Goal: Task Accomplishment & Management: Manage account settings

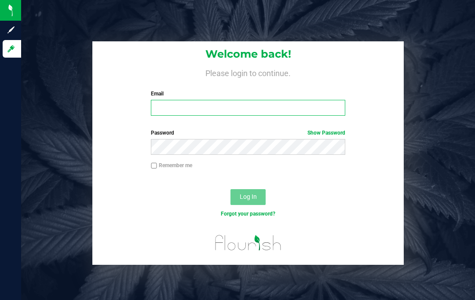
click at [168, 104] on input "Email" at bounding box center [248, 108] width 194 height 16
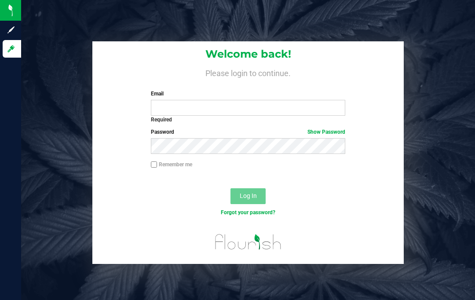
scroll to position [37, 0]
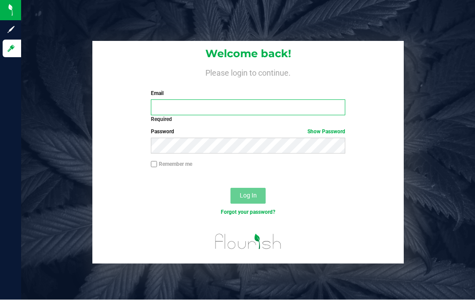
type input "[EMAIL_ADDRESS][DOMAIN_NAME]"
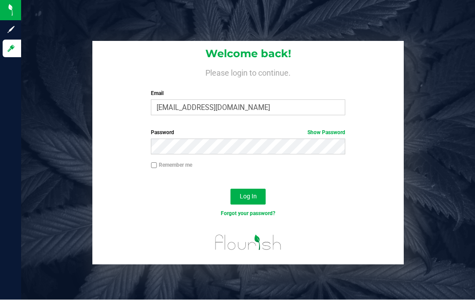
click at [254, 193] on span "Log In" at bounding box center [248, 196] width 17 height 7
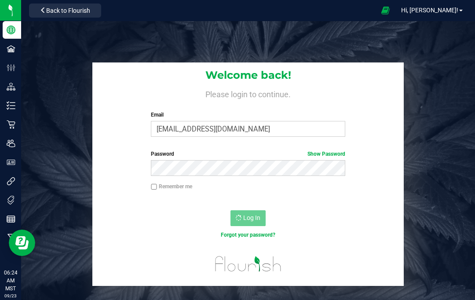
click at [454, 9] on span "Hi, [PERSON_NAME]!" at bounding box center [429, 10] width 57 height 7
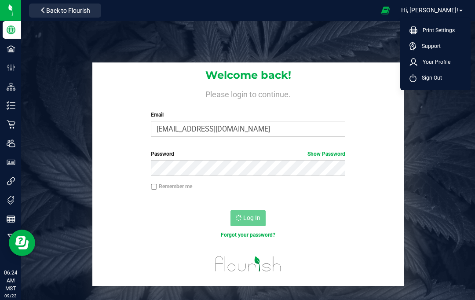
click at [440, 59] on span "Your Profile" at bounding box center [433, 62] width 33 height 9
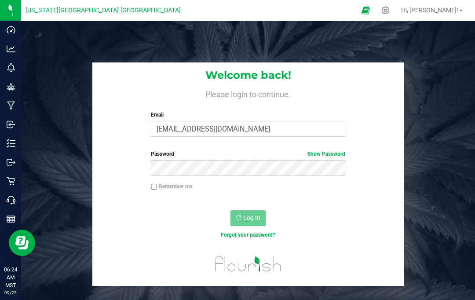
click at [11, 139] on icon at bounding box center [11, 143] width 9 height 9
click at [338, 213] on div "Log In" at bounding box center [247, 220] width 311 height 29
click at [438, 173] on div "Welcome back! Please login to continue. Email firemanjoe816@gmail.com Required …" at bounding box center [248, 174] width 467 height 224
click at [12, 142] on icon at bounding box center [11, 143] width 9 height 9
click at [0, 0] on p "Inventory" at bounding box center [0, 0] width 0 height 0
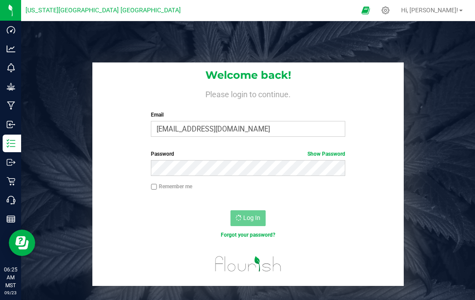
click at [441, 151] on div "Welcome back! Please login to continue. Email firemanjoe816@gmail.com Required …" at bounding box center [248, 174] width 467 height 224
click at [12, 145] on icon at bounding box center [11, 143] width 9 height 9
click at [82, 144] on div "Welcome back! Please login to continue. Email firemanjoe816@gmail.com Required …" at bounding box center [248, 174] width 467 height 224
click at [12, 136] on div "Inventory" at bounding box center [12, 144] width 18 height 18
click at [126, 43] on div "Welcome back! Please login to continue. Email firemanjoe816@gmail.com Required …" at bounding box center [248, 171] width 454 height 300
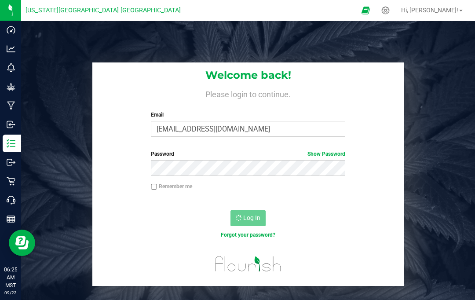
click at [121, 77] on h1 "Welcome back!" at bounding box center [247, 74] width 311 height 11
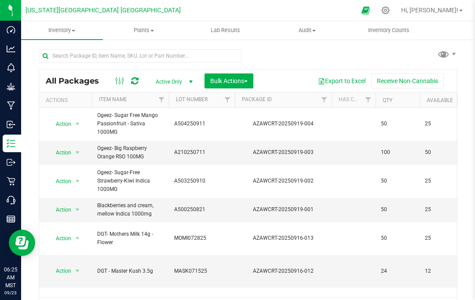
click at [390, 31] on span "Inventory Counts" at bounding box center [388, 30] width 65 height 8
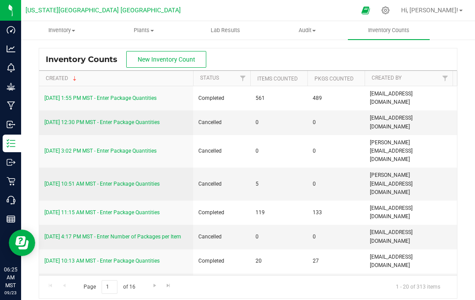
click at [81, 96] on link "9/21/25 1:55 PM MST - Enter Package Quantities" at bounding box center [100, 98] width 112 height 6
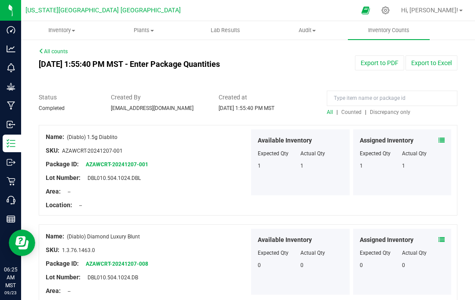
click at [390, 109] on span "Discrepancy only" at bounding box center [390, 112] width 40 height 6
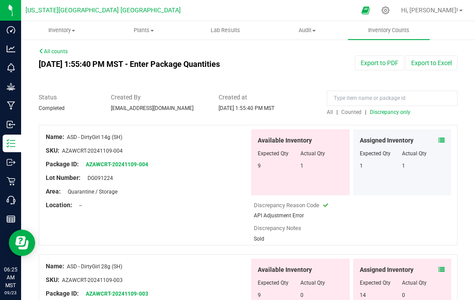
click at [442, 138] on icon at bounding box center [441, 140] width 6 height 6
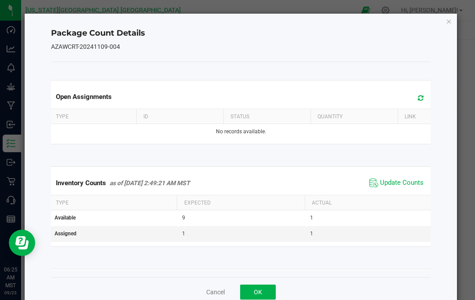
click at [406, 183] on span "Update Counts" at bounding box center [402, 182] width 44 height 9
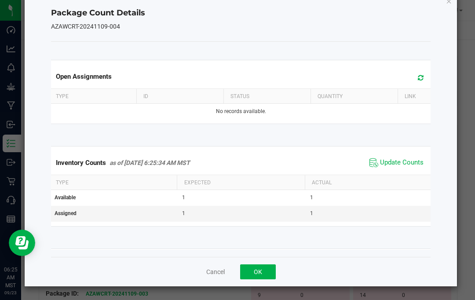
scroll to position [44, 0]
click at [259, 267] on button "OK" at bounding box center [258, 271] width 36 height 15
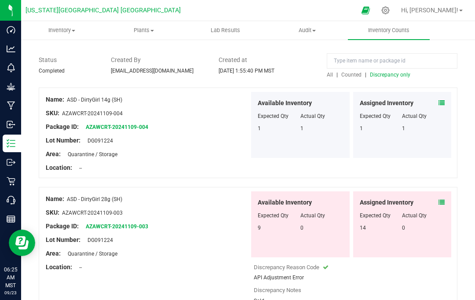
scroll to position [55, 0]
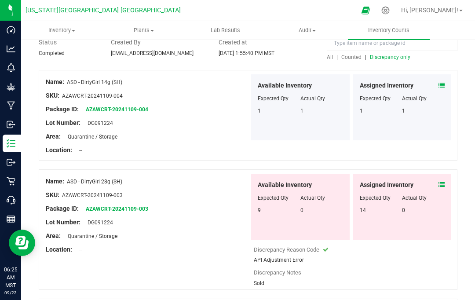
click at [441, 182] on icon at bounding box center [441, 185] width 6 height 6
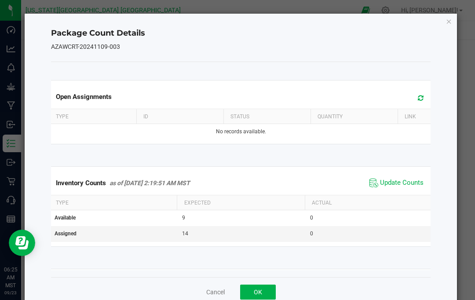
click at [69, 284] on span "Inventory Details" at bounding box center [81, 284] width 50 height 8
click at [413, 182] on span "Update Counts" at bounding box center [402, 182] width 44 height 9
click at [452, 15] on div "Package Count Details AZAWCRT-20241109-003 Open Assignments Type ID Status Quan…" at bounding box center [241, 160] width 433 height 293
click at [446, 25] on icon "Close" at bounding box center [449, 21] width 6 height 11
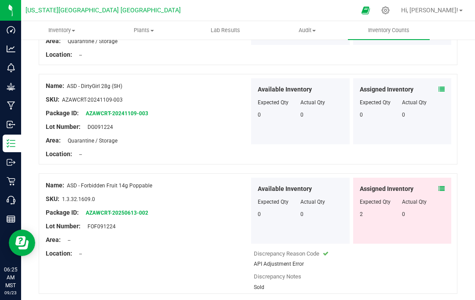
scroll to position [151, 0]
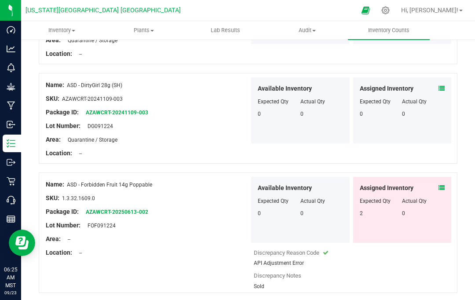
click at [444, 183] on span at bounding box center [441, 187] width 6 height 9
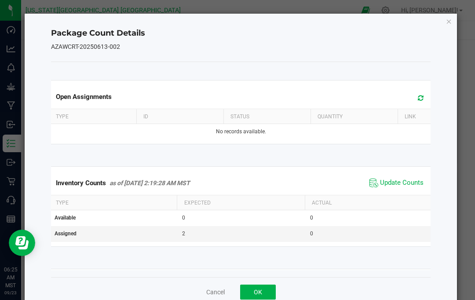
click at [408, 183] on span "Update Counts" at bounding box center [402, 182] width 44 height 9
click at [447, 25] on icon "Close" at bounding box center [449, 21] width 6 height 11
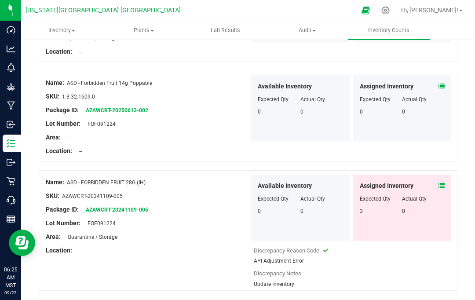
scroll to position [251, 0]
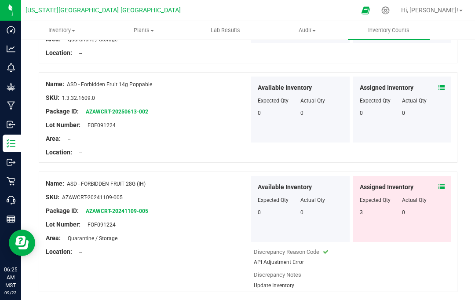
click at [439, 192] on div at bounding box center [402, 194] width 85 height 4
click at [444, 184] on icon at bounding box center [441, 187] width 6 height 6
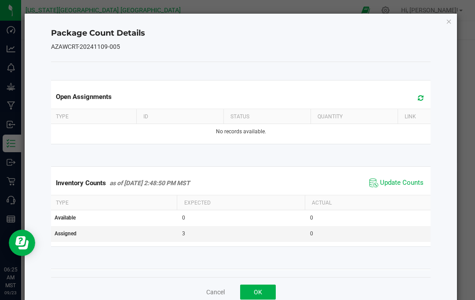
click at [405, 182] on span "Update Counts" at bounding box center [402, 182] width 44 height 9
click at [448, 24] on icon "Close" at bounding box center [449, 21] width 6 height 11
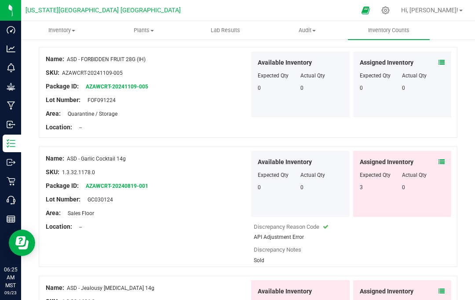
scroll to position [375, 0]
click at [441, 164] on icon at bounding box center [441, 162] width 6 height 6
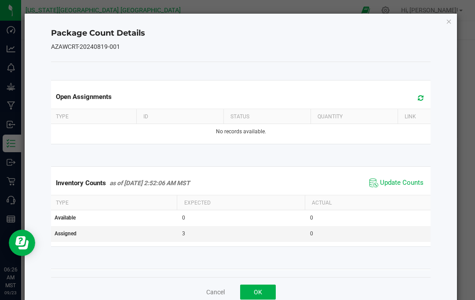
click at [408, 182] on span "Update Counts" at bounding box center [402, 182] width 44 height 9
click at [447, 29] on div "Package Count Details AZAWCRT-20240819-001 Open Assignments Type ID Status Quan…" at bounding box center [241, 160] width 433 height 293
click at [451, 18] on icon "Close" at bounding box center [449, 21] width 6 height 11
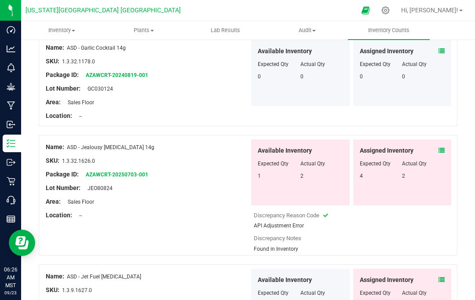
scroll to position [487, 0]
click at [441, 152] on icon at bounding box center [441, 150] width 6 height 6
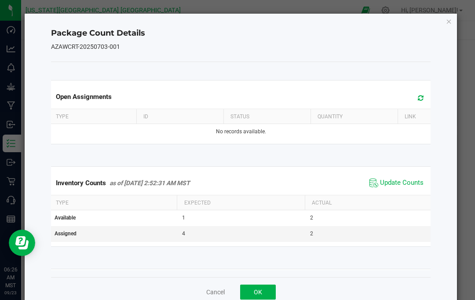
click at [408, 186] on span "Update Counts" at bounding box center [402, 182] width 44 height 9
click at [451, 25] on icon "Close" at bounding box center [449, 21] width 6 height 11
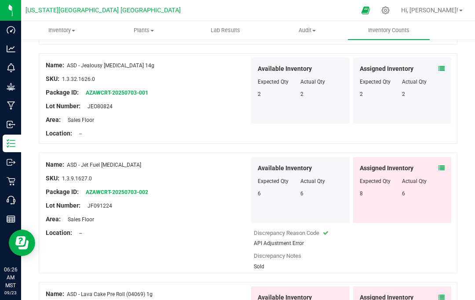
scroll to position [569, 0]
click at [439, 164] on icon at bounding box center [441, 167] width 6 height 6
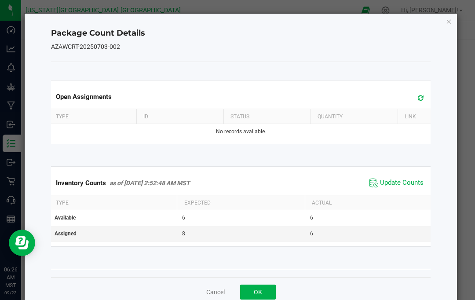
click at [408, 182] on span "Update Counts" at bounding box center [402, 182] width 44 height 9
click at [451, 19] on icon "Close" at bounding box center [449, 21] width 6 height 11
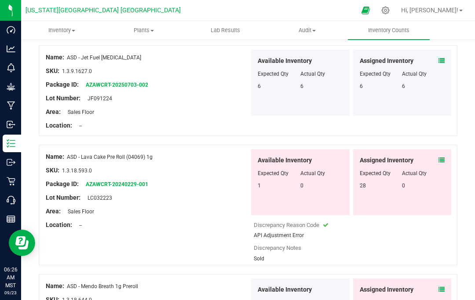
scroll to position [675, 0]
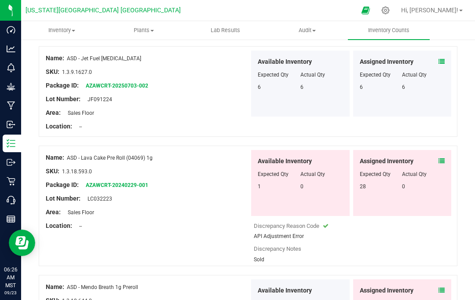
click at [443, 164] on span at bounding box center [441, 161] width 6 height 9
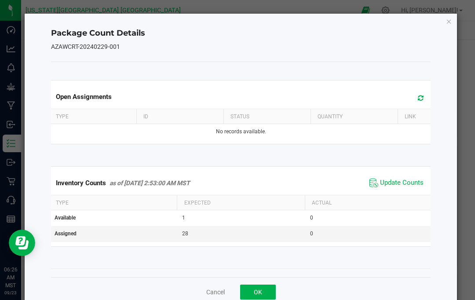
click at [409, 182] on span "Update Counts" at bounding box center [402, 182] width 44 height 9
click at [451, 23] on icon "Close" at bounding box center [449, 21] width 6 height 11
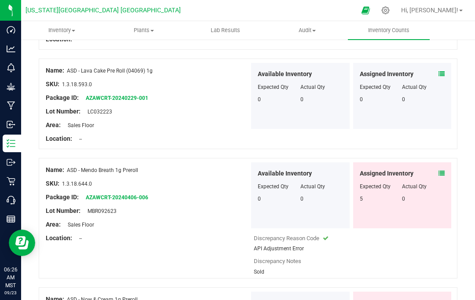
scroll to position [762, 0]
click at [441, 176] on span at bounding box center [441, 172] width 6 height 9
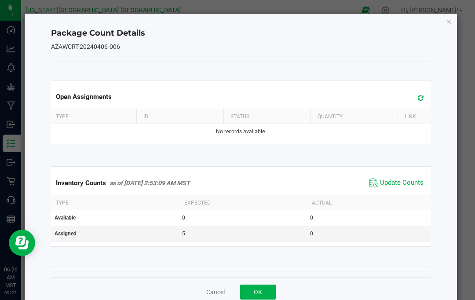
click at [410, 182] on span "Update Counts" at bounding box center [402, 182] width 44 height 9
click at [455, 12] on ngb-modal-window "Package Count Details AZAWCRT-20240406-006 Open Assignments Type ID Status Quan…" at bounding box center [240, 150] width 481 height 300
click at [449, 22] on icon "Close" at bounding box center [449, 21] width 6 height 11
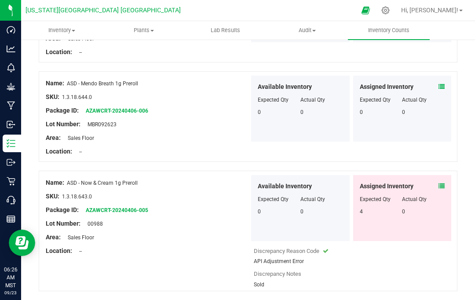
scroll to position [849, 0]
click at [443, 186] on icon at bounding box center [441, 185] width 6 height 6
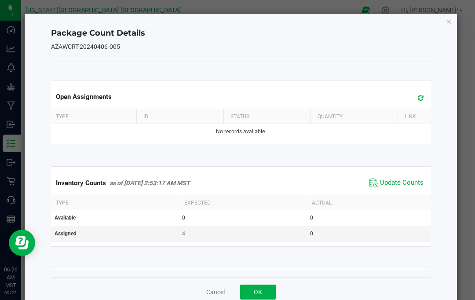
click at [413, 182] on span "Update Counts" at bounding box center [402, 182] width 44 height 9
click at [451, 23] on icon "Close" at bounding box center [449, 21] width 6 height 11
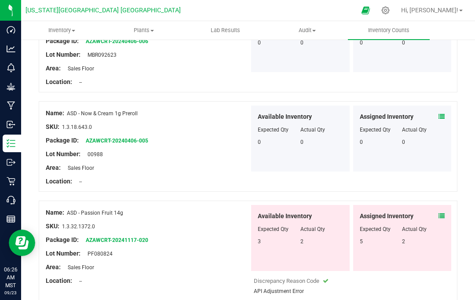
scroll to position [961, 0]
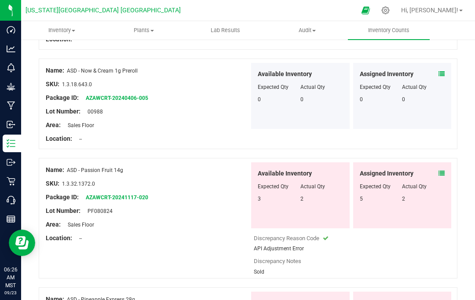
click at [438, 180] on div at bounding box center [402, 180] width 85 height 4
click at [442, 177] on span at bounding box center [441, 173] width 6 height 9
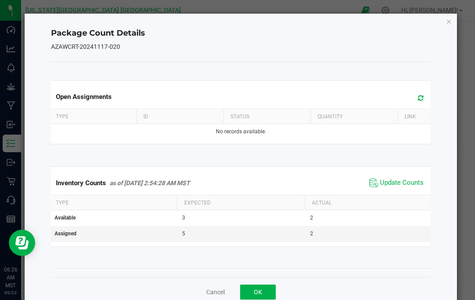
click at [410, 184] on span "Update Counts" at bounding box center [402, 182] width 44 height 9
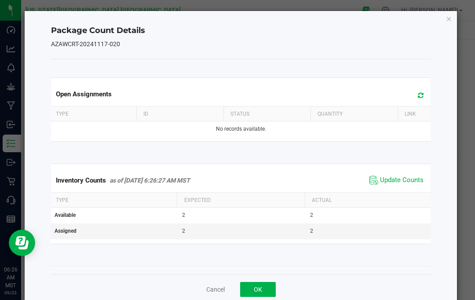
scroll to position [3, 0]
click at [446, 18] on icon "Close" at bounding box center [449, 18] width 6 height 11
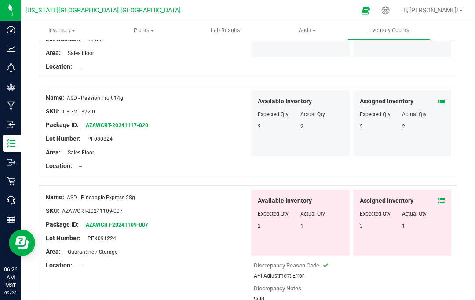
scroll to position [1069, 0]
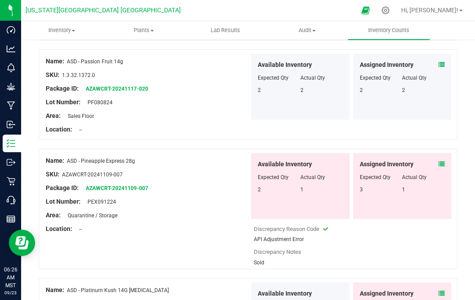
click at [441, 171] on div at bounding box center [402, 171] width 85 height 4
click at [442, 168] on span at bounding box center [441, 164] width 6 height 9
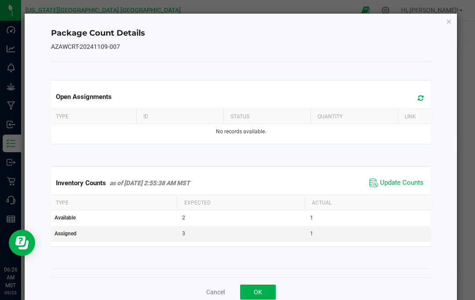
click at [404, 184] on span "Update Counts" at bounding box center [402, 182] width 44 height 9
click at [447, 24] on icon "Close" at bounding box center [449, 21] width 6 height 11
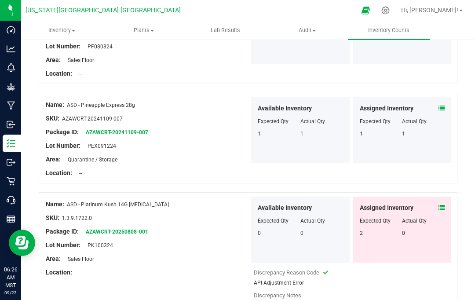
scroll to position [1179, 0]
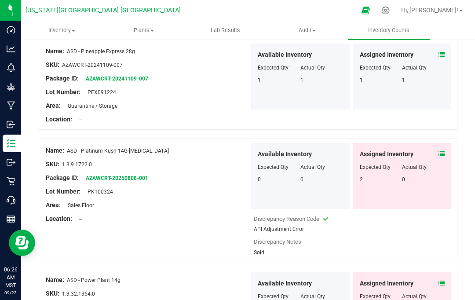
click at [436, 155] on div "Assigned Inventory" at bounding box center [402, 153] width 85 height 9
click at [440, 155] on icon at bounding box center [441, 154] width 6 height 6
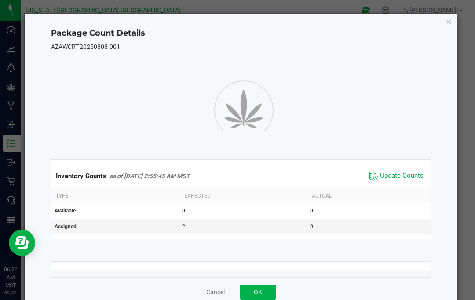
click at [413, 179] on span "Update Counts" at bounding box center [402, 175] width 44 height 9
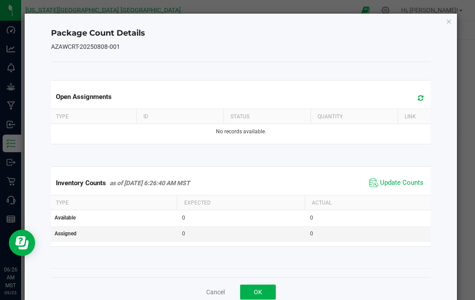
click at [446, 21] on icon "Close" at bounding box center [449, 21] width 6 height 11
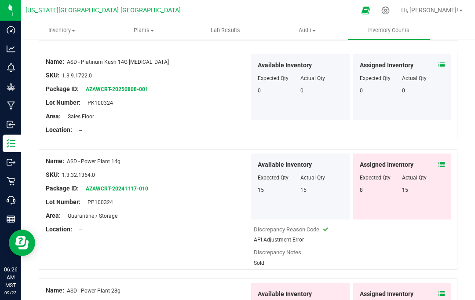
scroll to position [1267, 0]
click at [439, 167] on span at bounding box center [441, 164] width 6 height 9
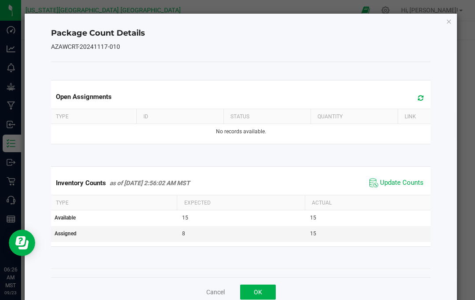
click at [415, 178] on span "Update Counts" at bounding box center [402, 182] width 44 height 9
click at [446, 25] on icon "Close" at bounding box center [449, 21] width 6 height 11
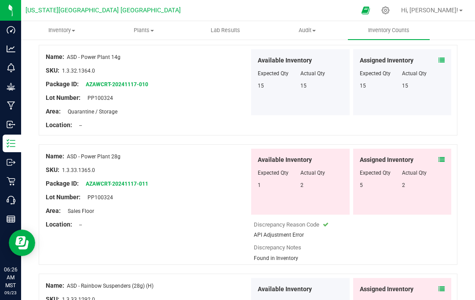
scroll to position [1372, 0]
click at [438, 161] on icon at bounding box center [441, 159] width 6 height 6
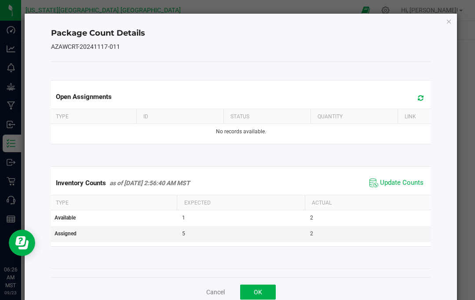
click at [406, 185] on span "Update Counts" at bounding box center [402, 182] width 44 height 9
click at [446, 26] on icon "Close" at bounding box center [449, 21] width 6 height 11
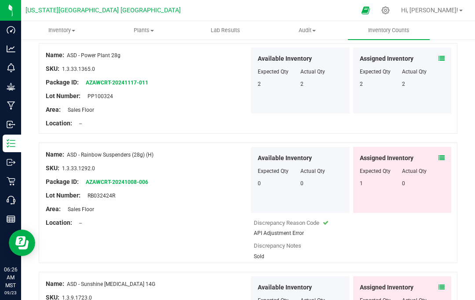
scroll to position [1475, 0]
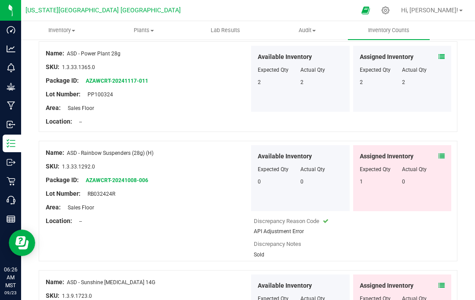
click at [437, 160] on div "Assigned Inventory" at bounding box center [402, 156] width 85 height 9
click at [438, 160] on span at bounding box center [441, 156] width 6 height 9
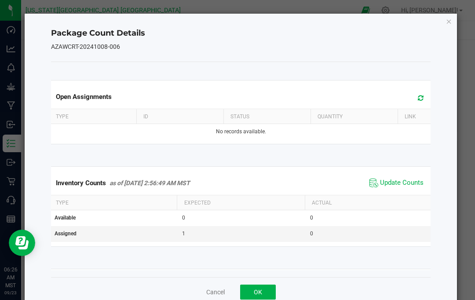
click at [412, 188] on span "Update Counts" at bounding box center [396, 182] width 58 height 13
click at [447, 25] on icon "Close" at bounding box center [449, 21] width 6 height 11
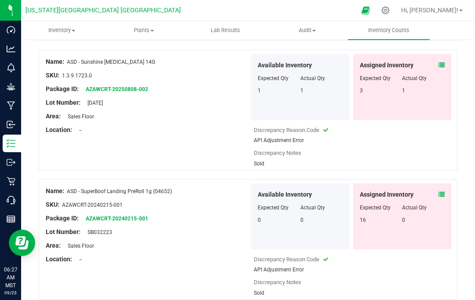
scroll to position [1658, 0]
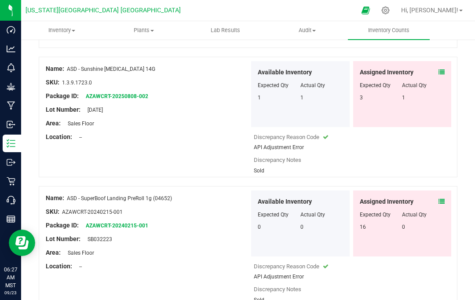
click at [441, 73] on icon at bounding box center [441, 72] width 6 height 6
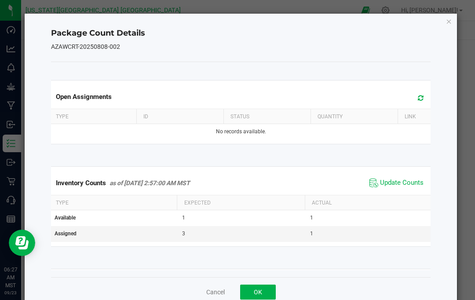
click at [402, 184] on span "Update Counts" at bounding box center [402, 182] width 44 height 9
click at [450, 18] on icon "Close" at bounding box center [449, 21] width 6 height 11
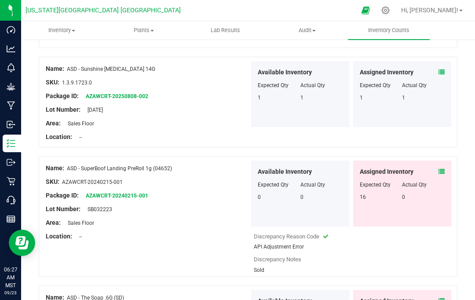
click at [442, 171] on icon at bounding box center [441, 171] width 6 height 6
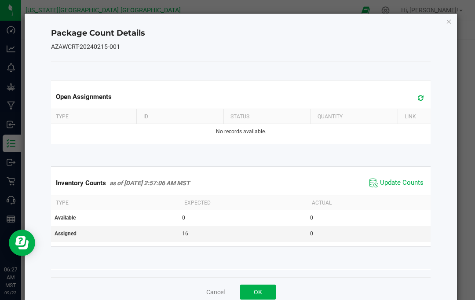
click at [410, 185] on span "Update Counts" at bounding box center [402, 182] width 44 height 9
click at [451, 22] on icon "Close" at bounding box center [449, 21] width 6 height 11
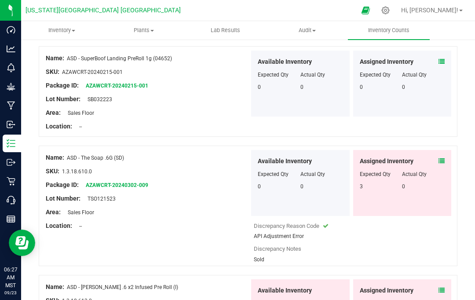
scroll to position [1767, 0]
click at [437, 165] on div "Assigned Inventory" at bounding box center [402, 161] width 85 height 9
click at [442, 163] on icon at bounding box center [441, 161] width 6 height 6
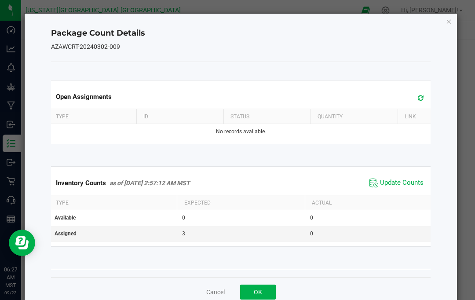
click at [416, 184] on span "Update Counts" at bounding box center [402, 182] width 44 height 9
click at [451, 20] on icon "Close" at bounding box center [449, 21] width 6 height 11
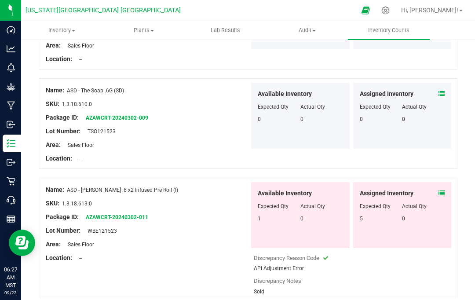
scroll to position [1834, 0]
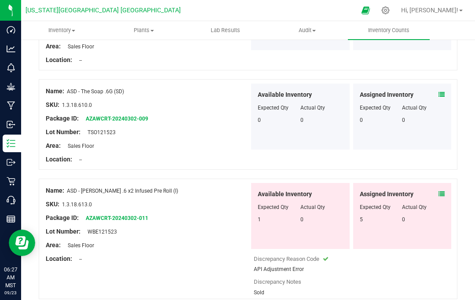
click at [444, 193] on icon at bounding box center [441, 194] width 6 height 6
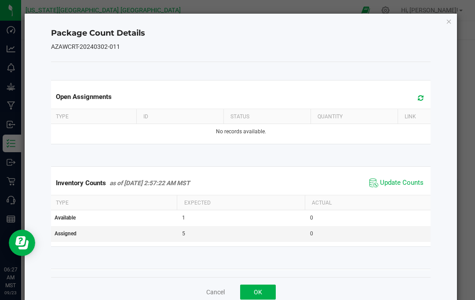
click at [413, 187] on span "Update Counts" at bounding box center [402, 182] width 44 height 9
click at [450, 16] on icon "Close" at bounding box center [449, 21] width 6 height 11
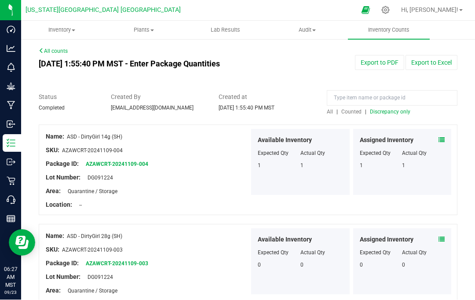
scroll to position [0, 0]
click at [392, 109] on span "Discrepancy only" at bounding box center [390, 112] width 40 height 6
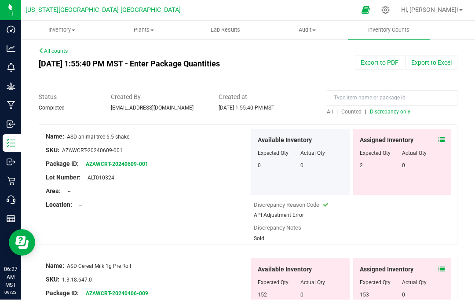
click at [439, 137] on icon at bounding box center [441, 140] width 6 height 6
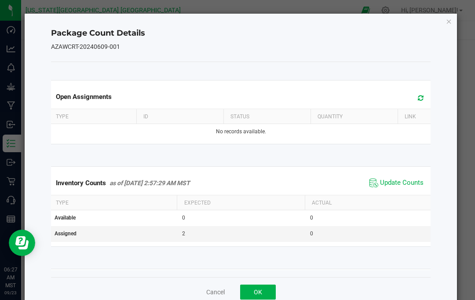
click at [398, 188] on span "Update Counts" at bounding box center [396, 182] width 58 height 13
click at [449, 24] on icon "Close" at bounding box center [449, 21] width 6 height 11
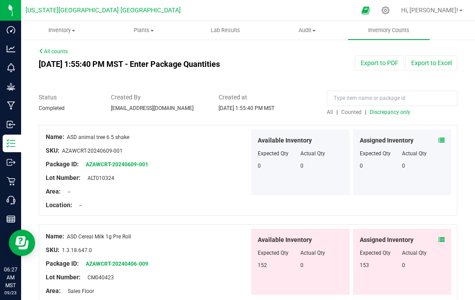
click at [443, 237] on icon at bounding box center [441, 240] width 6 height 6
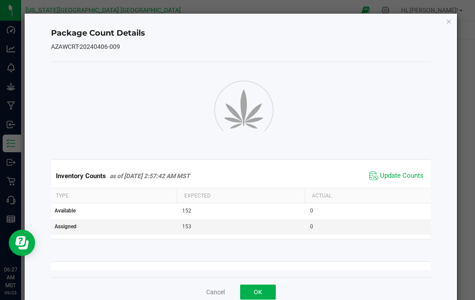
click at [412, 178] on span "Update Counts" at bounding box center [402, 175] width 44 height 9
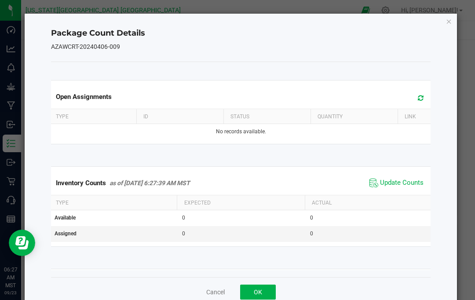
click at [446, 27] on div "Package Count Details AZAWCRT-20240406-009 Open Assignments Type ID Status Quan…" at bounding box center [241, 160] width 433 height 293
click at [448, 16] on icon "Close" at bounding box center [449, 21] width 6 height 11
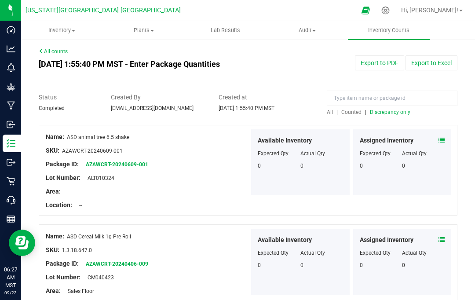
click at [444, 235] on span at bounding box center [441, 239] width 6 height 9
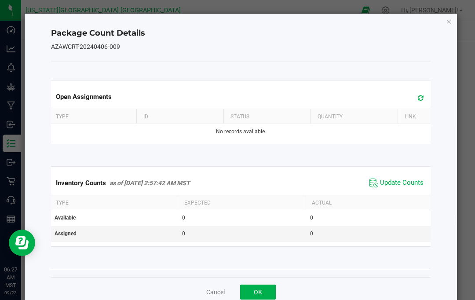
click at [413, 182] on span "Update Counts" at bounding box center [402, 182] width 44 height 9
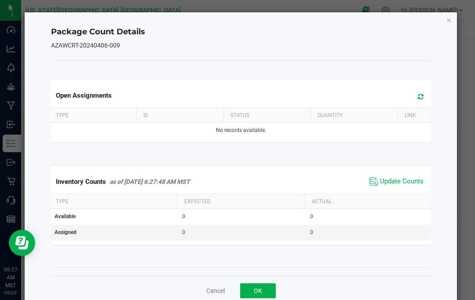
click at [446, 20] on icon "Close" at bounding box center [449, 20] width 6 height 11
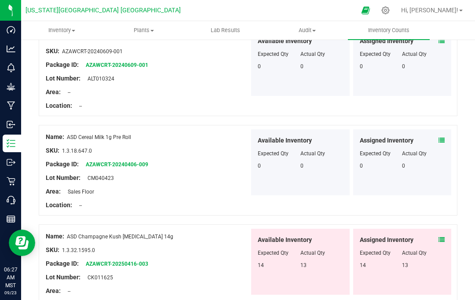
scroll to position [111, 0]
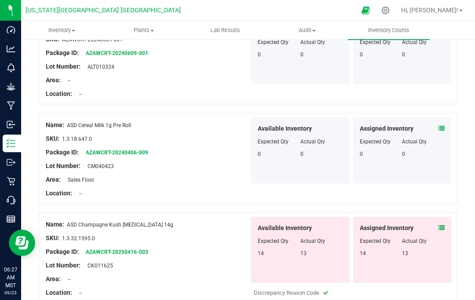
click at [441, 233] on div at bounding box center [402, 235] width 85 height 4
click at [438, 223] on span at bounding box center [441, 227] width 6 height 9
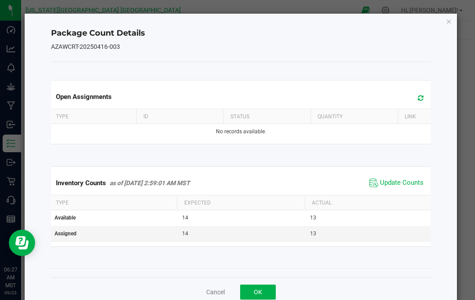
click at [409, 186] on span "Update Counts" at bounding box center [402, 182] width 44 height 9
click at [448, 24] on icon "Close" at bounding box center [449, 21] width 6 height 11
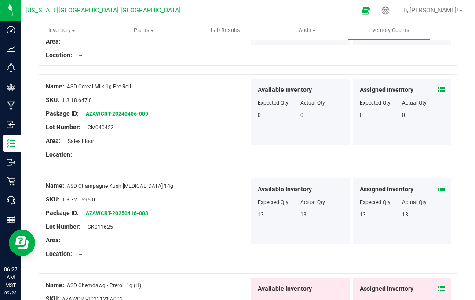
scroll to position [198, 0]
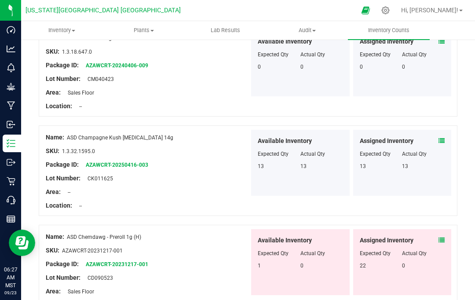
click at [442, 237] on icon at bounding box center [441, 240] width 6 height 6
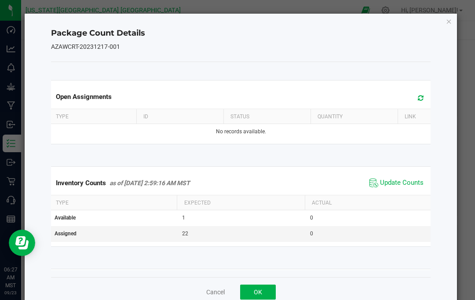
click at [413, 181] on span "Update Counts" at bounding box center [402, 182] width 44 height 9
click at [450, 25] on icon "Close" at bounding box center [449, 21] width 6 height 11
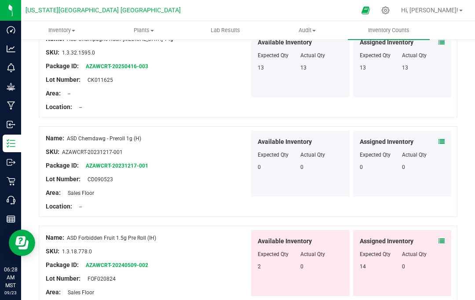
scroll to position [297, 0]
click at [441, 237] on icon at bounding box center [441, 240] width 6 height 6
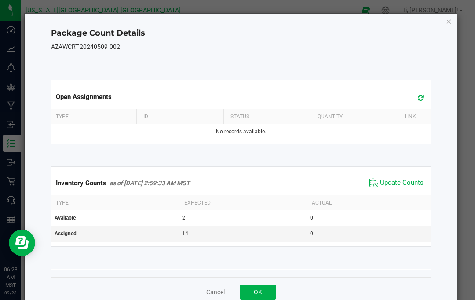
click at [408, 178] on span "Update Counts" at bounding box center [402, 182] width 44 height 9
click at [442, 28] on div "Package Count Details AZAWCRT-20240509-002 Open Assignments Type ID Status Quan…" at bounding box center [241, 160] width 433 height 293
click at [446, 29] on div "Package Count Details AZAWCRT-20240509-002 Open Assignments Type ID Status Quan…" at bounding box center [241, 160] width 433 height 293
click at [450, 24] on icon "Close" at bounding box center [449, 21] width 6 height 11
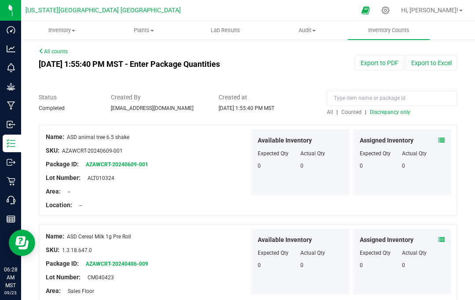
scroll to position [0, 0]
click at [389, 109] on span "Discrepancy only" at bounding box center [390, 112] width 40 height 6
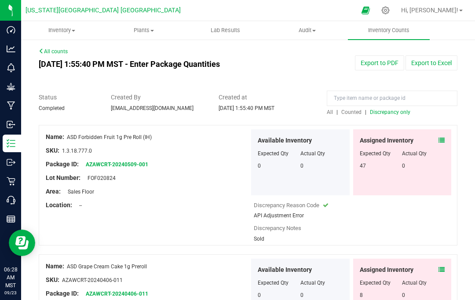
click at [440, 137] on icon at bounding box center [441, 140] width 6 height 6
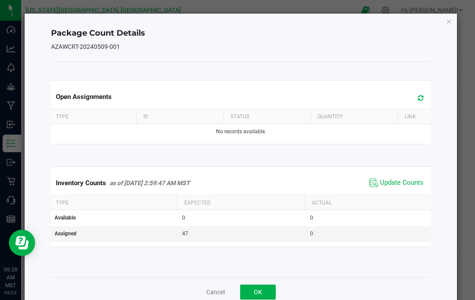
click at [404, 181] on span "Update Counts" at bounding box center [402, 182] width 44 height 9
click at [448, 18] on icon "Close" at bounding box center [449, 21] width 6 height 11
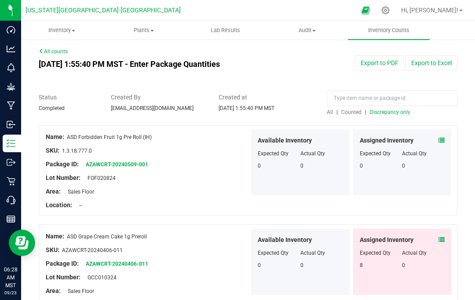
click at [442, 237] on icon at bounding box center [441, 240] width 6 height 6
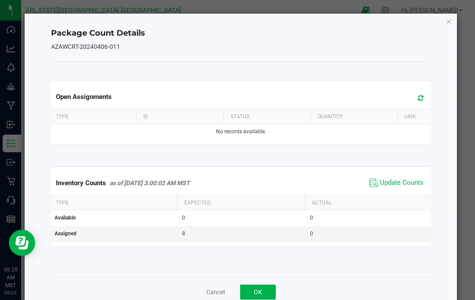
click at [405, 180] on span "Update Counts" at bounding box center [402, 182] width 44 height 9
click at [446, 28] on div "Package Count Details AZAWCRT-20240406-011 Open Assignments Type ID Status Quan…" at bounding box center [241, 160] width 433 height 293
click at [446, 25] on icon "Close" at bounding box center [449, 21] width 6 height 11
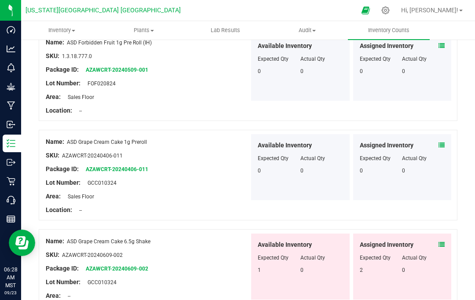
scroll to position [95, 0]
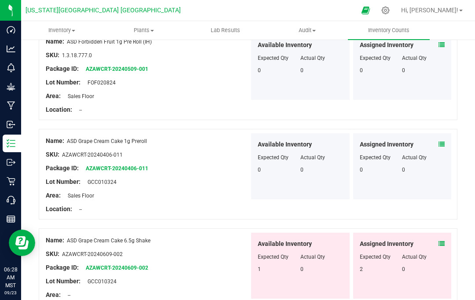
click at [443, 240] on icon at bounding box center [441, 243] width 6 height 6
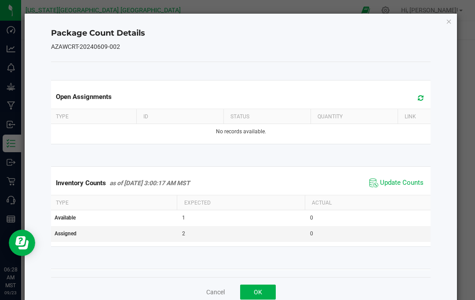
click at [412, 181] on span "Update Counts" at bounding box center [402, 182] width 44 height 9
click at [444, 25] on div "Package Count Details AZAWCRT-20240609-002 Open Assignments Type ID Status Quan…" at bounding box center [241, 160] width 433 height 293
click at [446, 27] on div "Package Count Details AZAWCRT-20240609-002 Open Assignments Type ID Status Quan…" at bounding box center [241, 160] width 433 height 293
click at [447, 19] on icon "Close" at bounding box center [449, 21] width 6 height 11
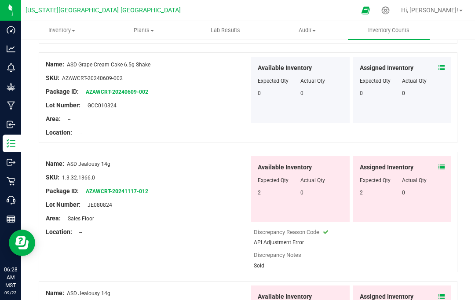
scroll to position [272, 0]
click at [441, 164] on icon at bounding box center [441, 167] width 6 height 6
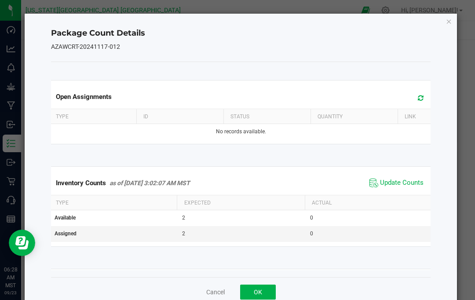
click at [412, 182] on span "Update Counts" at bounding box center [402, 182] width 44 height 9
click at [448, 24] on icon "Close" at bounding box center [449, 21] width 6 height 11
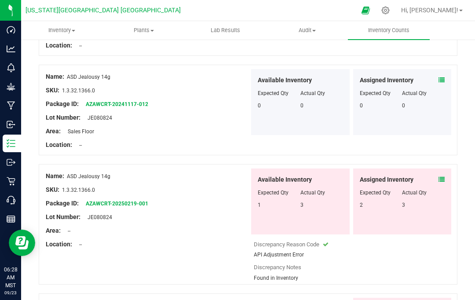
scroll to position [359, 0]
click at [443, 175] on span at bounding box center [441, 179] width 6 height 9
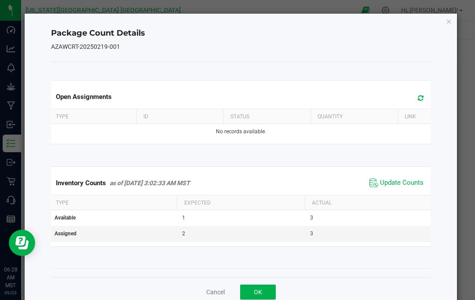
click at [408, 185] on span "Update Counts" at bounding box center [402, 182] width 44 height 9
click at [451, 20] on icon "Close" at bounding box center [449, 21] width 6 height 11
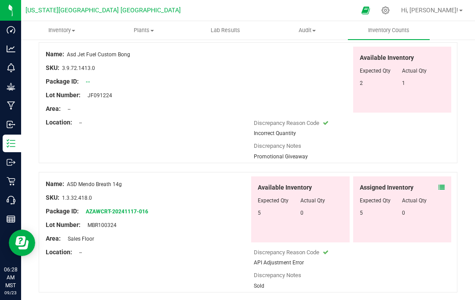
scroll to position [709, 0]
click at [444, 185] on icon at bounding box center [441, 188] width 6 height 6
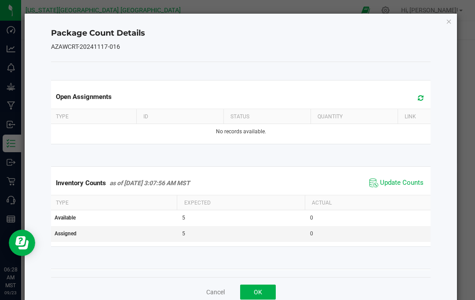
click at [413, 173] on div "Inventory Counts as of Sep 22, 2025 3:07:56 AM MST Update Counts" at bounding box center [240, 183] width 383 height 24
click at [404, 182] on span "Update Counts" at bounding box center [402, 182] width 44 height 9
click at [446, 25] on icon "Close" at bounding box center [449, 21] width 6 height 11
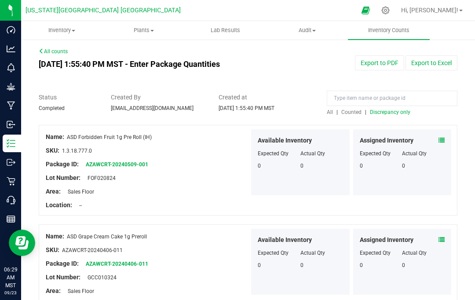
scroll to position [0, 0]
click at [393, 109] on span "Discrepancy only" at bounding box center [390, 112] width 40 height 6
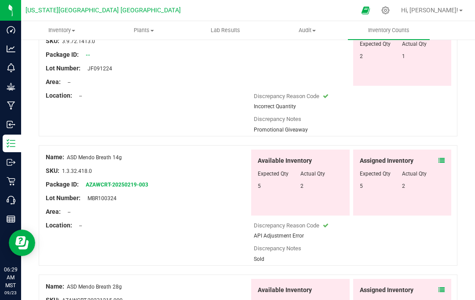
scroll to position [247, 0]
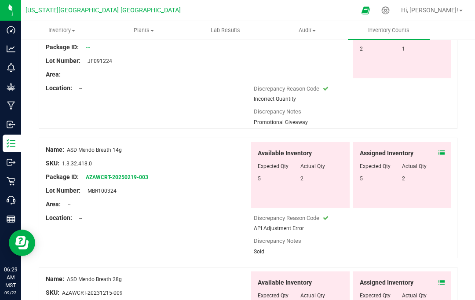
click at [441, 158] on div at bounding box center [402, 160] width 85 height 4
click at [440, 150] on icon at bounding box center [441, 153] width 6 height 6
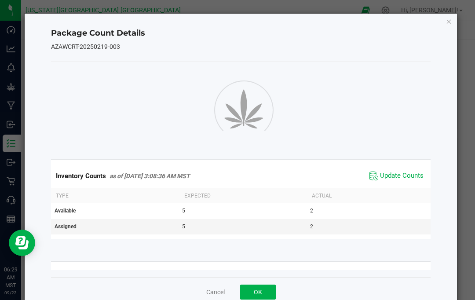
click at [408, 172] on span "Update Counts" at bounding box center [402, 175] width 44 height 9
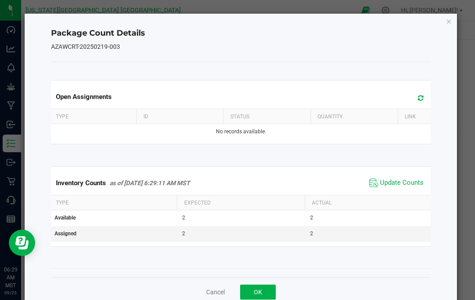
click at [450, 18] on icon "Close" at bounding box center [449, 21] width 6 height 11
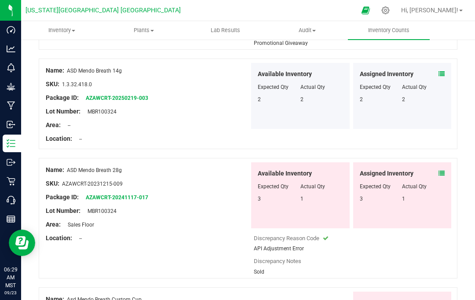
scroll to position [327, 0]
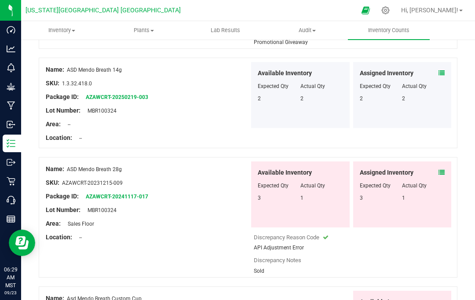
click at [441, 168] on span at bounding box center [441, 172] width 6 height 9
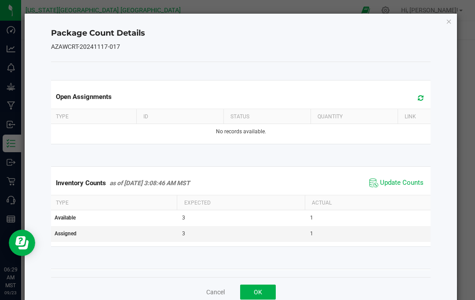
click at [407, 185] on span "Update Counts" at bounding box center [402, 182] width 44 height 9
click at [450, 25] on icon "Close" at bounding box center [449, 21] width 6 height 11
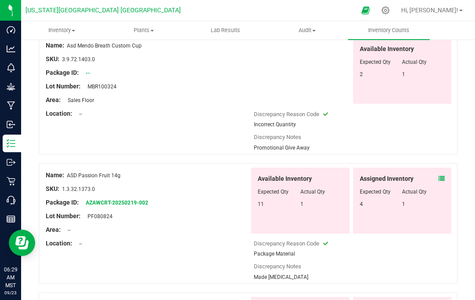
scroll to position [549, 0]
click at [447, 168] on div "Assigned Inventory Expected Qty Actual Qty 4 1" at bounding box center [402, 201] width 98 height 66
click at [441, 176] on icon at bounding box center [441, 179] width 6 height 6
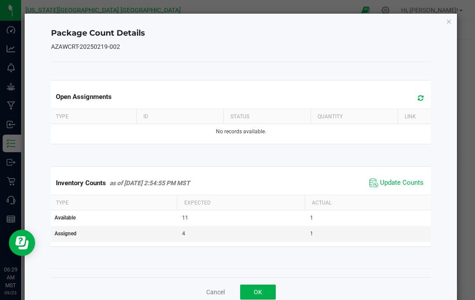
click at [417, 176] on span "Update Counts" at bounding box center [396, 182] width 58 height 13
click at [449, 26] on icon "Close" at bounding box center [449, 21] width 6 height 11
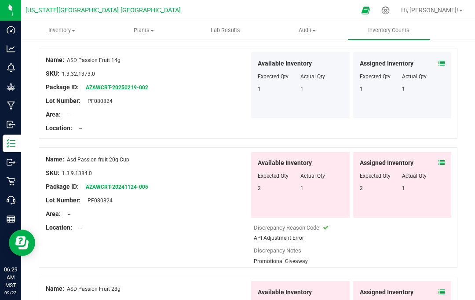
scroll to position [664, 0]
click at [444, 160] on icon at bounding box center [441, 163] width 6 height 6
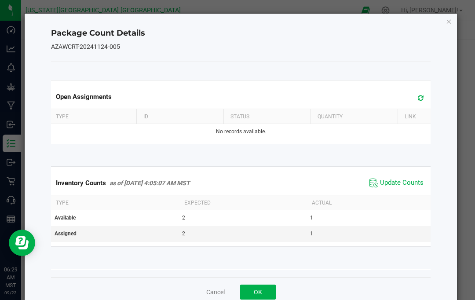
click at [413, 181] on span "Update Counts" at bounding box center [402, 182] width 44 height 9
click at [450, 18] on icon "Close" at bounding box center [449, 21] width 6 height 11
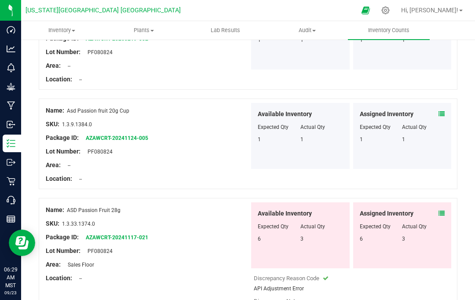
scroll to position [777, 0]
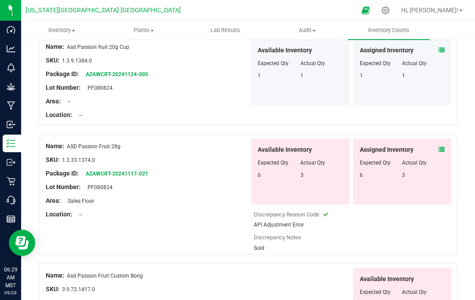
click at [440, 145] on span at bounding box center [441, 149] width 6 height 9
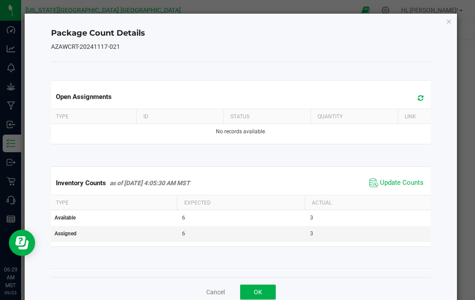
click at [412, 177] on span "Update Counts" at bounding box center [396, 182] width 58 height 13
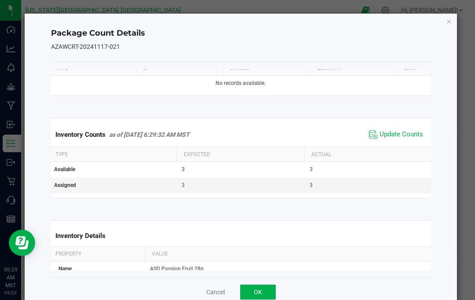
scroll to position [48, 1]
click at [412, 132] on span "Update Counts" at bounding box center [401, 135] width 44 height 9
click at [448, 26] on icon "Close" at bounding box center [449, 21] width 6 height 11
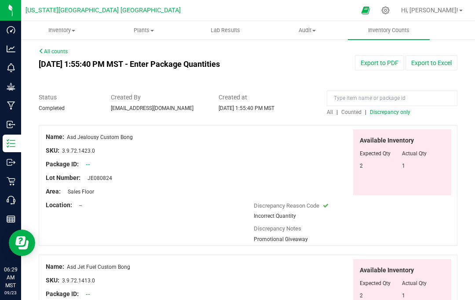
scroll to position [0, 0]
click at [390, 109] on span "Discrepancy only" at bounding box center [390, 112] width 40 height 6
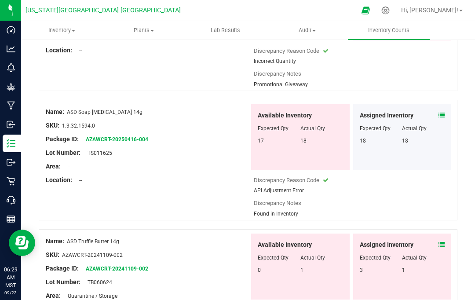
scroll to position [1067, 0]
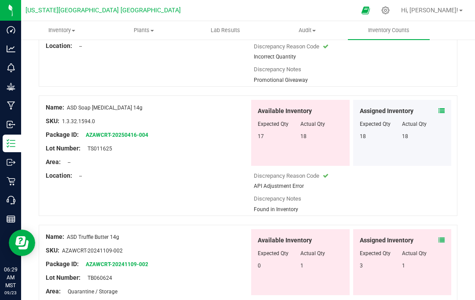
click at [441, 106] on span at bounding box center [441, 110] width 6 height 9
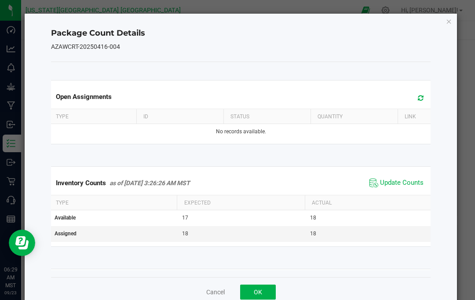
click at [411, 177] on span "Update Counts" at bounding box center [396, 182] width 58 height 13
click at [451, 25] on icon "Close" at bounding box center [449, 21] width 6 height 11
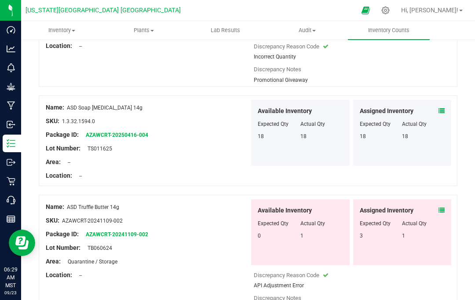
click at [441, 207] on icon at bounding box center [441, 210] width 6 height 6
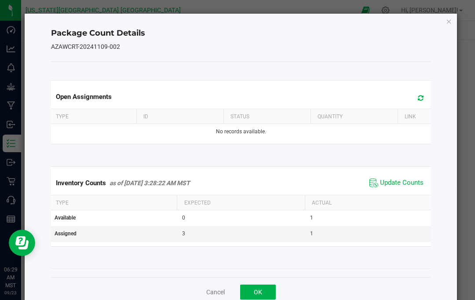
click at [413, 178] on span "Update Counts" at bounding box center [396, 182] width 58 height 13
click at [450, 26] on icon "Close" at bounding box center [449, 21] width 6 height 11
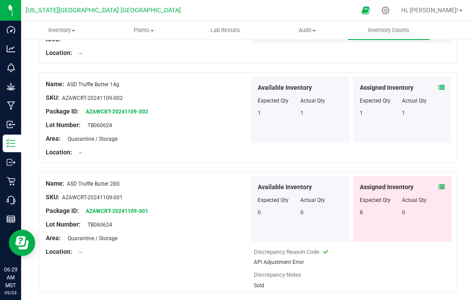
scroll to position [1197, 0]
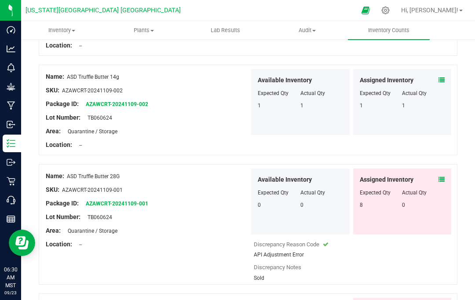
click at [439, 175] on span at bounding box center [441, 179] width 6 height 9
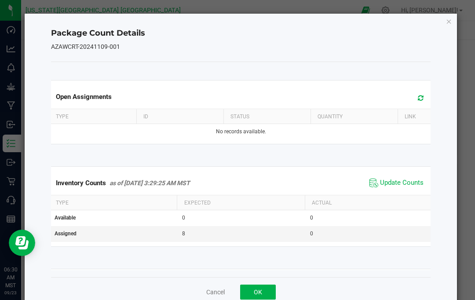
click at [412, 179] on span "Update Counts" at bounding box center [402, 182] width 44 height 9
click at [448, 19] on icon "Close" at bounding box center [449, 21] width 6 height 11
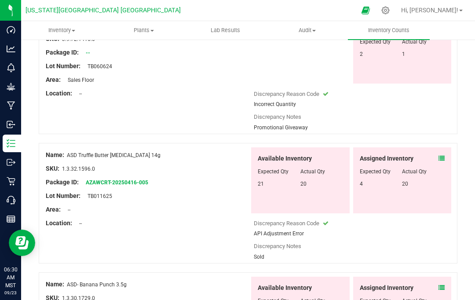
scroll to position [1446, 0]
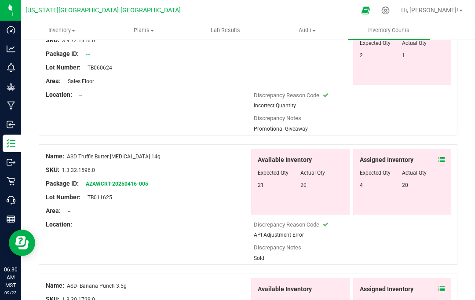
click at [441, 157] on icon at bounding box center [441, 160] width 6 height 6
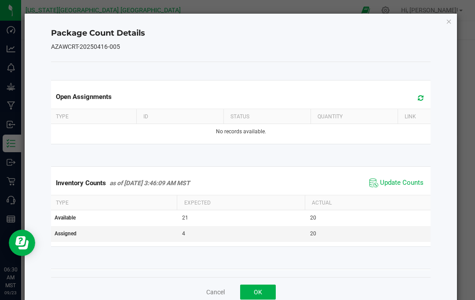
click at [408, 185] on span "Update Counts" at bounding box center [402, 182] width 44 height 9
click at [448, 23] on icon "Close" at bounding box center [449, 21] width 6 height 11
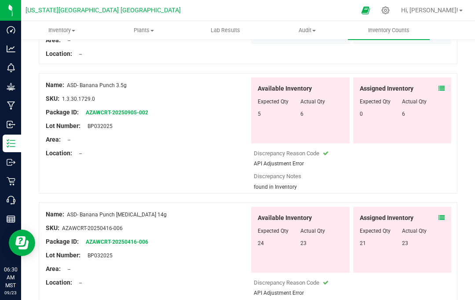
scroll to position [1576, 0]
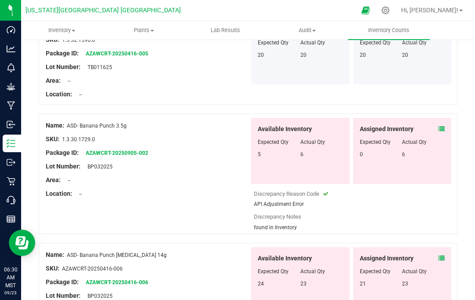
click at [441, 134] on div at bounding box center [402, 136] width 85 height 4
click at [444, 126] on icon at bounding box center [441, 129] width 6 height 6
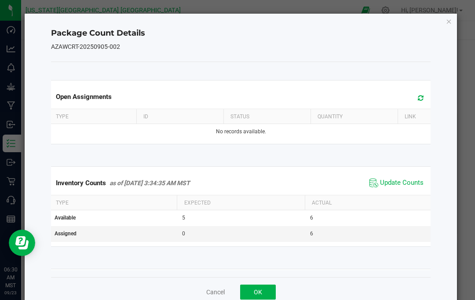
click at [404, 184] on span "Update Counts" at bounding box center [402, 182] width 44 height 9
click at [451, 20] on icon "Close" at bounding box center [449, 21] width 6 height 11
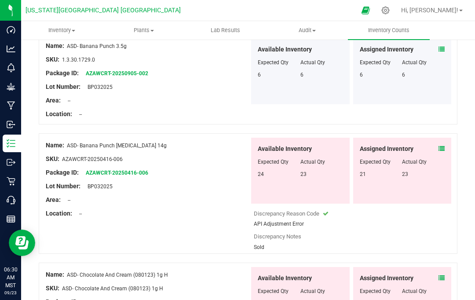
scroll to position [1656, 0]
click at [443, 145] on icon at bounding box center [441, 148] width 6 height 6
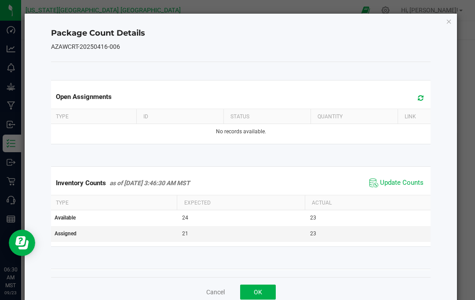
click at [407, 181] on span "Update Counts" at bounding box center [402, 182] width 44 height 9
click at [448, 25] on icon "Close" at bounding box center [449, 21] width 6 height 11
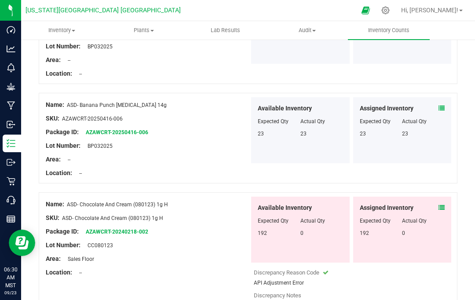
scroll to position [1735, 0]
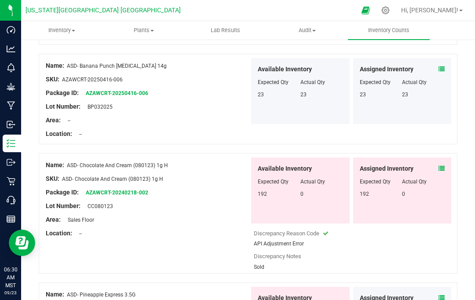
click at [442, 165] on icon at bounding box center [441, 168] width 6 height 6
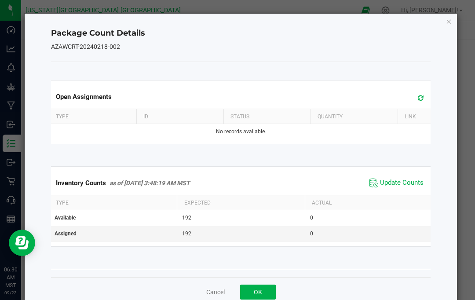
click at [409, 182] on span "Update Counts" at bounding box center [402, 182] width 44 height 9
click at [447, 26] on icon "Close" at bounding box center [449, 21] width 6 height 11
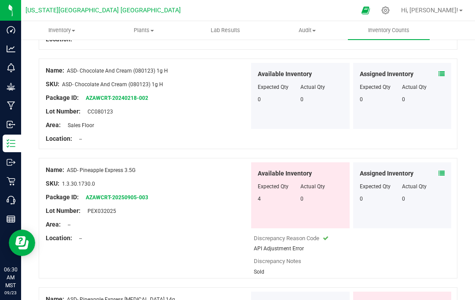
scroll to position [1831, 0]
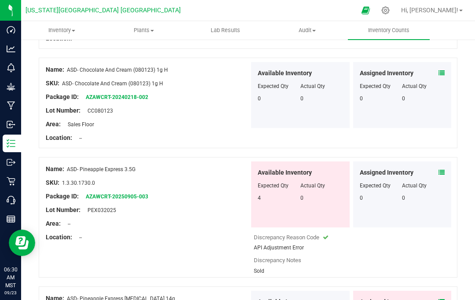
click at [443, 169] on icon at bounding box center [441, 172] width 6 height 6
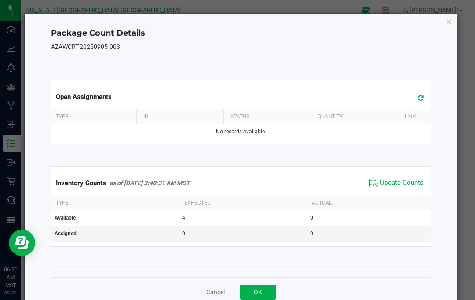
click at [416, 177] on span "Update Counts" at bounding box center [396, 182] width 58 height 13
click at [448, 29] on div "Package Count Details AZAWCRT-20250905-003 Open Assignments Type ID Status Quan…" at bounding box center [241, 160] width 433 height 293
click at [443, 24] on div "Package Count Details AZAWCRT-20250905-003 Open Assignments Type ID Status Quan…" at bounding box center [241, 160] width 433 height 293
click at [450, 17] on icon "Close" at bounding box center [449, 21] width 6 height 11
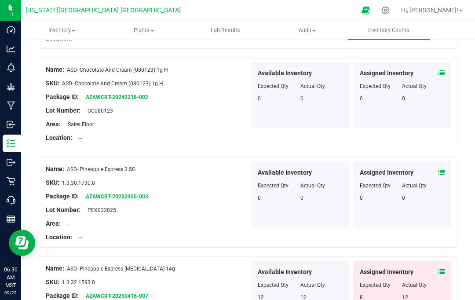
scroll to position [1933, 0]
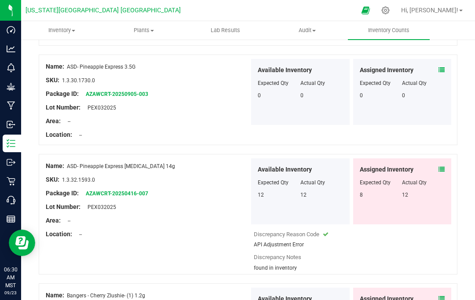
click at [441, 174] on div at bounding box center [402, 176] width 85 height 4
click at [444, 166] on icon at bounding box center [441, 169] width 6 height 6
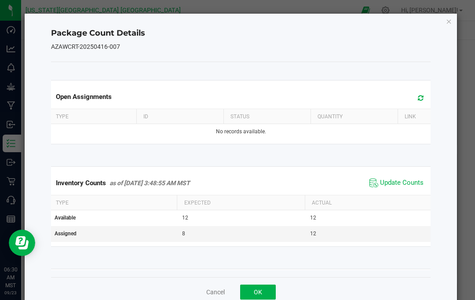
click at [410, 178] on span "Update Counts" at bounding box center [396, 182] width 58 height 13
click at [451, 21] on icon "Close" at bounding box center [449, 21] width 6 height 11
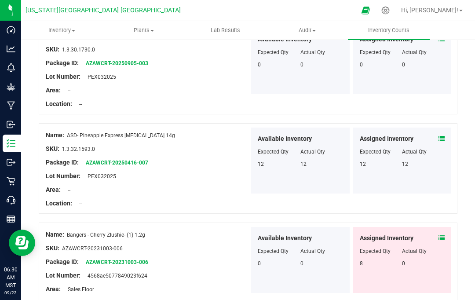
scroll to position [2010, 0]
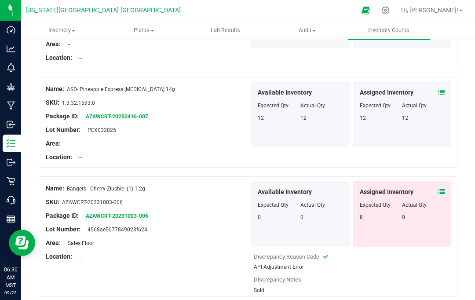
click at [441, 189] on icon at bounding box center [441, 192] width 6 height 6
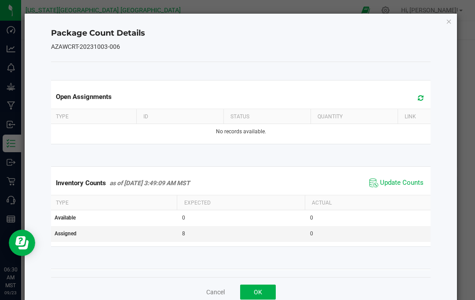
click at [416, 179] on span "Update Counts" at bounding box center [402, 182] width 44 height 9
click at [451, 20] on icon "Close" at bounding box center [449, 21] width 6 height 11
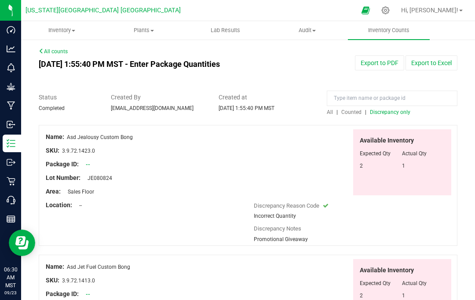
scroll to position [0, 0]
click at [389, 109] on span "Discrepancy only" at bounding box center [390, 112] width 40 height 6
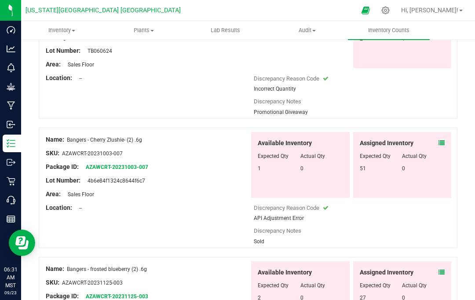
scroll to position [1192, 0]
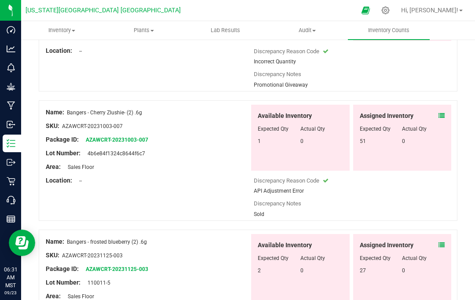
click at [440, 111] on span at bounding box center [441, 115] width 6 height 9
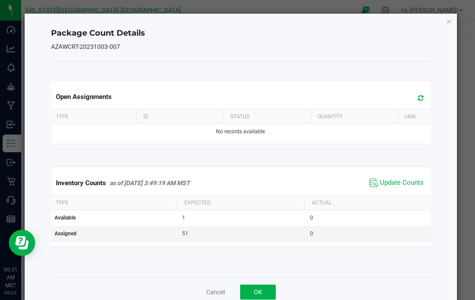
click at [407, 181] on span "Update Counts" at bounding box center [402, 182] width 44 height 9
click at [451, 18] on icon "Close" at bounding box center [449, 21] width 6 height 11
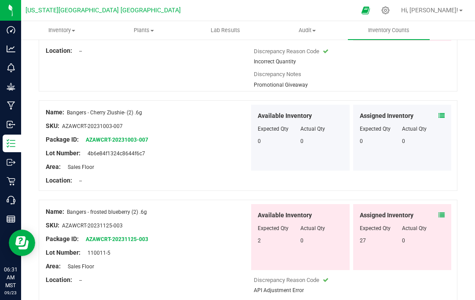
click at [444, 212] on icon at bounding box center [441, 215] width 6 height 6
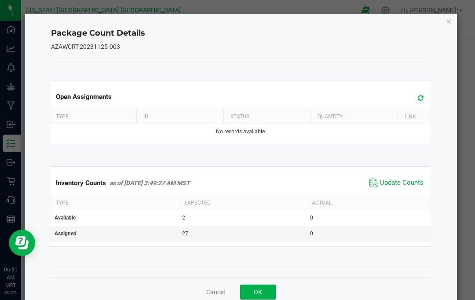
click at [412, 178] on span "Update Counts" at bounding box center [402, 182] width 44 height 9
click at [450, 21] on icon "Close" at bounding box center [449, 21] width 6 height 11
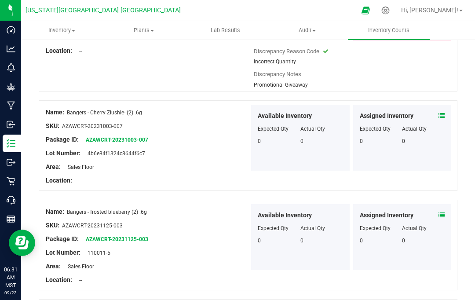
scroll to position [1317, 0]
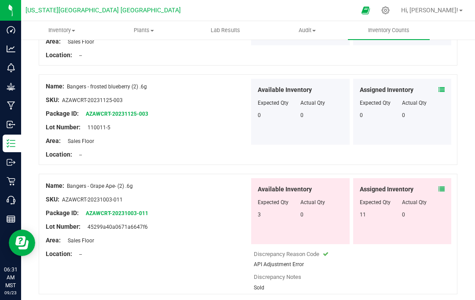
click at [444, 186] on icon at bounding box center [441, 189] width 6 height 6
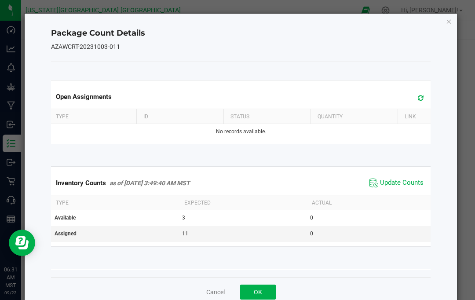
click at [407, 178] on span "Update Counts" at bounding box center [402, 182] width 44 height 9
click at [448, 19] on icon "Close" at bounding box center [449, 21] width 6 height 11
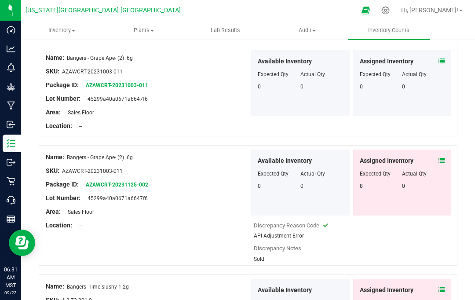
scroll to position [1444, 0]
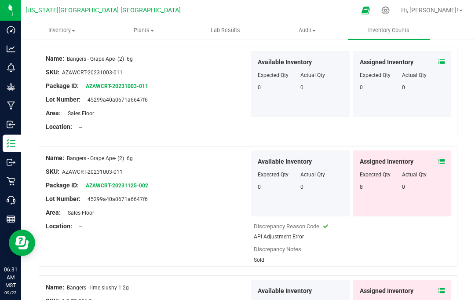
click at [440, 157] on span at bounding box center [441, 161] width 6 height 9
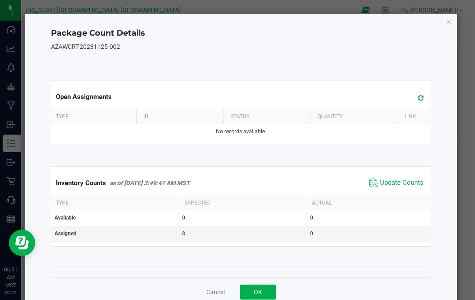
click at [407, 181] on span "Update Counts" at bounding box center [402, 182] width 44 height 9
click at [451, 16] on icon "Close" at bounding box center [449, 21] width 6 height 11
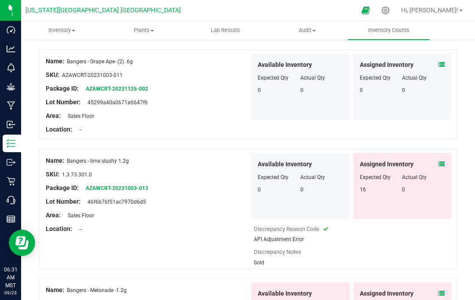
scroll to position [1540, 0]
click at [441, 161] on icon at bounding box center [441, 164] width 6 height 6
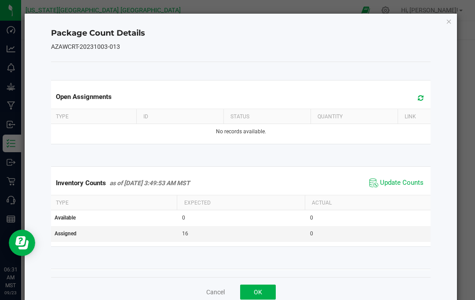
click at [412, 186] on span "Update Counts" at bounding box center [402, 182] width 44 height 9
click at [451, 22] on icon "Close" at bounding box center [449, 21] width 6 height 11
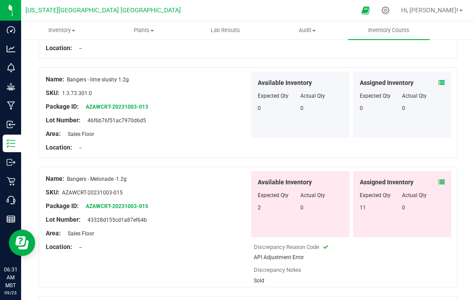
scroll to position [1624, 0]
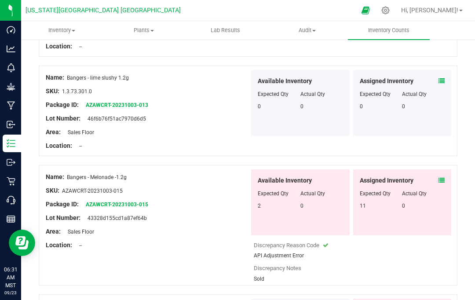
click at [444, 176] on span at bounding box center [441, 180] width 6 height 9
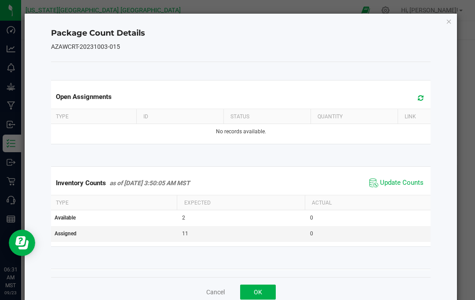
click at [408, 180] on span "Update Counts" at bounding box center [402, 182] width 44 height 9
click at [450, 24] on icon "Close" at bounding box center [449, 21] width 6 height 11
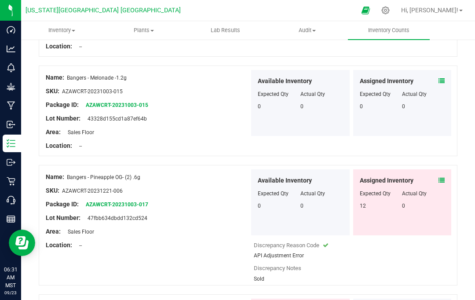
scroll to position [1723, 0]
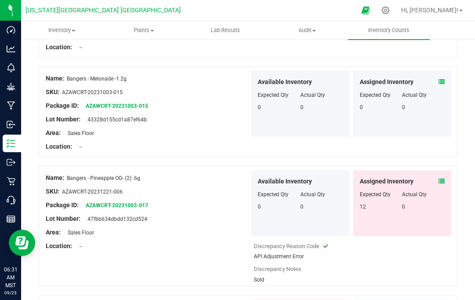
click at [442, 177] on span at bounding box center [441, 181] width 6 height 9
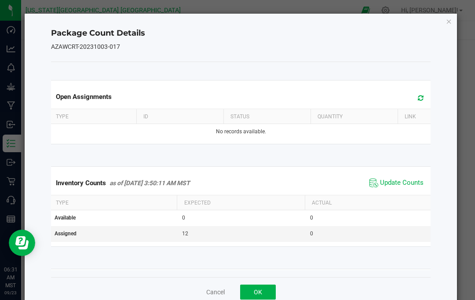
click at [412, 178] on span "Update Counts" at bounding box center [402, 182] width 44 height 9
click at [451, 21] on icon "Close" at bounding box center [449, 21] width 6 height 11
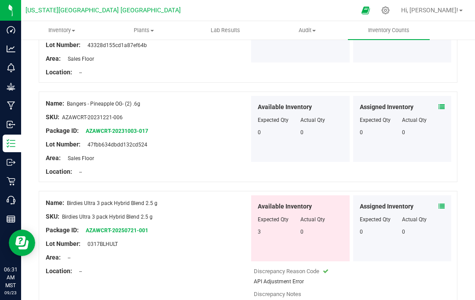
scroll to position [1823, 0]
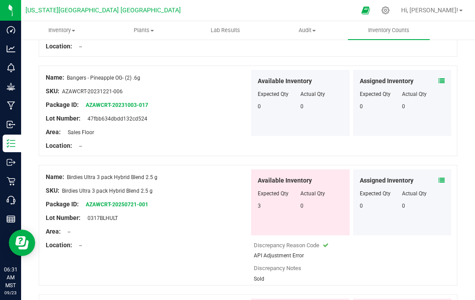
click at [438, 177] on icon at bounding box center [441, 180] width 6 height 6
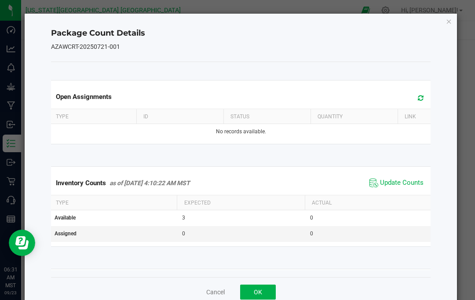
click at [406, 183] on span "Update Counts" at bounding box center [402, 182] width 44 height 9
click at [451, 25] on icon "Close" at bounding box center [449, 21] width 6 height 11
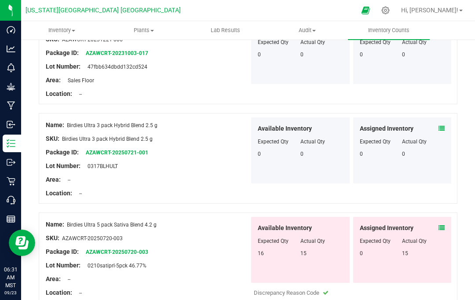
scroll to position [1948, 0]
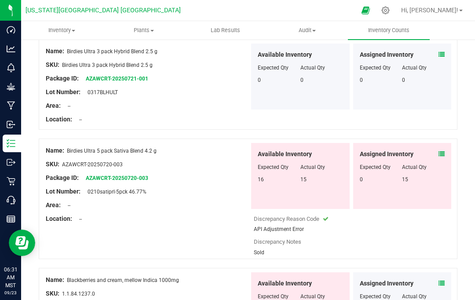
click at [438, 151] on icon at bounding box center [441, 154] width 6 height 6
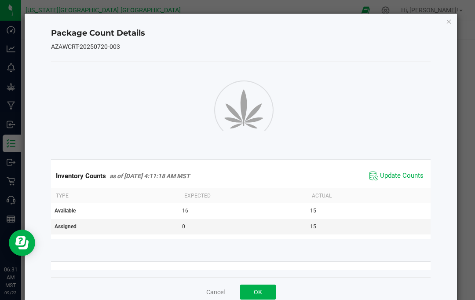
click at [406, 170] on span "Update Counts" at bounding box center [396, 175] width 58 height 13
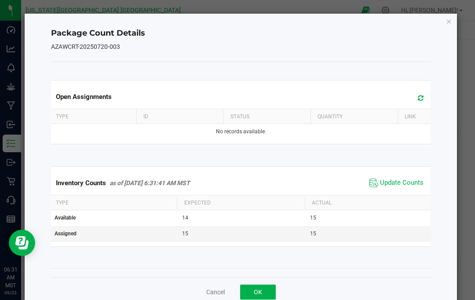
click at [412, 186] on span "Update Counts" at bounding box center [402, 182] width 44 height 9
click at [448, 24] on icon "Close" at bounding box center [449, 21] width 6 height 11
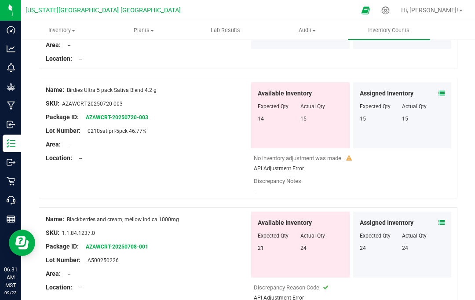
scroll to position [2013, 0]
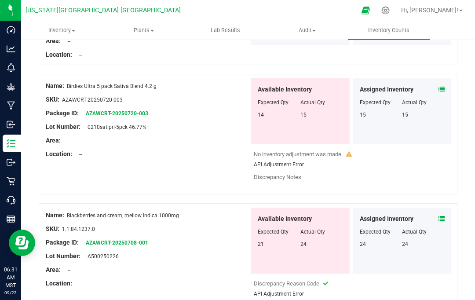
click at [443, 215] on icon at bounding box center [441, 218] width 6 height 6
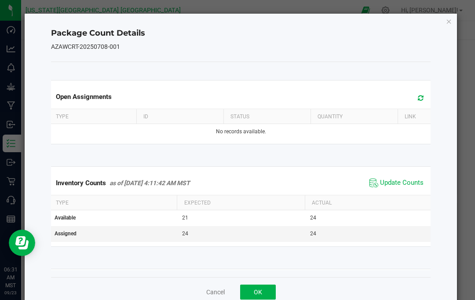
click at [412, 181] on span "Update Counts" at bounding box center [402, 182] width 44 height 9
click at [449, 19] on icon "Close" at bounding box center [449, 21] width 6 height 11
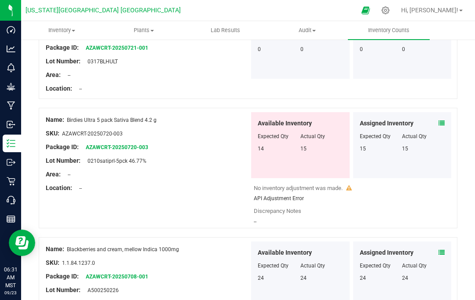
scroll to position [1979, 0]
click at [439, 119] on span at bounding box center [441, 123] width 6 height 9
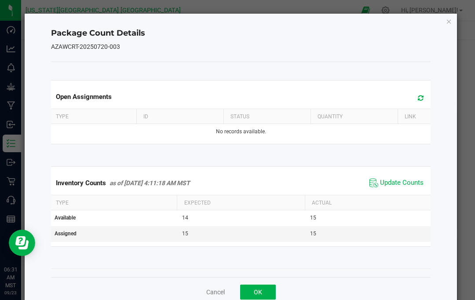
click at [406, 179] on span "Update Counts" at bounding box center [402, 182] width 44 height 9
click at [451, 21] on icon "Close" at bounding box center [449, 21] width 6 height 11
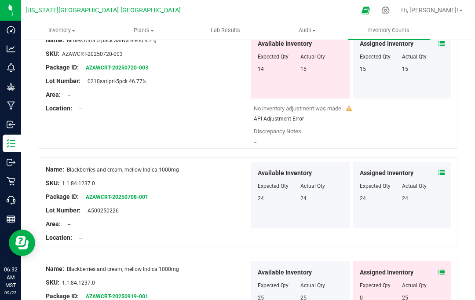
scroll to position [2060, 0]
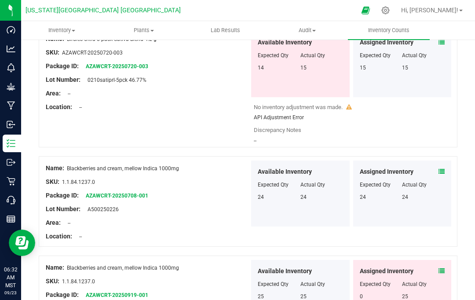
click at [444, 168] on icon at bounding box center [441, 171] width 6 height 6
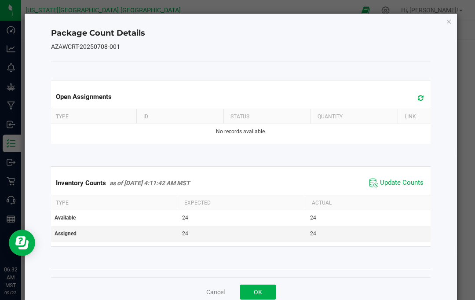
click at [404, 181] on span "Update Counts" at bounding box center [402, 182] width 44 height 9
click at [448, 23] on icon "Close" at bounding box center [449, 21] width 6 height 11
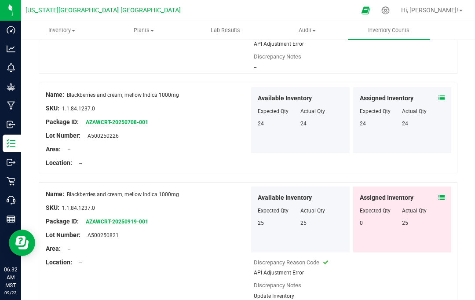
scroll to position [2133, 0]
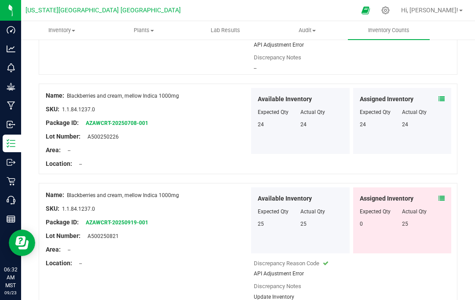
click at [443, 194] on span at bounding box center [441, 198] width 6 height 9
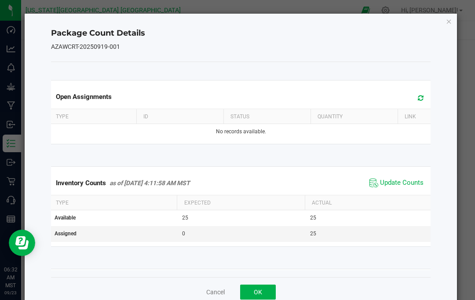
click at [416, 183] on span "Update Counts" at bounding box center [402, 182] width 44 height 9
click at [446, 28] on div "Package Count Details AZAWCRT-20250919-001 Open Assignments Type ID Status Quan…" at bounding box center [241, 160] width 433 height 293
click at [450, 17] on icon "Close" at bounding box center [449, 21] width 6 height 11
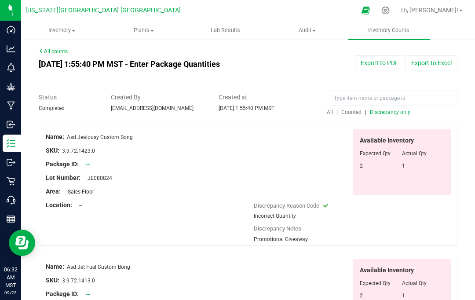
scroll to position [0, 0]
click at [387, 109] on span "Discrepancy only" at bounding box center [390, 112] width 40 height 6
click at [392, 109] on span "Discrepancy only" at bounding box center [390, 112] width 40 height 6
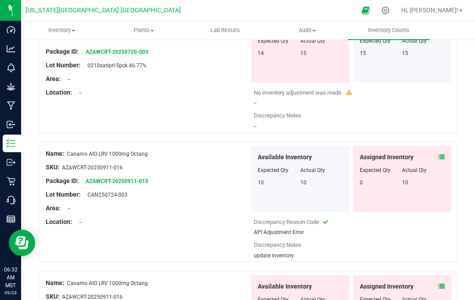
scroll to position [1280, 0]
click at [444, 153] on icon at bounding box center [441, 156] width 6 height 6
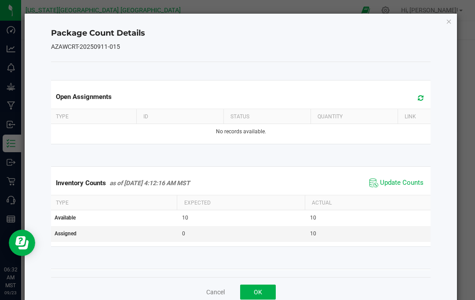
click at [410, 181] on span "Update Counts" at bounding box center [402, 182] width 44 height 9
click at [451, 22] on icon "Close" at bounding box center [449, 21] width 6 height 11
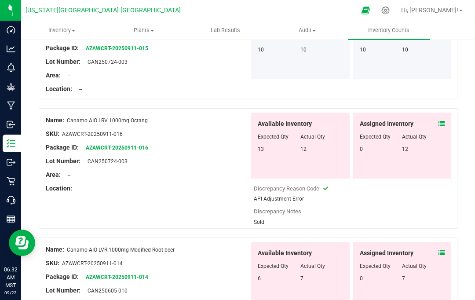
scroll to position [1413, 0]
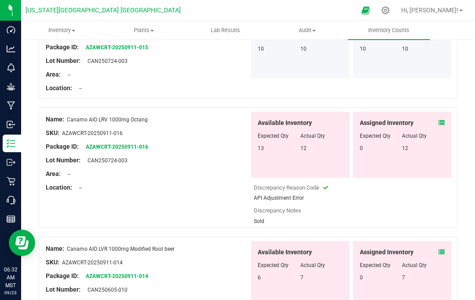
click at [444, 118] on span at bounding box center [441, 122] width 6 height 9
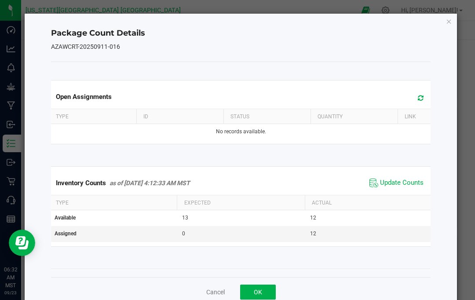
click at [409, 184] on span "Update Counts" at bounding box center [402, 182] width 44 height 9
click at [451, 23] on icon "Close" at bounding box center [449, 21] width 6 height 11
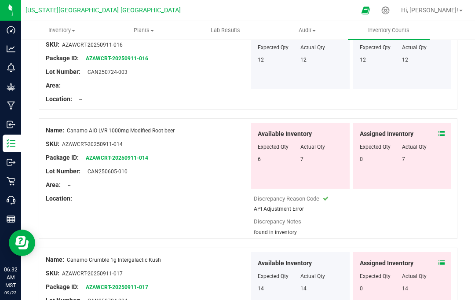
scroll to position [1502, 0]
click at [439, 138] on div at bounding box center [402, 140] width 85 height 4
click at [444, 129] on span at bounding box center [441, 133] width 6 height 9
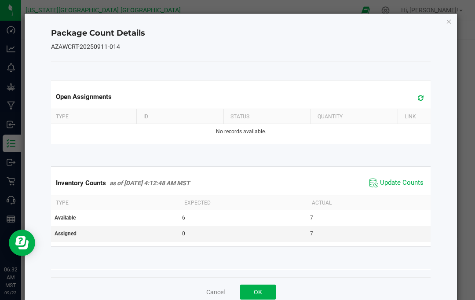
click at [412, 178] on span "Update Counts" at bounding box center [402, 182] width 44 height 9
click at [450, 18] on icon "Close" at bounding box center [449, 21] width 6 height 11
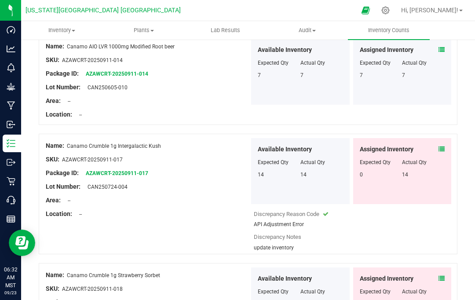
scroll to position [1586, 0]
click at [441, 146] on icon at bounding box center [441, 149] width 6 height 6
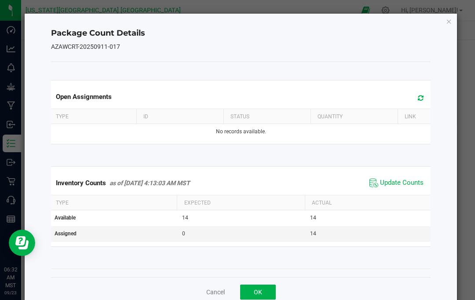
click at [406, 184] on span "Update Counts" at bounding box center [402, 182] width 44 height 9
click at [450, 21] on icon "Close" at bounding box center [449, 21] width 6 height 11
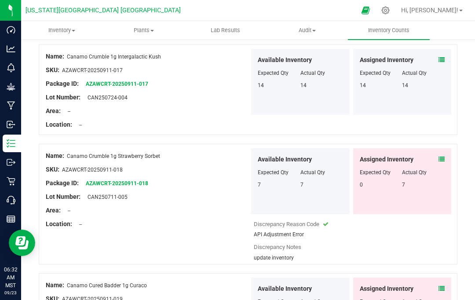
scroll to position [1678, 0]
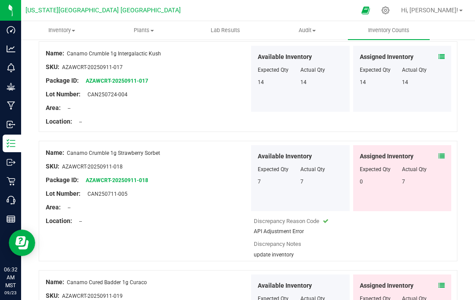
click at [444, 153] on icon at bounding box center [441, 156] width 6 height 6
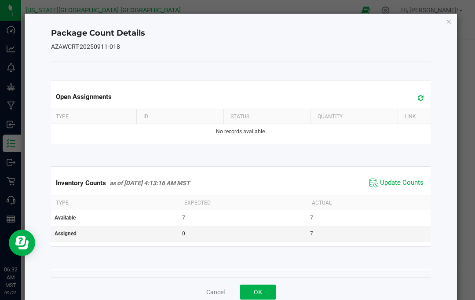
click at [414, 184] on span "Update Counts" at bounding box center [402, 182] width 44 height 9
click at [450, 16] on icon "Close" at bounding box center [449, 21] width 6 height 11
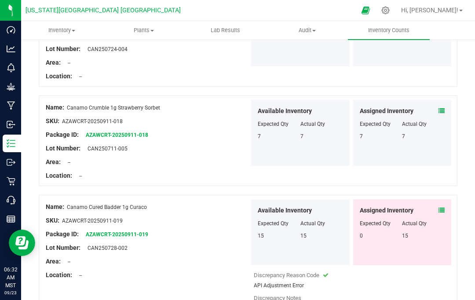
scroll to position [1781, 0]
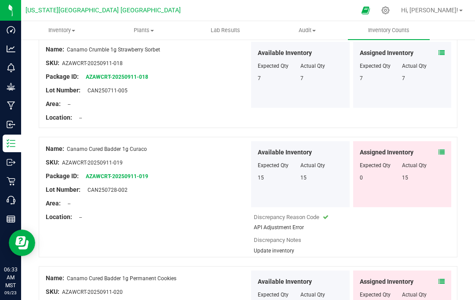
click at [443, 149] on icon at bounding box center [441, 152] width 6 height 6
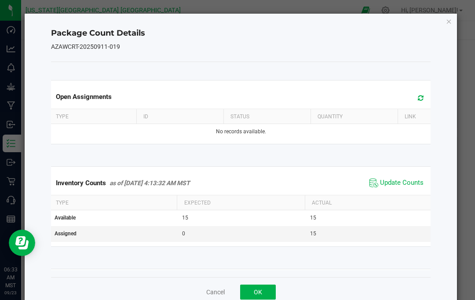
click at [411, 180] on span "Update Counts" at bounding box center [402, 182] width 44 height 9
click at [452, 24] on icon "Close" at bounding box center [449, 21] width 6 height 11
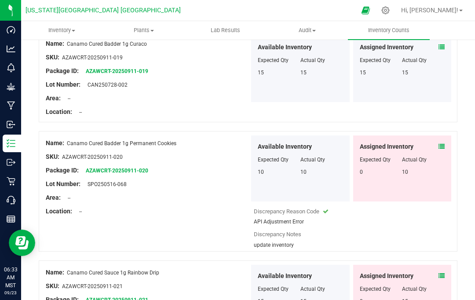
scroll to position [1893, 0]
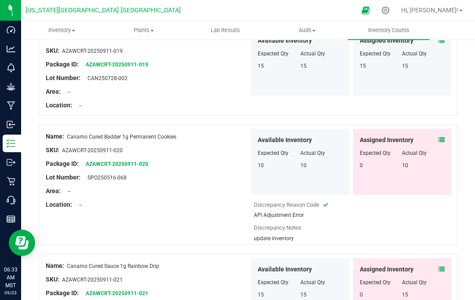
click at [443, 137] on icon at bounding box center [441, 140] width 6 height 6
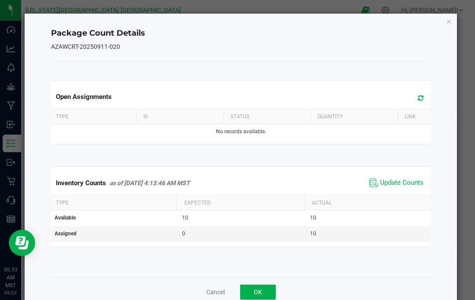
click at [412, 182] on span "Update Counts" at bounding box center [402, 182] width 44 height 9
click at [451, 18] on icon "Close" at bounding box center [449, 21] width 6 height 11
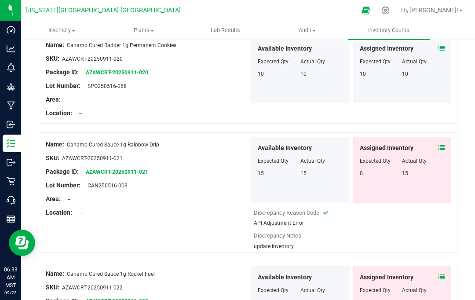
scroll to position [1986, 0]
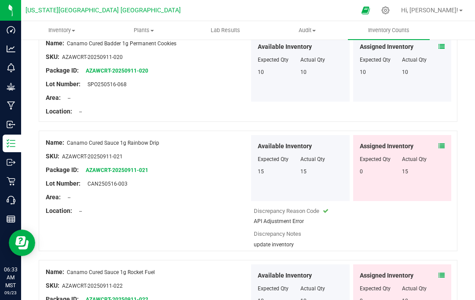
click at [442, 143] on icon at bounding box center [441, 146] width 6 height 6
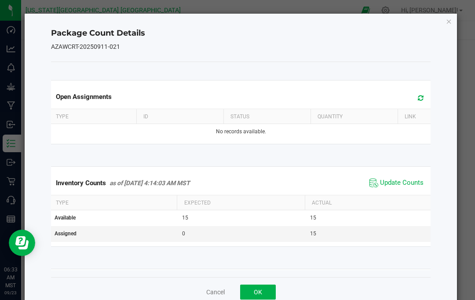
click at [413, 181] on span "Update Counts" at bounding box center [402, 182] width 44 height 9
click at [450, 21] on icon "Close" at bounding box center [449, 21] width 6 height 11
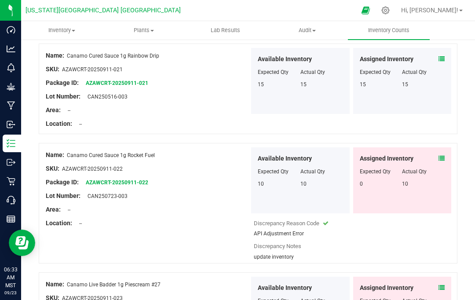
scroll to position [2081, 0]
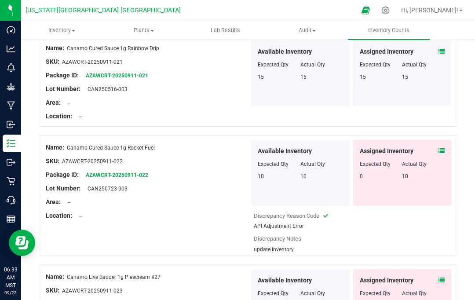
click at [444, 148] on icon at bounding box center [441, 151] width 6 height 6
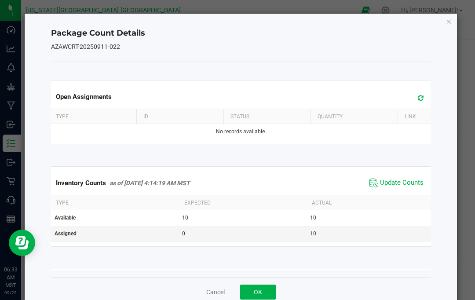
click at [413, 184] on span "Update Counts" at bounding box center [402, 182] width 44 height 9
click at [451, 22] on icon "Close" at bounding box center [449, 21] width 6 height 11
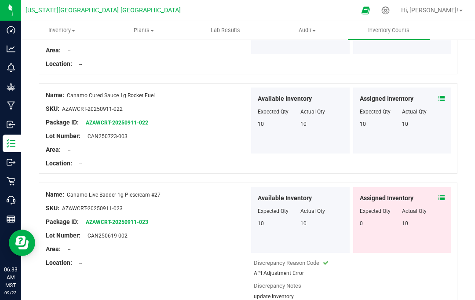
scroll to position [2133, 0]
click at [449, 187] on div "Assigned Inventory Expected Qty Actual Qty 0 10" at bounding box center [402, 220] width 98 height 66
click at [443, 195] on icon at bounding box center [441, 198] width 6 height 6
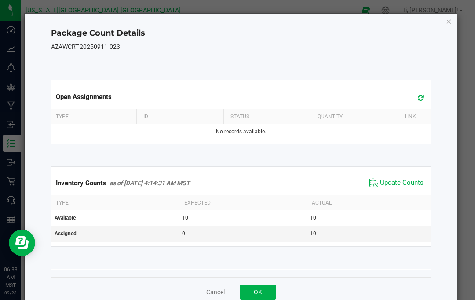
click at [420, 184] on span "Update Counts" at bounding box center [402, 182] width 44 height 9
click at [450, 25] on icon "Close" at bounding box center [449, 21] width 6 height 11
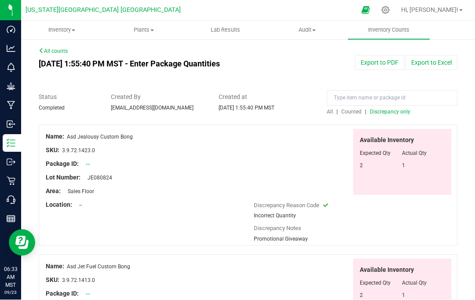
scroll to position [0, 0]
click at [393, 109] on span "Discrepancy only" at bounding box center [390, 112] width 40 height 6
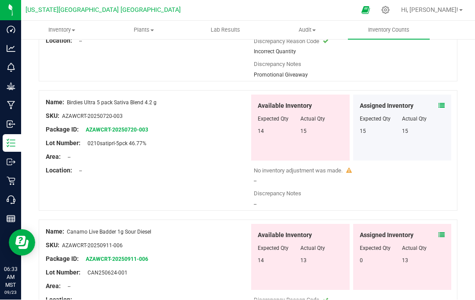
scroll to position [1180, 0]
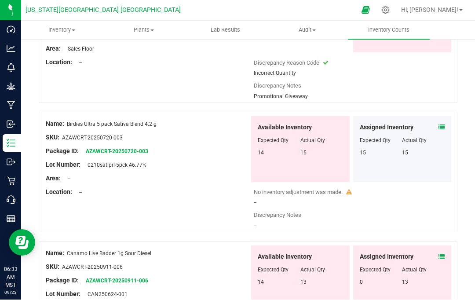
click at [441, 123] on span at bounding box center [441, 127] width 6 height 9
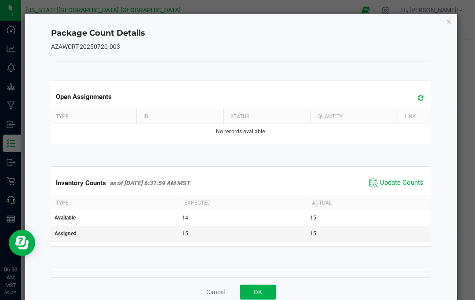
click at [410, 182] on span "Update Counts" at bounding box center [402, 182] width 44 height 9
click at [446, 21] on icon "Close" at bounding box center [449, 21] width 6 height 11
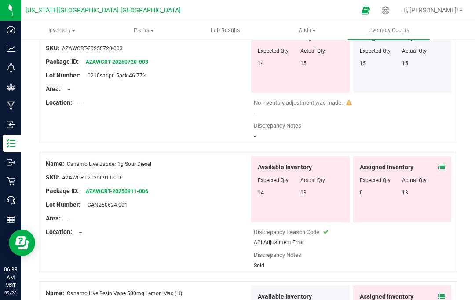
scroll to position [1272, 0]
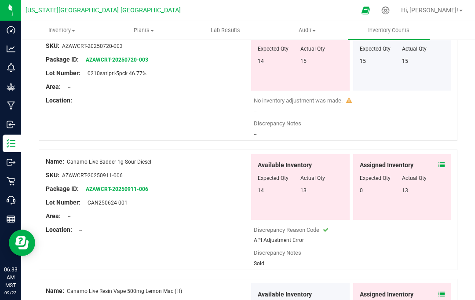
click at [444, 162] on icon at bounding box center [441, 165] width 6 height 6
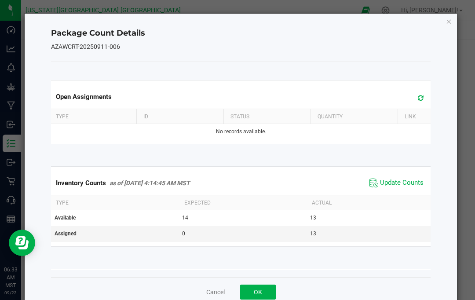
click at [411, 184] on span "Update Counts" at bounding box center [402, 182] width 44 height 9
click at [447, 23] on icon "Close" at bounding box center [449, 21] width 6 height 11
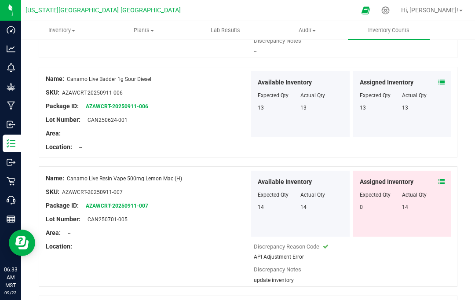
scroll to position [1364, 0]
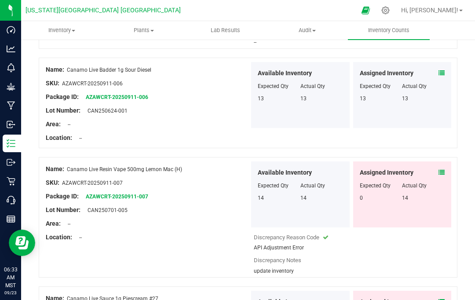
click at [444, 182] on div "Actual Qty" at bounding box center [423, 186] width 43 height 8
click at [442, 169] on icon at bounding box center [441, 172] width 6 height 6
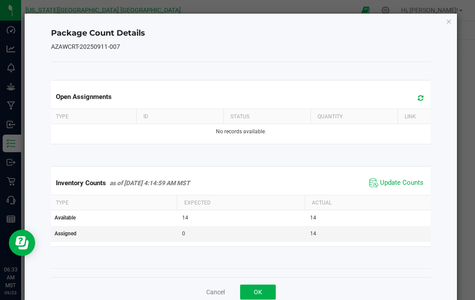
click at [408, 182] on span "Update Counts" at bounding box center [402, 182] width 44 height 9
click at [450, 23] on icon "Close" at bounding box center [449, 21] width 6 height 11
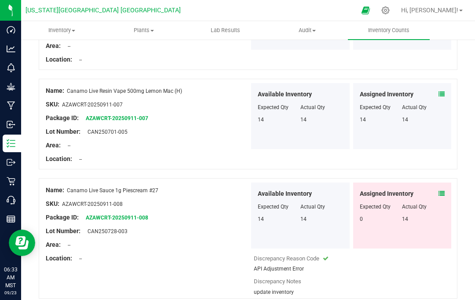
scroll to position [1463, 0]
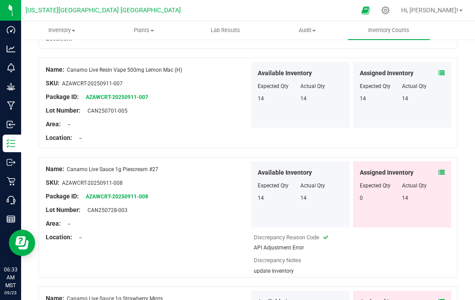
click at [444, 169] on icon at bounding box center [441, 172] width 6 height 6
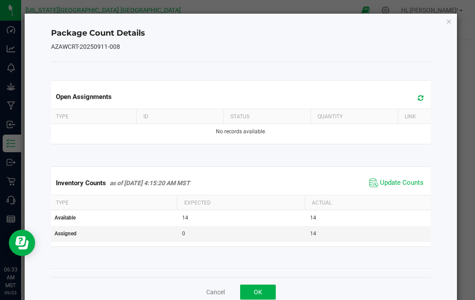
click at [411, 181] on span "Update Counts" at bounding box center [402, 182] width 44 height 9
click at [448, 25] on icon "Close" at bounding box center [449, 21] width 6 height 11
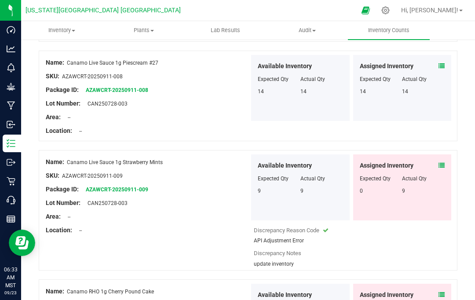
scroll to position [1581, 0]
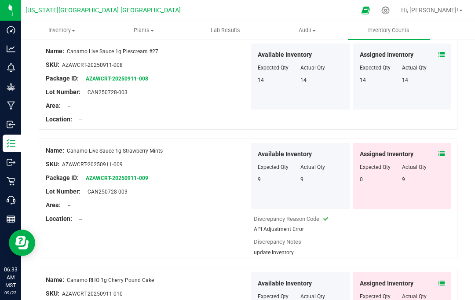
click at [442, 151] on icon at bounding box center [441, 154] width 6 height 6
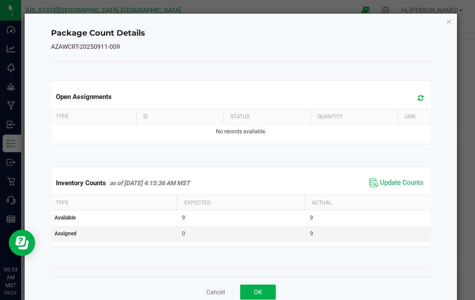
click at [410, 181] on span "Update Counts" at bounding box center [402, 182] width 44 height 9
click at [447, 25] on icon "Close" at bounding box center [449, 21] width 6 height 11
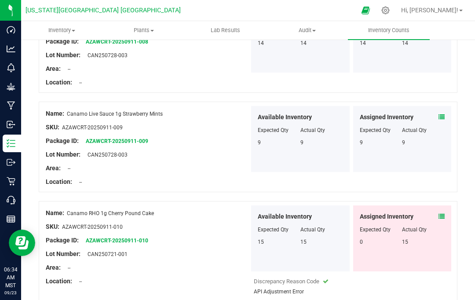
scroll to position [1656, 0]
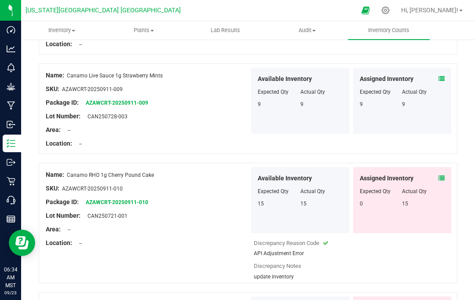
click at [442, 175] on icon at bounding box center [441, 178] width 6 height 6
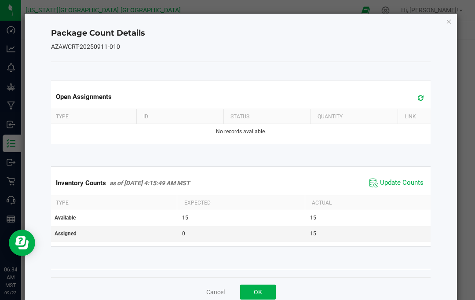
click at [410, 179] on span "Update Counts" at bounding box center [402, 182] width 44 height 9
click at [448, 20] on icon "Close" at bounding box center [449, 21] width 6 height 11
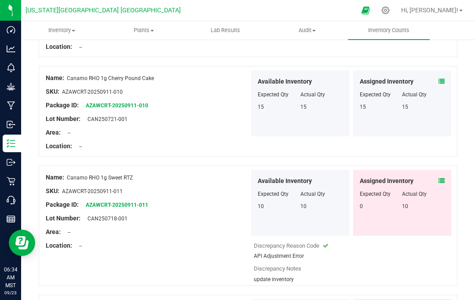
scroll to position [1759, 0]
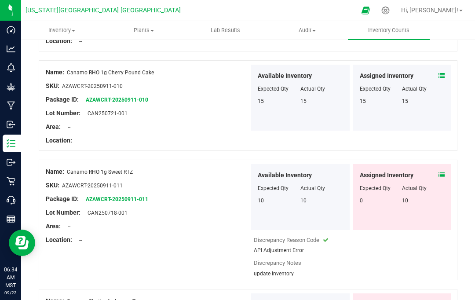
click at [444, 172] on icon at bounding box center [441, 175] width 6 height 6
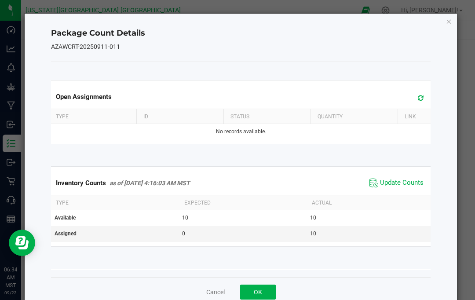
click at [409, 180] on span "Update Counts" at bounding box center [402, 182] width 44 height 9
click at [450, 25] on icon "Close" at bounding box center [449, 21] width 6 height 11
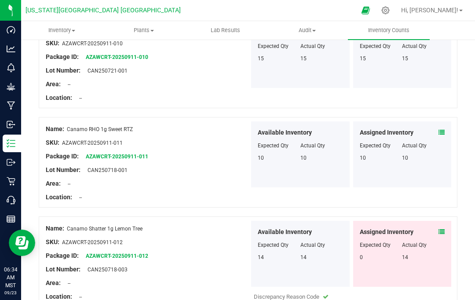
scroll to position [1857, 0]
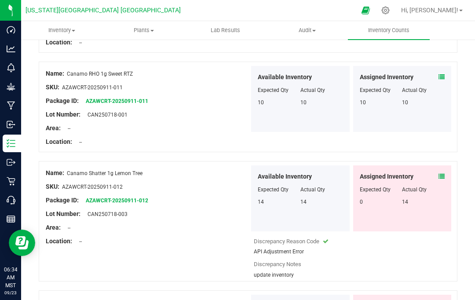
click at [444, 173] on icon at bounding box center [441, 176] width 6 height 6
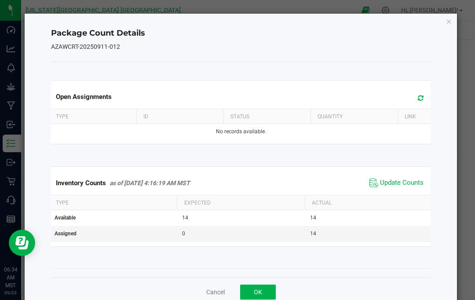
click at [416, 179] on span "Update Counts" at bounding box center [402, 182] width 44 height 9
click at [448, 23] on icon "Close" at bounding box center [449, 21] width 6 height 11
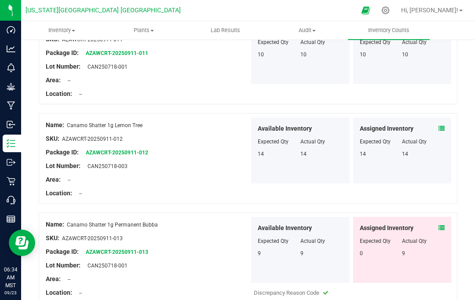
scroll to position [1963, 0]
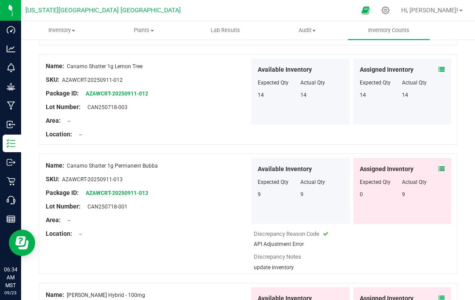
click at [443, 164] on span at bounding box center [441, 168] width 6 height 9
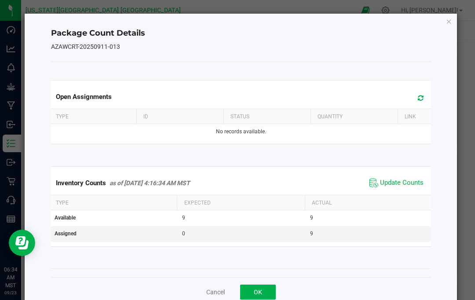
click at [411, 182] on span "Update Counts" at bounding box center [402, 182] width 44 height 9
click at [406, 180] on span "Update Counts" at bounding box center [402, 182] width 44 height 9
click at [446, 25] on icon "Close" at bounding box center [449, 21] width 6 height 11
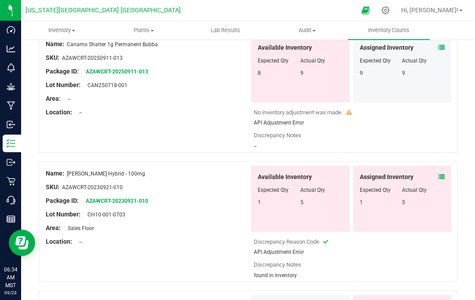
scroll to position [2087, 0]
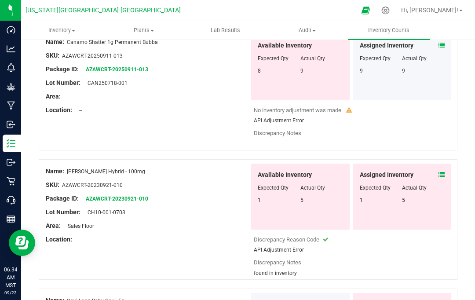
click at [444, 170] on span at bounding box center [441, 174] width 6 height 9
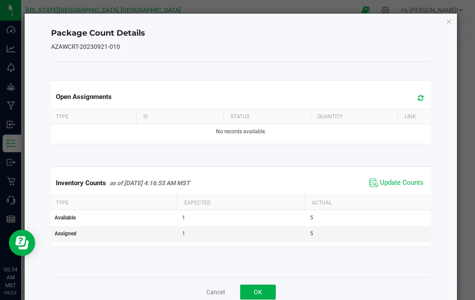
click at [411, 182] on span "Update Counts" at bounding box center [402, 182] width 44 height 9
click at [446, 25] on icon "Close" at bounding box center [449, 21] width 6 height 11
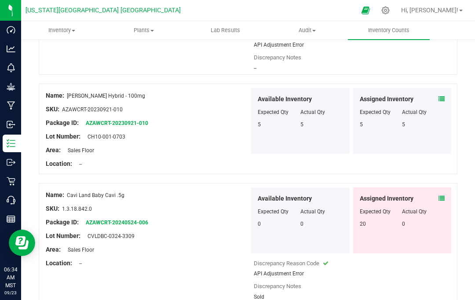
scroll to position [2162, 0]
click at [442, 194] on span at bounding box center [441, 198] width 6 height 9
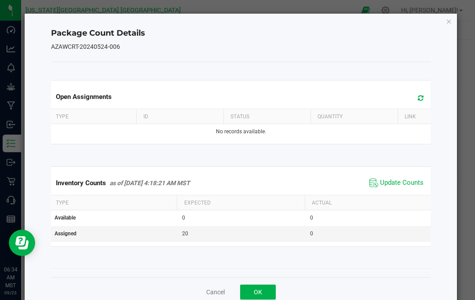
click at [413, 180] on span "Update Counts" at bounding box center [402, 182] width 44 height 9
click at [448, 25] on icon "Close" at bounding box center [449, 21] width 6 height 11
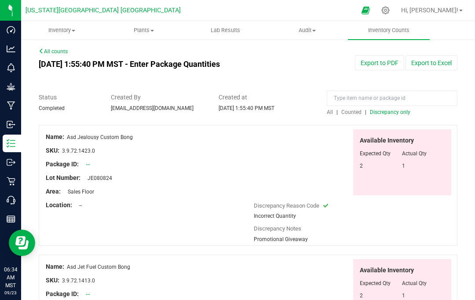
scroll to position [0, 0]
click at [397, 109] on span "Discrepancy only" at bounding box center [390, 112] width 40 height 6
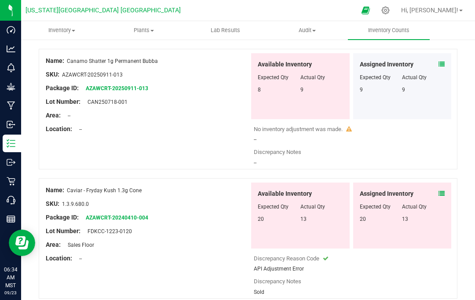
scroll to position [1446, 0]
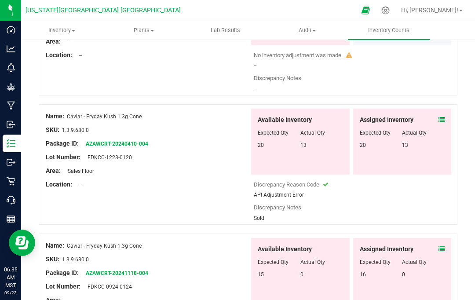
click at [444, 117] on icon at bounding box center [441, 120] width 6 height 6
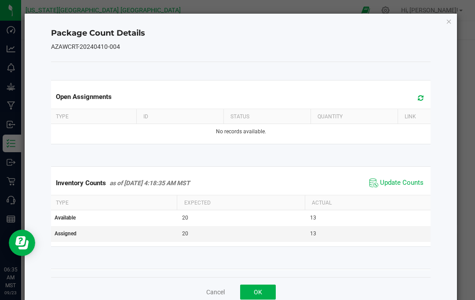
click at [406, 177] on span "Update Counts" at bounding box center [396, 182] width 58 height 13
click at [413, 186] on span "Update Counts" at bounding box center [402, 182] width 44 height 9
click at [447, 23] on icon "Close" at bounding box center [449, 21] width 6 height 11
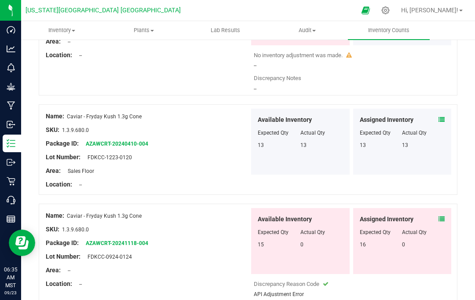
click at [443, 216] on icon at bounding box center [441, 219] width 6 height 6
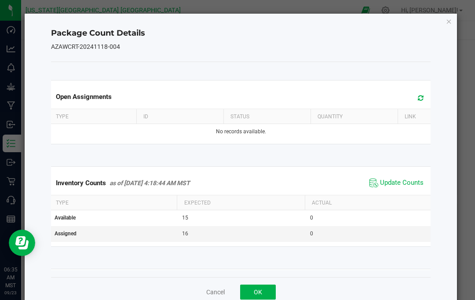
click at [408, 177] on span "Update Counts" at bounding box center [396, 182] width 58 height 13
click at [448, 19] on icon "Close" at bounding box center [449, 21] width 6 height 11
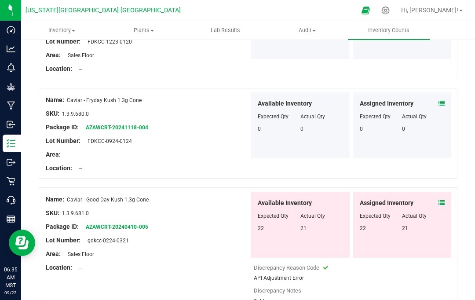
scroll to position [1561, 0]
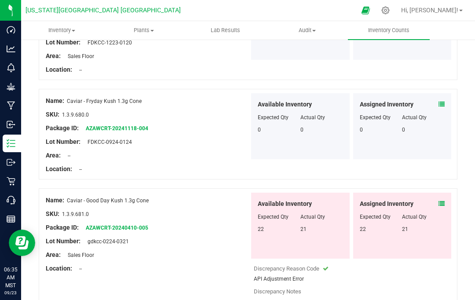
click at [444, 199] on span at bounding box center [441, 203] width 6 height 9
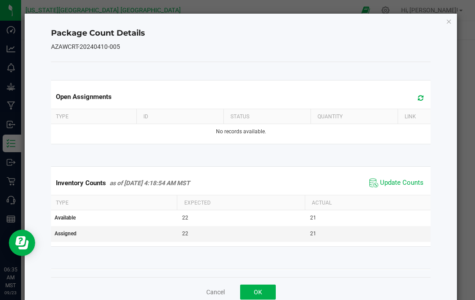
click at [414, 174] on div "Inventory Counts as of Sep 22, 2025 4:18:54 AM MST Update Counts" at bounding box center [240, 183] width 383 height 24
click at [414, 183] on span "Update Counts" at bounding box center [402, 182] width 44 height 9
click at [449, 21] on icon "Close" at bounding box center [449, 21] width 6 height 11
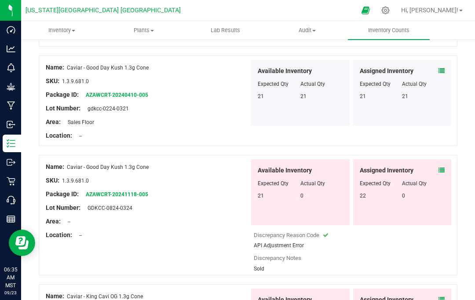
scroll to position [1695, 0]
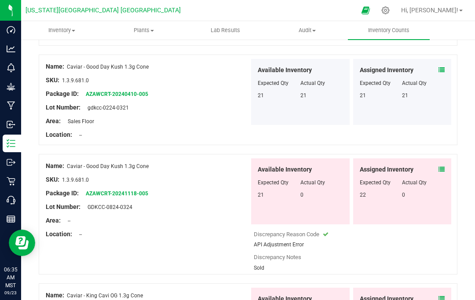
click at [441, 166] on icon at bounding box center [441, 169] width 6 height 6
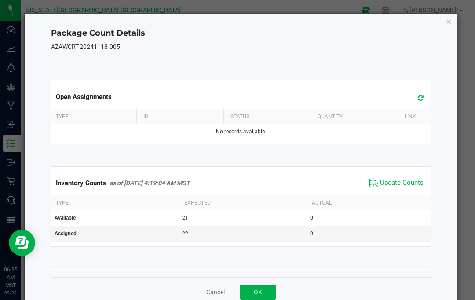
click at [409, 169] on kendo-grid "Inventory Counts as of Sep 22, 2025 4:19:04 AM MST Update Counts Type Expected …" at bounding box center [240, 206] width 393 height 80
click at [412, 178] on span "Update Counts" at bounding box center [402, 182] width 44 height 9
click at [452, 20] on icon "Close" at bounding box center [449, 21] width 6 height 11
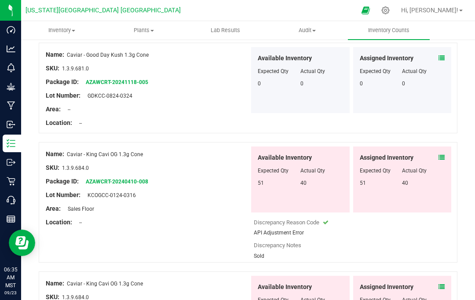
scroll to position [1814, 0]
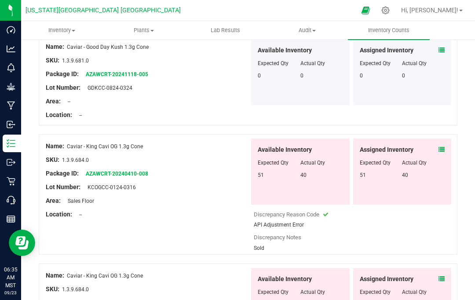
click at [443, 146] on icon at bounding box center [441, 149] width 6 height 6
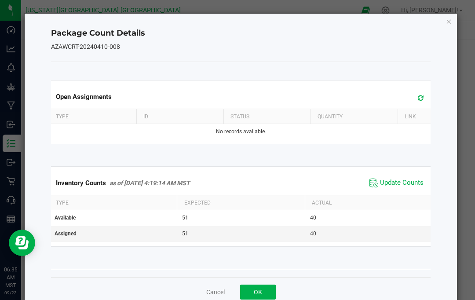
click at [409, 185] on span "Update Counts" at bounding box center [402, 182] width 44 height 9
click at [451, 21] on icon "Close" at bounding box center [449, 21] width 6 height 11
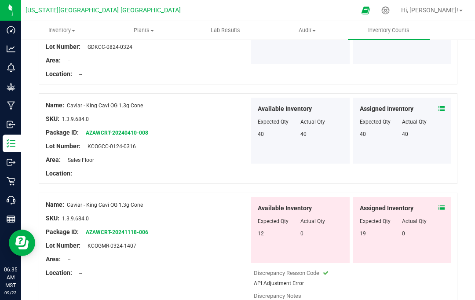
scroll to position [1897, 0]
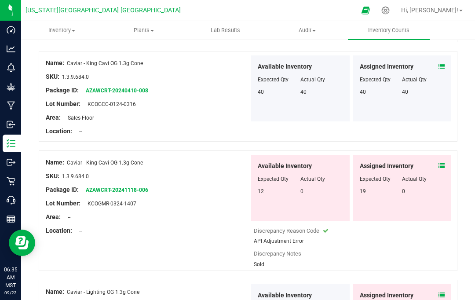
click at [444, 163] on icon at bounding box center [441, 166] width 6 height 6
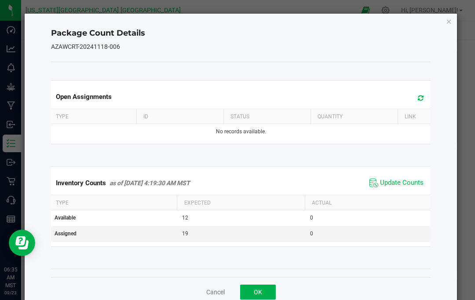
click at [411, 182] on span "Update Counts" at bounding box center [402, 182] width 44 height 9
click at [456, 20] on div "Package Count Details AZAWCRT-20241118-006 Open Assignments Type ID Status Quan…" at bounding box center [241, 160] width 433 height 293
click at [453, 17] on div "Package Count Details AZAWCRT-20241118-006 Open Assignments Type ID Status Quan…" at bounding box center [241, 160] width 433 height 293
click at [448, 24] on icon "Close" at bounding box center [449, 21] width 6 height 11
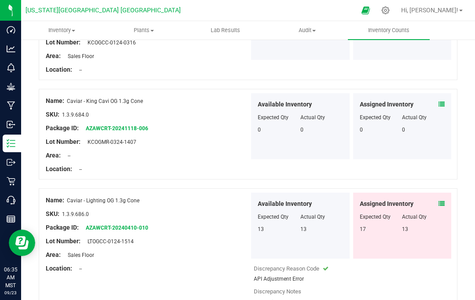
scroll to position [2018, 0]
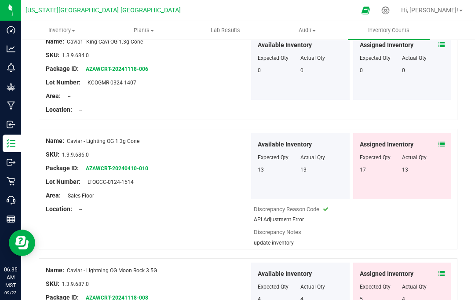
click at [443, 141] on icon at bounding box center [441, 144] width 6 height 6
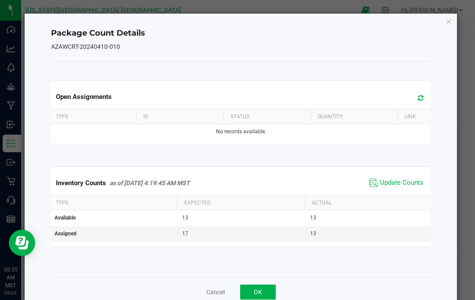
click at [415, 182] on span "Update Counts" at bounding box center [402, 182] width 44 height 9
click at [449, 23] on icon "Close" at bounding box center [449, 21] width 6 height 11
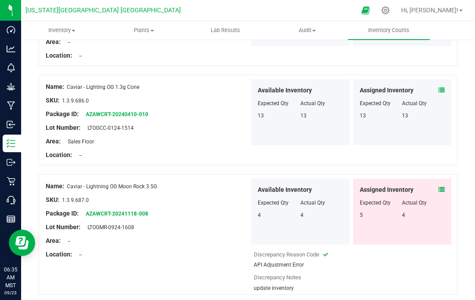
scroll to position [2105, 0]
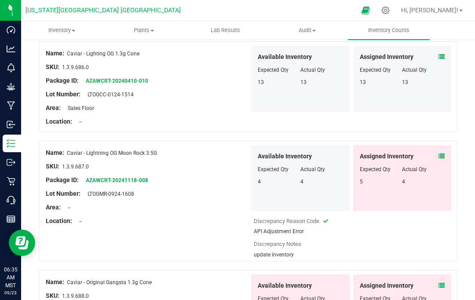
click at [444, 153] on icon at bounding box center [441, 156] width 6 height 6
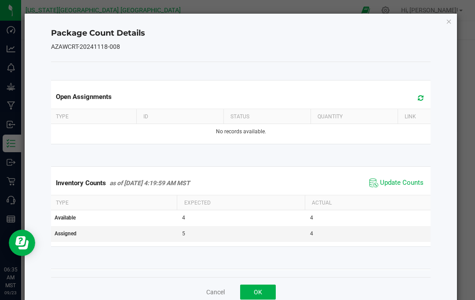
click at [411, 187] on span "Update Counts" at bounding box center [402, 182] width 44 height 9
click at [446, 24] on icon "Close" at bounding box center [449, 21] width 6 height 11
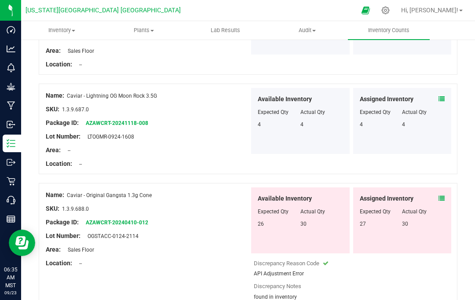
scroll to position [2162, 0]
click at [444, 194] on span at bounding box center [441, 198] width 6 height 9
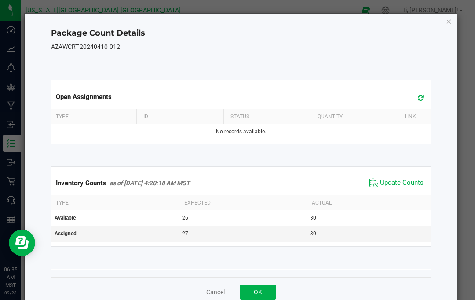
click at [406, 189] on span "Update Counts" at bounding box center [396, 182] width 58 height 13
click at [448, 24] on icon "Close" at bounding box center [449, 21] width 6 height 11
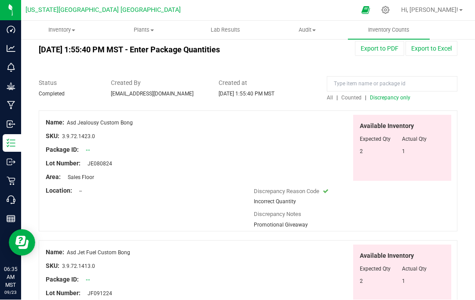
scroll to position [14, 0]
click at [395, 95] on span "Discrepancy only" at bounding box center [390, 98] width 40 height 6
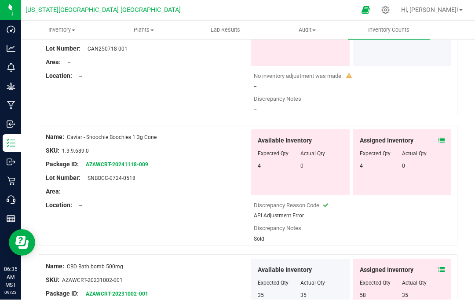
scroll to position [1428, 0]
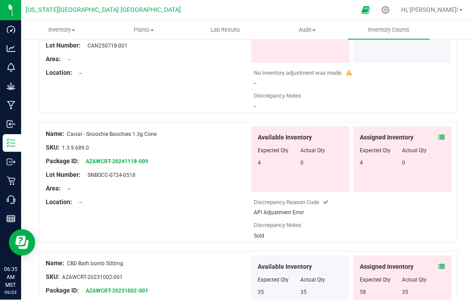
click at [444, 135] on icon at bounding box center [441, 138] width 6 height 6
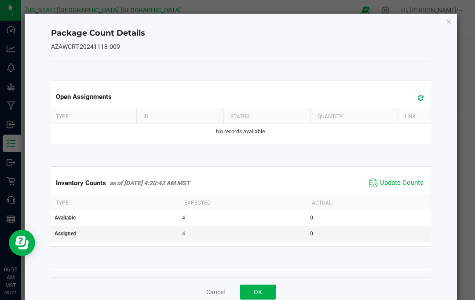
click at [416, 180] on span "Update Counts" at bounding box center [402, 182] width 44 height 9
click at [449, 24] on icon "Close" at bounding box center [449, 21] width 6 height 11
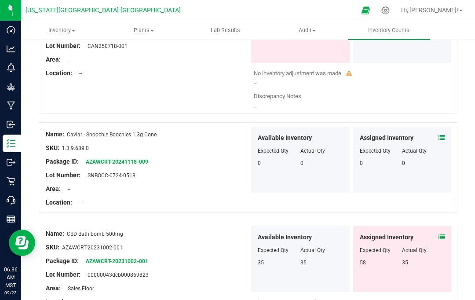
click at [451, 226] on div "Assigned Inventory Expected Qty Actual Qty 58 35" at bounding box center [402, 259] width 98 height 66
click at [446, 226] on div "Assigned Inventory Expected Qty Actual Qty 58 35" at bounding box center [402, 259] width 98 height 66
click at [441, 233] on span at bounding box center [441, 237] width 6 height 9
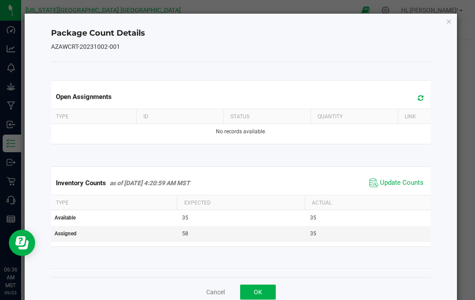
click at [419, 177] on span "Update Counts" at bounding box center [396, 182] width 58 height 13
click at [448, 23] on icon "Close" at bounding box center [449, 21] width 6 height 11
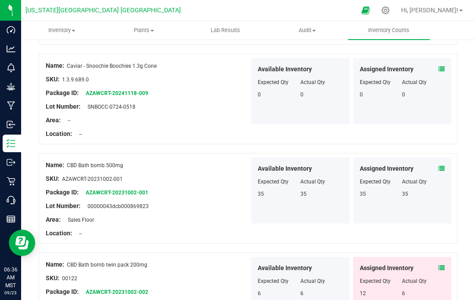
scroll to position [1499, 0]
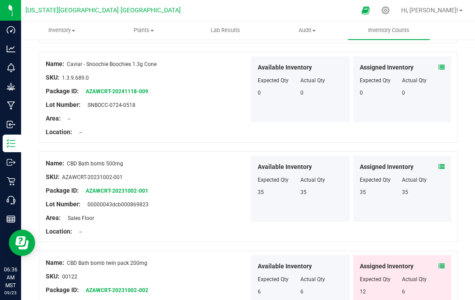
click at [444, 263] on icon at bounding box center [441, 266] width 6 height 6
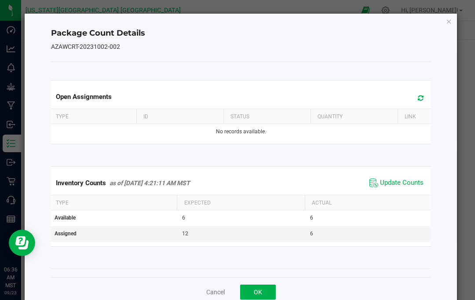
click at [411, 174] on div "Inventory Counts as of Sep 22, 2025 4:21:11 AM MST Update Counts" at bounding box center [240, 183] width 383 height 24
click at [415, 177] on span "Update Counts" at bounding box center [396, 182] width 58 height 13
click at [451, 22] on icon "Close" at bounding box center [449, 21] width 6 height 11
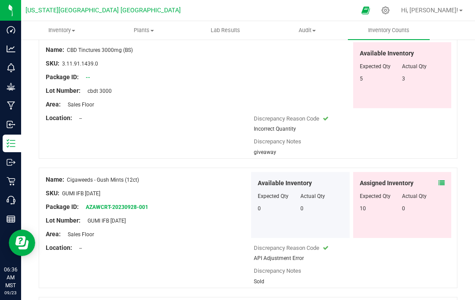
scroll to position [2089, 0]
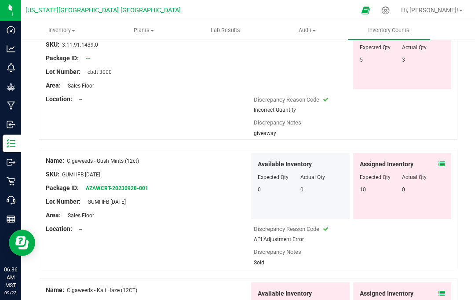
click at [439, 161] on icon at bounding box center [441, 164] width 6 height 6
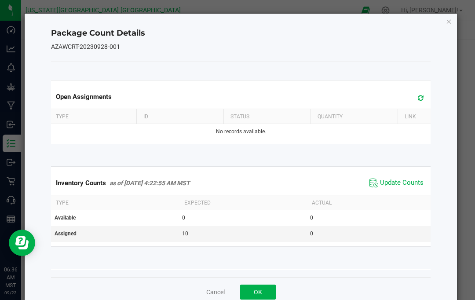
click at [412, 182] on span "Update Counts" at bounding box center [402, 182] width 44 height 9
click at [446, 25] on icon "Close" at bounding box center [449, 21] width 6 height 11
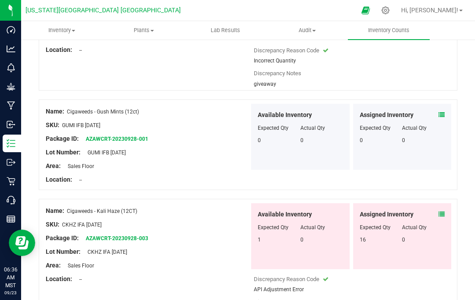
scroll to position [2176, 0]
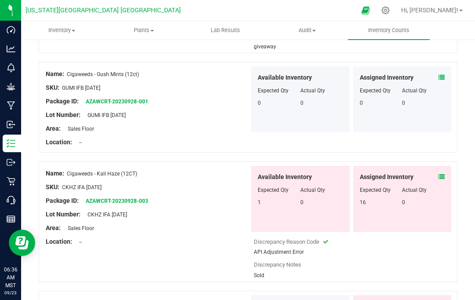
click at [444, 174] on icon at bounding box center [441, 177] width 6 height 6
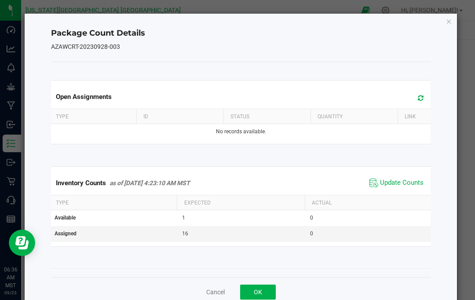
click at [412, 182] on span "Update Counts" at bounding box center [402, 182] width 44 height 9
click at [446, 26] on icon "Close" at bounding box center [449, 21] width 6 height 11
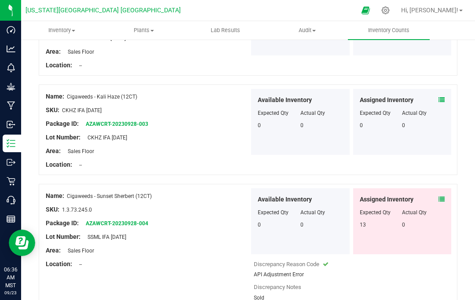
scroll to position [2252, 0]
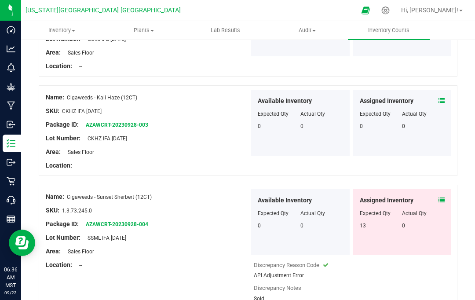
click at [444, 196] on span at bounding box center [441, 200] width 6 height 9
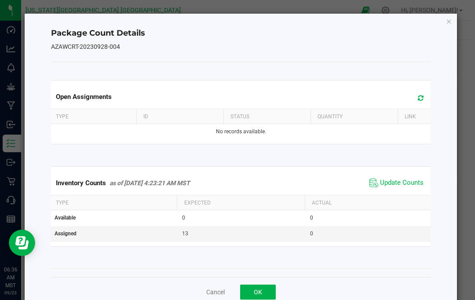
click at [413, 186] on span "Update Counts" at bounding box center [402, 182] width 44 height 9
click at [451, 20] on icon "Close" at bounding box center [449, 21] width 6 height 11
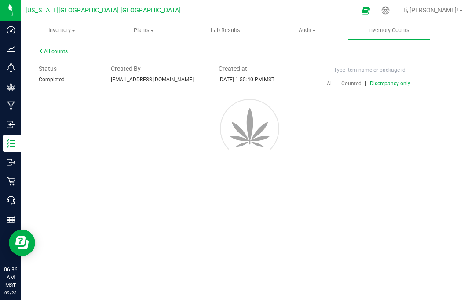
scroll to position [0, 0]
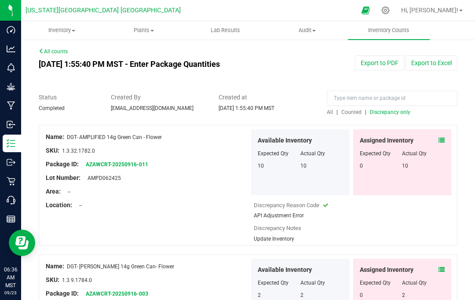
click at [443, 136] on span at bounding box center [441, 140] width 6 height 9
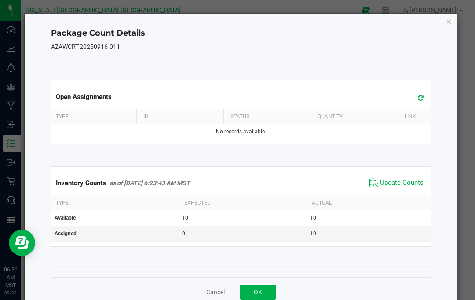
click at [412, 182] on span "Update Counts" at bounding box center [402, 182] width 44 height 9
click at [449, 25] on icon "Close" at bounding box center [449, 21] width 6 height 11
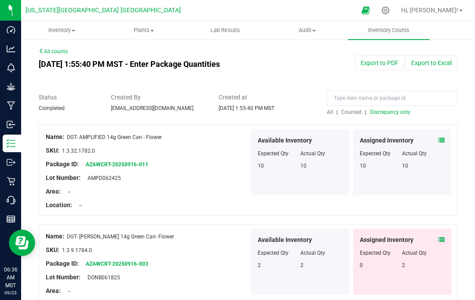
click at [444, 237] on icon at bounding box center [441, 240] width 6 height 6
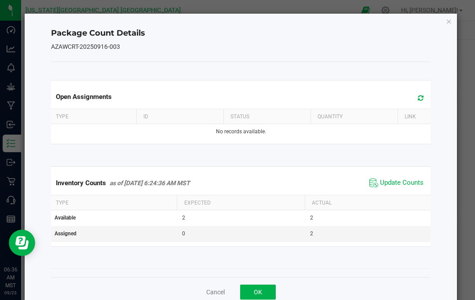
click at [419, 179] on span "Update Counts" at bounding box center [402, 182] width 44 height 9
click at [451, 22] on icon "Close" at bounding box center [449, 21] width 6 height 11
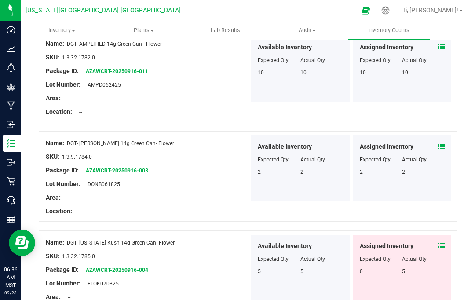
scroll to position [95, 0]
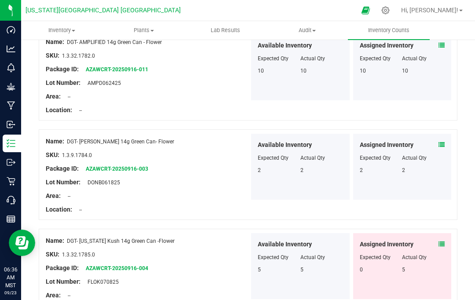
click at [444, 241] on icon at bounding box center [441, 244] width 6 height 6
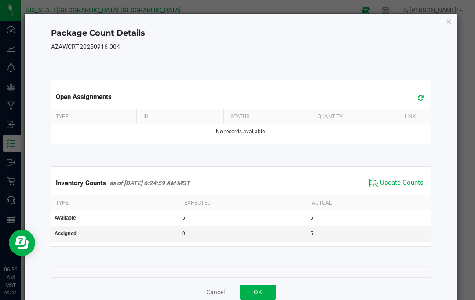
click at [419, 181] on span "Update Counts" at bounding box center [402, 182] width 44 height 9
click at [454, 17] on div "Package Count Details AZAWCRT-20250916-004 Open Assignments Type ID Status Quan…" at bounding box center [241, 160] width 433 height 293
click at [443, 21] on div "Package Count Details AZAWCRT-20250916-004 Open Assignments Type ID Status Quan…" at bounding box center [241, 160] width 433 height 293
click at [449, 19] on icon "Close" at bounding box center [449, 21] width 6 height 11
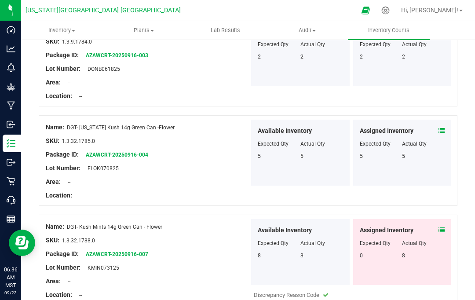
scroll to position [212, 0]
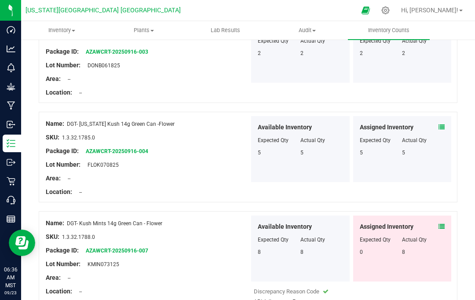
click at [443, 222] on span at bounding box center [441, 226] width 6 height 9
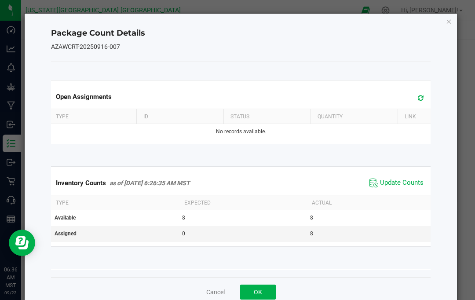
click at [416, 178] on span "Update Counts" at bounding box center [402, 182] width 44 height 9
click at [447, 25] on icon "Close" at bounding box center [449, 21] width 6 height 11
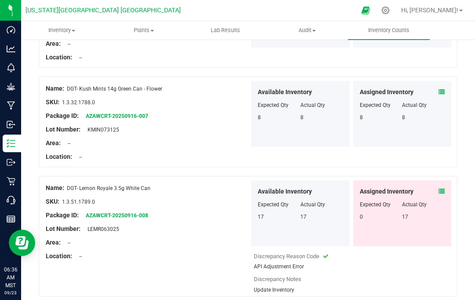
scroll to position [346, 0]
click at [443, 189] on icon at bounding box center [441, 192] width 6 height 6
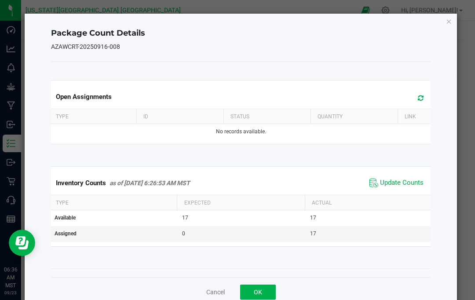
click at [413, 180] on span "Update Counts" at bounding box center [402, 182] width 44 height 9
click at [450, 19] on icon "Close" at bounding box center [449, 21] width 6 height 11
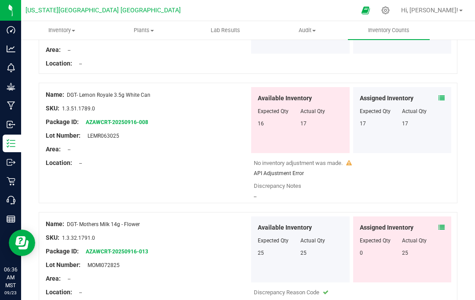
scroll to position [441, 0]
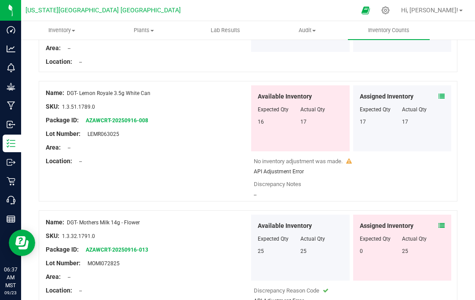
click at [443, 221] on span at bounding box center [441, 225] width 6 height 9
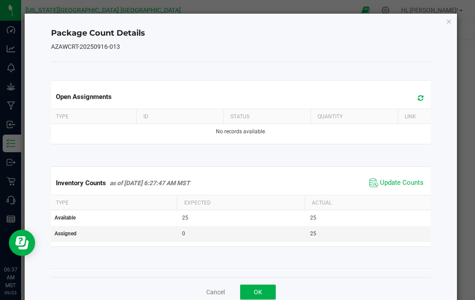
click at [412, 184] on span "Update Counts" at bounding box center [402, 182] width 44 height 9
click at [450, 19] on icon "Close" at bounding box center [449, 21] width 6 height 11
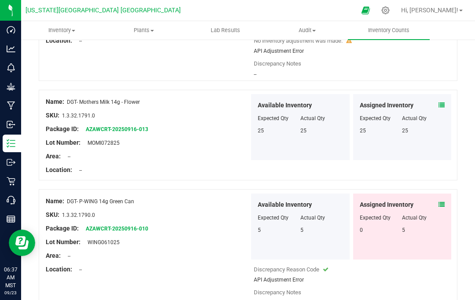
scroll to position [560, 0]
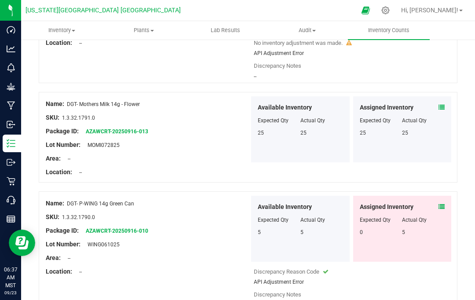
click at [440, 202] on span at bounding box center [441, 206] width 6 height 9
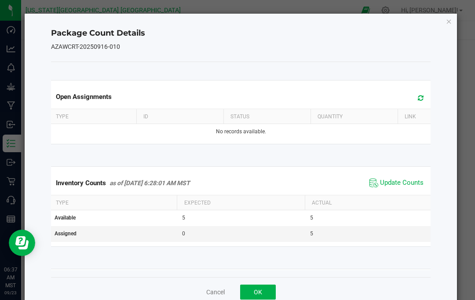
click at [412, 184] on span "Update Counts" at bounding box center [402, 182] width 44 height 9
click at [448, 25] on icon "Close" at bounding box center [449, 21] width 6 height 11
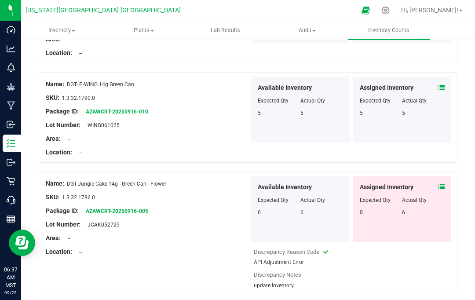
scroll to position [696, 0]
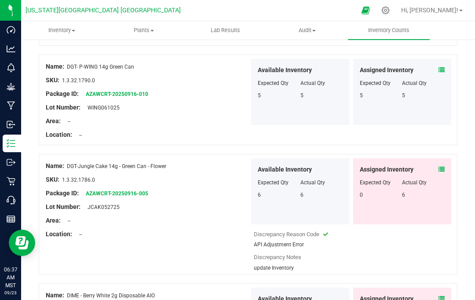
click at [443, 166] on icon at bounding box center [441, 169] width 6 height 6
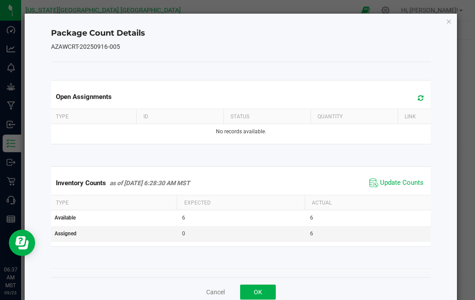
click at [407, 179] on span "Update Counts" at bounding box center [402, 182] width 44 height 9
click at [447, 26] on icon "Close" at bounding box center [449, 21] width 6 height 11
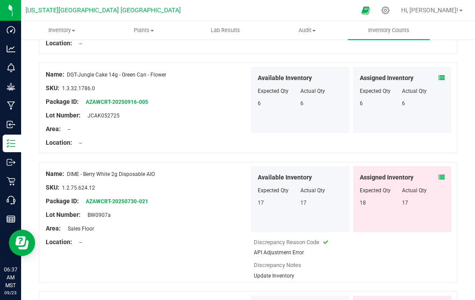
scroll to position [790, 0]
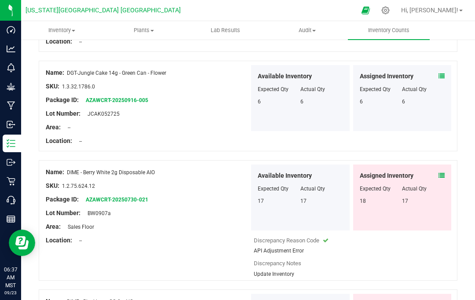
click at [443, 172] on icon at bounding box center [441, 175] width 6 height 6
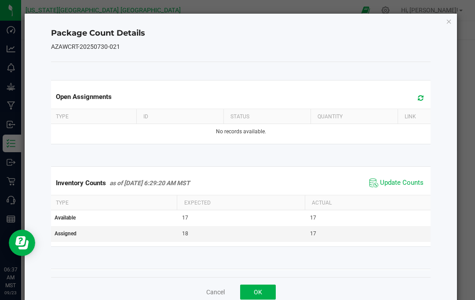
click at [414, 180] on span "Update Counts" at bounding box center [402, 182] width 44 height 9
click at [447, 26] on icon "Close" at bounding box center [449, 21] width 6 height 11
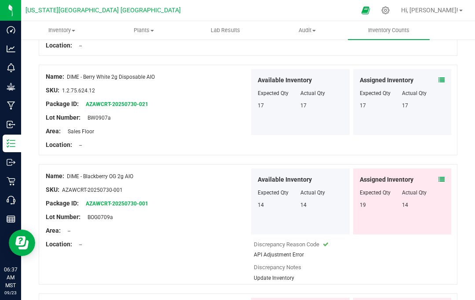
scroll to position [886, 0]
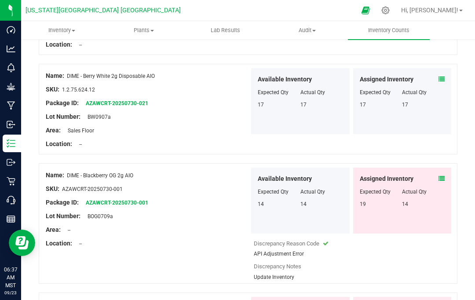
click at [441, 174] on span at bounding box center [441, 178] width 6 height 9
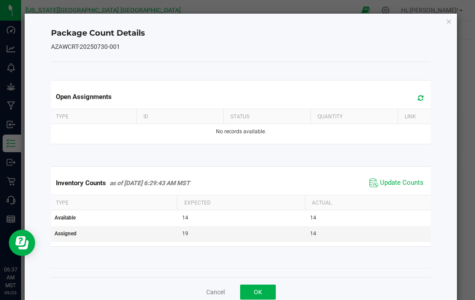
click at [415, 178] on span "Update Counts" at bounding box center [402, 182] width 44 height 9
click at [449, 22] on icon "Close" at bounding box center [449, 21] width 6 height 11
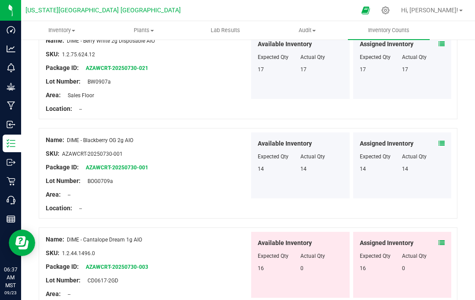
scroll to position [978, 0]
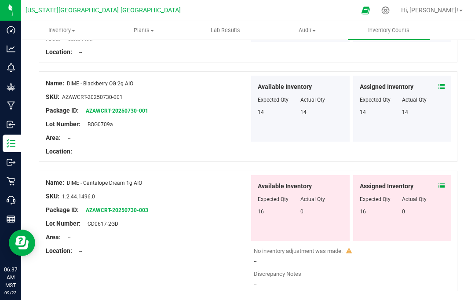
click at [444, 183] on icon at bounding box center [441, 186] width 6 height 6
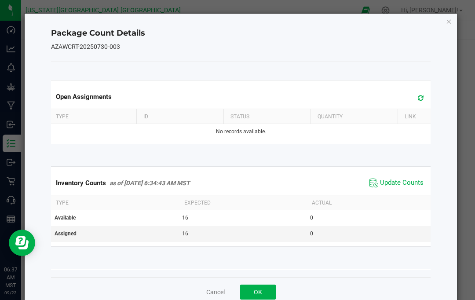
click at [410, 179] on span "Update Counts" at bounding box center [402, 182] width 44 height 9
click at [449, 23] on icon "Close" at bounding box center [449, 21] width 6 height 11
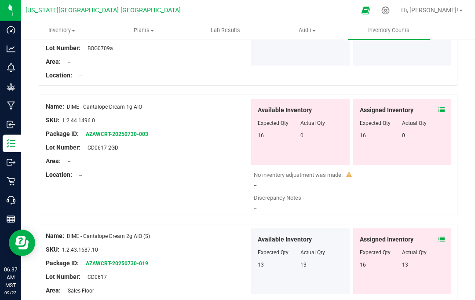
scroll to position [1084, 0]
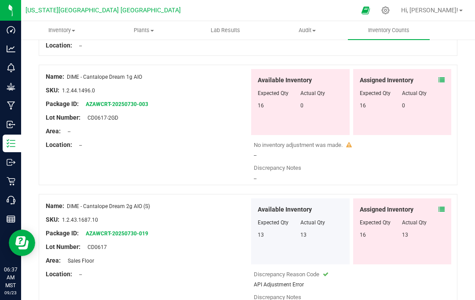
click at [444, 206] on icon at bounding box center [441, 209] width 6 height 6
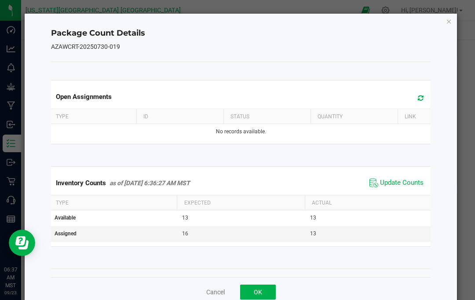
click at [412, 185] on span "Update Counts" at bounding box center [402, 182] width 44 height 9
click at [450, 26] on icon "Close" at bounding box center [449, 21] width 6 height 11
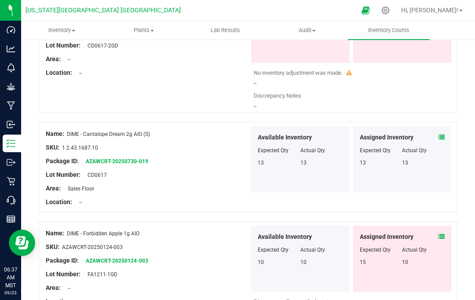
scroll to position [1157, 0]
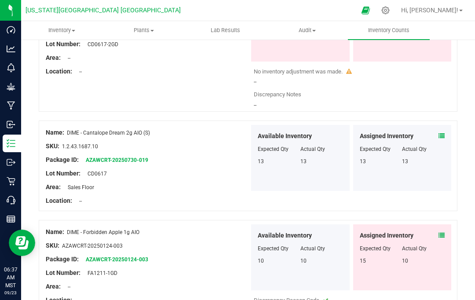
click at [443, 232] on icon at bounding box center [441, 235] width 6 height 6
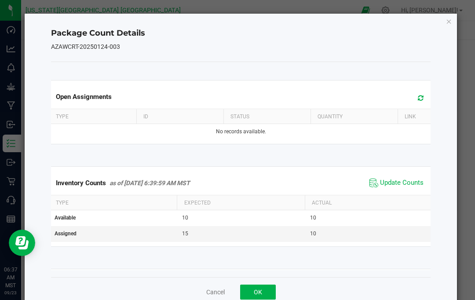
click at [411, 183] on span "Update Counts" at bounding box center [402, 182] width 44 height 9
click at [451, 18] on icon "Close" at bounding box center [449, 21] width 6 height 11
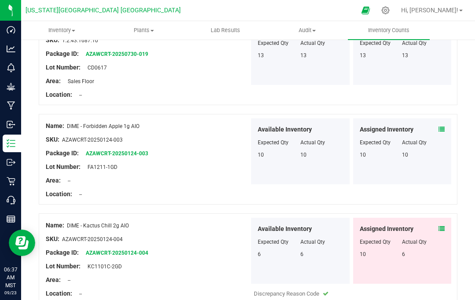
scroll to position [1266, 0]
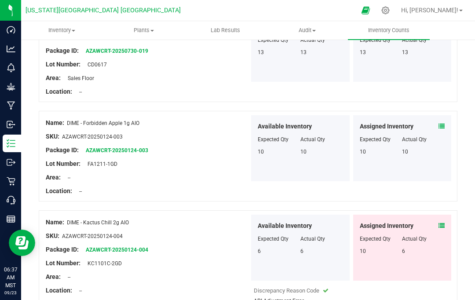
click at [443, 222] on icon at bounding box center [441, 225] width 6 height 6
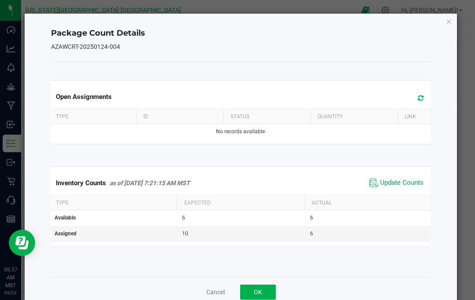
click at [416, 176] on span "Update Counts" at bounding box center [396, 182] width 58 height 13
click at [451, 23] on icon "Close" at bounding box center [449, 21] width 6 height 11
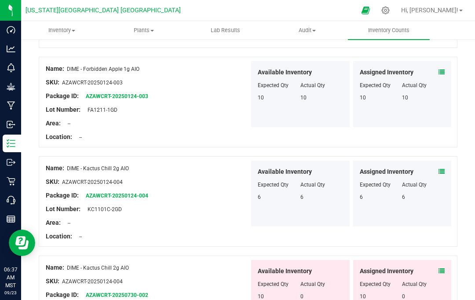
scroll to position [1377, 0]
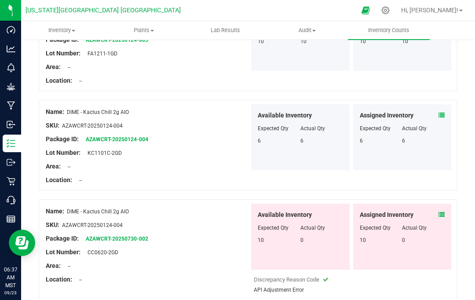
click at [443, 210] on span at bounding box center [441, 214] width 6 height 9
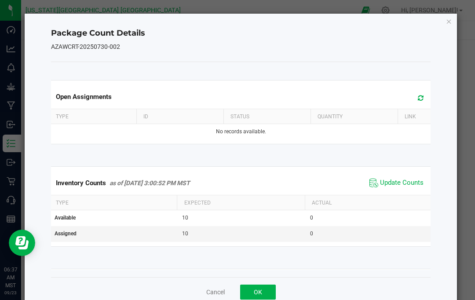
click at [413, 179] on span "Update Counts" at bounding box center [402, 182] width 44 height 9
click at [447, 25] on icon "Close" at bounding box center [449, 21] width 6 height 11
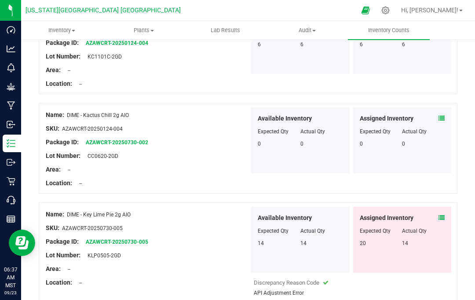
scroll to position [1478, 0]
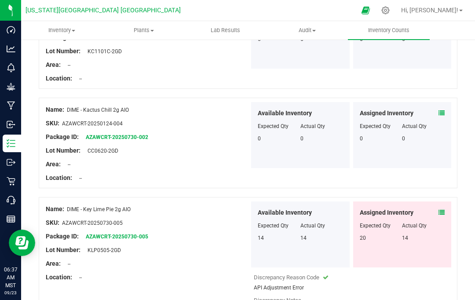
click at [443, 209] on icon at bounding box center [441, 212] width 6 height 6
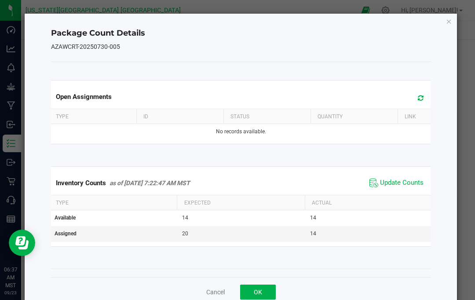
click at [415, 177] on span "Update Counts" at bounding box center [396, 182] width 58 height 13
click at [447, 25] on icon "Close" at bounding box center [449, 21] width 6 height 11
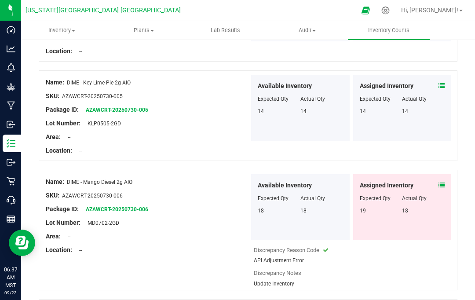
scroll to position [1611, 0]
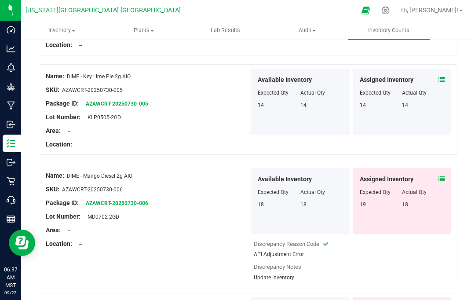
click at [443, 176] on icon at bounding box center [441, 179] width 6 height 6
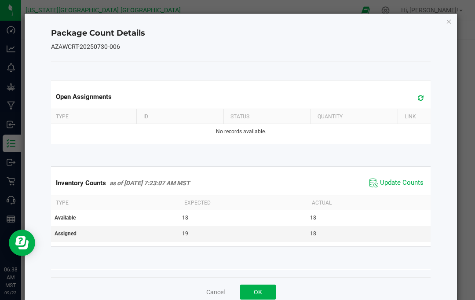
click at [412, 178] on span "Update Counts" at bounding box center [396, 182] width 58 height 13
click at [451, 15] on div "Package Count Details AZAWCRT-20250730-006 Open Assignments Type ID Status Quan…" at bounding box center [241, 160] width 433 height 293
click at [448, 25] on icon "Close" at bounding box center [449, 21] width 6 height 11
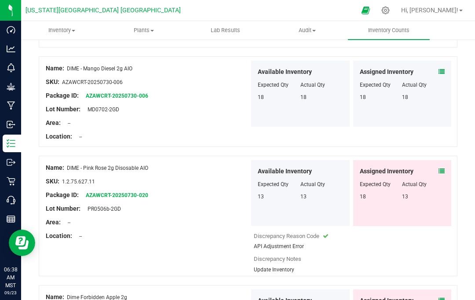
scroll to position [1720, 0]
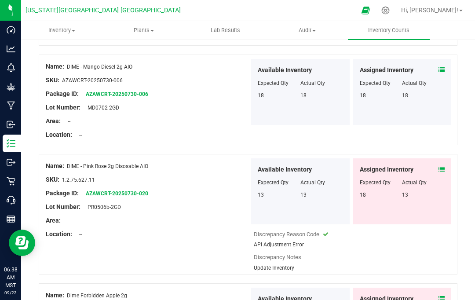
click at [444, 166] on icon at bounding box center [441, 169] width 6 height 6
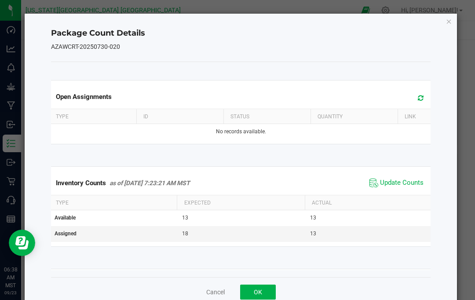
click at [405, 182] on span "Update Counts" at bounding box center [402, 182] width 44 height 9
click at [452, 22] on icon "Close" at bounding box center [449, 21] width 6 height 11
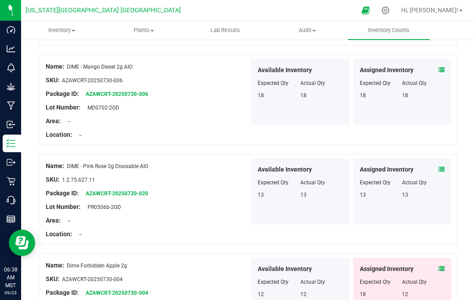
click at [439, 264] on span at bounding box center [441, 268] width 6 height 9
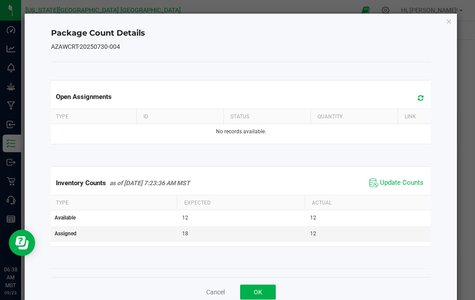
click at [406, 179] on span "Update Counts" at bounding box center [402, 182] width 44 height 9
click at [448, 20] on icon "Close" at bounding box center [449, 21] width 6 height 11
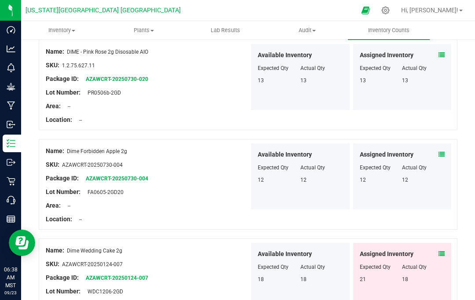
scroll to position [1839, 0]
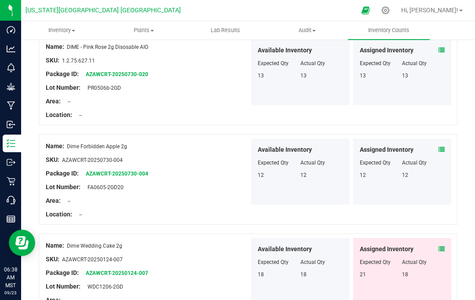
click at [443, 246] on icon at bounding box center [441, 249] width 6 height 6
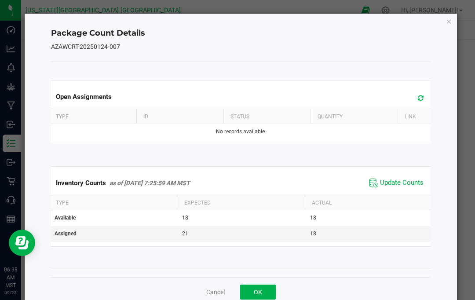
click at [415, 179] on span "Update Counts" at bounding box center [402, 182] width 44 height 9
click at [450, 24] on icon "Close" at bounding box center [449, 21] width 6 height 11
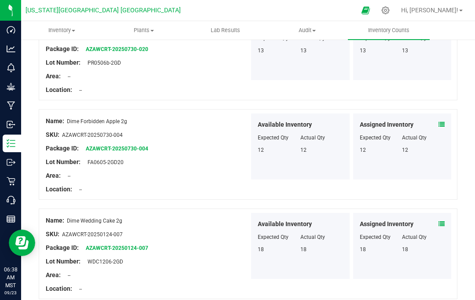
scroll to position [1864, 0]
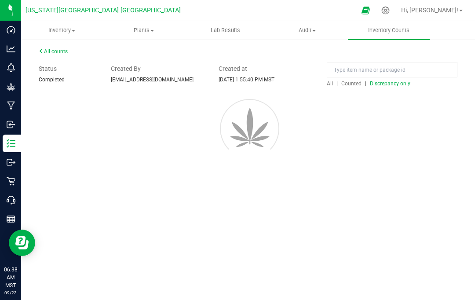
scroll to position [0, 0]
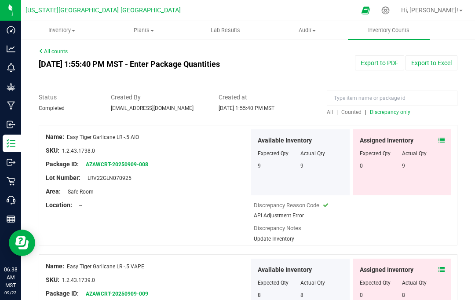
click at [443, 137] on icon at bounding box center [441, 140] width 6 height 6
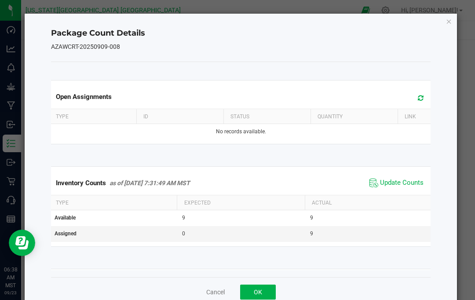
click at [413, 183] on span "Update Counts" at bounding box center [402, 182] width 44 height 9
click at [451, 22] on icon "Close" at bounding box center [449, 21] width 6 height 11
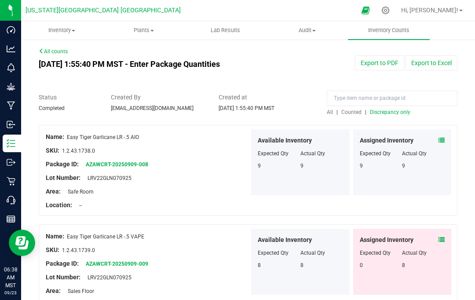
click at [444, 235] on span at bounding box center [441, 239] width 6 height 9
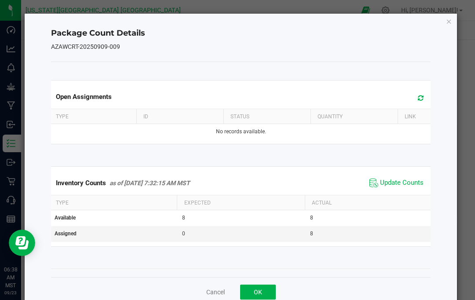
click at [411, 182] on span "Update Counts" at bounding box center [402, 182] width 44 height 9
click at [448, 25] on icon "Close" at bounding box center [449, 21] width 6 height 11
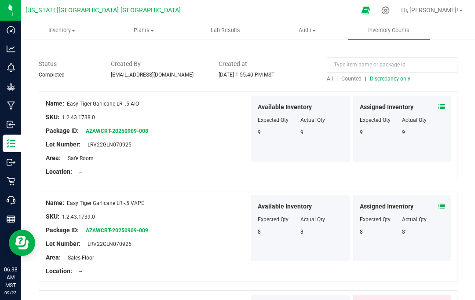
scroll to position [76, 0]
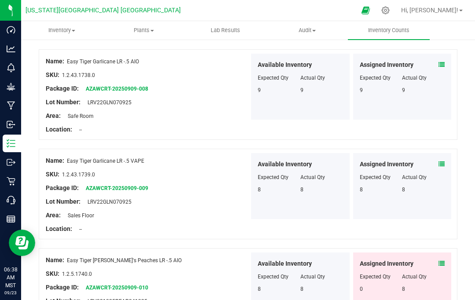
click at [450, 252] on div "Assigned Inventory Expected Qty Actual Qty 0 8" at bounding box center [402, 285] width 98 height 66
click at [446, 252] on div "Assigned Inventory Expected Qty Actual Qty 0 8" at bounding box center [402, 285] width 98 height 66
click at [445, 252] on div "Assigned Inventory Expected Qty Actual Qty 0 8" at bounding box center [402, 285] width 98 height 66
click at [444, 260] on icon at bounding box center [441, 263] width 6 height 6
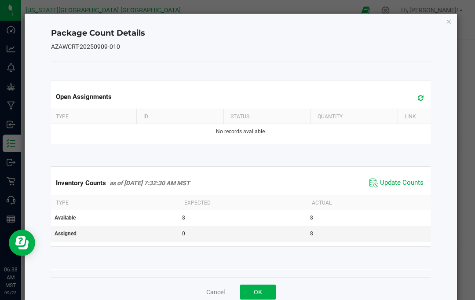
click at [408, 181] on span "Update Counts" at bounding box center [402, 182] width 44 height 9
click at [449, 16] on icon "Close" at bounding box center [449, 21] width 6 height 11
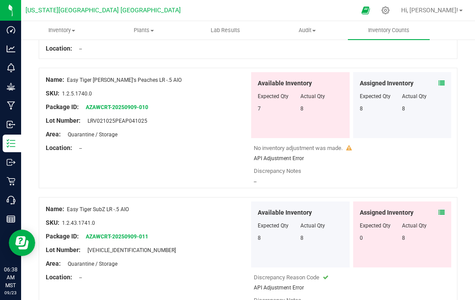
scroll to position [257, 0]
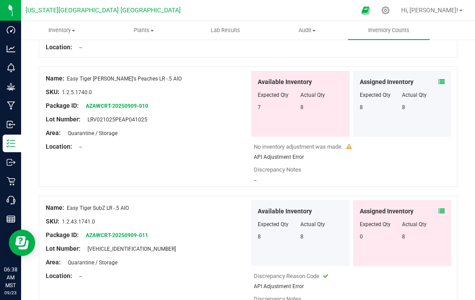
click at [442, 207] on span at bounding box center [441, 211] width 6 height 9
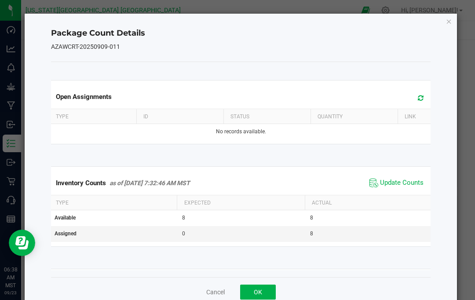
click at [409, 186] on span "Update Counts" at bounding box center [402, 182] width 44 height 9
click at [447, 30] on div "Package Count Details AZAWCRT-20250909-011 Open Assignments Type ID Status Quan…" at bounding box center [241, 160] width 433 height 293
click at [452, 22] on icon "Close" at bounding box center [449, 21] width 6 height 11
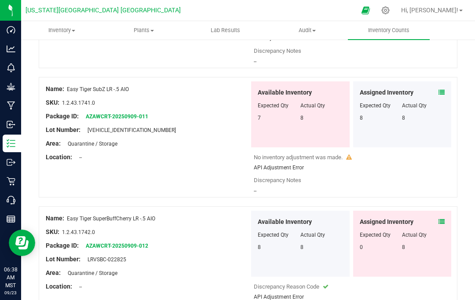
scroll to position [376, 0]
click at [444, 218] on icon at bounding box center [441, 221] width 6 height 6
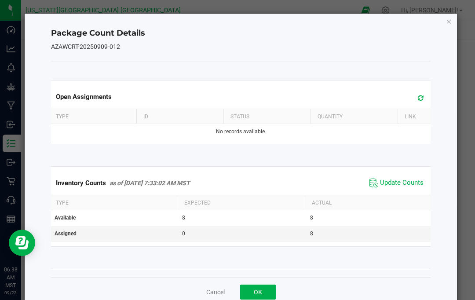
click at [411, 184] on span "Update Counts" at bounding box center [402, 182] width 44 height 9
click at [448, 24] on icon "Close" at bounding box center [449, 21] width 6 height 11
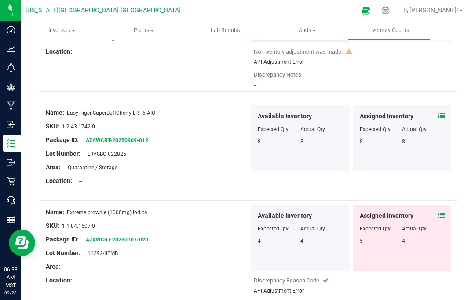
scroll to position [482, 0]
click at [442, 211] on span at bounding box center [441, 215] width 6 height 9
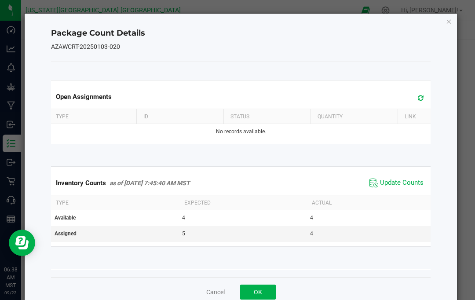
click at [413, 186] on span "Update Counts" at bounding box center [402, 182] width 44 height 9
click at [449, 22] on icon "Close" at bounding box center [449, 21] width 6 height 11
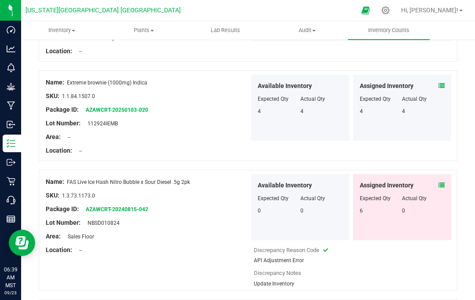
scroll to position [616, 0]
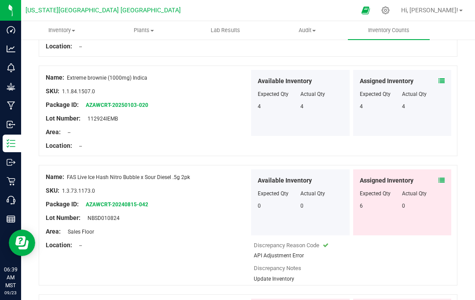
click at [442, 176] on span at bounding box center [441, 180] width 6 height 9
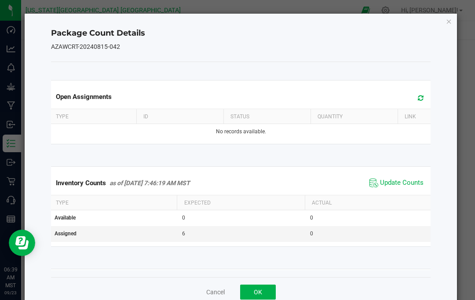
click at [410, 179] on span "Update Counts" at bounding box center [402, 182] width 44 height 9
click at [448, 23] on icon "Close" at bounding box center [449, 21] width 6 height 11
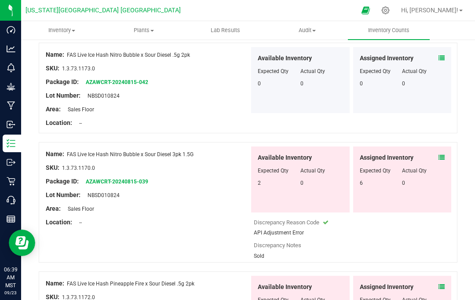
scroll to position [741, 0]
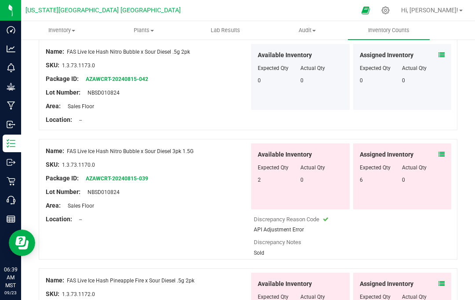
click at [439, 151] on icon at bounding box center [441, 154] width 6 height 6
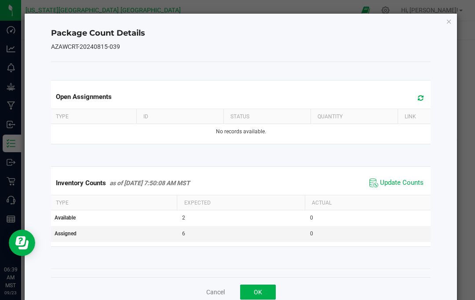
click at [403, 178] on span "Update Counts" at bounding box center [402, 182] width 44 height 9
click at [449, 16] on icon "Close" at bounding box center [449, 21] width 6 height 11
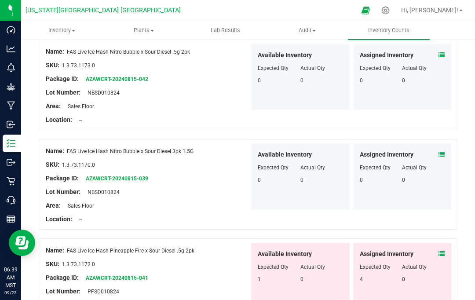
click at [444, 251] on icon at bounding box center [441, 254] width 6 height 6
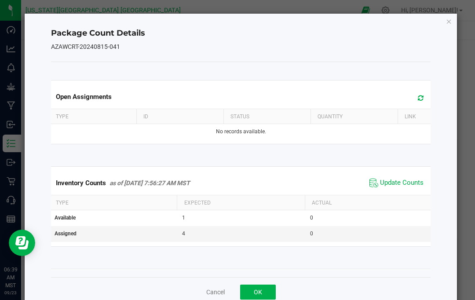
click at [397, 187] on span "Update Counts" at bounding box center [396, 182] width 58 height 13
click at [449, 22] on icon "Close" at bounding box center [449, 21] width 6 height 11
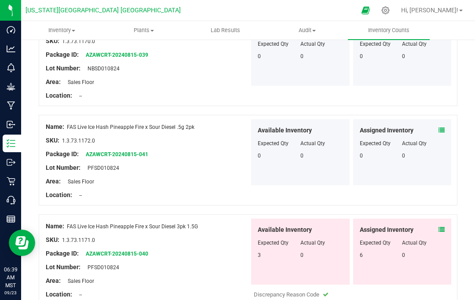
scroll to position [864, 0]
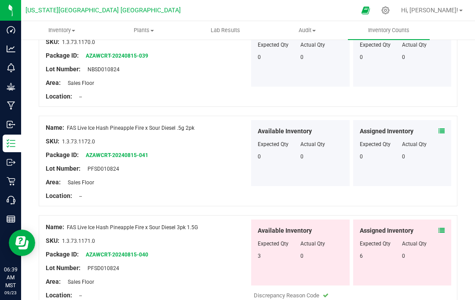
click at [442, 226] on span at bounding box center [441, 230] width 6 height 9
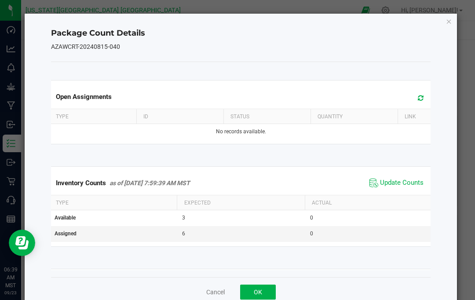
click at [416, 178] on span "Update Counts" at bounding box center [396, 182] width 58 height 13
click at [451, 22] on icon "Close" at bounding box center [449, 21] width 6 height 11
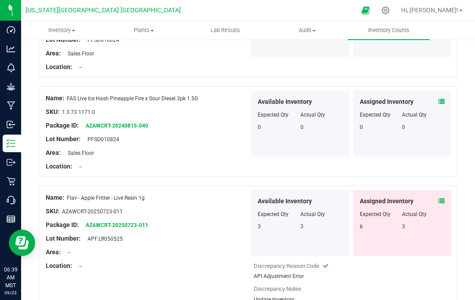
scroll to position [1002, 0]
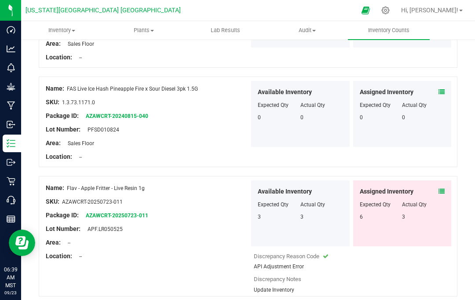
click at [441, 188] on icon at bounding box center [441, 191] width 6 height 6
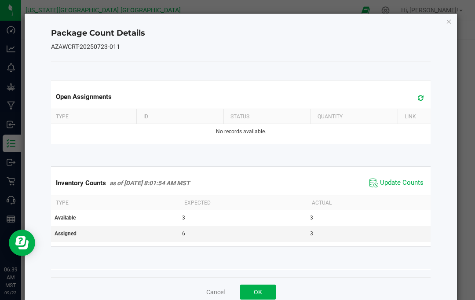
click at [414, 186] on span "Update Counts" at bounding box center [402, 182] width 44 height 9
click at [450, 22] on icon "Close" at bounding box center [449, 21] width 6 height 11
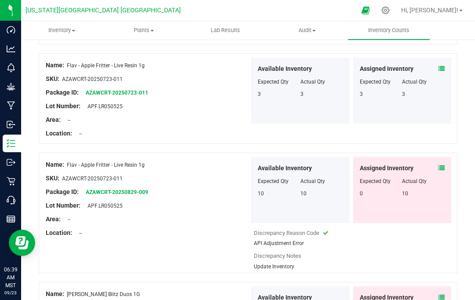
scroll to position [1125, 0]
click at [444, 163] on span at bounding box center [441, 167] width 6 height 9
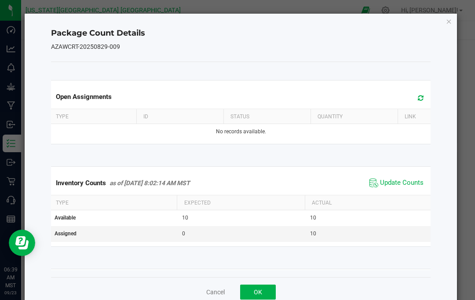
click at [407, 183] on span "Update Counts" at bounding box center [402, 182] width 44 height 9
click at [448, 26] on icon "Close" at bounding box center [449, 21] width 6 height 11
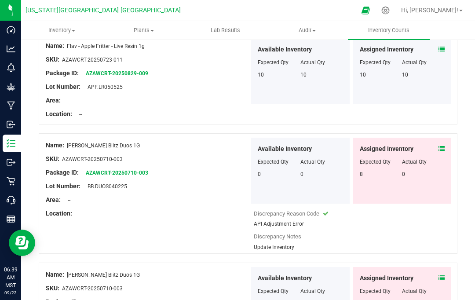
scroll to position [1244, 0]
click at [439, 145] on icon at bounding box center [441, 148] width 6 height 6
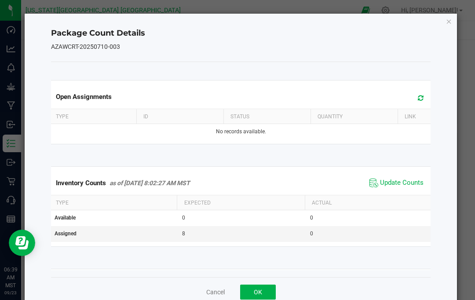
click at [417, 186] on span "Update Counts" at bounding box center [402, 182] width 44 height 9
click at [456, 20] on div "Package Count Details AZAWCRT-20250710-003 Open Assignments Type ID Status Quan…" at bounding box center [241, 160] width 433 height 293
click at [448, 25] on icon "Close" at bounding box center [449, 21] width 6 height 11
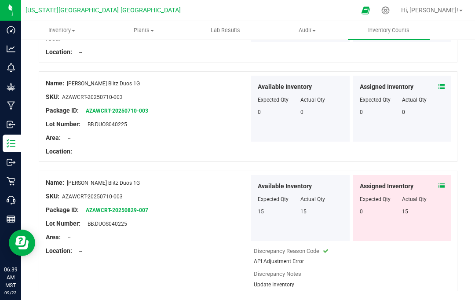
scroll to position [1311, 0]
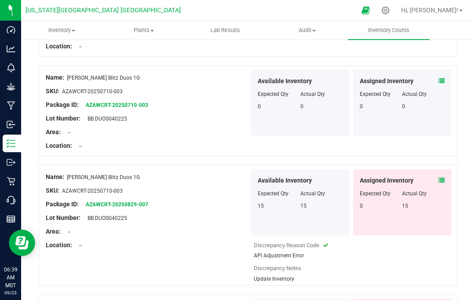
click at [444, 176] on span at bounding box center [441, 180] width 6 height 9
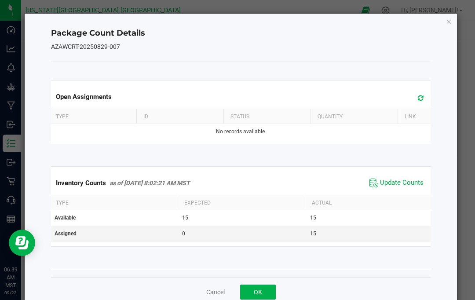
click at [413, 180] on span "Update Counts" at bounding box center [402, 182] width 44 height 9
click at [448, 26] on icon "Close" at bounding box center [449, 21] width 6 height 11
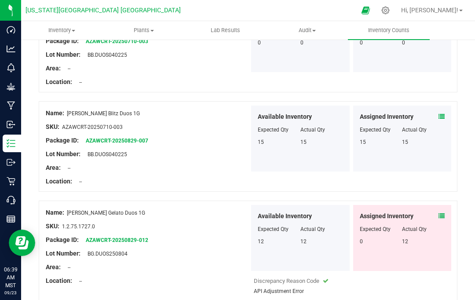
scroll to position [1377, 0]
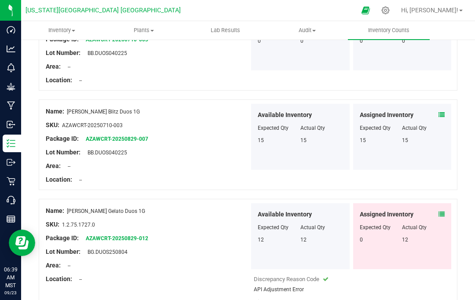
click at [444, 211] on icon at bounding box center [441, 214] width 6 height 6
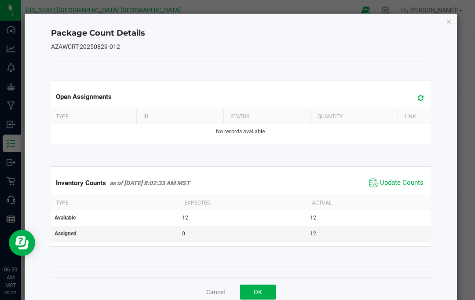
click at [415, 182] on span "Update Counts" at bounding box center [402, 182] width 44 height 9
click at [446, 25] on icon "Close" at bounding box center [449, 21] width 6 height 11
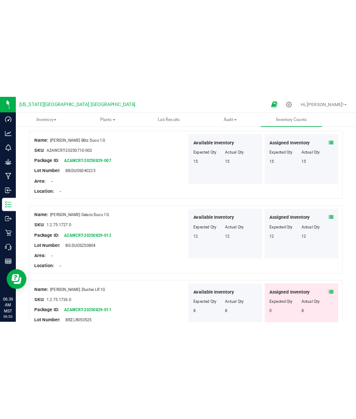
scroll to position [1434, 0]
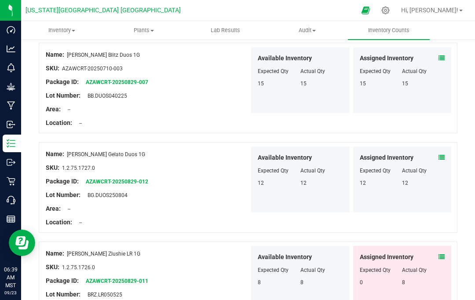
click at [447, 246] on div "Assigned Inventory Expected Qty Actual Qty 0 8" at bounding box center [402, 279] width 98 height 66
click at [444, 254] on icon at bounding box center [441, 257] width 6 height 6
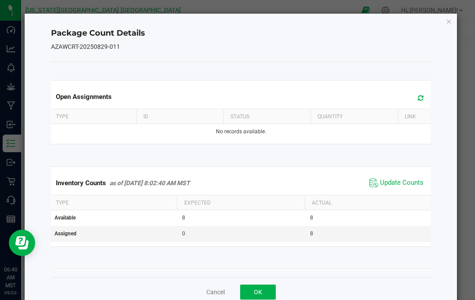
click at [404, 183] on span "Update Counts" at bounding box center [402, 182] width 44 height 9
click at [401, 182] on span "Update Counts" at bounding box center [402, 182] width 44 height 9
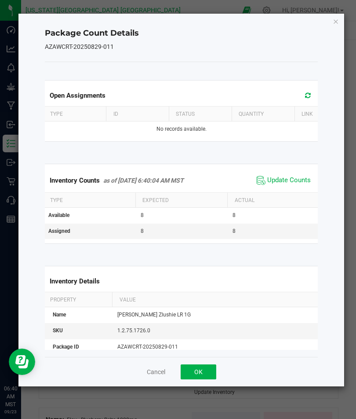
click at [338, 24] on icon "Close" at bounding box center [336, 21] width 6 height 11
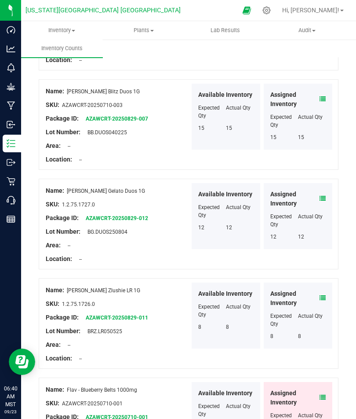
click at [325, 299] on icon at bounding box center [323, 397] width 6 height 6
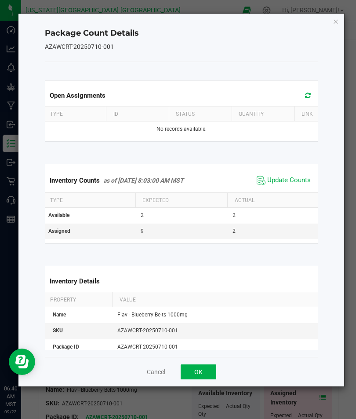
click at [290, 178] on span "Update Counts" at bounding box center [289, 180] width 44 height 9
click at [337, 23] on icon "Close" at bounding box center [336, 21] width 6 height 11
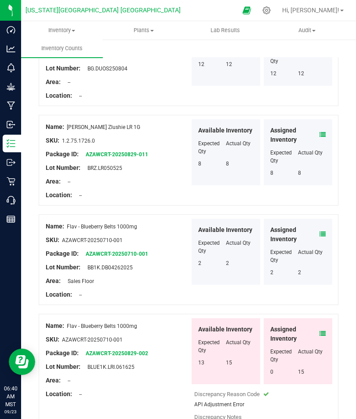
scroll to position [1606, 0]
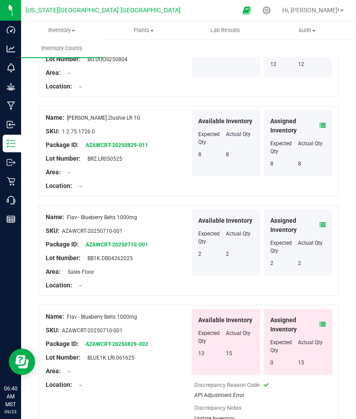
click at [325, 299] on icon at bounding box center [323, 324] width 6 height 6
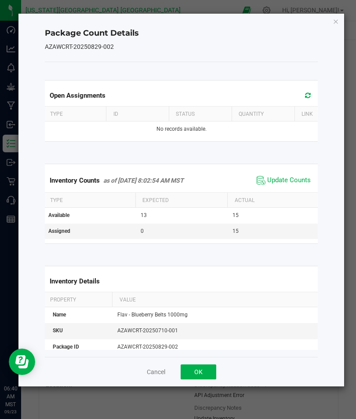
click at [296, 178] on span "Update Counts" at bounding box center [289, 180] width 44 height 9
click at [337, 24] on icon "Close" at bounding box center [336, 21] width 6 height 11
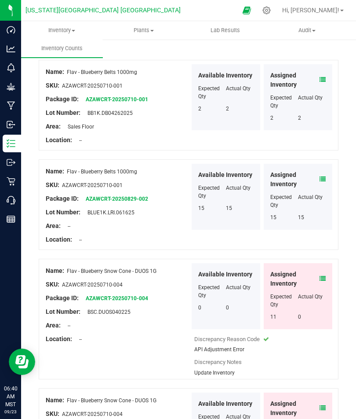
scroll to position [1750, 0]
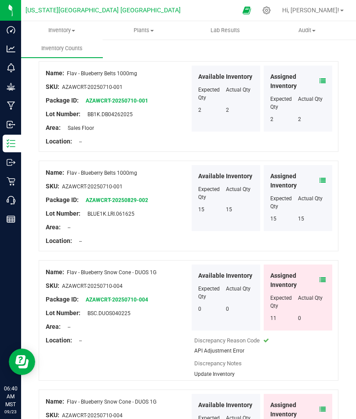
click at [325, 277] on icon at bounding box center [323, 280] width 6 height 6
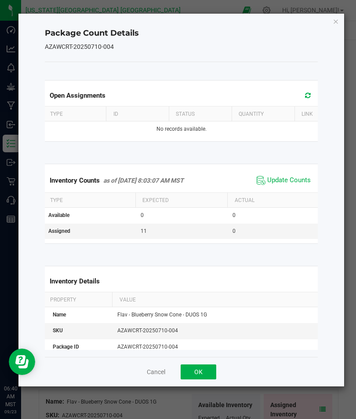
click at [292, 181] on span "Update Counts" at bounding box center [289, 180] width 44 height 9
click at [209, 299] on button "OK" at bounding box center [199, 371] width 36 height 15
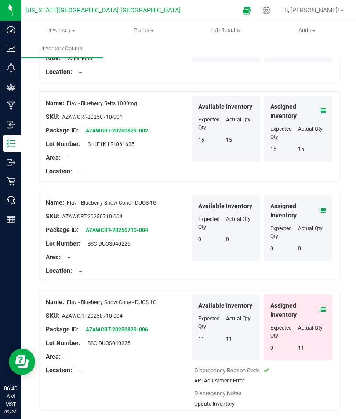
scroll to position [1818, 0]
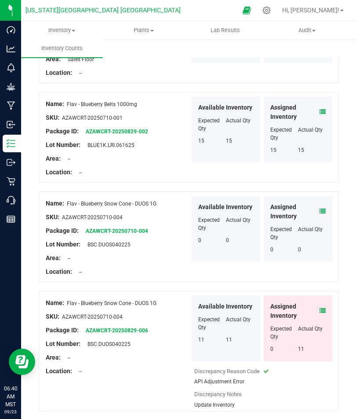
click at [323, 299] on icon at bounding box center [323, 310] width 6 height 6
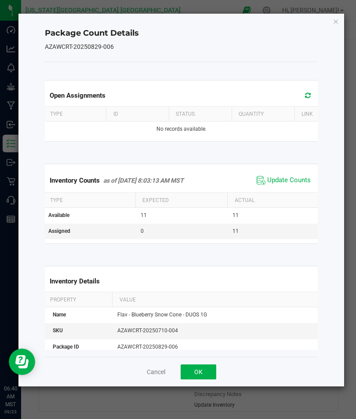
click at [292, 180] on span "Update Counts" at bounding box center [289, 180] width 44 height 9
click at [205, 299] on div "Cancel OK" at bounding box center [181, 371] width 273 height 29
click at [208, 299] on button "OK" at bounding box center [199, 371] width 36 height 15
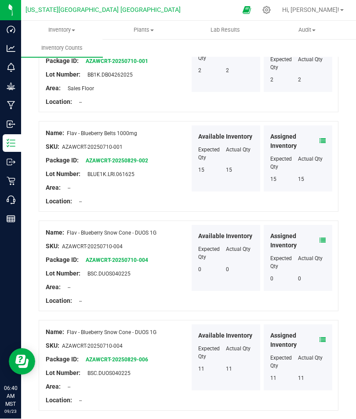
click at [54, 299] on div at bounding box center [114, 426] width 150 height 8
click at [56, 299] on div at bounding box center [189, 415] width 300 height 9
click at [56, 299] on div at bounding box center [114, 426] width 150 height 8
click at [58, 299] on icon at bounding box center [59, 424] width 3 height 5
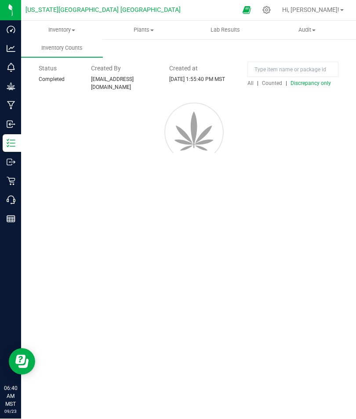
scroll to position [0, 0]
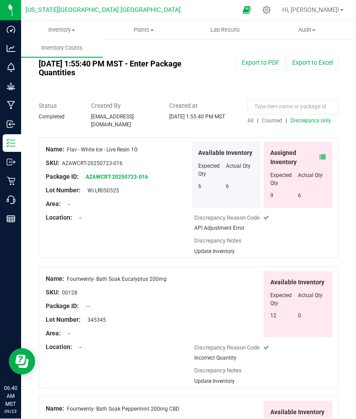
click at [322, 154] on icon at bounding box center [323, 157] width 6 height 6
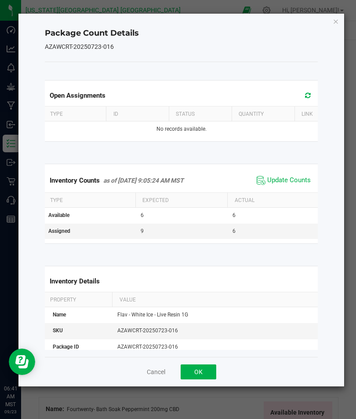
click at [297, 178] on span "Update Counts" at bounding box center [289, 180] width 44 height 9
click at [200, 299] on button "OK" at bounding box center [199, 371] width 36 height 15
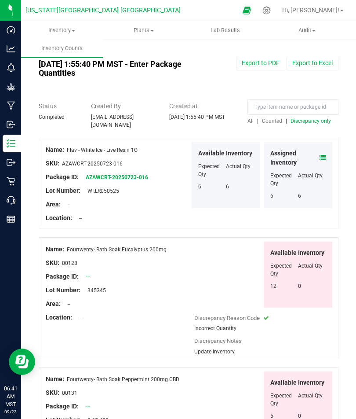
click at [315, 118] on span "Discrepancy only" at bounding box center [311, 121] width 40 height 6
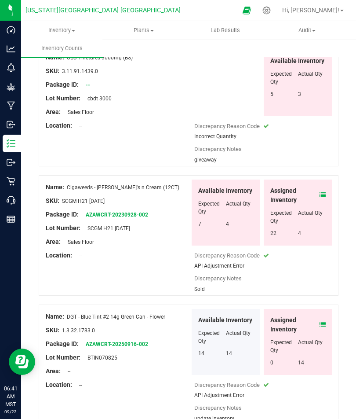
scroll to position [1779, 0]
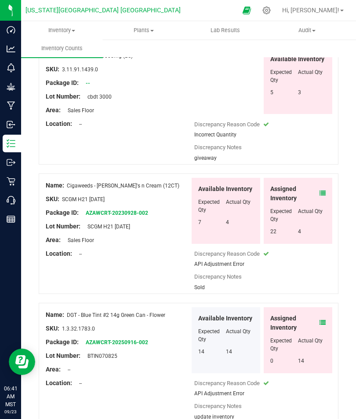
click at [324, 190] on icon at bounding box center [323, 193] width 6 height 6
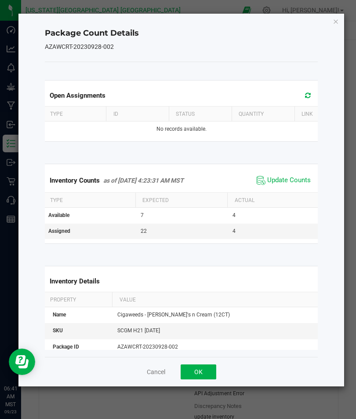
click at [287, 181] on span "Update Counts" at bounding box center [289, 180] width 44 height 9
click at [192, 299] on button "OK" at bounding box center [199, 371] width 36 height 15
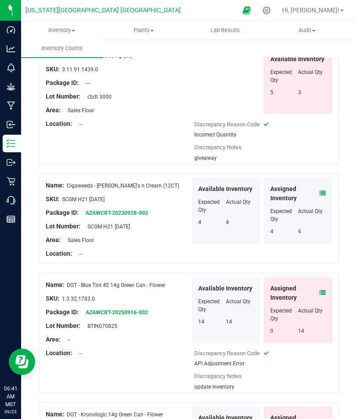
click at [321, 289] on icon at bounding box center [323, 292] width 6 height 6
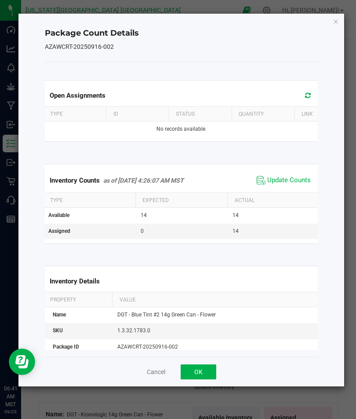
click at [288, 178] on span "Update Counts" at bounding box center [289, 180] width 44 height 9
click at [194, 299] on button "OK" at bounding box center [199, 371] width 36 height 15
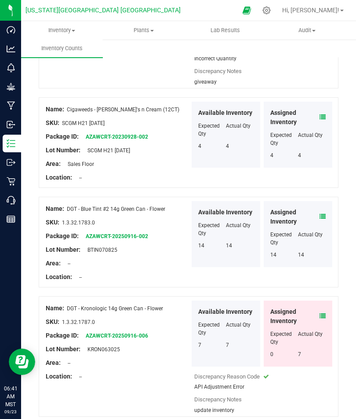
scroll to position [1855, 0]
click at [324, 299] on icon at bounding box center [323, 316] width 6 height 6
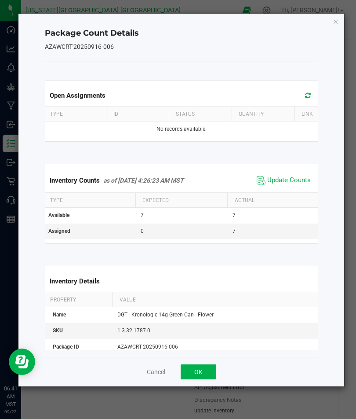
click at [288, 178] on span "Update Counts" at bounding box center [289, 180] width 44 height 9
click at [194, 299] on button "OK" at bounding box center [199, 371] width 36 height 15
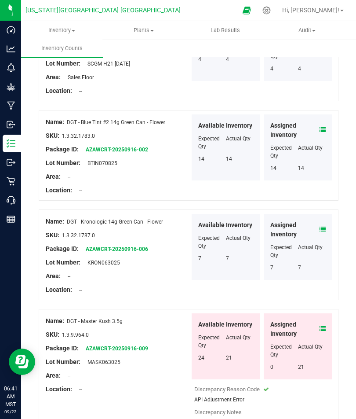
scroll to position [1945, 0]
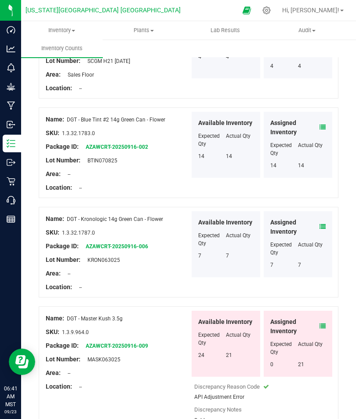
click at [324, 299] on icon at bounding box center [323, 326] width 6 height 6
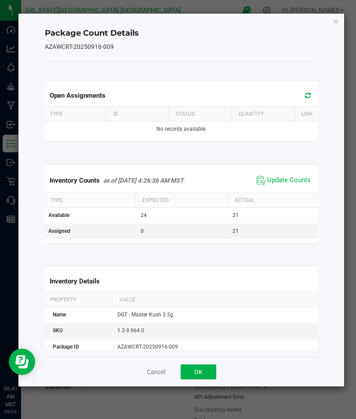
click at [286, 180] on span "Update Counts" at bounding box center [289, 180] width 44 height 9
click at [192, 299] on button "OK" at bounding box center [199, 371] width 36 height 15
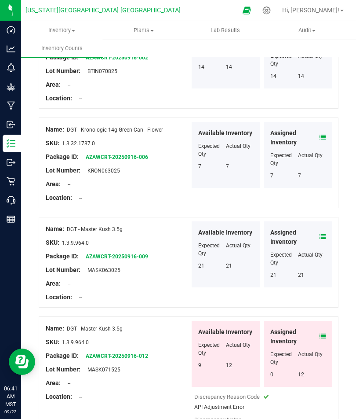
scroll to position [2034, 0]
click at [322, 299] on icon at bounding box center [323, 335] width 6 height 6
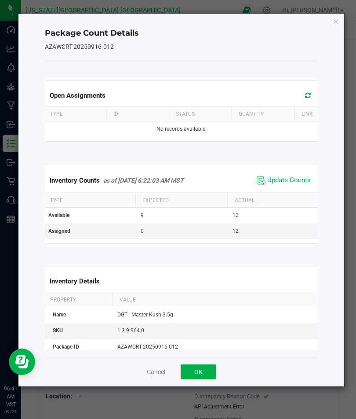
click at [290, 177] on span "Update Counts" at bounding box center [289, 180] width 44 height 9
click at [194, 299] on button "OK" at bounding box center [199, 371] width 36 height 15
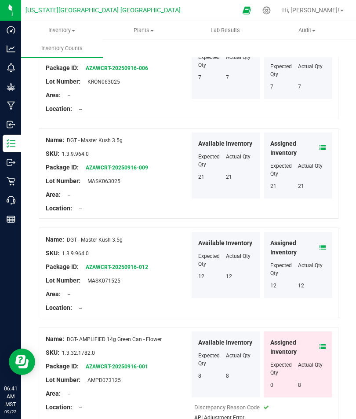
scroll to position [2125, 0]
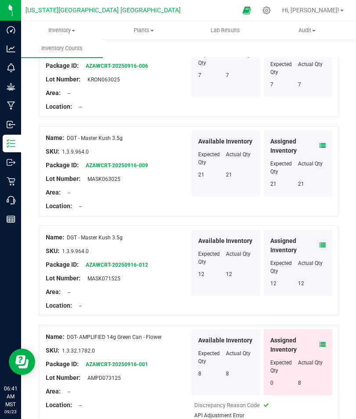
click at [320, 299] on icon at bounding box center [323, 344] width 6 height 6
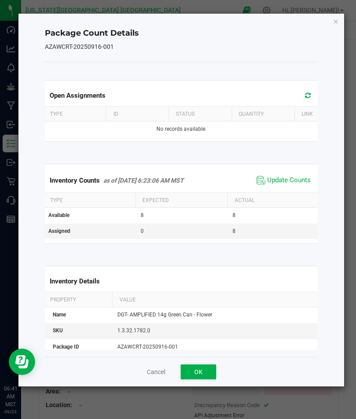
click at [288, 178] on span "Update Counts" at bounding box center [289, 180] width 44 height 9
click at [208, 299] on button "OK" at bounding box center [199, 371] width 36 height 15
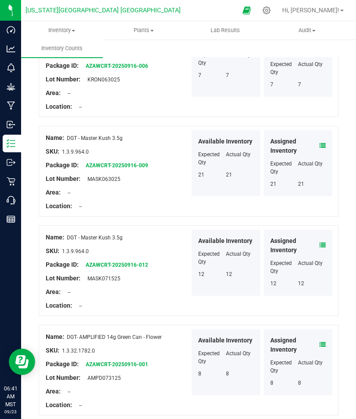
scroll to position [2116, 0]
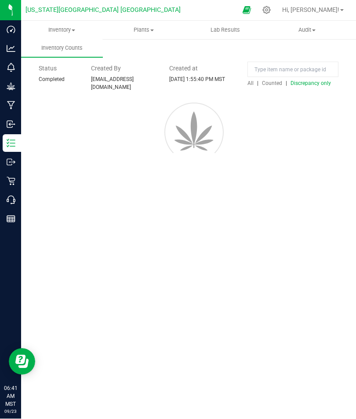
scroll to position [0, 0]
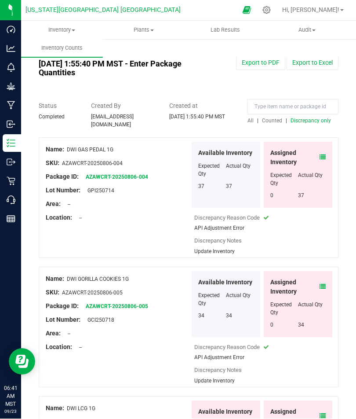
click at [320, 154] on icon at bounding box center [323, 157] width 6 height 6
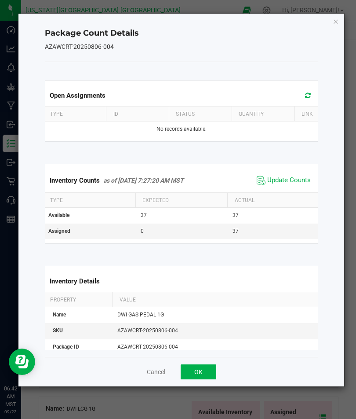
click at [291, 178] on span "Update Counts" at bounding box center [289, 180] width 44 height 9
click at [208, 299] on button "OK" at bounding box center [199, 371] width 36 height 15
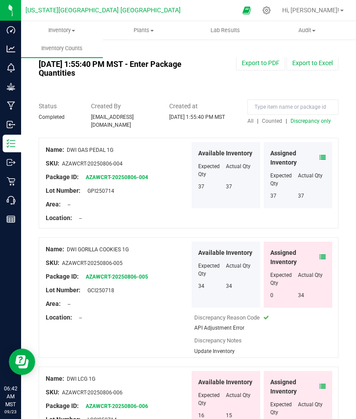
click at [320, 254] on icon at bounding box center [323, 257] width 6 height 6
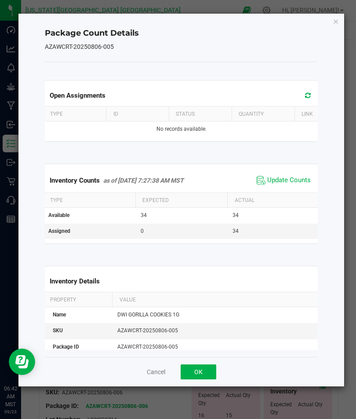
click at [294, 176] on span "Update Counts" at bounding box center [289, 180] width 44 height 9
click at [208, 299] on button "OK" at bounding box center [199, 371] width 36 height 15
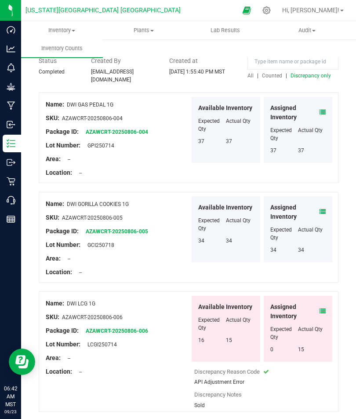
scroll to position [46, 0]
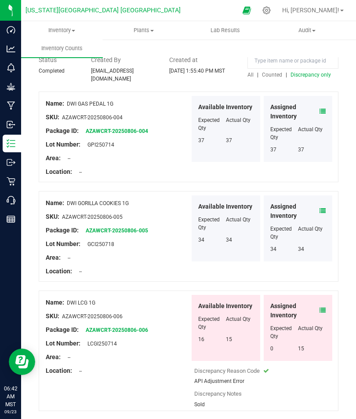
click at [322, 299] on icon at bounding box center [323, 310] width 6 height 6
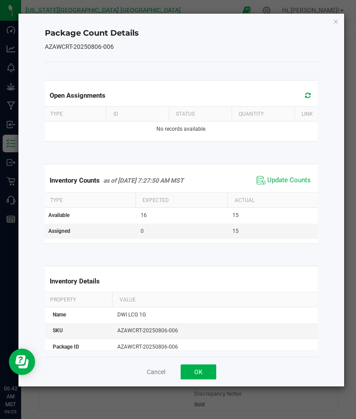
click at [288, 182] on span "Update Counts" at bounding box center [289, 180] width 44 height 9
click at [208, 299] on button "OK" at bounding box center [199, 371] width 36 height 15
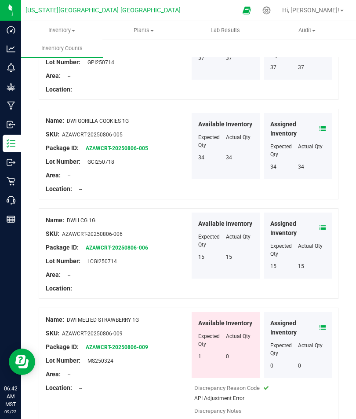
scroll to position [133, 0]
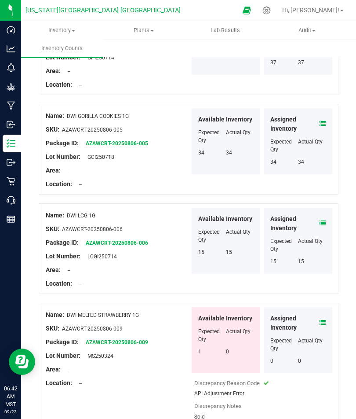
click at [323, 299] on icon at bounding box center [323, 322] width 6 height 6
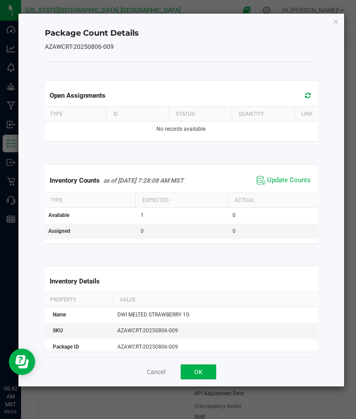
click at [293, 181] on span "Update Counts" at bounding box center [289, 180] width 44 height 9
click at [208, 299] on button "OK" at bounding box center [199, 371] width 36 height 15
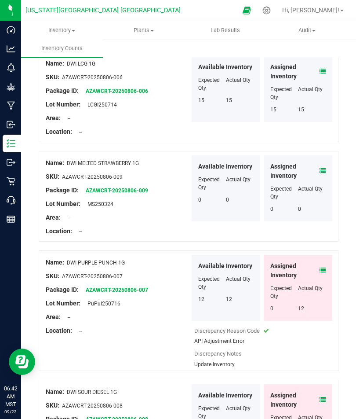
scroll to position [288, 0]
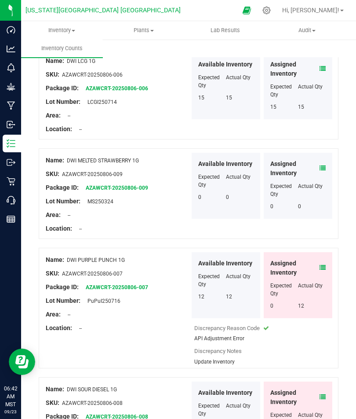
click at [326, 252] on div "Assigned Inventory Expected Qty Actual Qty 0 12" at bounding box center [298, 285] width 69 height 66
click at [318, 259] on span "Assigned Inventory" at bounding box center [294, 268] width 49 height 18
click at [317, 259] on span "Assigned Inventory" at bounding box center [294, 268] width 49 height 18
click at [320, 264] on icon at bounding box center [323, 267] width 6 height 6
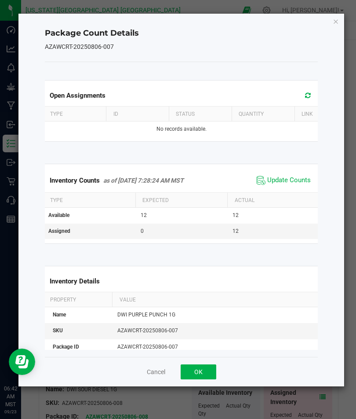
click at [288, 180] on span "Update Counts" at bounding box center [289, 180] width 44 height 9
click at [206, 299] on button "OK" at bounding box center [199, 371] width 36 height 15
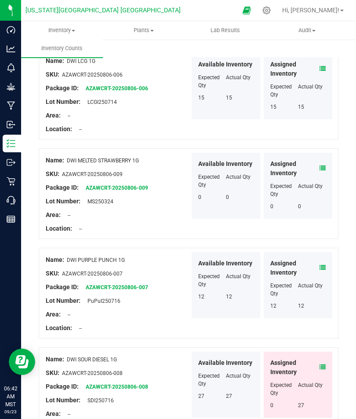
click at [324, 299] on span at bounding box center [323, 366] width 6 height 9
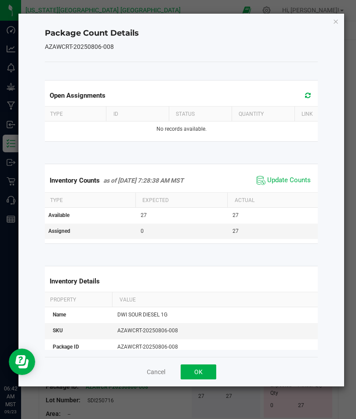
click at [292, 181] on span "Update Counts" at bounding box center [289, 180] width 44 height 9
click at [206, 299] on button "OK" at bounding box center [199, 371] width 36 height 15
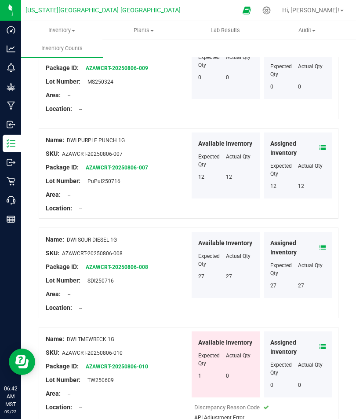
scroll to position [408, 0]
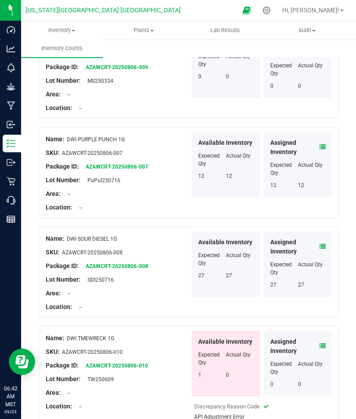
click at [328, 299] on div "Assigned Inventory Expected Qty Actual Qty 0 0" at bounding box center [298, 363] width 69 height 66
click at [323, 299] on span at bounding box center [323, 345] width 6 height 9
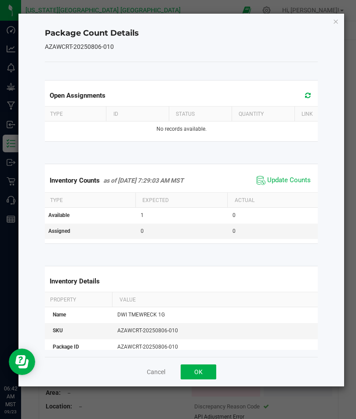
click at [289, 178] on span "Update Counts" at bounding box center [289, 180] width 44 height 9
click at [206, 299] on button "OK" at bounding box center [199, 371] width 36 height 15
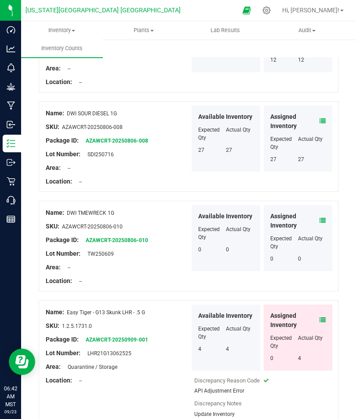
scroll to position [533, 0]
click at [324, 299] on icon at bounding box center [323, 320] width 6 height 6
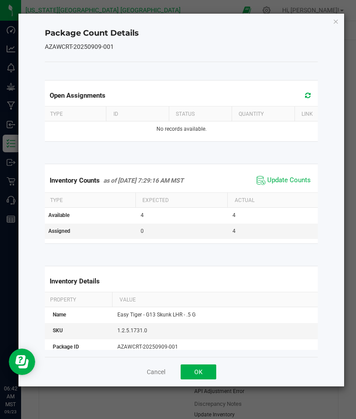
click at [288, 179] on span "Update Counts" at bounding box center [289, 180] width 44 height 9
click at [209, 299] on button "OK" at bounding box center [199, 371] width 36 height 15
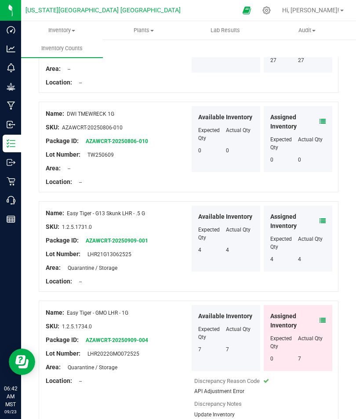
scroll to position [632, 0]
click at [324, 299] on icon at bounding box center [323, 320] width 6 height 6
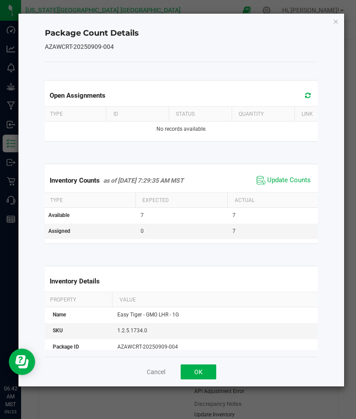
click at [290, 179] on span "Update Counts" at bounding box center [289, 180] width 44 height 9
click at [210, 299] on button "OK" at bounding box center [199, 371] width 36 height 15
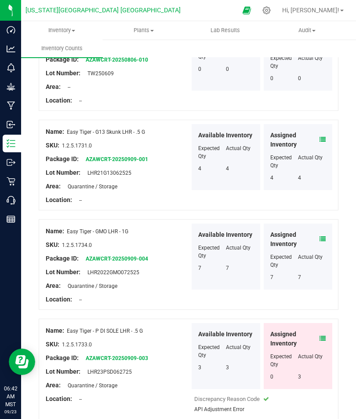
scroll to position [716, 0]
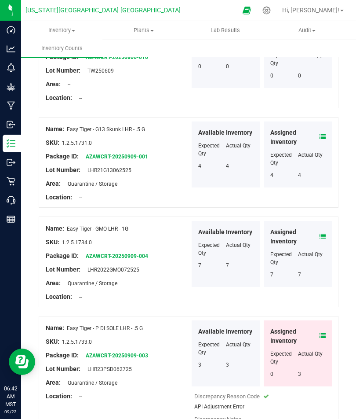
click at [320, 299] on icon at bounding box center [323, 335] width 6 height 6
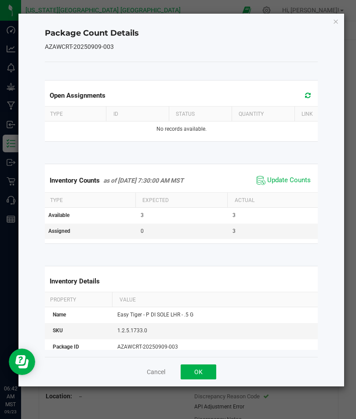
click at [290, 178] on span "Update Counts" at bounding box center [289, 180] width 44 height 9
click at [210, 299] on button "OK" at bounding box center [199, 371] width 36 height 15
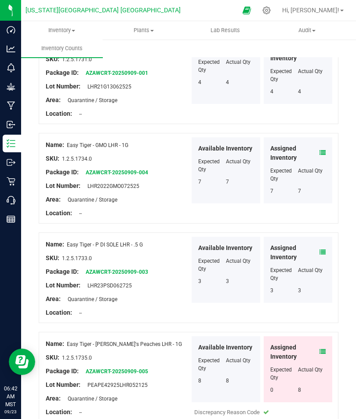
scroll to position [801, 0]
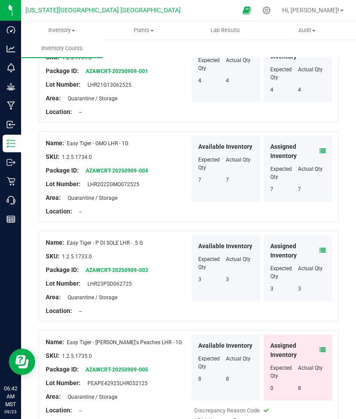
click at [324, 299] on icon at bounding box center [323, 349] width 6 height 6
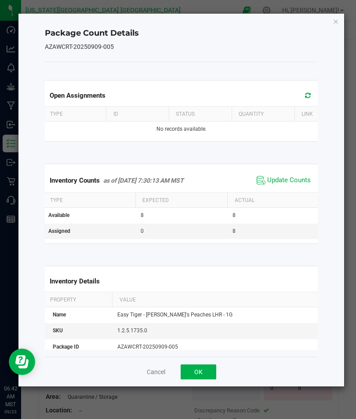
click at [290, 180] on span "Update Counts" at bounding box center [289, 180] width 44 height 9
click at [208, 299] on div "Cancel OK" at bounding box center [181, 371] width 273 height 29
click at [207, 299] on button "OK" at bounding box center [199, 371] width 36 height 15
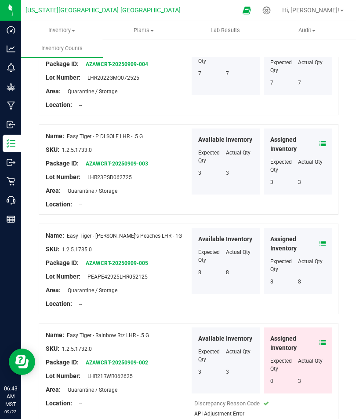
scroll to position [910, 0]
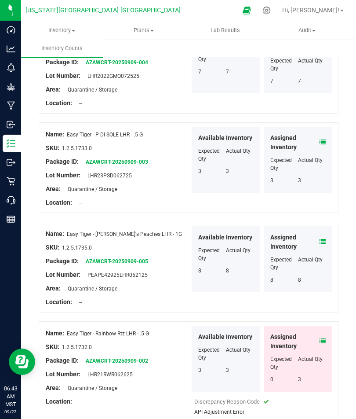
click at [324, 299] on icon at bounding box center [323, 341] width 6 height 6
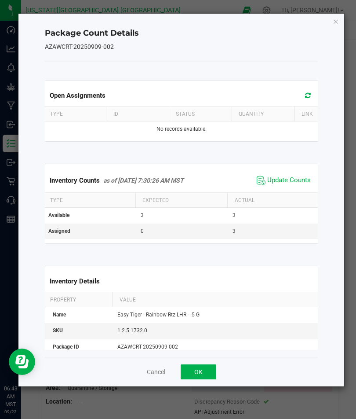
click at [291, 179] on span "Update Counts" at bounding box center [289, 180] width 44 height 9
click at [204, 299] on button "OK" at bounding box center [199, 371] width 36 height 15
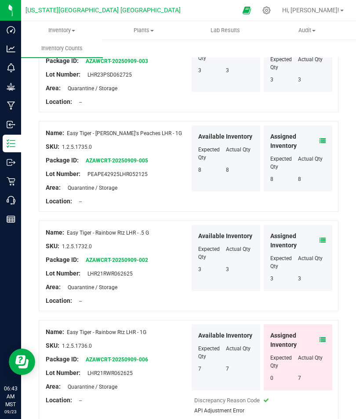
scroll to position [1016, 0]
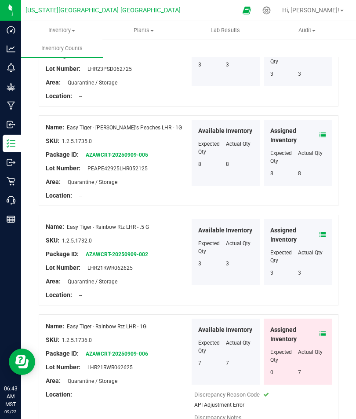
click at [324, 299] on icon at bounding box center [323, 334] width 6 height 6
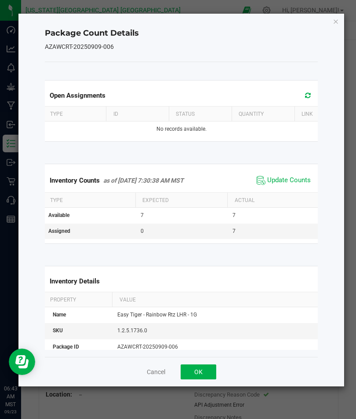
click at [296, 178] on span "Update Counts" at bounding box center [289, 180] width 44 height 9
click at [212, 299] on button "OK" at bounding box center [199, 371] width 36 height 15
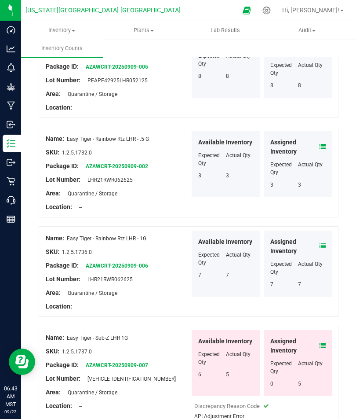
scroll to position [1103, 0]
click at [325, 299] on icon at bounding box center [323, 345] width 6 height 6
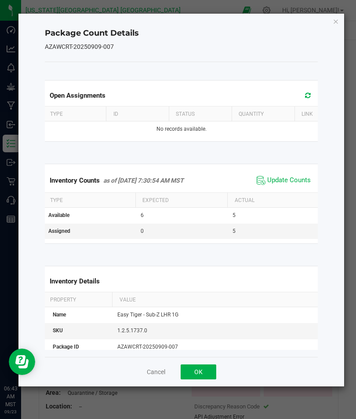
click at [296, 176] on span "Update Counts" at bounding box center [289, 180] width 44 height 9
click at [205, 299] on button "OK" at bounding box center [199, 371] width 36 height 15
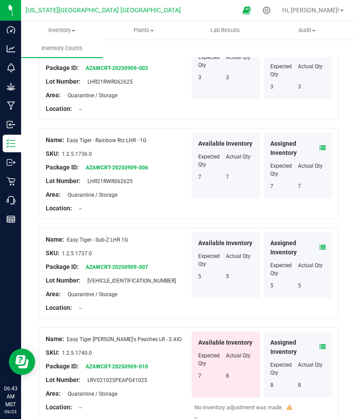
scroll to position [1202, 0]
click at [325, 299] on icon at bounding box center [323, 347] width 6 height 6
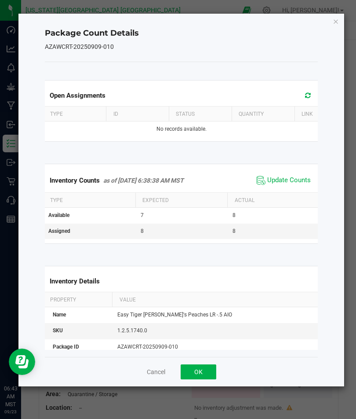
click at [291, 178] on span "Update Counts" at bounding box center [289, 180] width 44 height 9
click at [296, 180] on span "Update Counts" at bounding box center [289, 180] width 44 height 9
click at [287, 182] on span "Update Counts" at bounding box center [289, 180] width 44 height 9
click at [210, 299] on button "OK" at bounding box center [199, 371] width 36 height 15
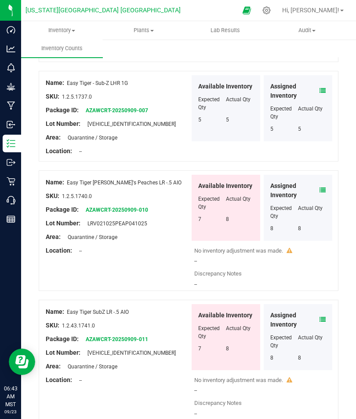
scroll to position [1360, 0]
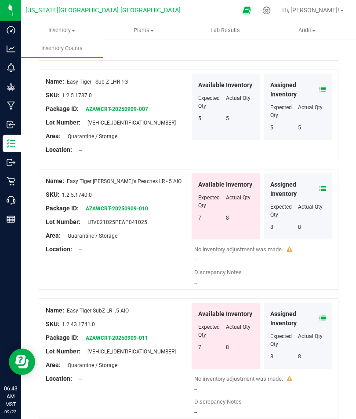
click at [324, 299] on icon at bounding box center [323, 318] width 6 height 6
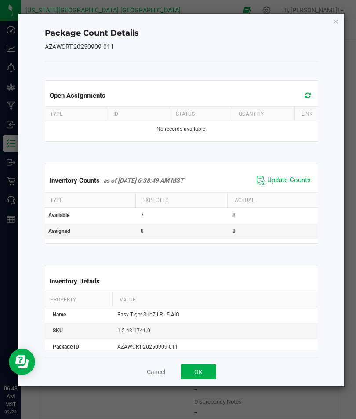
click at [291, 179] on span "Update Counts" at bounding box center [289, 180] width 44 height 9
click at [202, 299] on button "OK" at bounding box center [199, 371] width 36 height 15
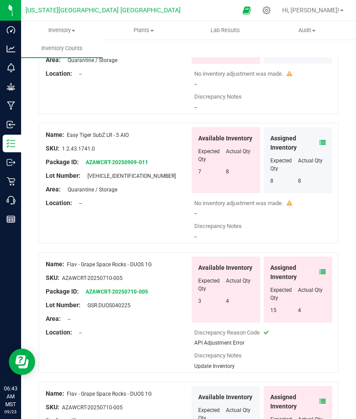
scroll to position [1534, 0]
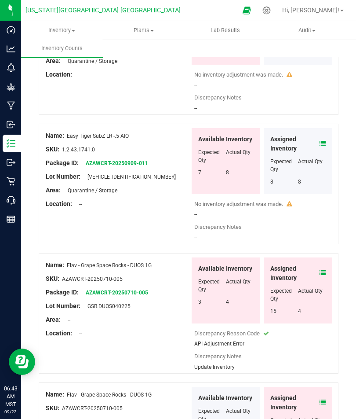
click at [320, 269] on icon at bounding box center [323, 272] width 6 height 6
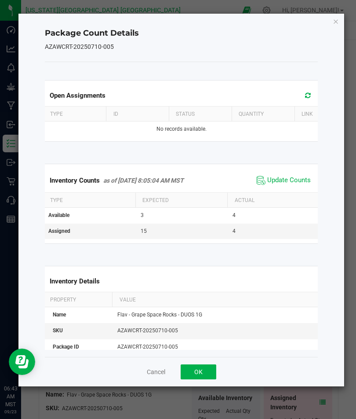
click at [291, 178] on span "Update Counts" at bounding box center [289, 180] width 44 height 9
click at [208, 299] on button "OK" at bounding box center [199, 371] width 36 height 15
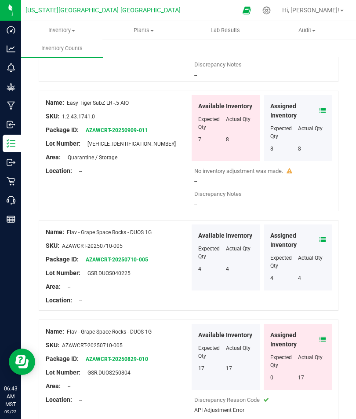
scroll to position [1599, 0]
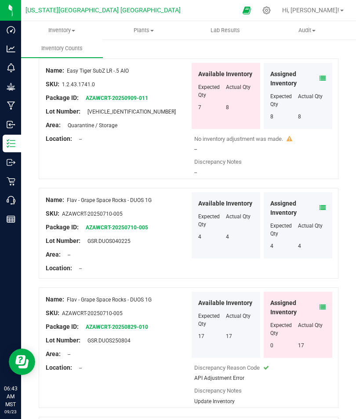
click at [323, 299] on icon at bounding box center [323, 307] width 6 height 6
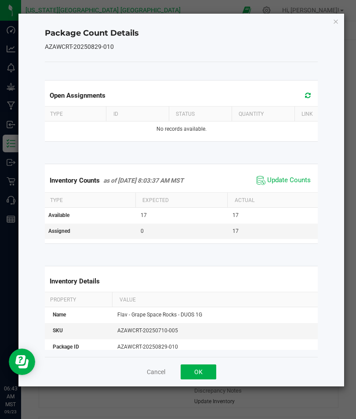
click at [288, 181] on span "Update Counts" at bounding box center [289, 180] width 44 height 9
click at [208, 299] on button "OK" at bounding box center [199, 371] width 36 height 15
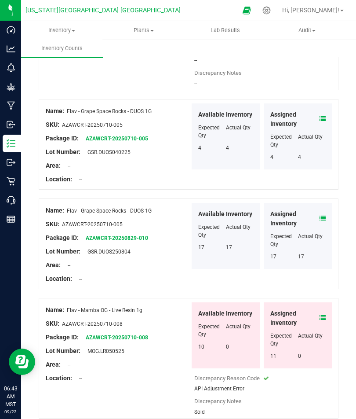
scroll to position [1687, 0]
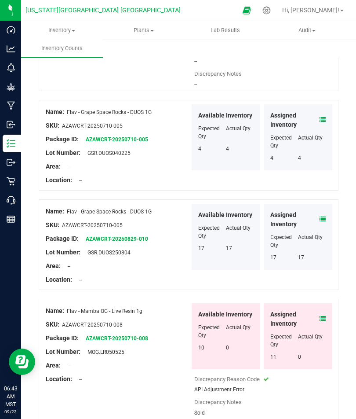
click at [322, 299] on span at bounding box center [323, 318] width 6 height 9
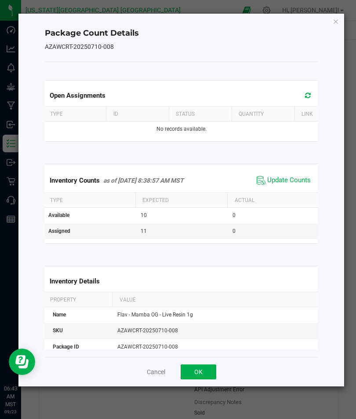
click at [295, 176] on span "Update Counts" at bounding box center [289, 180] width 44 height 9
click at [205, 299] on button "OK" at bounding box center [199, 371] width 36 height 15
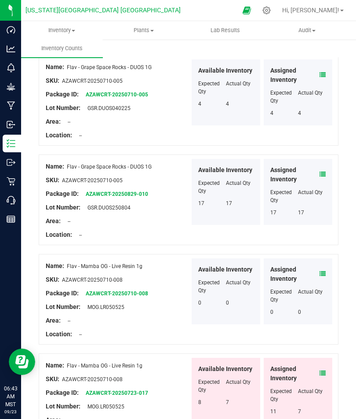
scroll to position [1773, 0]
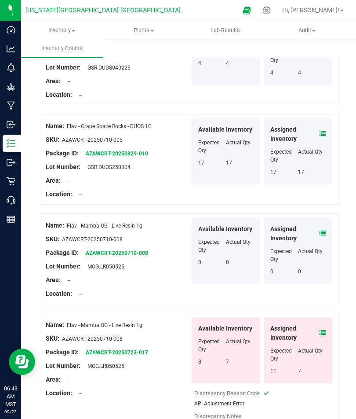
click at [324, 299] on icon at bounding box center [323, 332] width 6 height 6
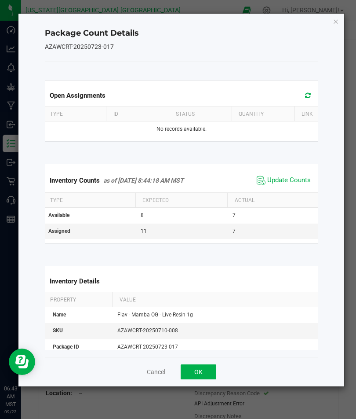
click at [292, 179] on span "Update Counts" at bounding box center [289, 180] width 44 height 9
click at [209, 299] on button "OK" at bounding box center [199, 371] width 36 height 15
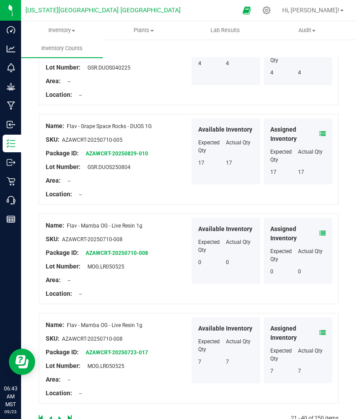
scroll to position [1757, 0]
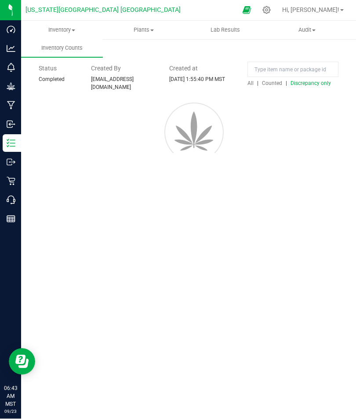
scroll to position [0, 0]
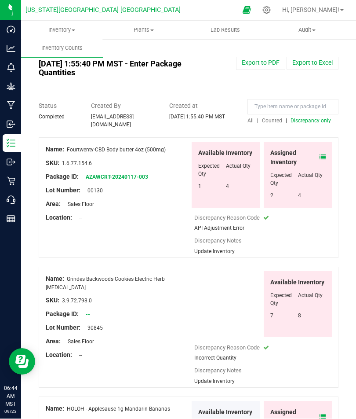
click at [325, 154] on icon at bounding box center [323, 157] width 6 height 6
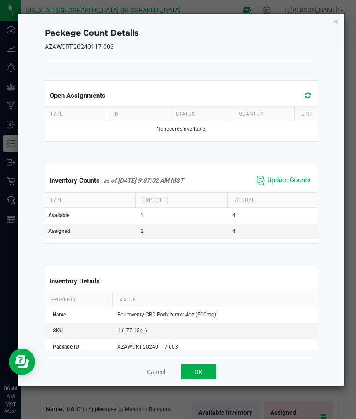
click at [292, 181] on span "Update Counts" at bounding box center [289, 180] width 44 height 9
click at [208, 299] on button "OK" at bounding box center [199, 371] width 36 height 15
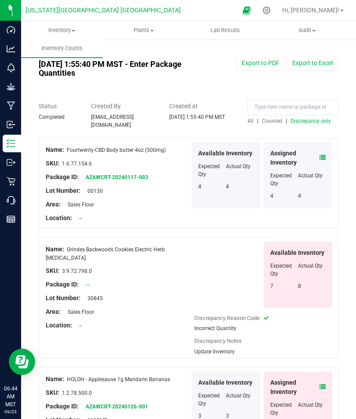
click at [325, 299] on icon at bounding box center [323, 386] width 6 height 6
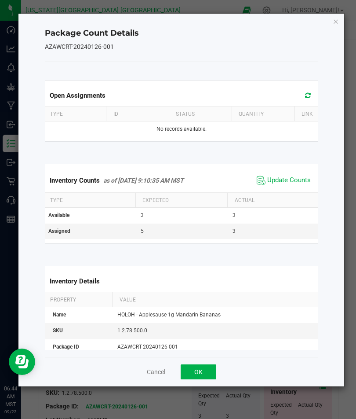
click at [296, 177] on span "Update Counts" at bounding box center [289, 180] width 44 height 9
click at [199, 299] on button "OK" at bounding box center [199, 371] width 36 height 15
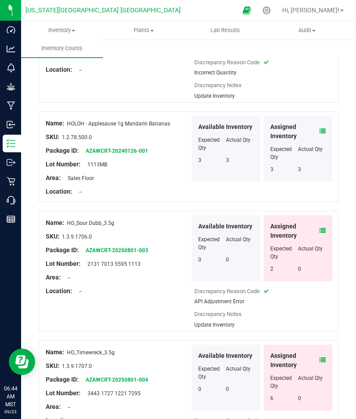
scroll to position [257, 0]
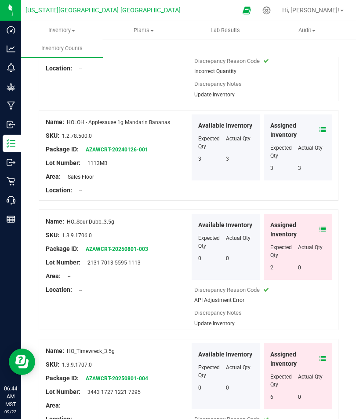
click at [323, 225] on span at bounding box center [323, 229] width 6 height 9
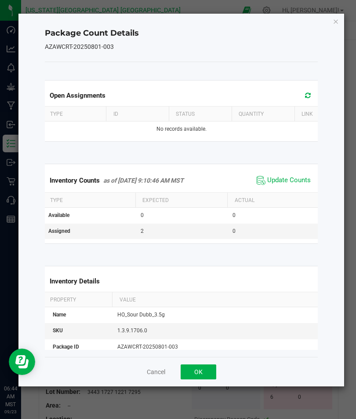
click at [288, 178] on span "Update Counts" at bounding box center [289, 180] width 44 height 9
click at [209, 299] on button "OK" at bounding box center [199, 371] width 36 height 15
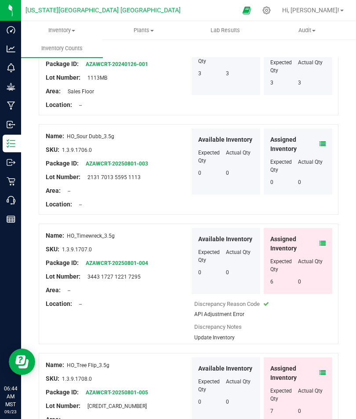
scroll to position [342, 0]
click at [323, 240] on icon at bounding box center [323, 243] width 6 height 6
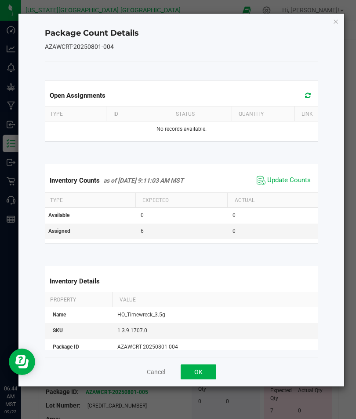
click at [288, 179] on span "Update Counts" at bounding box center [289, 180] width 44 height 9
click at [205, 299] on button "OK" at bounding box center [199, 371] width 36 height 15
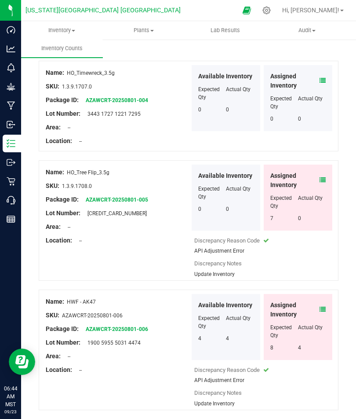
scroll to position [510, 0]
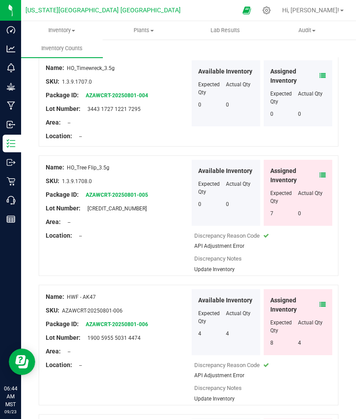
click at [324, 299] on icon at bounding box center [323, 304] width 6 height 6
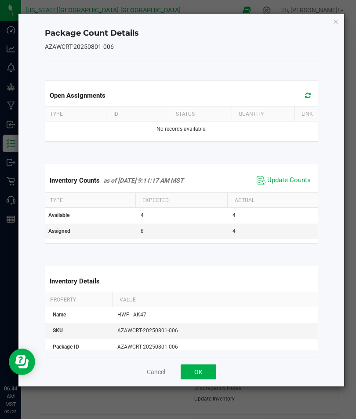
click at [289, 178] on span "Update Counts" at bounding box center [289, 180] width 44 height 9
click at [207, 299] on button "OK" at bounding box center [199, 371] width 36 height 15
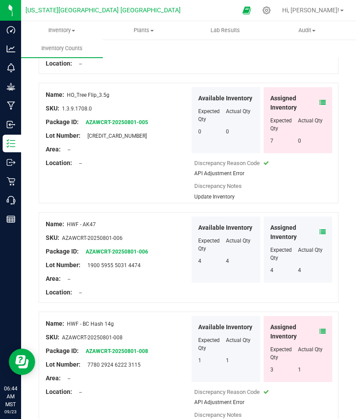
scroll to position [586, 0]
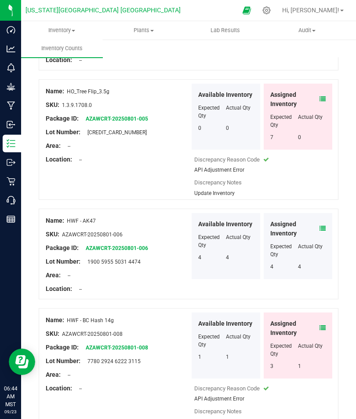
click at [323, 299] on icon at bounding box center [323, 327] width 6 height 6
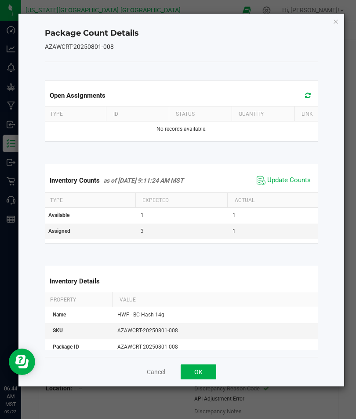
click at [288, 179] on span "Update Counts" at bounding box center [289, 180] width 44 height 9
click at [209, 299] on button "OK" at bounding box center [199, 371] width 36 height 15
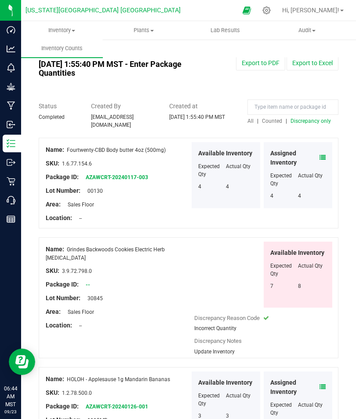
scroll to position [0, 0]
click at [308, 118] on span "Discrepancy only" at bounding box center [311, 121] width 40 height 6
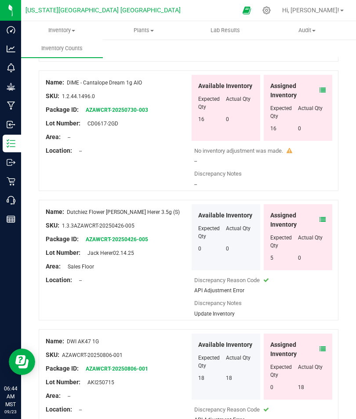
scroll to position [2011, 0]
click at [318, 211] on span "Assigned Inventory" at bounding box center [294, 220] width 49 height 18
click at [323, 217] on icon at bounding box center [323, 220] width 6 height 6
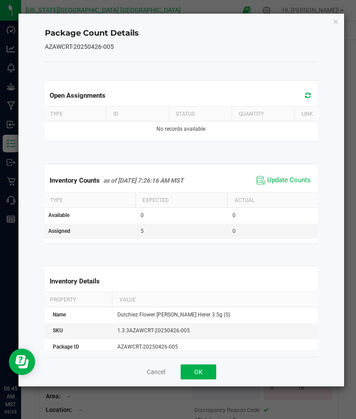
click at [293, 177] on span "Update Counts" at bounding box center [289, 180] width 44 height 9
click at [207, 299] on button "OK" at bounding box center [199, 371] width 36 height 15
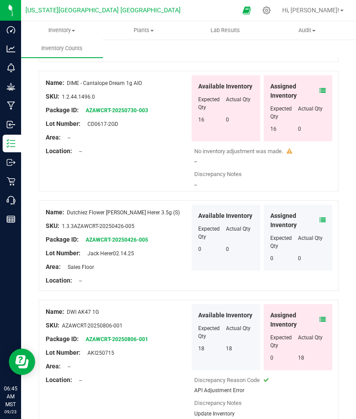
click at [325, 299] on icon at bounding box center [323, 319] width 6 height 6
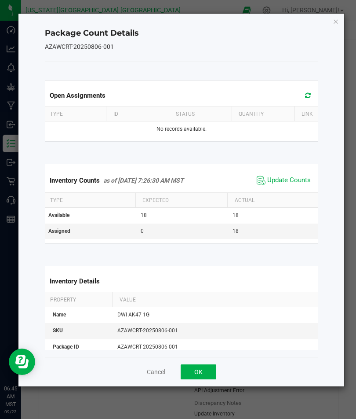
click at [289, 182] on span "Update Counts" at bounding box center [289, 180] width 44 height 9
click at [206, 299] on button "OK" at bounding box center [199, 371] width 36 height 15
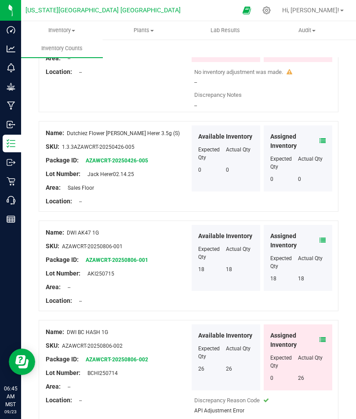
scroll to position [2092, 0]
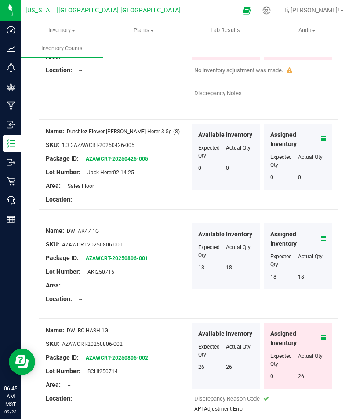
click at [323, 299] on icon at bounding box center [323, 338] width 6 height 6
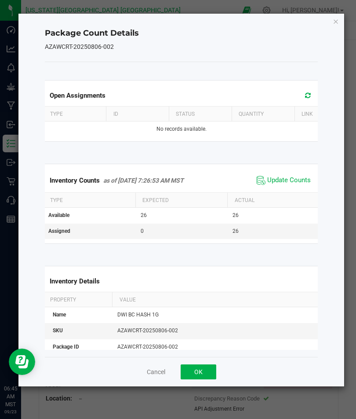
click at [291, 182] on span "Update Counts" at bounding box center [289, 180] width 44 height 9
click at [206, 299] on button "OK" at bounding box center [199, 371] width 36 height 15
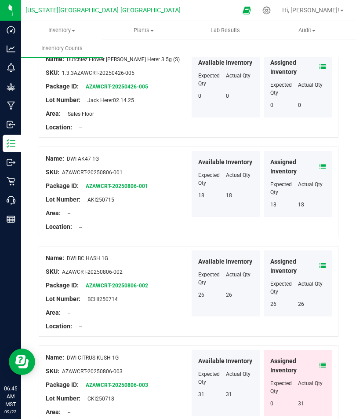
scroll to position [2165, 0]
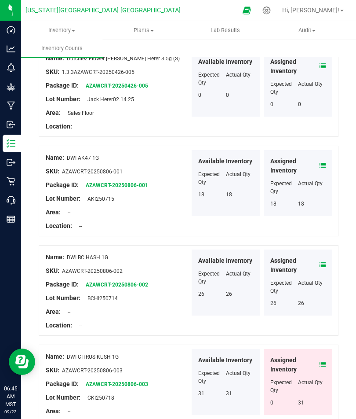
click at [323, 299] on span at bounding box center [323, 364] width 6 height 9
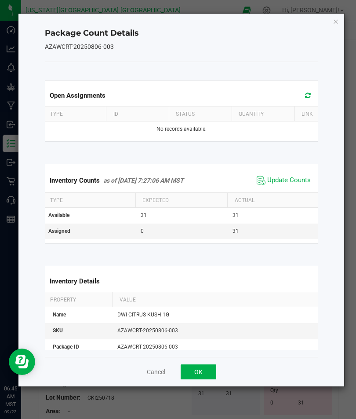
click at [297, 176] on span "Update Counts" at bounding box center [289, 180] width 44 height 9
click at [208, 299] on button "OK" at bounding box center [199, 371] width 36 height 15
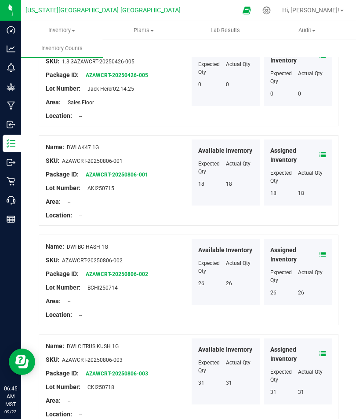
scroll to position [2175, 0]
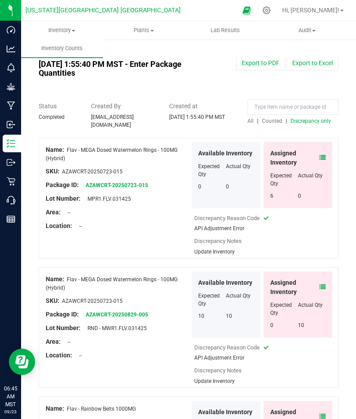
click at [324, 149] on div "Assigned Inventory" at bounding box center [297, 158] width 55 height 18
click at [323, 154] on icon at bounding box center [323, 157] width 6 height 6
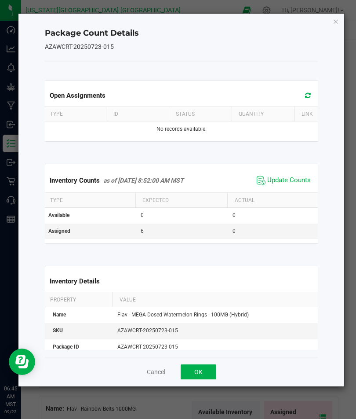
click at [301, 181] on span "Update Counts" at bounding box center [289, 180] width 44 height 9
click at [199, 299] on button "OK" at bounding box center [199, 371] width 36 height 15
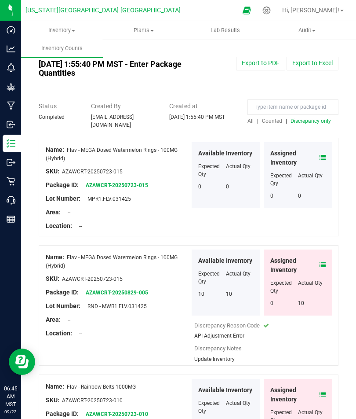
click at [323, 262] on icon at bounding box center [323, 265] width 6 height 6
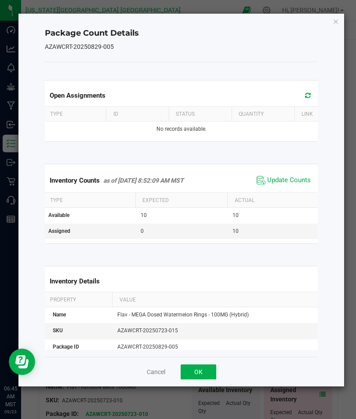
click at [292, 180] on span "Update Counts" at bounding box center [289, 180] width 44 height 9
click at [210, 299] on button "OK" at bounding box center [199, 371] width 36 height 15
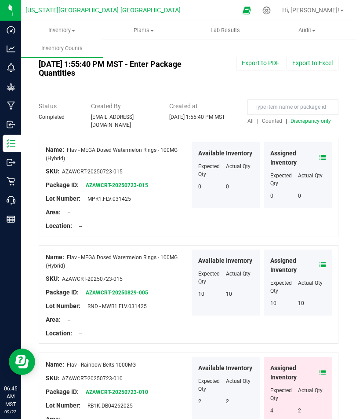
click at [323, 299] on span at bounding box center [323, 372] width 6 height 9
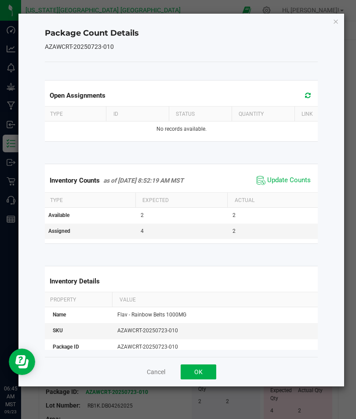
click at [296, 179] on span "Update Counts" at bounding box center [289, 180] width 44 height 9
click at [206, 299] on button "OK" at bounding box center [199, 371] width 36 height 15
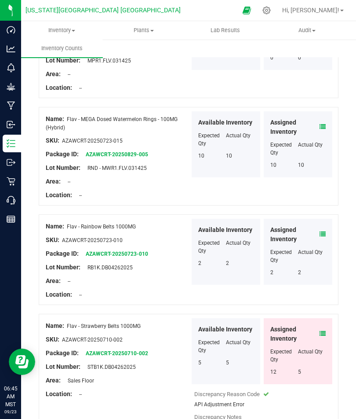
scroll to position [138, 0]
click at [325, 299] on icon at bounding box center [323, 334] width 6 height 6
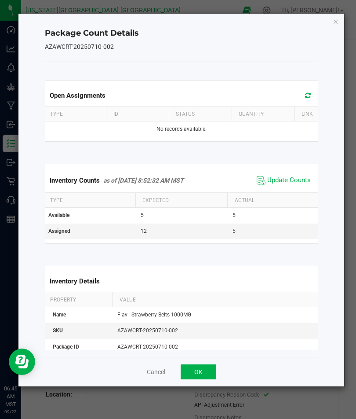
click at [291, 181] on span "Update Counts" at bounding box center [289, 180] width 44 height 9
click at [207, 299] on button "OK" at bounding box center [199, 371] width 36 height 15
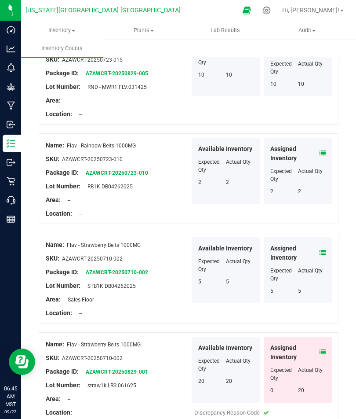
scroll to position [219, 0]
click at [325, 299] on span at bounding box center [323, 352] width 6 height 9
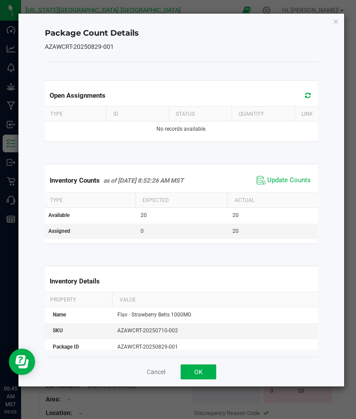
click at [285, 179] on span "Update Counts" at bounding box center [289, 180] width 44 height 9
click at [208, 299] on button "OK" at bounding box center [199, 371] width 36 height 15
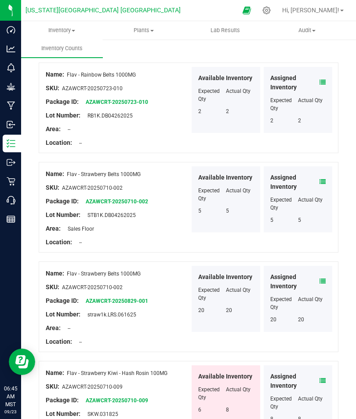
scroll to position [296, 0]
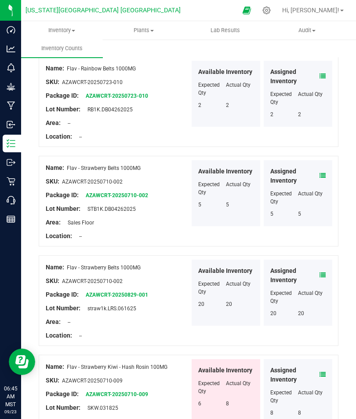
click at [326, 299] on div "Assigned Inventory Expected Qty Actual Qty 8 8" at bounding box center [298, 392] width 69 height 66
click at [324, 299] on icon at bounding box center [323, 374] width 6 height 6
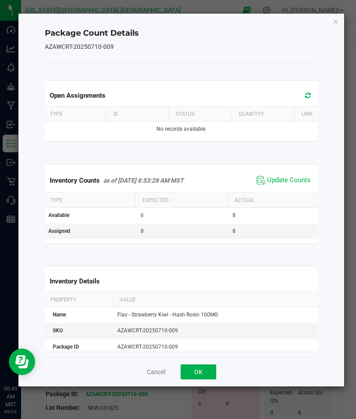
click at [288, 182] on span "Update Counts" at bounding box center [289, 180] width 44 height 9
click at [204, 299] on button "OK" at bounding box center [199, 371] width 36 height 15
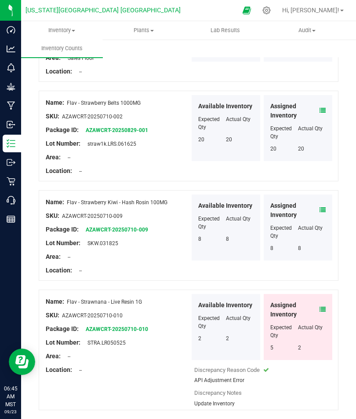
scroll to position [462, 0]
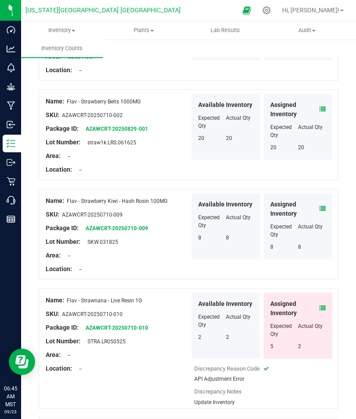
click at [324, 299] on span at bounding box center [323, 307] width 6 height 9
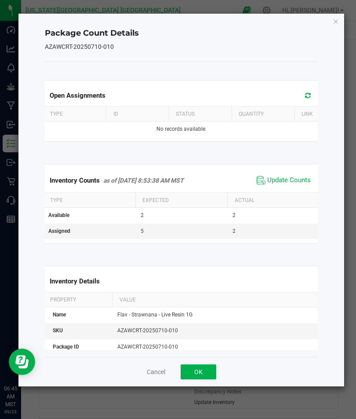
click at [288, 181] on span "Update Counts" at bounding box center [289, 180] width 44 height 9
click at [203, 299] on div "Cancel OK" at bounding box center [181, 371] width 273 height 29
click at [211, 299] on button "OK" at bounding box center [199, 371] width 36 height 15
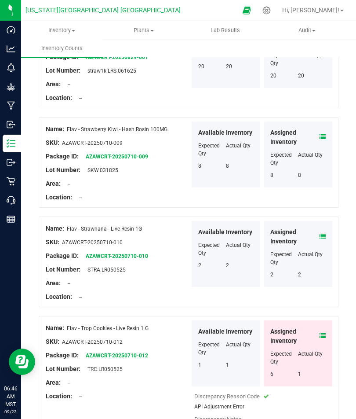
scroll to position [534, 0]
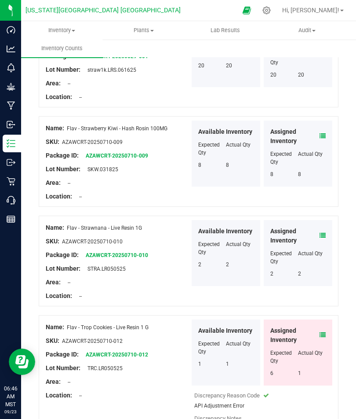
click at [325, 299] on span at bounding box center [323, 334] width 6 height 9
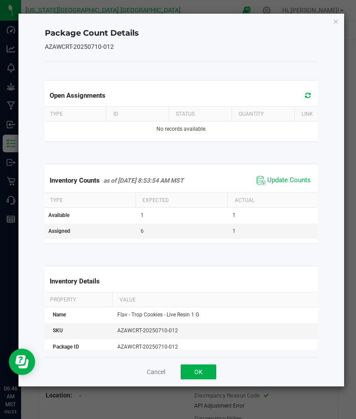
click at [292, 179] on span "Update Counts" at bounding box center [289, 180] width 44 height 9
click at [207, 299] on button "OK" at bounding box center [199, 371] width 36 height 15
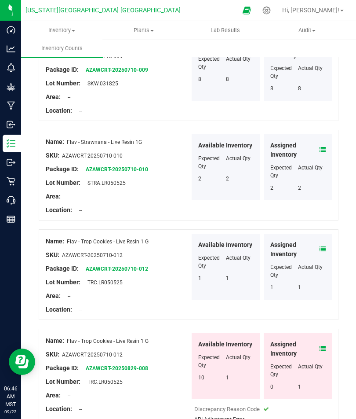
scroll to position [623, 0]
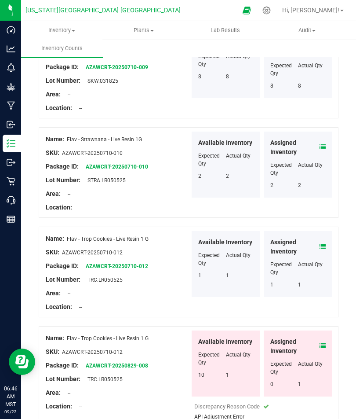
click at [325, 299] on span at bounding box center [323, 345] width 6 height 9
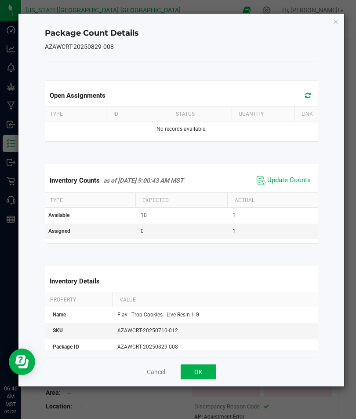
click at [291, 182] on span "Update Counts" at bounding box center [289, 180] width 44 height 9
click at [208, 299] on button "OK" at bounding box center [199, 371] width 36 height 15
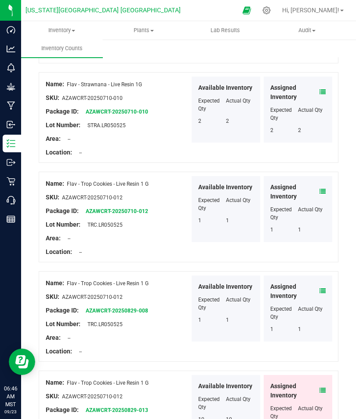
scroll to position [721, 0]
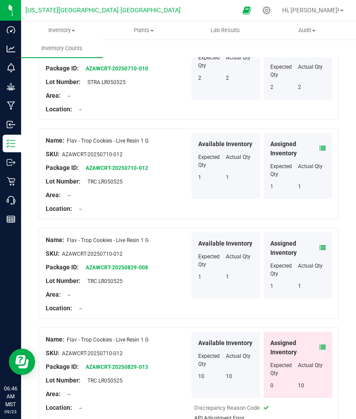
click at [325, 299] on icon at bounding box center [323, 347] width 6 height 6
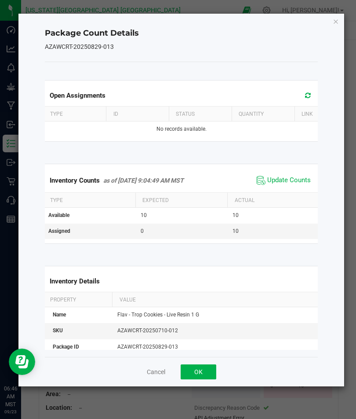
click at [290, 180] on span "Update Counts" at bounding box center [289, 180] width 44 height 9
click at [209, 299] on div "Cancel OK" at bounding box center [181, 371] width 273 height 29
click at [210, 299] on button "OK" at bounding box center [199, 371] width 36 height 15
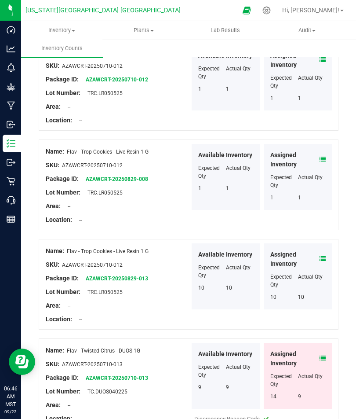
scroll to position [809, 0]
click at [324, 299] on span at bounding box center [323, 357] width 6 height 9
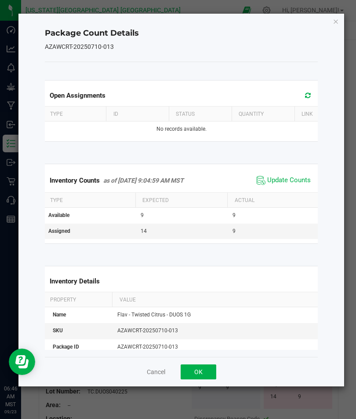
click at [289, 178] on span "Update Counts" at bounding box center [289, 180] width 44 height 9
click at [212, 299] on button "OK" at bounding box center [199, 371] width 36 height 15
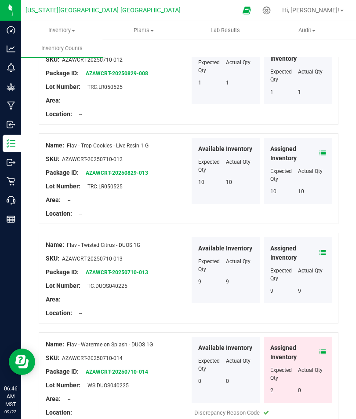
scroll to position [915, 0]
click at [323, 299] on icon at bounding box center [323, 351] width 6 height 6
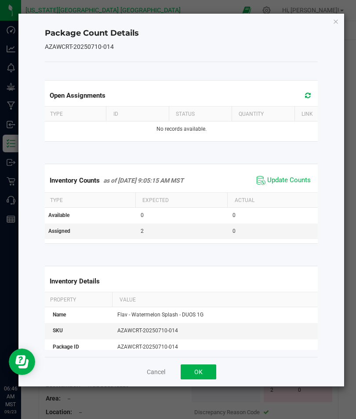
click at [286, 181] on span "Update Counts" at bounding box center [289, 180] width 44 height 9
click at [210, 299] on button "OK" at bounding box center [199, 371] width 36 height 15
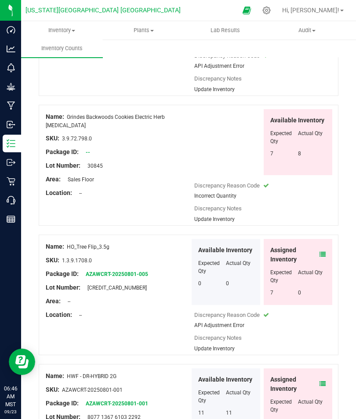
scroll to position [1768, 0]
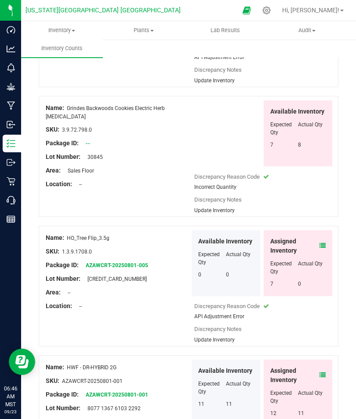
click at [320, 242] on icon at bounding box center [323, 245] width 6 height 6
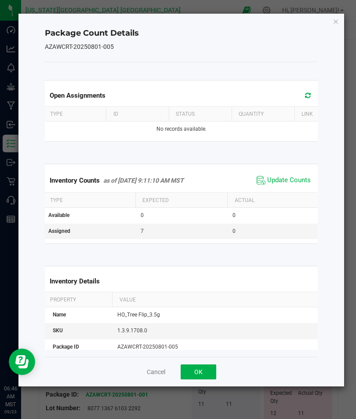
click at [291, 179] on span "Update Counts" at bounding box center [289, 180] width 44 height 9
click at [208, 299] on button "OK" at bounding box center [199, 371] width 36 height 15
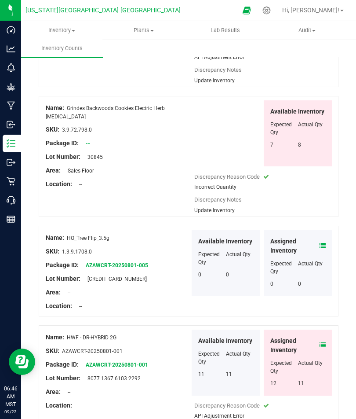
click at [324, 299] on icon at bounding box center [323, 345] width 6 height 6
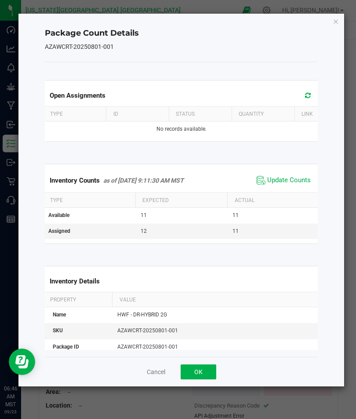
click at [290, 179] on span "Update Counts" at bounding box center [289, 180] width 44 height 9
click at [200, 299] on button "OK" at bounding box center [199, 371] width 36 height 15
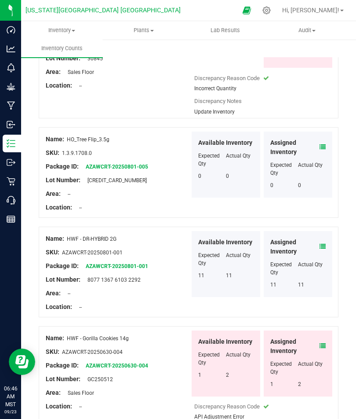
scroll to position [1867, 0]
click at [323, 299] on icon at bounding box center [323, 345] width 6 height 6
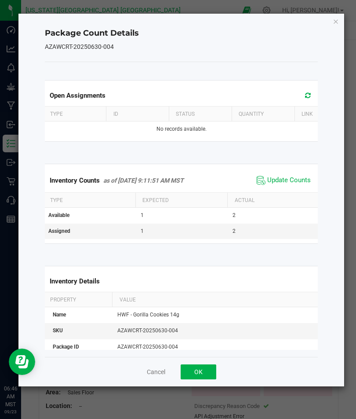
click at [291, 182] on span "Update Counts" at bounding box center [289, 180] width 44 height 9
click at [208, 299] on button "OK" at bounding box center [199, 371] width 36 height 15
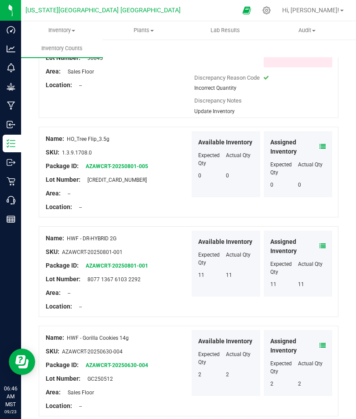
scroll to position [1863, 0]
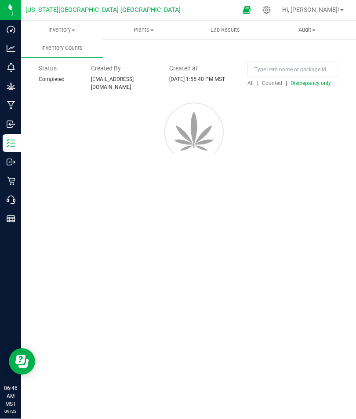
scroll to position [0, 0]
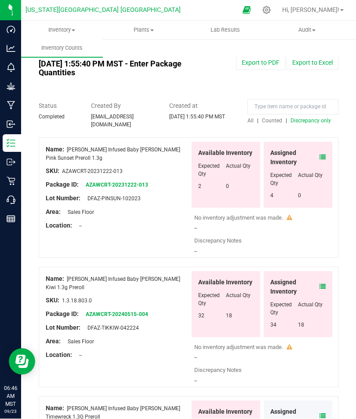
click at [323, 154] on icon at bounding box center [323, 157] width 6 height 6
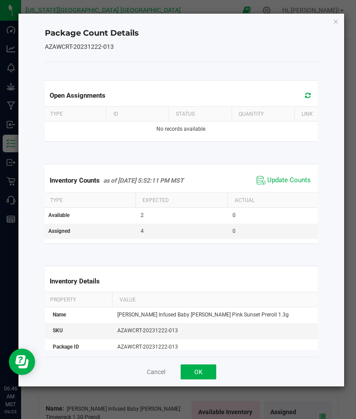
click at [294, 182] on span "Update Counts" at bounding box center [289, 180] width 44 height 9
click at [289, 182] on span "Update Counts" at bounding box center [289, 180] width 44 height 9
click at [287, 178] on span "Update Counts" at bounding box center [289, 180] width 44 height 9
click at [290, 177] on span "Update Counts" at bounding box center [289, 180] width 44 height 9
click at [208, 299] on button "OK" at bounding box center [199, 371] width 36 height 15
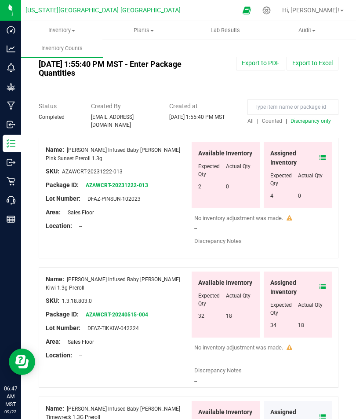
click at [323, 284] on icon at bounding box center [323, 287] width 6 height 6
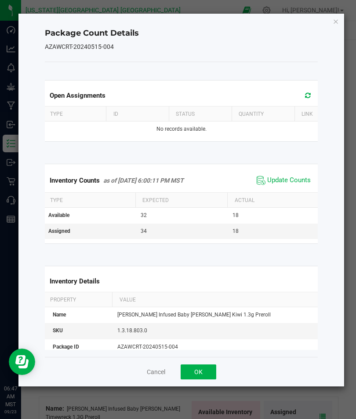
click at [288, 183] on span "Update Counts" at bounding box center [289, 180] width 44 height 9
click at [206, 299] on button "OK" at bounding box center [199, 371] width 36 height 15
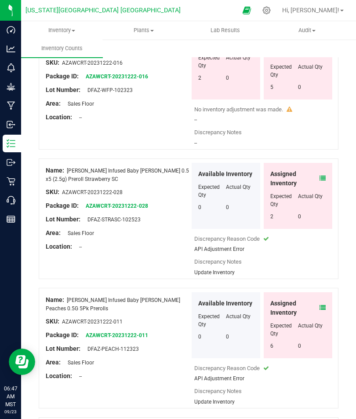
scroll to position [500, 0]
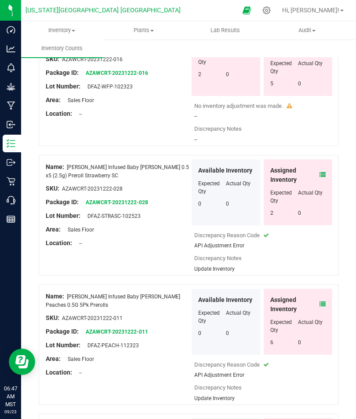
click at [320, 170] on span at bounding box center [323, 174] width 6 height 9
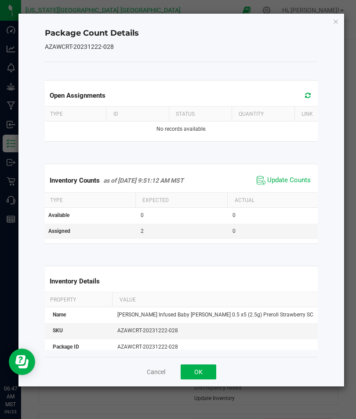
click at [288, 179] on span "Update Counts" at bounding box center [289, 180] width 44 height 9
click at [211, 299] on button "OK" at bounding box center [199, 371] width 36 height 15
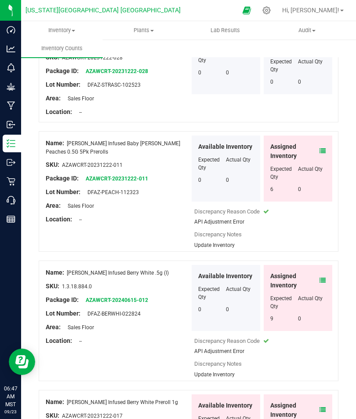
scroll to position [640, 0]
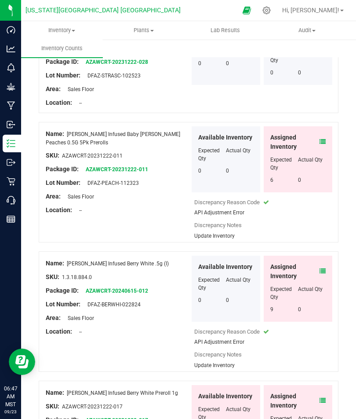
click at [319, 262] on span "Assigned Inventory" at bounding box center [294, 271] width 49 height 18
click at [321, 268] on icon at bounding box center [323, 271] width 6 height 6
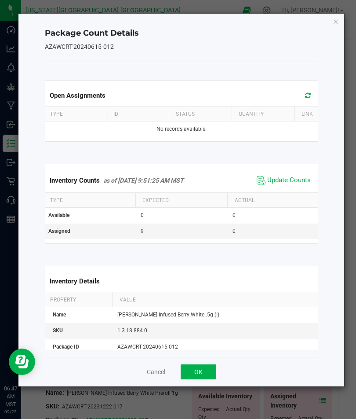
click at [291, 179] on span "Update Counts" at bounding box center [289, 180] width 44 height 9
click at [210, 299] on button "OK" at bounding box center [199, 371] width 36 height 15
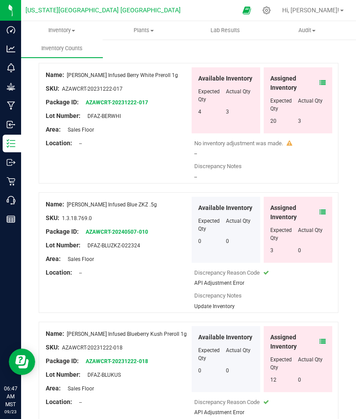
scroll to position [928, 0]
click at [322, 208] on icon at bounding box center [323, 211] width 6 height 6
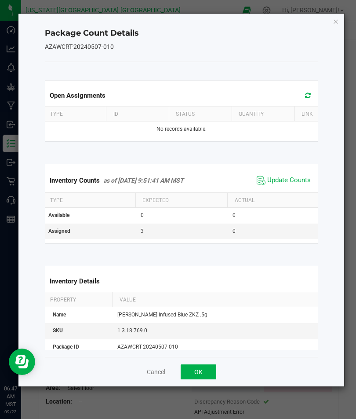
click at [295, 182] on span "Update Counts" at bounding box center [289, 180] width 44 height 9
click at [208, 299] on button "OK" at bounding box center [199, 371] width 36 height 15
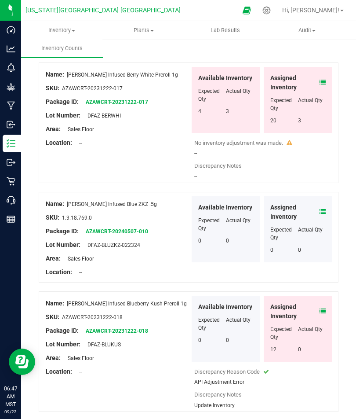
click at [322, 299] on span at bounding box center [323, 310] width 6 height 9
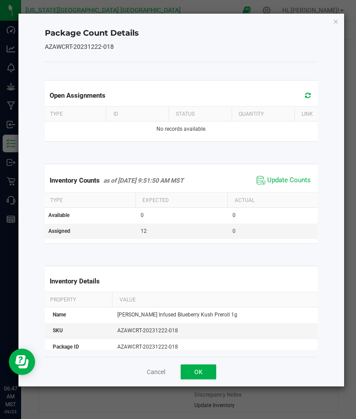
click at [290, 180] on span "Update Counts" at bounding box center [289, 180] width 44 height 9
click at [207, 299] on button "OK" at bounding box center [199, 371] width 36 height 15
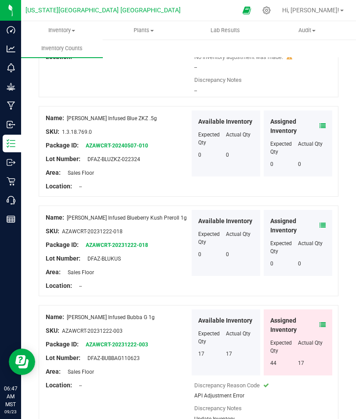
scroll to position [1014, 0]
click at [323, 299] on icon at bounding box center [323, 324] width 6 height 6
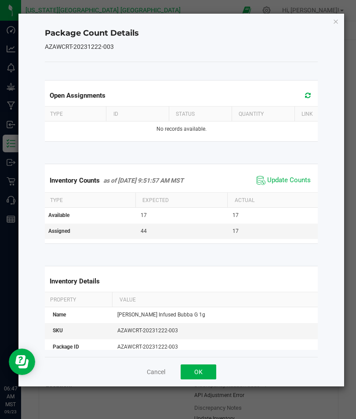
click at [286, 179] on span "Update Counts" at bounding box center [289, 180] width 44 height 9
click at [208, 299] on button "OK" at bounding box center [199, 371] width 36 height 15
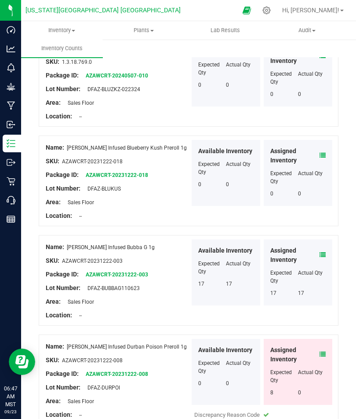
scroll to position [1085, 0]
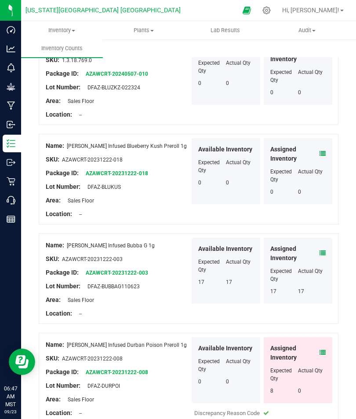
click at [325, 299] on span at bounding box center [323, 352] width 6 height 9
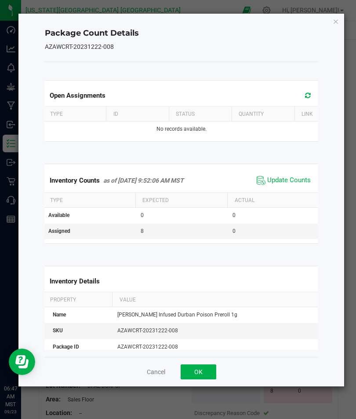
click at [291, 175] on span "Update Counts" at bounding box center [284, 180] width 58 height 13
click at [210, 299] on button "OK" at bounding box center [199, 371] width 36 height 15
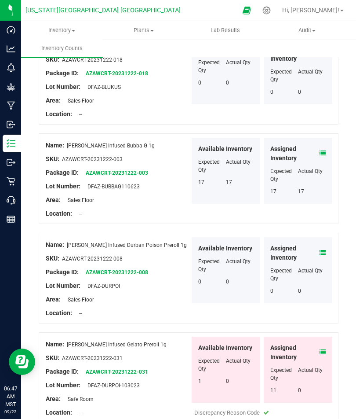
scroll to position [1184, 0]
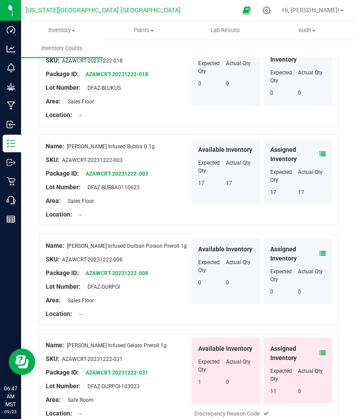
click at [325, 299] on icon at bounding box center [323, 353] width 6 height 6
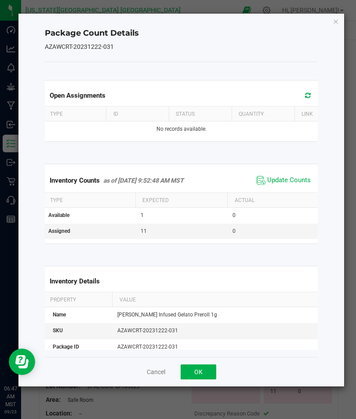
click at [280, 181] on span "Update Counts" at bounding box center [289, 180] width 44 height 9
click at [205, 299] on button "OK" at bounding box center [199, 371] width 36 height 15
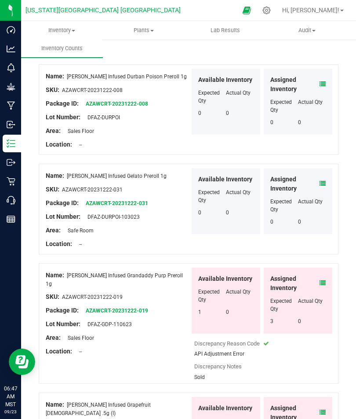
scroll to position [1355, 0]
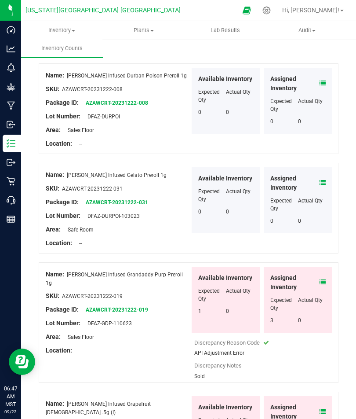
click at [324, 279] on icon at bounding box center [323, 282] width 6 height 6
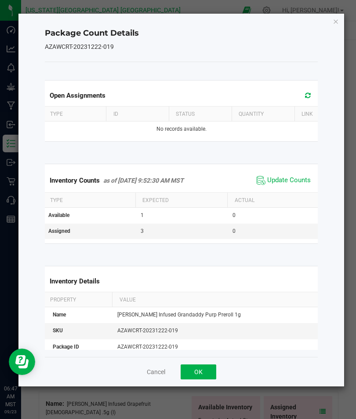
click at [296, 180] on span "Update Counts" at bounding box center [289, 180] width 44 height 9
click at [206, 299] on button "OK" at bounding box center [199, 371] width 36 height 15
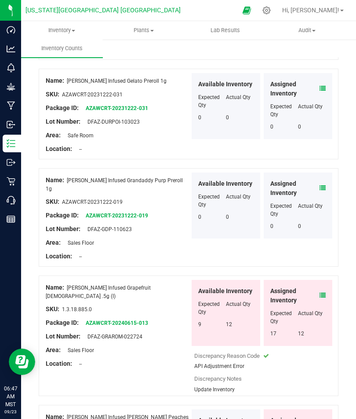
scroll to position [1447, 0]
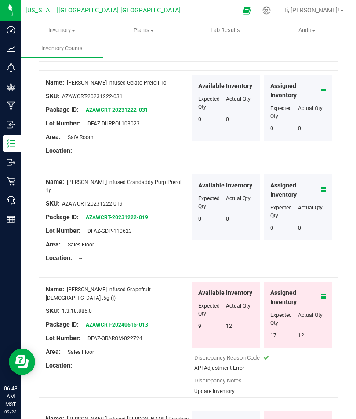
click at [322, 294] on icon at bounding box center [323, 297] width 6 height 6
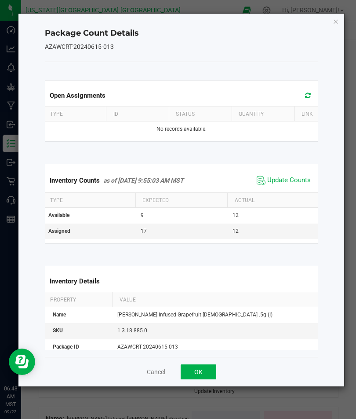
click at [292, 181] on span "Update Counts" at bounding box center [289, 180] width 44 height 9
click at [206, 299] on button "OK" at bounding box center [199, 371] width 36 height 15
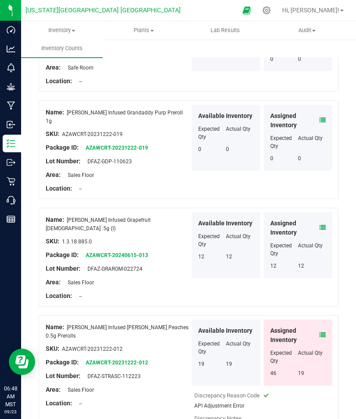
scroll to position [1517, 0]
click at [324, 299] on icon at bounding box center [323, 334] width 6 height 6
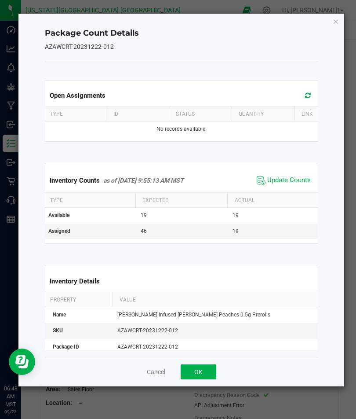
click at [300, 184] on span "Update Counts" at bounding box center [289, 180] width 44 height 9
click at [211, 299] on button "OK" at bounding box center [199, 371] width 36 height 15
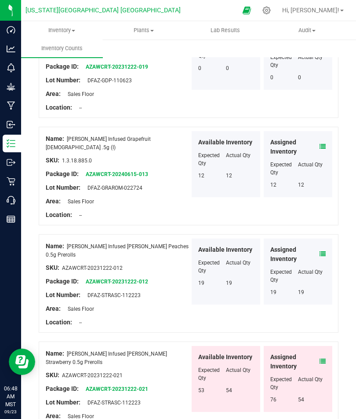
scroll to position [1598, 0]
click at [323, 299] on span at bounding box center [323, 360] width 6 height 9
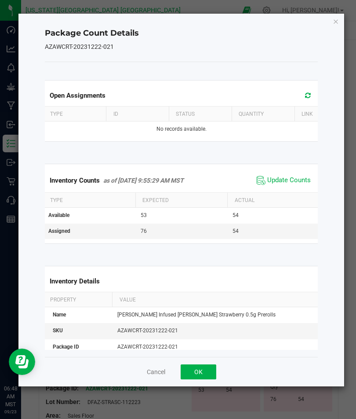
click at [291, 178] on span "Update Counts" at bounding box center [289, 180] width 44 height 9
click at [206, 299] on button "OK" at bounding box center [199, 371] width 36 height 15
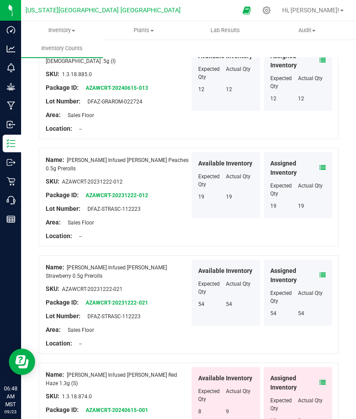
scroll to position [1684, 0]
click at [325, 299] on icon at bounding box center [323, 382] width 6 height 6
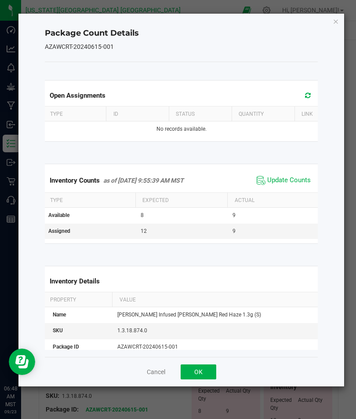
click at [298, 179] on span "Update Counts" at bounding box center [289, 180] width 44 height 9
click at [210, 299] on button "OK" at bounding box center [199, 371] width 36 height 15
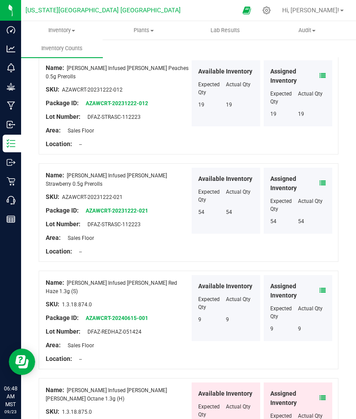
scroll to position [1776, 0]
click at [324, 299] on icon at bounding box center [323, 397] width 6 height 6
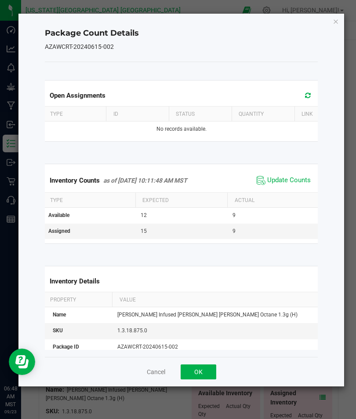
click at [295, 183] on span "Update Counts" at bounding box center [289, 180] width 44 height 9
click at [209, 299] on button "OK" at bounding box center [199, 371] width 36 height 15
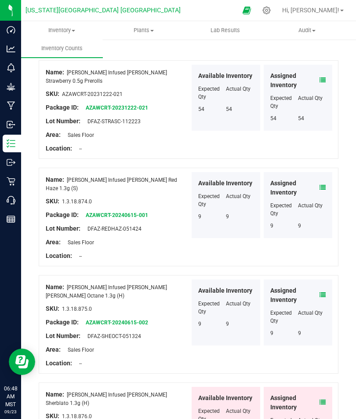
scroll to position [1878, 0]
click at [325, 299] on icon at bounding box center [323, 402] width 6 height 6
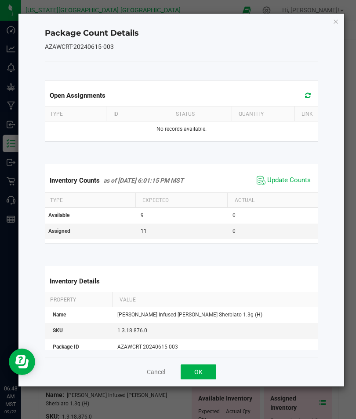
click at [293, 178] on span "Update Counts" at bounding box center [289, 180] width 44 height 9
click at [287, 178] on span "Update Counts" at bounding box center [289, 180] width 44 height 9
click at [293, 179] on span "Update Counts" at bounding box center [289, 180] width 44 height 9
click at [287, 184] on span "Update Counts" at bounding box center [289, 180] width 44 height 9
click at [287, 181] on span "Update Counts" at bounding box center [289, 180] width 44 height 9
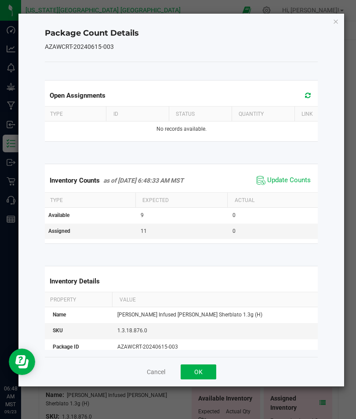
click at [208, 299] on button "OK" at bounding box center [199, 371] width 36 height 15
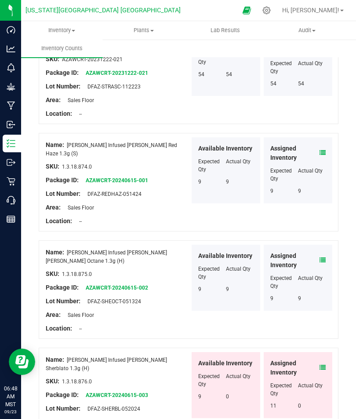
scroll to position [1912, 0]
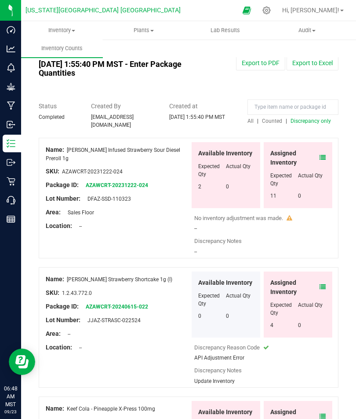
click at [324, 284] on icon at bounding box center [323, 287] width 6 height 6
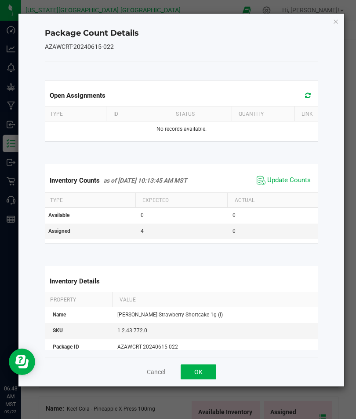
click at [289, 178] on span "Update Counts" at bounding box center [289, 180] width 44 height 9
click at [204, 299] on button "OK" at bounding box center [199, 371] width 36 height 15
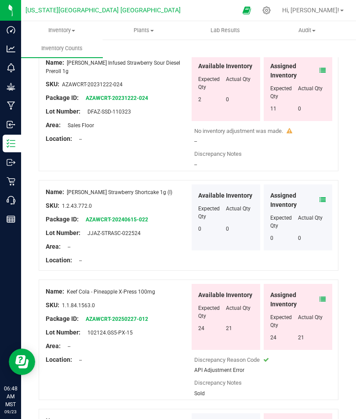
scroll to position [83, 0]
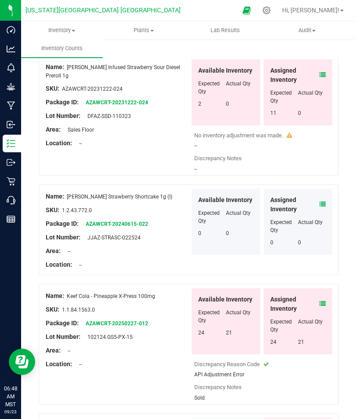
click at [325, 299] on icon at bounding box center [323, 303] width 6 height 6
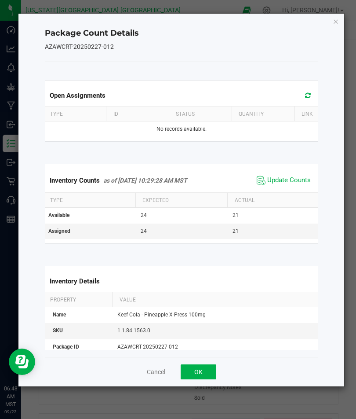
click at [293, 180] on span "Update Counts" at bounding box center [289, 180] width 44 height 9
click at [210, 299] on button "OK" at bounding box center [199, 371] width 36 height 15
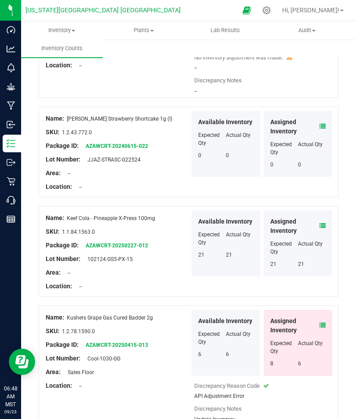
scroll to position [160, 0]
click at [323, 299] on icon at bounding box center [323, 325] width 6 height 6
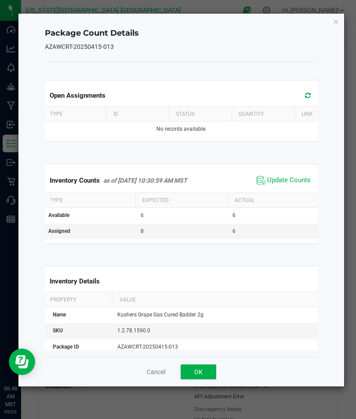
click at [292, 182] on span "Update Counts" at bounding box center [289, 180] width 44 height 9
click at [203, 299] on button "OK" at bounding box center [199, 371] width 36 height 15
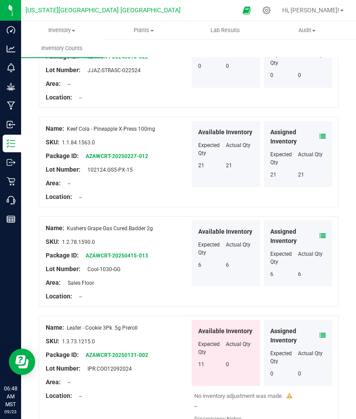
scroll to position [248, 0]
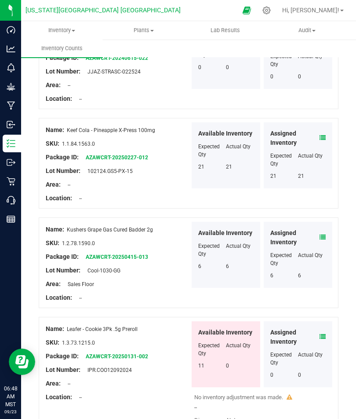
click at [324, 299] on icon at bounding box center [323, 336] width 6 height 6
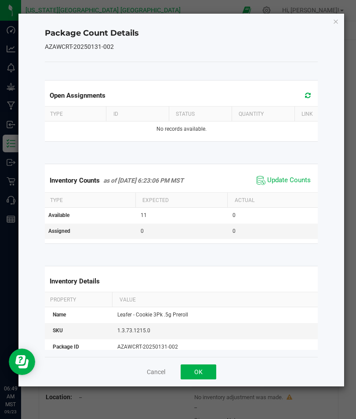
click at [163, 299] on div "Cancel OK" at bounding box center [181, 371] width 273 height 29
click at [332, 25] on div "Package Count Details AZAWCRT-20250131-002 Open Assignments Type ID Status Quan…" at bounding box center [181, 200] width 326 height 372
click at [211, 299] on button "OK" at bounding box center [199, 371] width 36 height 15
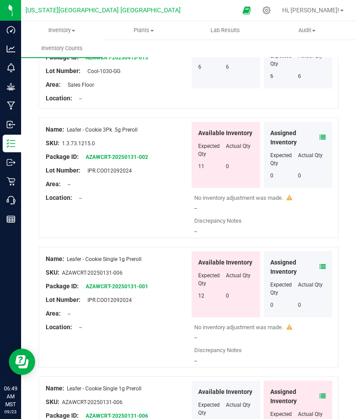
scroll to position [448, 0]
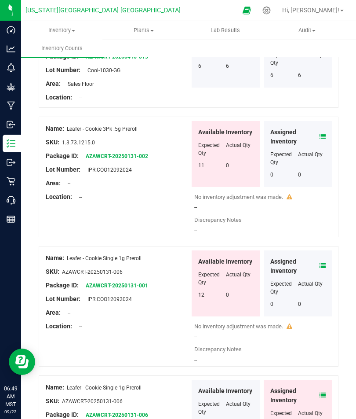
click at [325, 262] on icon at bounding box center [323, 265] width 6 height 6
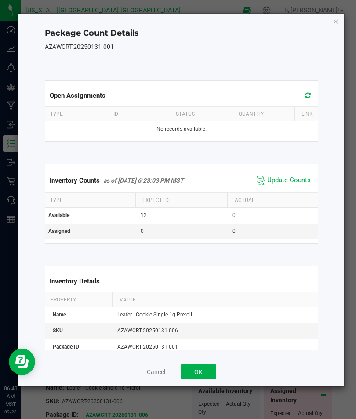
click at [296, 177] on span "Update Counts" at bounding box center [289, 180] width 44 height 9
click at [289, 181] on span "Update Counts" at bounding box center [289, 180] width 44 height 9
click at [291, 182] on span "Update Counts" at bounding box center [289, 180] width 44 height 9
click at [160, 299] on button "Cancel" at bounding box center [156, 371] width 18 height 9
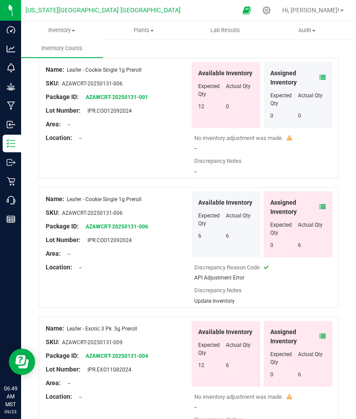
scroll to position [637, 0]
click at [324, 202] on span at bounding box center [323, 206] width 6 height 9
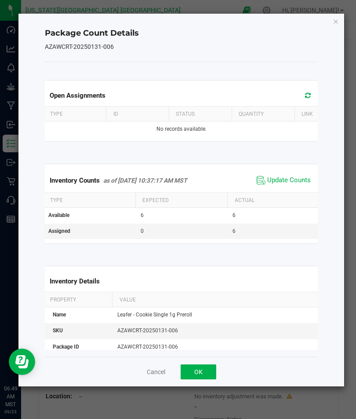
click at [299, 178] on span "Update Counts" at bounding box center [289, 180] width 44 height 9
click at [210, 299] on button "OK" at bounding box center [199, 371] width 36 height 15
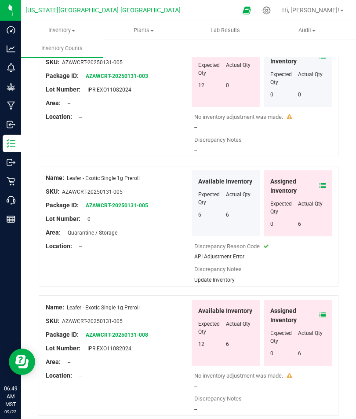
scroll to position [1018, 0]
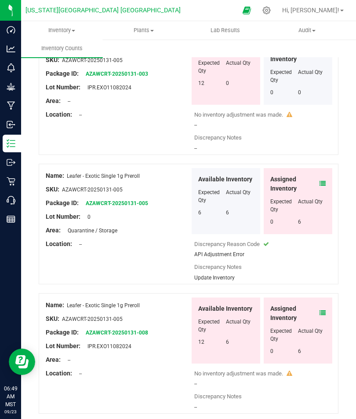
click at [325, 180] on icon at bounding box center [323, 183] width 6 height 6
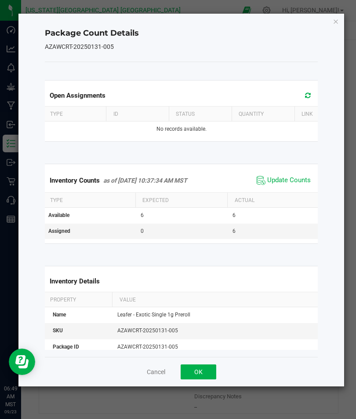
click at [291, 179] on span "Update Counts" at bounding box center [289, 180] width 44 height 9
click at [297, 178] on span "Update Counts" at bounding box center [289, 180] width 44 height 9
click at [210, 299] on button "OK" at bounding box center [199, 371] width 36 height 15
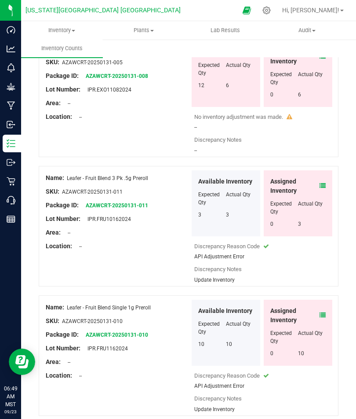
scroll to position [1245, 0]
click at [322, 182] on icon at bounding box center [323, 185] width 6 height 6
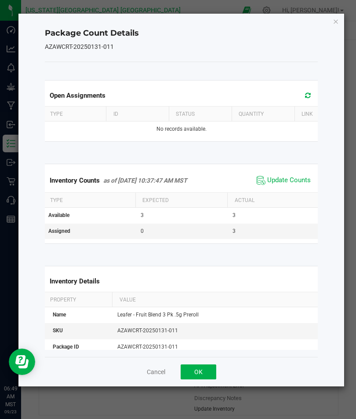
click at [297, 179] on span "Update Counts" at bounding box center [289, 180] width 44 height 9
click at [215, 299] on button "OK" at bounding box center [199, 371] width 36 height 15
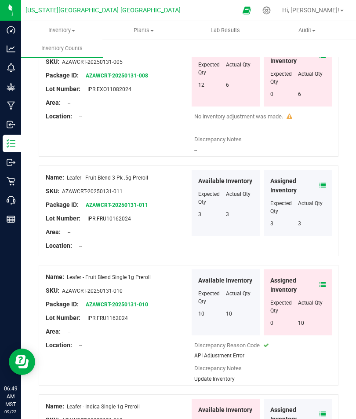
click at [324, 281] on icon at bounding box center [323, 284] width 6 height 6
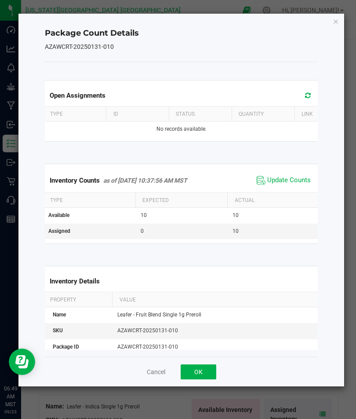
click at [291, 182] on span "Update Counts" at bounding box center [289, 180] width 44 height 9
click at [211, 299] on button "OK" at bounding box center [199, 371] width 36 height 15
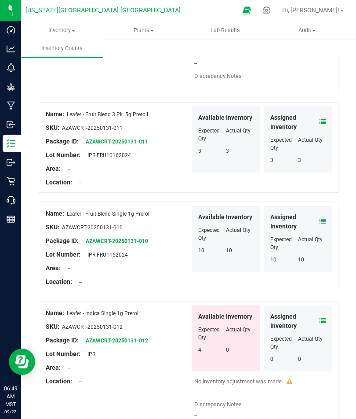
scroll to position [1308, 0]
click at [325, 299] on span at bounding box center [323, 320] width 6 height 9
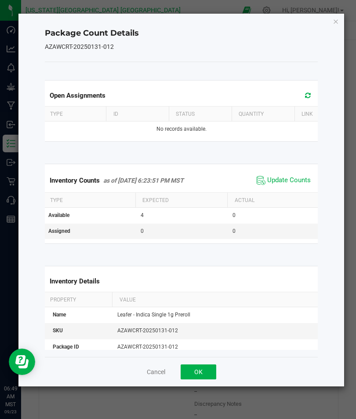
click at [291, 179] on span "Update Counts" at bounding box center [289, 180] width 44 height 9
click at [292, 183] on span "Update Counts" at bounding box center [289, 180] width 44 height 9
click at [290, 181] on span "Update Counts" at bounding box center [289, 180] width 44 height 9
click at [204, 299] on button "OK" at bounding box center [199, 371] width 36 height 15
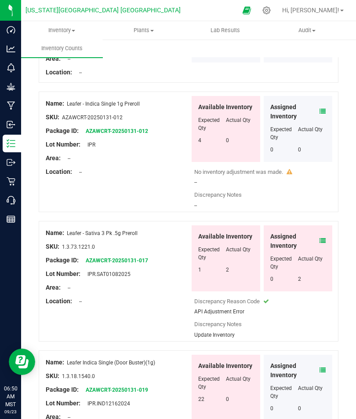
scroll to position [1519, 0]
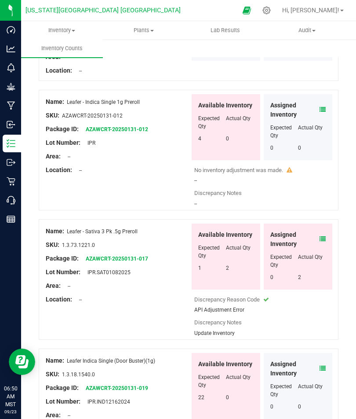
click at [321, 236] on icon at bounding box center [323, 239] width 6 height 6
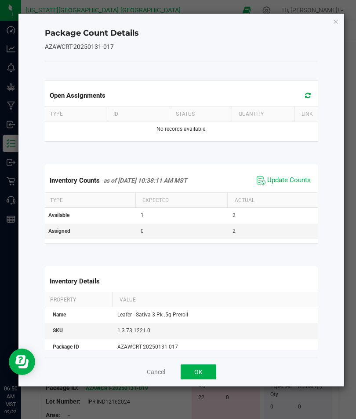
click at [295, 177] on span "Update Counts" at bounding box center [289, 180] width 44 height 9
click at [211, 299] on button "OK" at bounding box center [199, 371] width 36 height 15
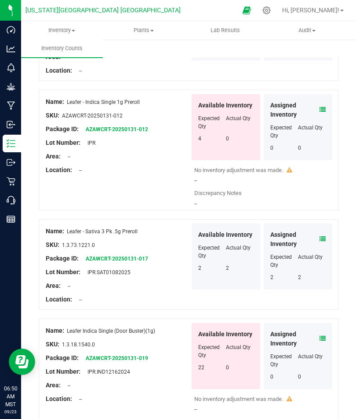
click at [324, 299] on icon at bounding box center [323, 338] width 6 height 6
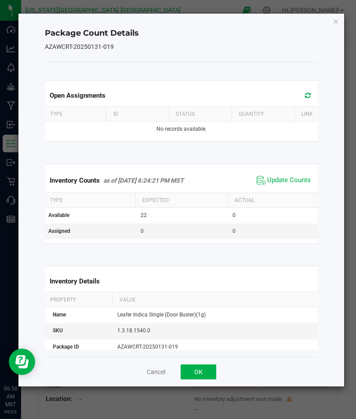
click at [291, 178] on span "Update Counts" at bounding box center [289, 180] width 44 height 9
click
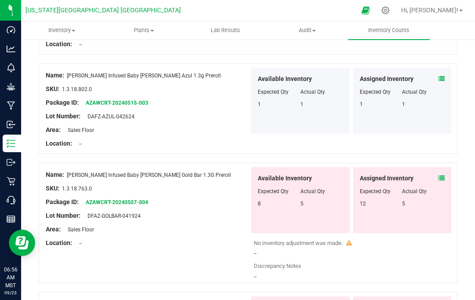
scroll to position [1216, 0]
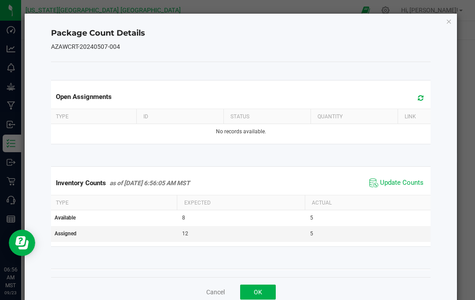
click at [415, 186] on span "Update Counts" at bounding box center [402, 182] width 44 height 9
click at [412, 182] on span "Update Counts" at bounding box center [402, 182] width 44 height 9
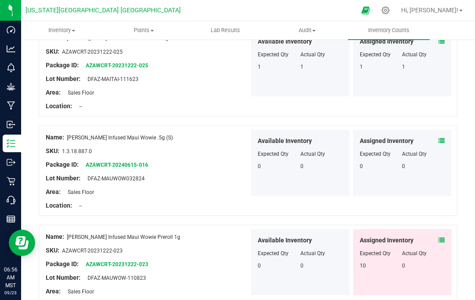
scroll to position [201, 0]
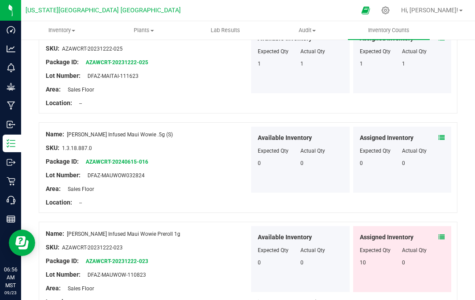
click at [443, 233] on span at bounding box center [441, 237] width 6 height 9
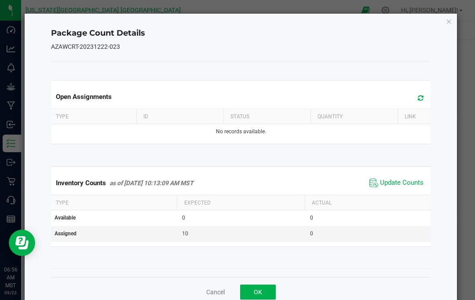
click at [412, 183] on span "Update Counts" at bounding box center [402, 182] width 44 height 9
click at [453, 17] on div "Package Count Details AZAWCRT-20231222-023 Open Assignments Type ID Status Quan…" at bounding box center [241, 160] width 433 height 293
click at [449, 22] on icon "Close" at bounding box center [449, 21] width 6 height 11
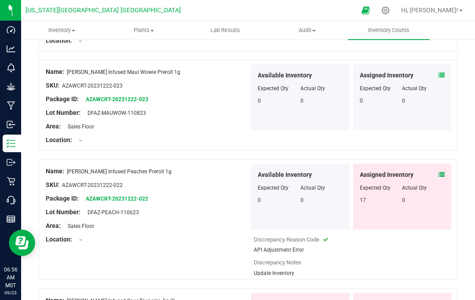
scroll to position [364, 0]
click at [442, 171] on icon at bounding box center [441, 174] width 6 height 6
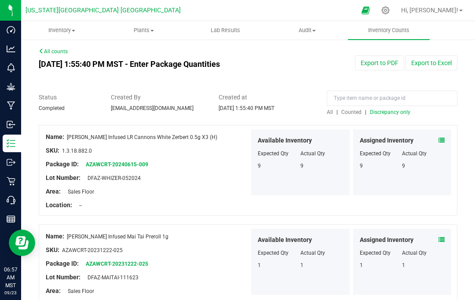
scroll to position [0, 0]
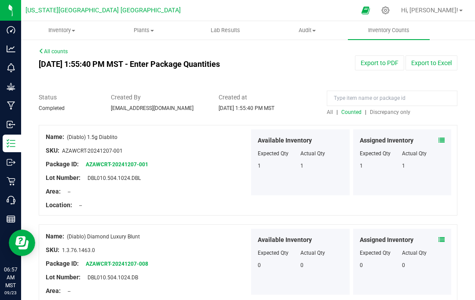
click at [397, 109] on span "Discrepancy only" at bounding box center [390, 112] width 40 height 6
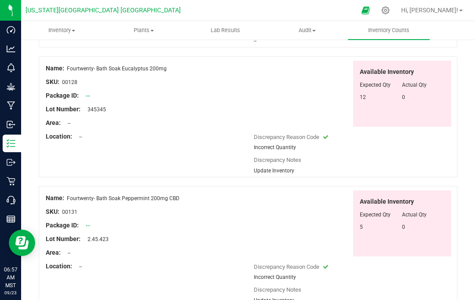
scroll to position [2400, 0]
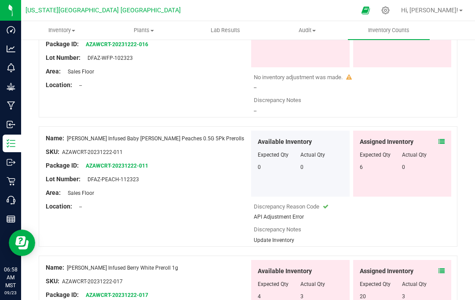
scroll to position [1551, 0]
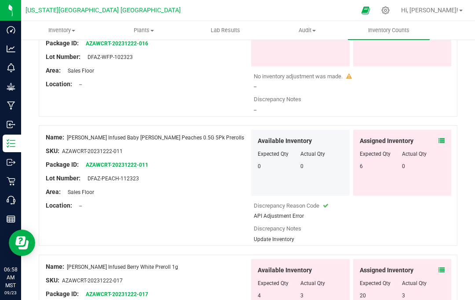
click at [446, 130] on div "Assigned Inventory Expected Qty Actual Qty 6 0" at bounding box center [402, 163] width 98 height 66
click at [443, 138] on icon at bounding box center [441, 141] width 6 height 6
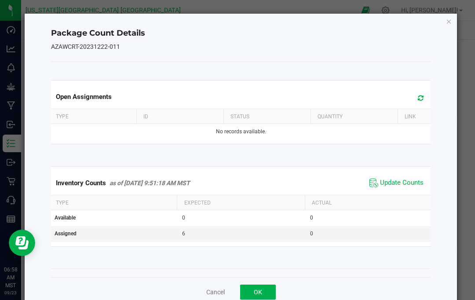
click at [408, 176] on span "Update Counts" at bounding box center [396, 182] width 58 height 13
click at [450, 22] on icon "Close" at bounding box center [449, 21] width 6 height 11
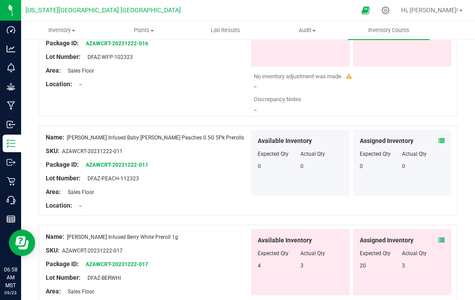
click at [442, 237] on icon at bounding box center [441, 240] width 6 height 6
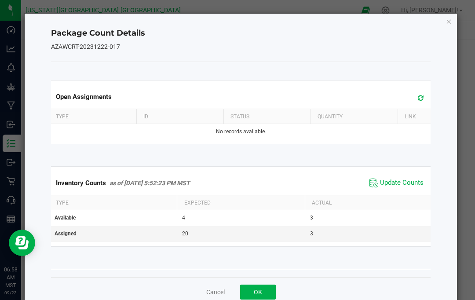
click at [411, 185] on span "Update Counts" at bounding box center [402, 182] width 44 height 9
click at [450, 20] on icon "Close" at bounding box center [449, 21] width 6 height 11
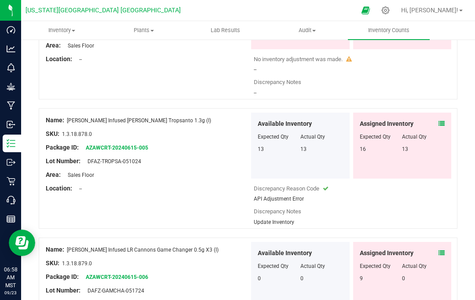
scroll to position [2056, 0]
click at [440, 120] on icon at bounding box center [441, 123] width 6 height 6
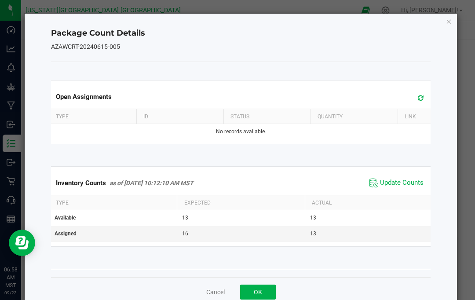
click at [410, 180] on span "Update Counts" at bounding box center [402, 182] width 44 height 9
click at [452, 18] on icon "Close" at bounding box center [449, 21] width 6 height 11
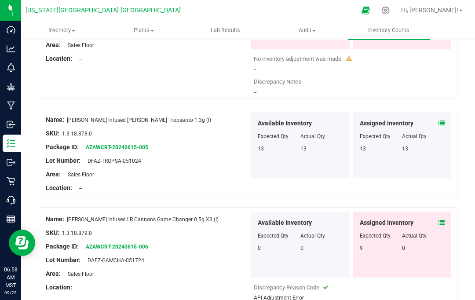
click at [442, 219] on icon at bounding box center [441, 222] width 6 height 6
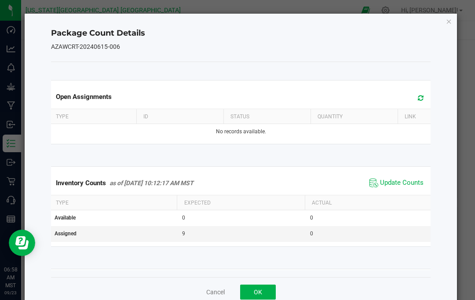
click at [414, 179] on span "Update Counts" at bounding box center [402, 182] width 44 height 9
click at [450, 25] on icon "Close" at bounding box center [449, 21] width 6 height 11
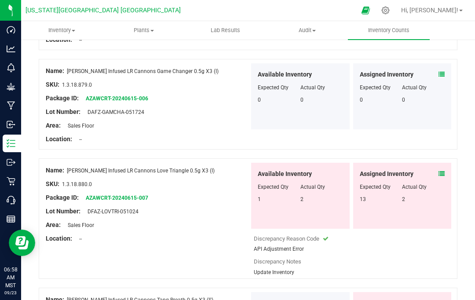
scroll to position [2205, 0]
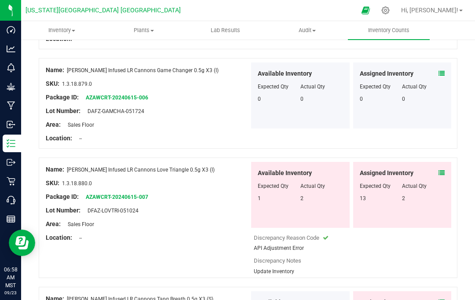
click at [444, 170] on icon at bounding box center [441, 173] width 6 height 6
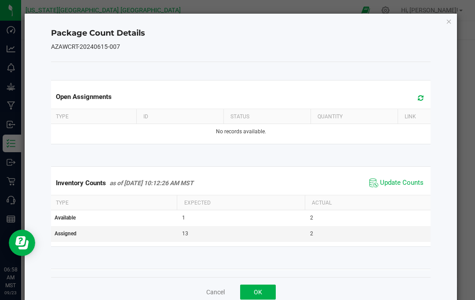
click at [417, 183] on span "Update Counts" at bounding box center [402, 182] width 44 height 9
click at [449, 22] on icon "Close" at bounding box center [449, 21] width 6 height 11
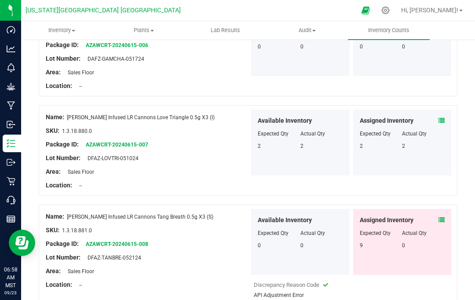
scroll to position [2258, 0]
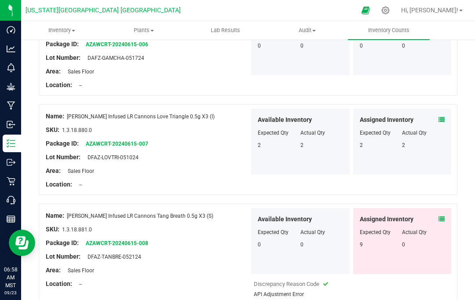
click at [443, 216] on icon at bounding box center [441, 219] width 6 height 6
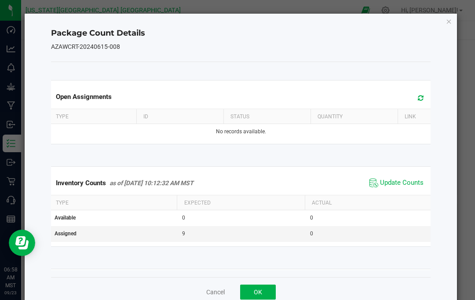
click at [418, 182] on span "Update Counts" at bounding box center [402, 182] width 44 height 9
click at [451, 17] on icon "Close" at bounding box center [449, 21] width 6 height 11
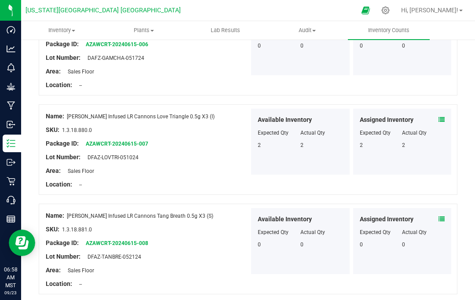
scroll to position [2247, 0]
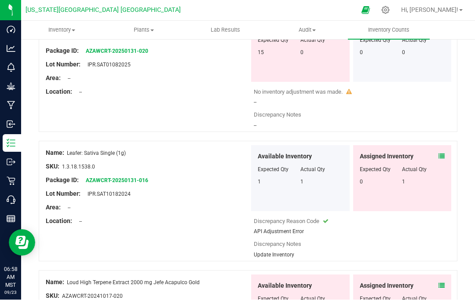
scroll to position [891, 0]
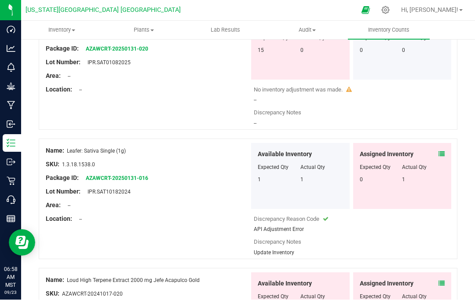
click at [441, 151] on icon at bounding box center [441, 154] width 6 height 6
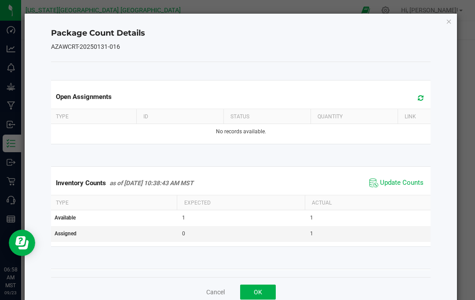
click at [413, 181] on span "Update Counts" at bounding box center [402, 182] width 44 height 9
click at [448, 20] on icon "Close" at bounding box center [449, 21] width 6 height 11
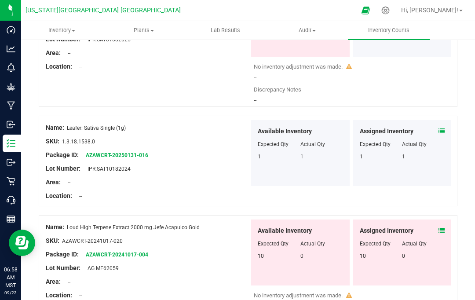
scroll to position [915, 0]
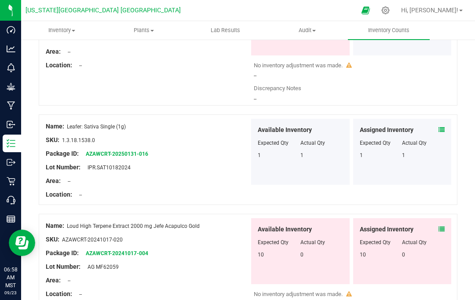
click at [443, 225] on span at bounding box center [441, 229] width 6 height 9
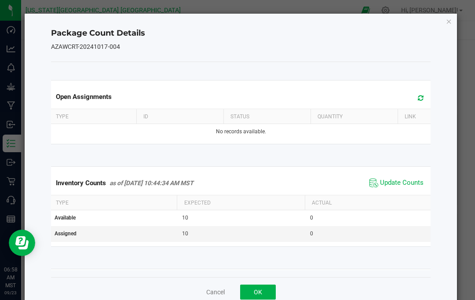
click at [415, 183] on span "Update Counts" at bounding box center [402, 182] width 44 height 9
click at [412, 184] on span "Update Counts" at bounding box center [402, 182] width 44 height 9
click at [408, 180] on span "Update Counts" at bounding box center [402, 182] width 44 height 9
click at [415, 176] on span "Update Counts" at bounding box center [396, 182] width 58 height 13
click at [448, 25] on icon "Close" at bounding box center [449, 21] width 6 height 11
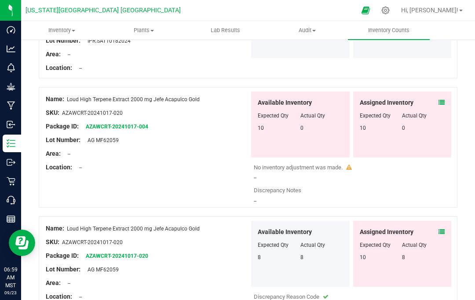
scroll to position [1040, 0]
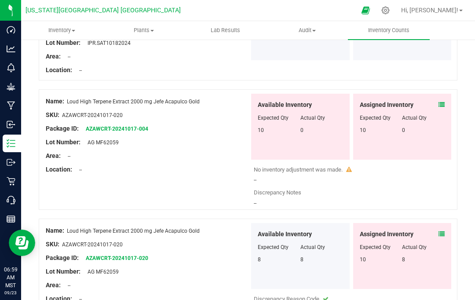
click at [441, 102] on icon at bounding box center [441, 105] width 6 height 6
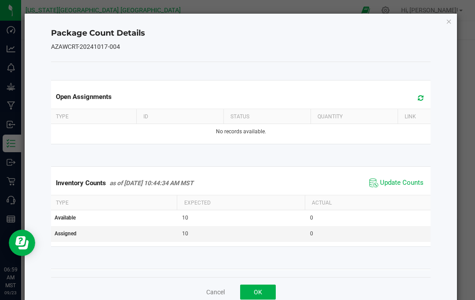
click at [448, 22] on icon "Close" at bounding box center [449, 21] width 6 height 11
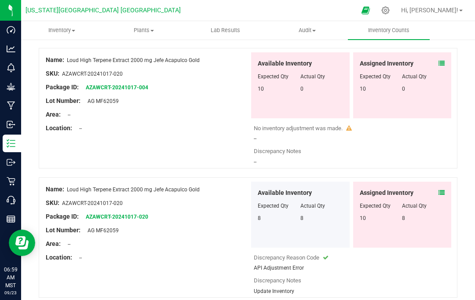
scroll to position [1090, 0]
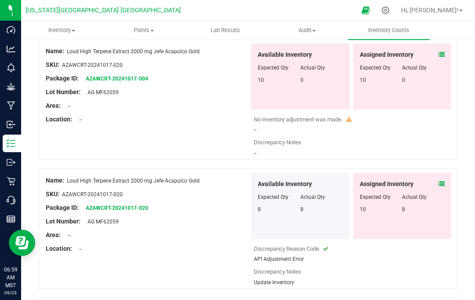
click at [439, 181] on icon at bounding box center [441, 184] width 6 height 6
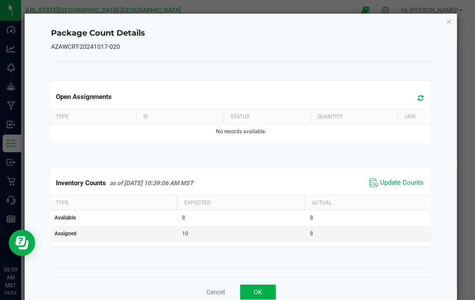
click at [410, 182] on span "Update Counts" at bounding box center [402, 182] width 44 height 9
click at [449, 24] on icon "Close" at bounding box center [449, 21] width 6 height 11
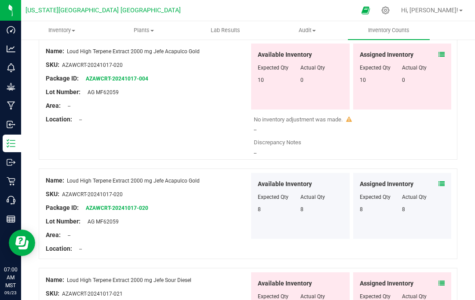
scroll to position [1146, 0]
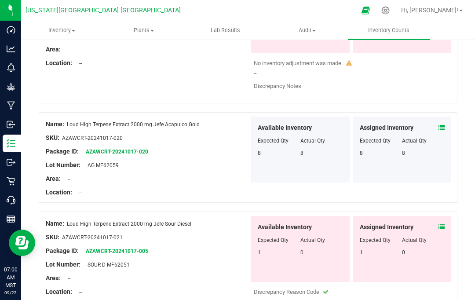
click at [442, 224] on icon at bounding box center [441, 227] width 6 height 6
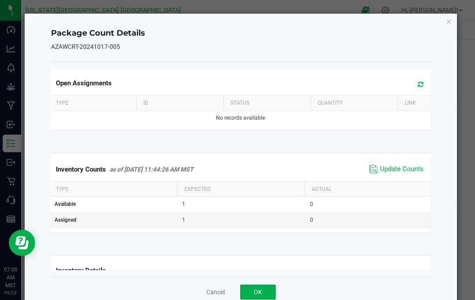
scroll to position [14, 0]
click at [415, 169] on span "Update Counts" at bounding box center [402, 169] width 44 height 9
click at [452, 18] on icon "Close" at bounding box center [449, 21] width 6 height 11
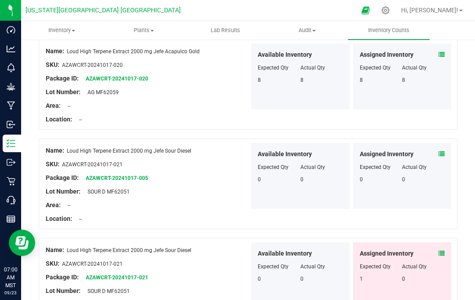
scroll to position [1221, 0]
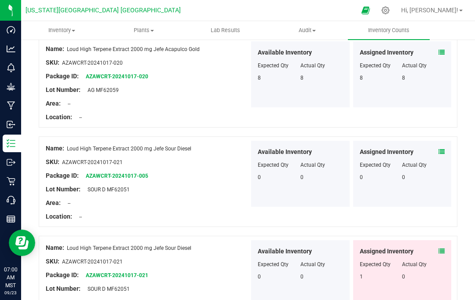
click at [445, 240] on div "Assigned Inventory Expected Qty Actual Qty 1 0" at bounding box center [402, 273] width 98 height 66
click at [438, 247] on span at bounding box center [441, 251] width 6 height 9
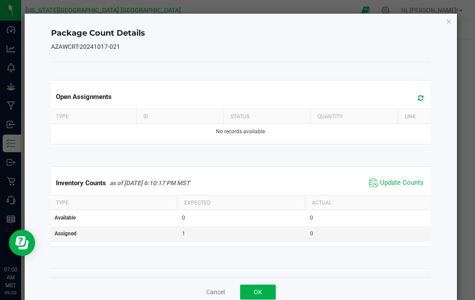
click at [410, 179] on span "Update Counts" at bounding box center [402, 182] width 44 height 9
click at [409, 181] on span "Update Counts" at bounding box center [402, 182] width 44 height 9
click at [451, 19] on icon "Close" at bounding box center [449, 21] width 6 height 11
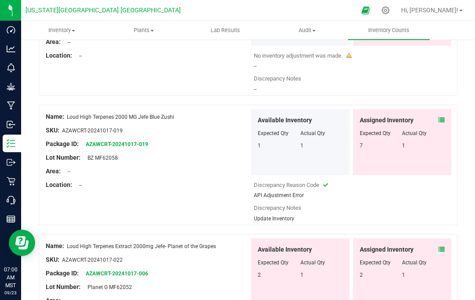
scroll to position [1482, 0]
click at [443, 117] on icon at bounding box center [441, 120] width 6 height 6
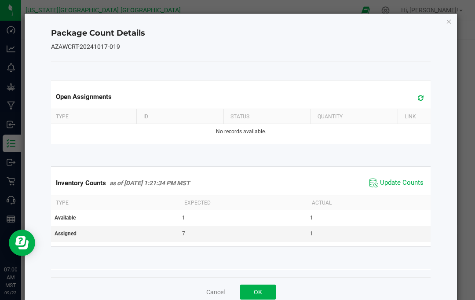
click at [415, 183] on span "Update Counts" at bounding box center [402, 182] width 44 height 9
click at [413, 181] on span "Update Counts" at bounding box center [402, 182] width 44 height 9
click at [451, 16] on icon "Close" at bounding box center [449, 21] width 6 height 11
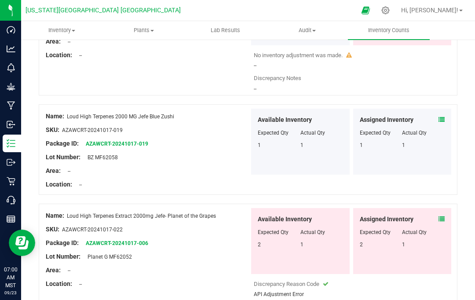
click at [443, 216] on icon at bounding box center [441, 219] width 6 height 6
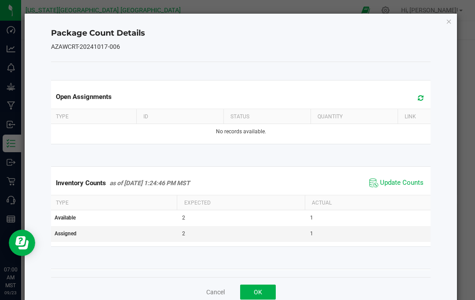
click at [451, 20] on icon "Close" at bounding box center [449, 21] width 6 height 11
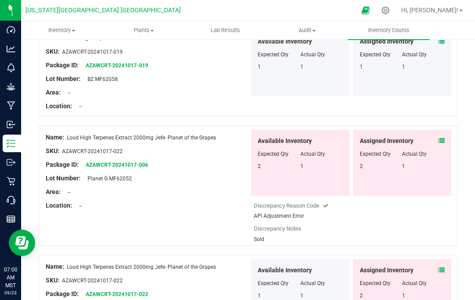
scroll to position [1562, 0]
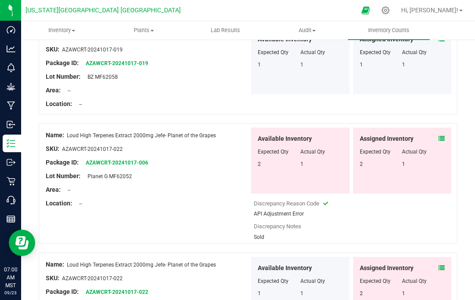
click at [444, 135] on icon at bounding box center [441, 138] width 6 height 6
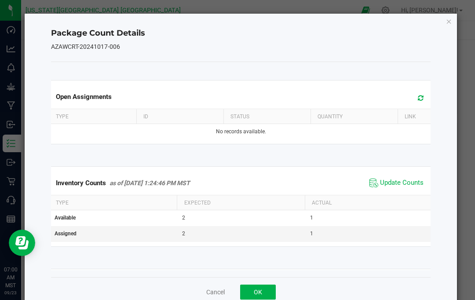
click at [408, 180] on span "Update Counts" at bounding box center [402, 182] width 44 height 9
click at [451, 18] on icon "Close" at bounding box center [449, 21] width 6 height 11
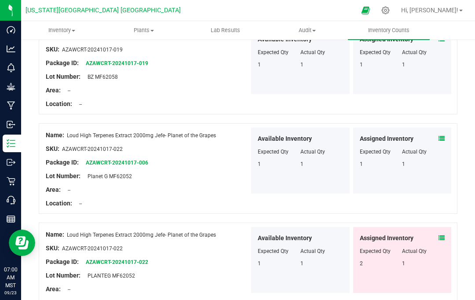
click at [443, 235] on icon at bounding box center [441, 238] width 6 height 6
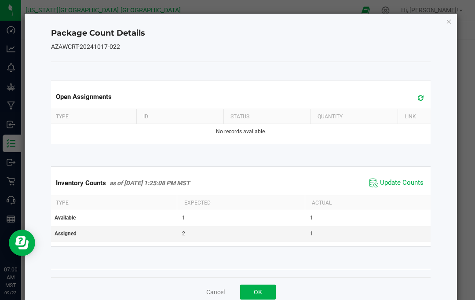
click at [416, 182] on span "Update Counts" at bounding box center [402, 182] width 44 height 9
click at [450, 19] on icon "Close" at bounding box center [449, 21] width 6 height 11
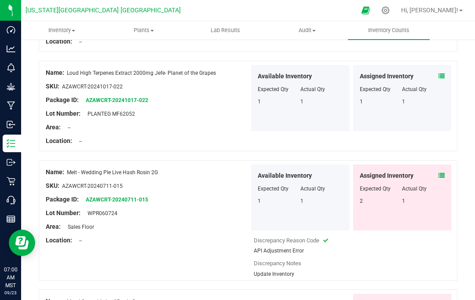
scroll to position [1725, 0]
click at [448, 164] on div "Assigned Inventory Expected Qty Actual Qty 2 1" at bounding box center [402, 197] width 98 height 66
click at [441, 171] on span at bounding box center [441, 175] width 6 height 9
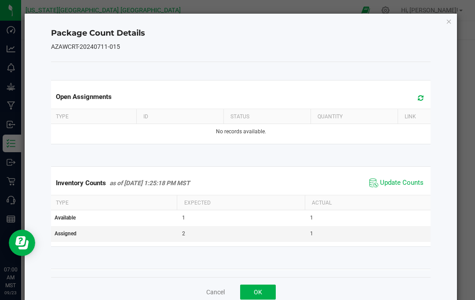
click at [412, 182] on span "Update Counts" at bounding box center [402, 182] width 44 height 9
click at [451, 20] on icon "Close" at bounding box center [449, 21] width 6 height 11
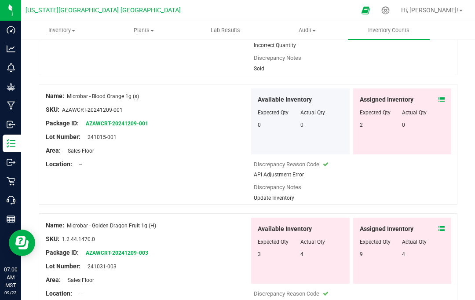
scroll to position [2031, 0]
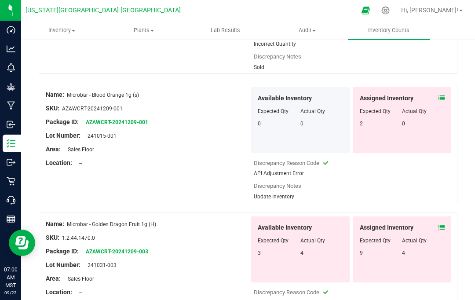
click at [445, 87] on div "Assigned Inventory Expected Qty Actual Qty 2 0" at bounding box center [402, 120] width 98 height 66
click at [443, 95] on icon at bounding box center [441, 98] width 6 height 6
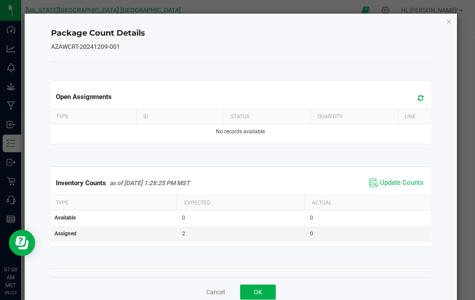
click at [404, 178] on span "Update Counts" at bounding box center [402, 182] width 44 height 9
click at [452, 21] on icon "Close" at bounding box center [449, 21] width 6 height 11
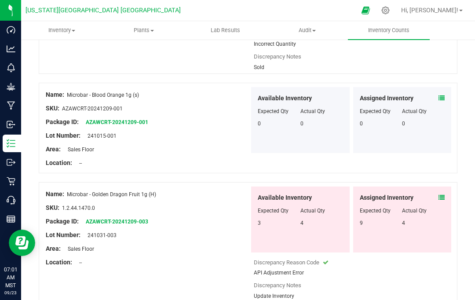
click at [443, 193] on span at bounding box center [441, 197] width 6 height 9
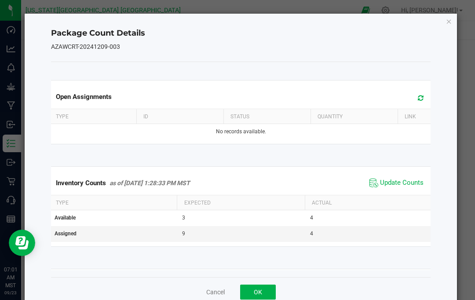
click at [409, 182] on span "Update Counts" at bounding box center [402, 182] width 44 height 9
click at [451, 21] on icon "Close" at bounding box center [449, 21] width 6 height 11
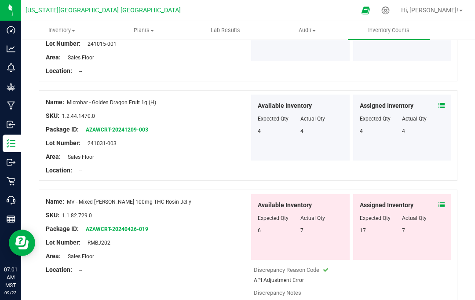
scroll to position [2125, 0]
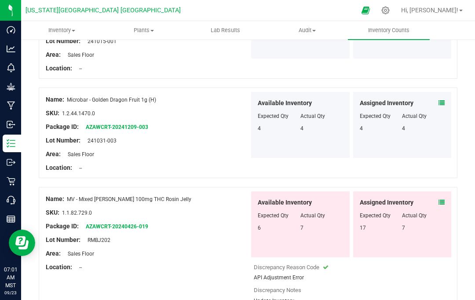
click at [443, 199] on icon at bounding box center [441, 202] width 6 height 6
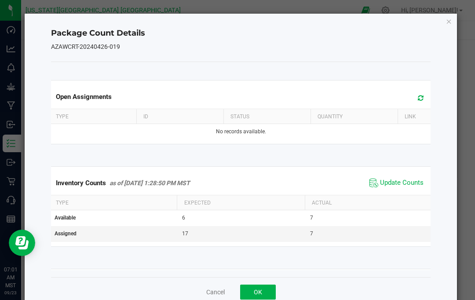
click at [412, 184] on span "Update Counts" at bounding box center [402, 182] width 44 height 9
click at [448, 22] on icon "Close" at bounding box center [449, 21] width 6 height 11
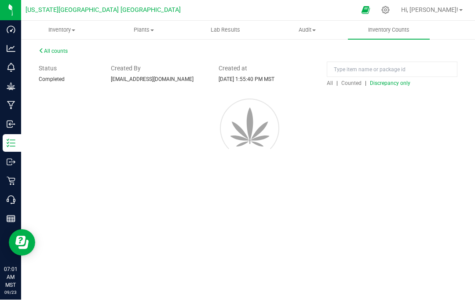
scroll to position [0, 0]
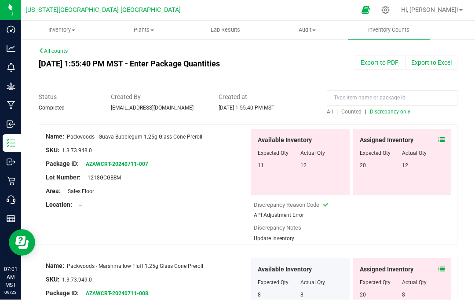
click at [441, 137] on icon at bounding box center [441, 140] width 6 height 6
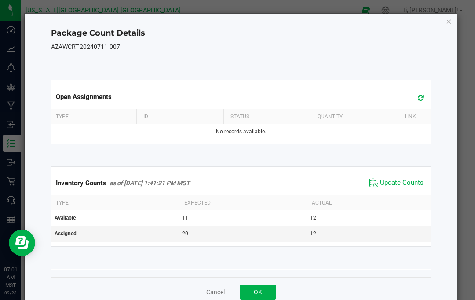
click at [415, 182] on span "Update Counts" at bounding box center [402, 182] width 44 height 9
click at [452, 13] on div "Package Count Details AZAWCRT-20240711-007 Open Assignments Type ID Status Quan…" at bounding box center [240, 160] width 433 height 294
click at [454, 17] on div "Package Count Details AZAWCRT-20240711-007 Open Assignments Type ID Status Quan…" at bounding box center [241, 160] width 433 height 293
click at [451, 25] on icon "Close" at bounding box center [449, 21] width 6 height 11
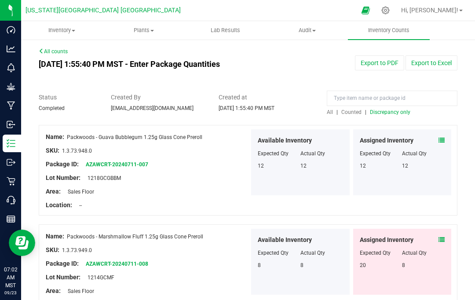
click at [397, 109] on span "Discrepancy only" at bounding box center [390, 112] width 40 height 6
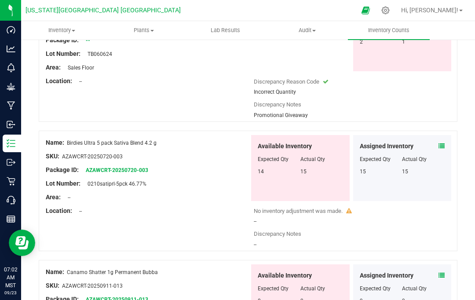
scroll to position [1162, 0]
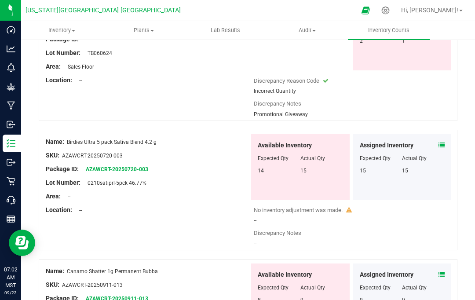
click at [441, 142] on icon at bounding box center [441, 145] width 6 height 6
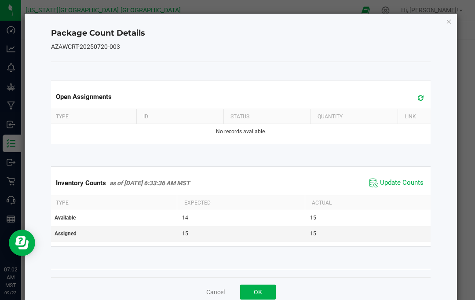
click at [449, 23] on icon "Close" at bounding box center [449, 21] width 6 height 11
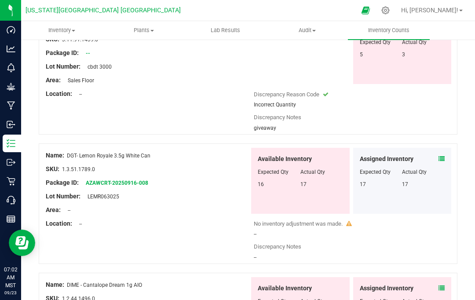
scroll to position [1798, 0]
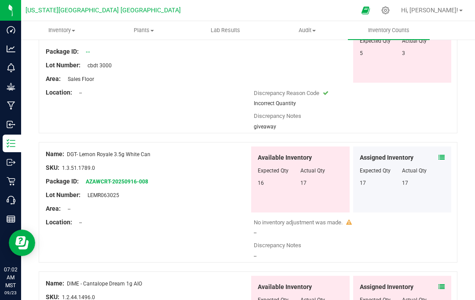
click at [438, 154] on icon at bounding box center [441, 157] width 6 height 6
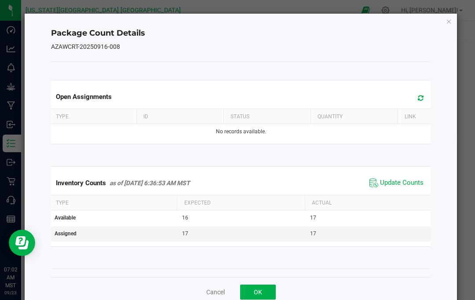
click at [410, 180] on span "Update Counts" at bounding box center [402, 182] width 44 height 9
click at [414, 182] on span "Update Counts" at bounding box center [402, 182] width 44 height 9
click at [451, 22] on icon "Close" at bounding box center [449, 21] width 6 height 11
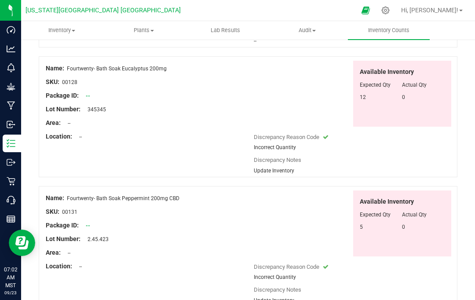
scroll to position [2400, 0]
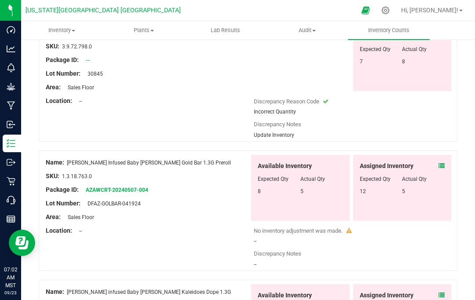
scroll to position [238, 0]
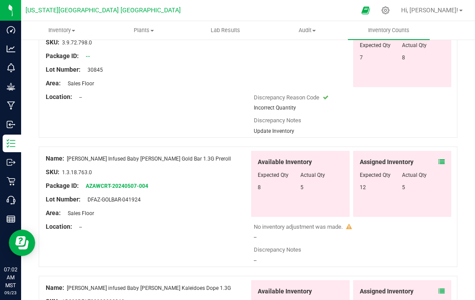
click at [441, 157] on span at bounding box center [441, 161] width 6 height 9
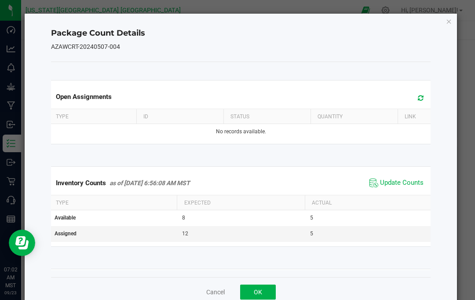
click at [452, 19] on icon "Close" at bounding box center [449, 21] width 6 height 11
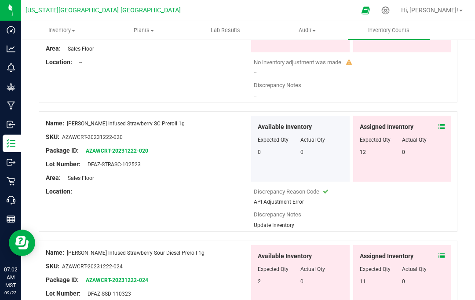
scroll to position [2212, 0]
click at [442, 123] on icon at bounding box center [441, 126] width 6 height 6
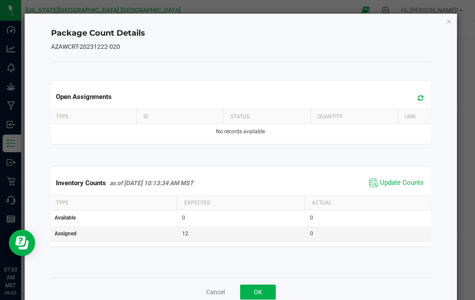
click at [407, 179] on span "Update Counts" at bounding box center [402, 182] width 44 height 9
click at [449, 22] on icon "Close" at bounding box center [449, 21] width 6 height 11
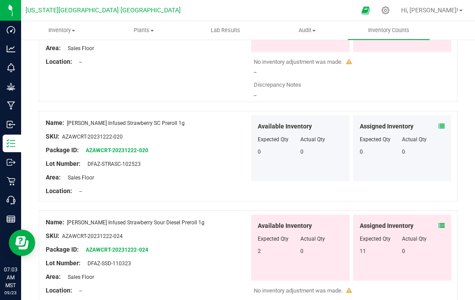
click at [442, 222] on icon at bounding box center [441, 225] width 6 height 6
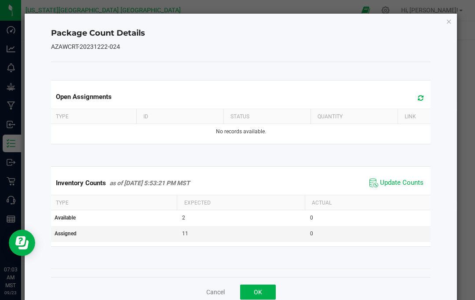
click at [415, 182] on span "Update Counts" at bounding box center [402, 182] width 44 height 9
click at [451, 16] on icon "Close" at bounding box center [449, 21] width 6 height 11
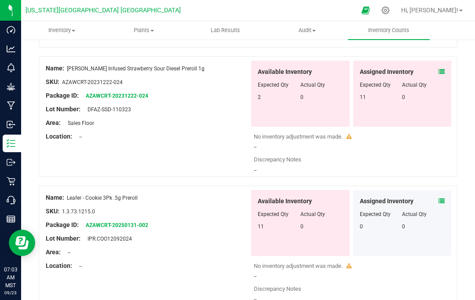
scroll to position [2365, 0]
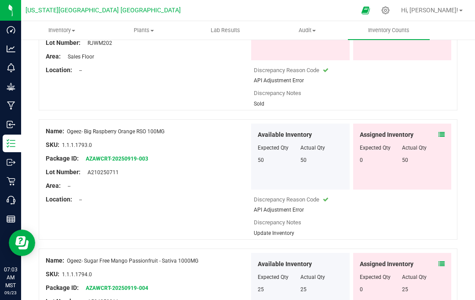
scroll to position [1300, 0]
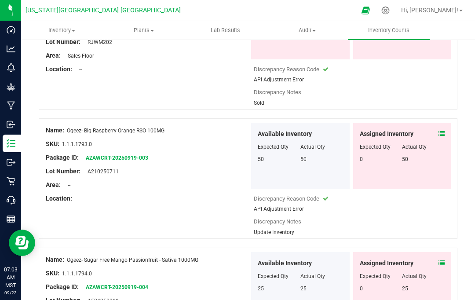
click at [439, 129] on span at bounding box center [441, 133] width 6 height 9
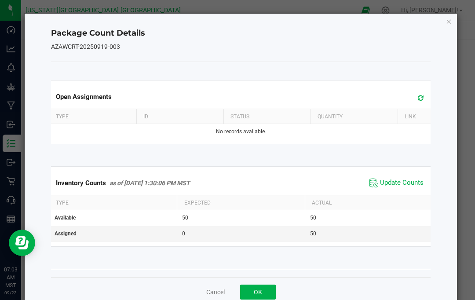
click at [404, 179] on span "Update Counts" at bounding box center [402, 182] width 44 height 9
click at [451, 18] on icon "Close" at bounding box center [449, 21] width 6 height 11
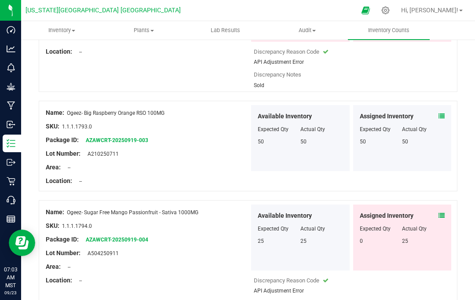
scroll to position [1332, 0]
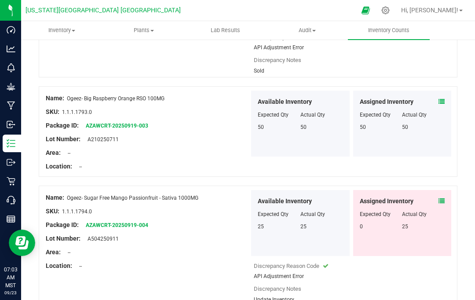
click at [444, 198] on icon at bounding box center [441, 201] width 6 height 6
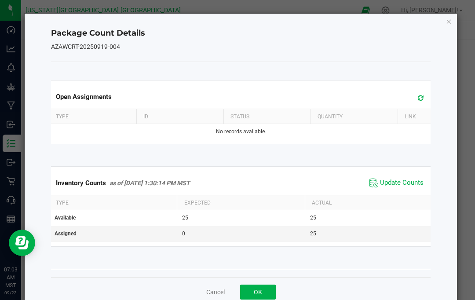
click at [405, 179] on span "Update Counts" at bounding box center [402, 182] width 44 height 9
click at [450, 20] on icon "Close" at bounding box center [449, 21] width 6 height 11
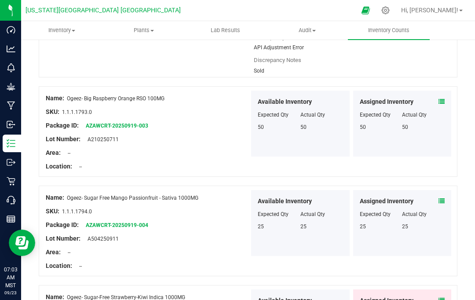
scroll to position [1398, 0]
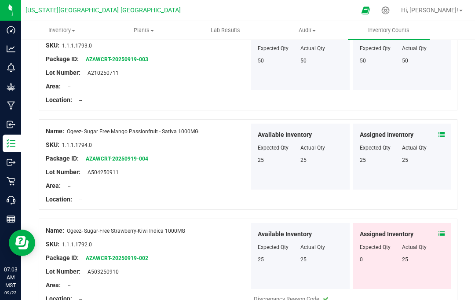
click at [443, 229] on span at bounding box center [441, 233] width 6 height 9
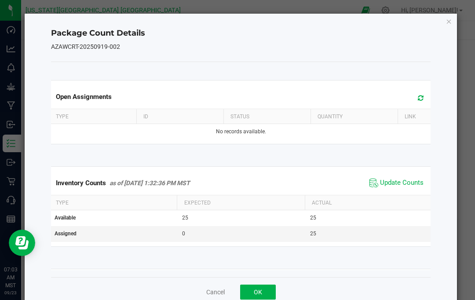
click at [413, 183] on span "Update Counts" at bounding box center [402, 182] width 44 height 9
click at [449, 18] on icon "Close" at bounding box center [449, 21] width 6 height 11
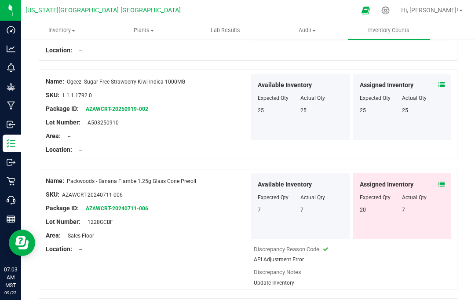
scroll to position [1551, 0]
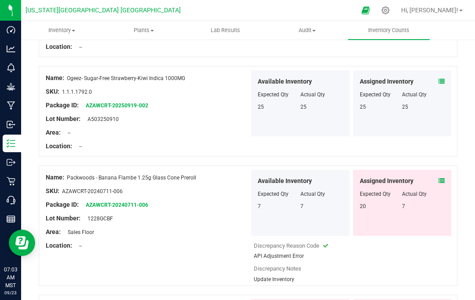
click at [441, 178] on icon at bounding box center [441, 181] width 6 height 6
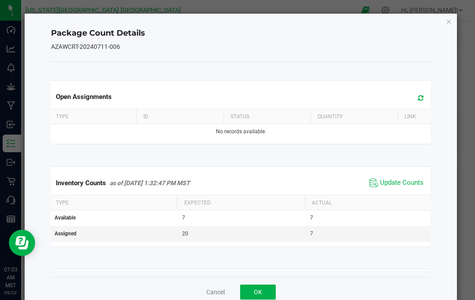
click at [416, 180] on span "Update Counts" at bounding box center [402, 182] width 44 height 9
click at [450, 22] on icon "Close" at bounding box center [449, 21] width 6 height 11
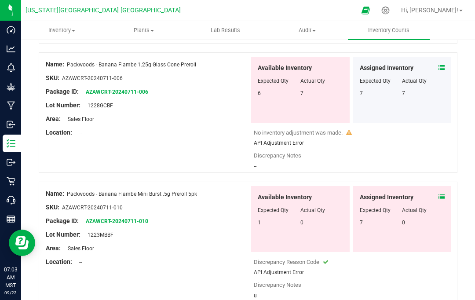
scroll to position [1664, 0]
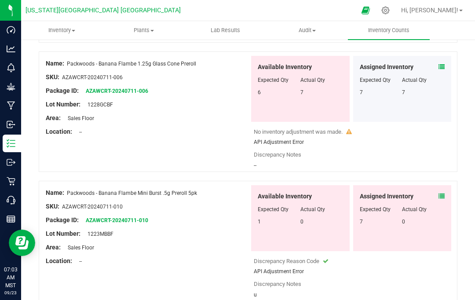
click at [446, 185] on div "Assigned Inventory Expected Qty Actual Qty 7 0" at bounding box center [402, 218] width 98 height 66
click at [441, 193] on icon at bounding box center [441, 196] width 6 height 6
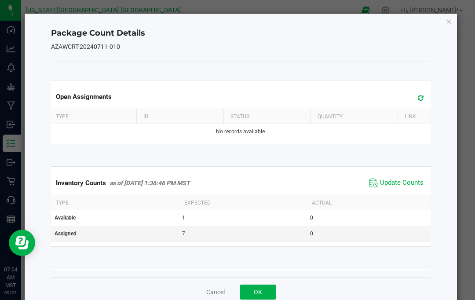
click at [419, 183] on span "Update Counts" at bounding box center [402, 182] width 44 height 9
click at [451, 23] on icon "Close" at bounding box center [449, 21] width 6 height 11
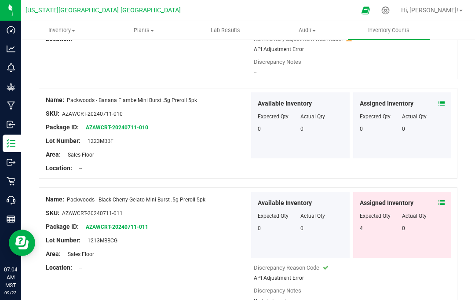
scroll to position [1759, 0]
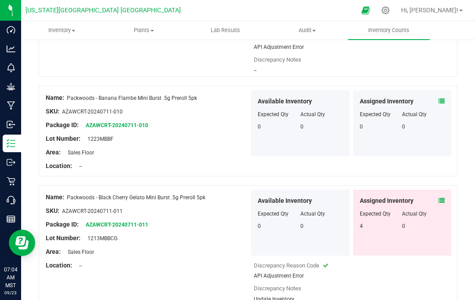
click at [443, 197] on icon at bounding box center [441, 200] width 6 height 6
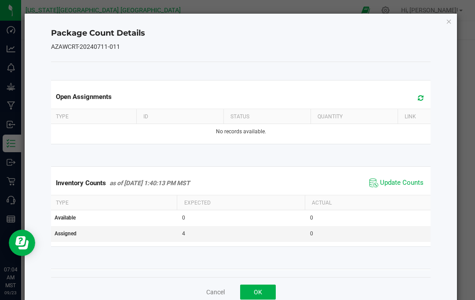
click at [415, 179] on span "Update Counts" at bounding box center [402, 182] width 44 height 9
click at [450, 22] on icon "Close" at bounding box center [449, 21] width 6 height 11
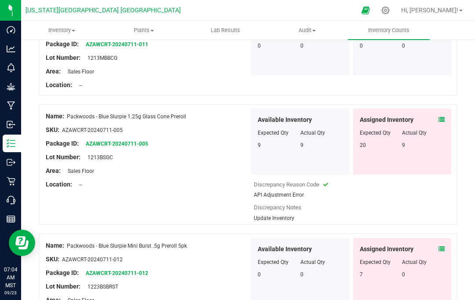
scroll to position [1940, 0]
click at [441, 116] on icon at bounding box center [441, 119] width 6 height 6
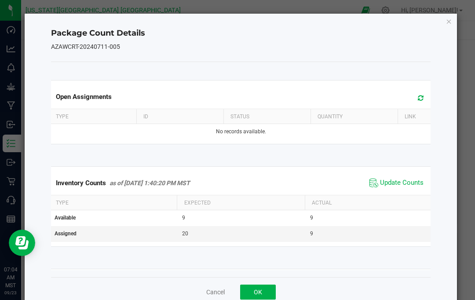
click at [410, 183] on span "Update Counts" at bounding box center [402, 182] width 44 height 9
click at [456, 18] on div "Package Count Details AZAWCRT-20240711-005 Open Assignments Type ID Status Quan…" at bounding box center [241, 160] width 433 height 293
click at [450, 24] on icon "Close" at bounding box center [449, 21] width 6 height 11
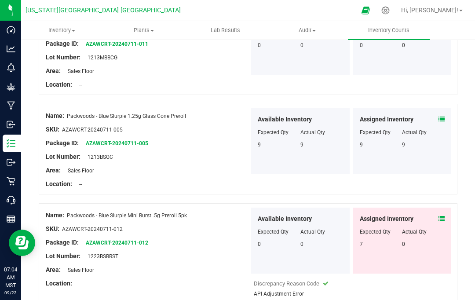
click at [442, 215] on icon at bounding box center [441, 218] width 6 height 6
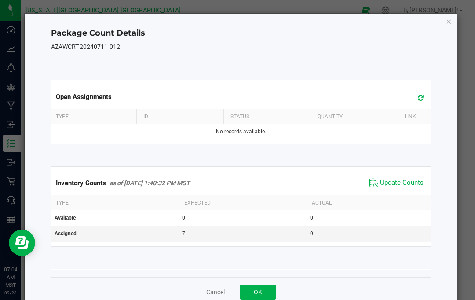
click at [411, 181] on span "Update Counts" at bounding box center [402, 182] width 44 height 9
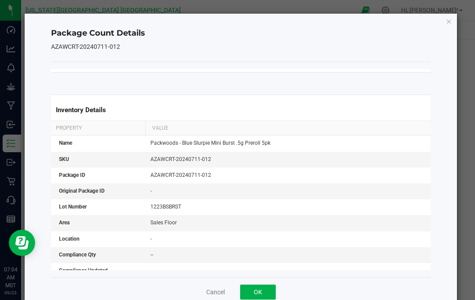
scroll to position [174, 0]
click at [450, 19] on icon "Close" at bounding box center [449, 21] width 6 height 11
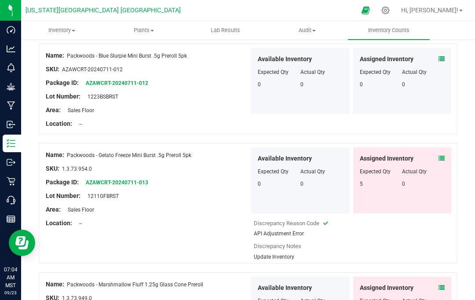
scroll to position [2101, 0]
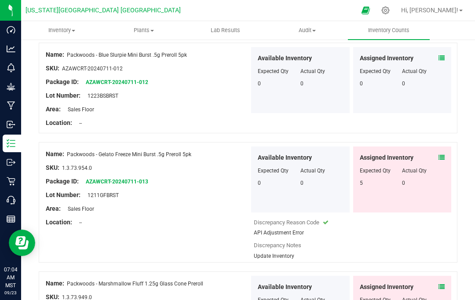
click at [441, 154] on icon at bounding box center [441, 157] width 6 height 6
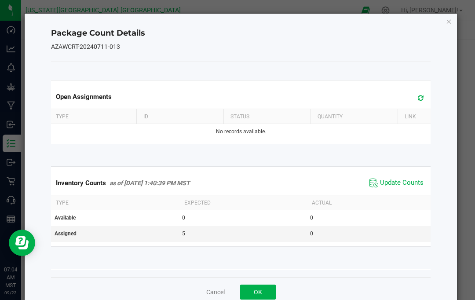
click at [408, 183] on span "Update Counts" at bounding box center [402, 182] width 44 height 9
click at [448, 22] on icon "Close" at bounding box center [449, 21] width 6 height 11
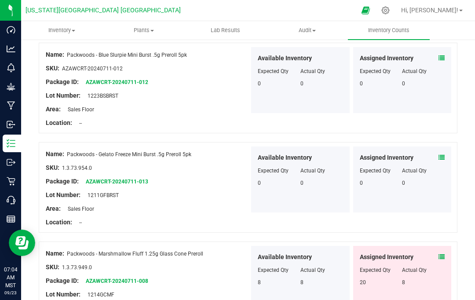
click at [443, 254] on icon at bounding box center [441, 257] width 6 height 6
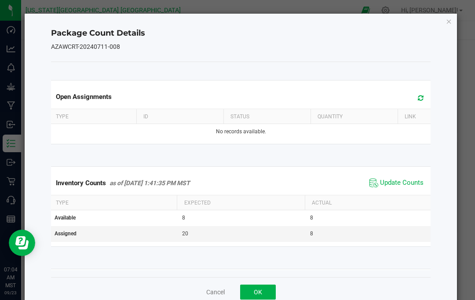
click at [409, 182] on span "Update Counts" at bounding box center [402, 182] width 44 height 9
click at [450, 22] on icon "Close" at bounding box center [449, 21] width 6 height 11
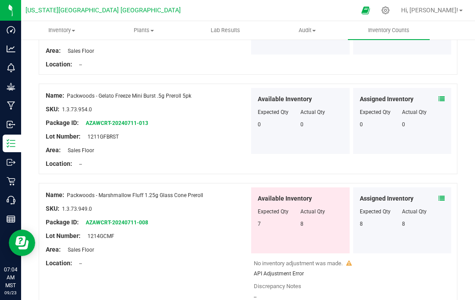
scroll to position [2159, 0]
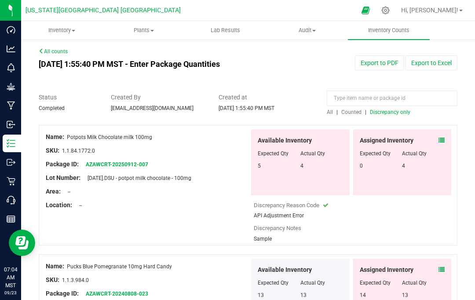
click at [443, 137] on icon at bounding box center [441, 140] width 6 height 6
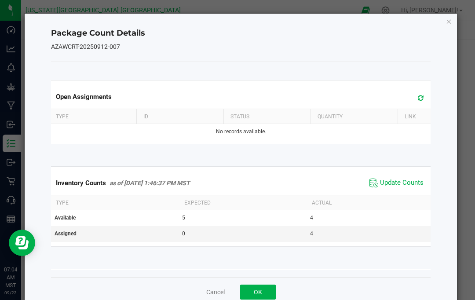
click at [406, 182] on span "Update Counts" at bounding box center [402, 182] width 44 height 9
click at [451, 20] on icon "Close" at bounding box center [449, 21] width 6 height 11
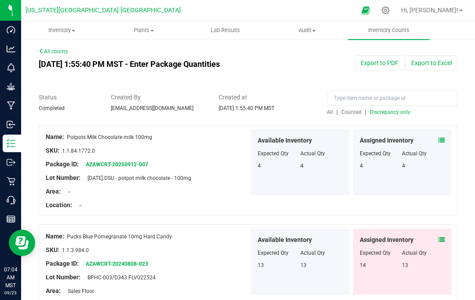
click at [440, 237] on icon at bounding box center [441, 240] width 6 height 6
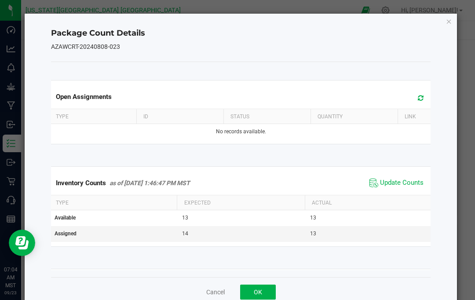
click at [405, 181] on span "Update Counts" at bounding box center [402, 182] width 44 height 9
click at [451, 24] on icon "Close" at bounding box center [449, 21] width 6 height 11
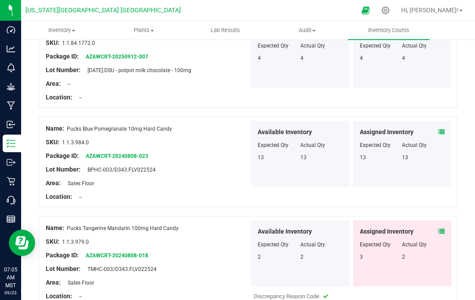
scroll to position [109, 0]
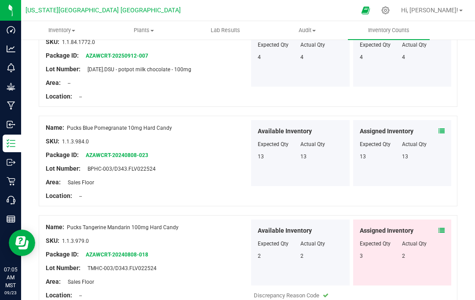
click at [443, 226] on span at bounding box center [441, 230] width 6 height 9
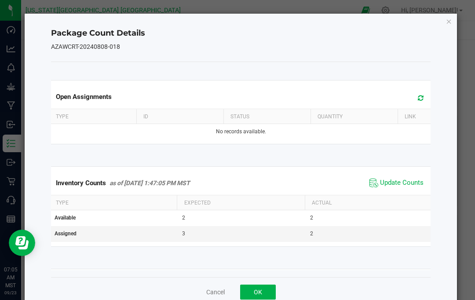
click at [414, 183] on span "Update Counts" at bounding box center [402, 182] width 44 height 9
click at [452, 22] on icon "Close" at bounding box center [449, 21] width 6 height 11
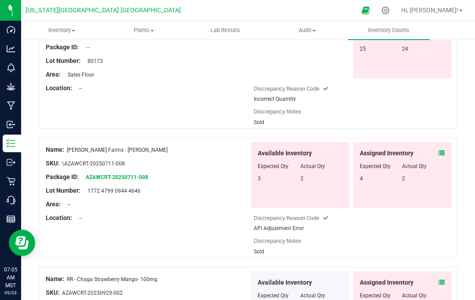
scroll to position [675, 0]
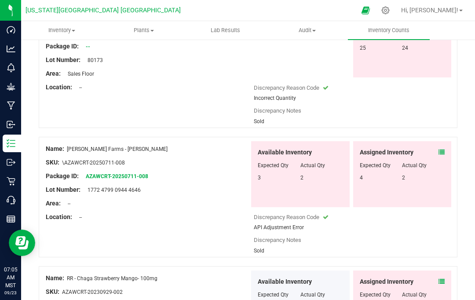
click at [441, 149] on icon at bounding box center [441, 152] width 6 height 6
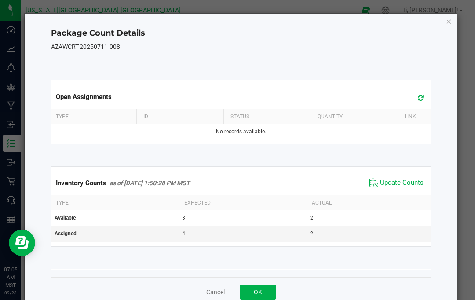
click at [406, 178] on span "Update Counts" at bounding box center [402, 182] width 44 height 9
click at [448, 22] on icon "Close" at bounding box center [449, 21] width 6 height 11
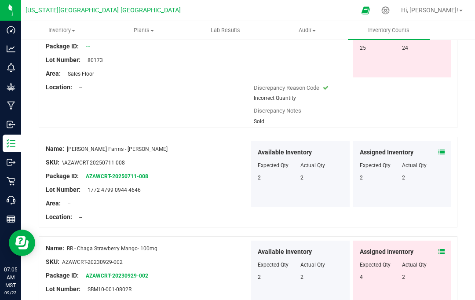
click at [441, 247] on span at bounding box center [441, 251] width 6 height 9
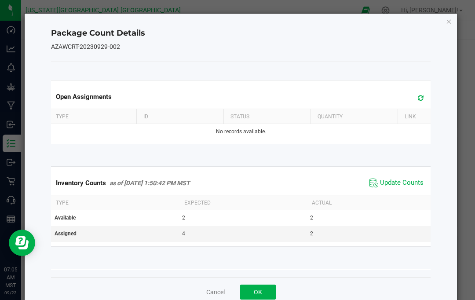
click at [408, 180] on span "Update Counts" at bounding box center [402, 182] width 44 height 9
click at [448, 22] on icon "Close" at bounding box center [449, 21] width 6 height 11
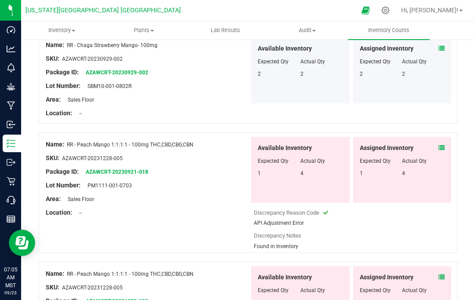
scroll to position [879, 0]
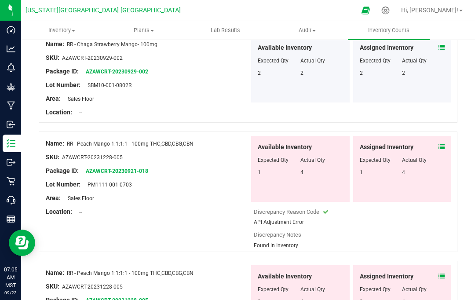
click at [441, 144] on icon at bounding box center [441, 147] width 6 height 6
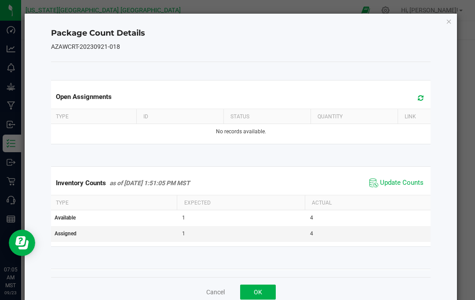
click at [407, 184] on span "Update Counts" at bounding box center [402, 182] width 44 height 9
click at [447, 25] on icon "Close" at bounding box center [449, 21] width 6 height 11
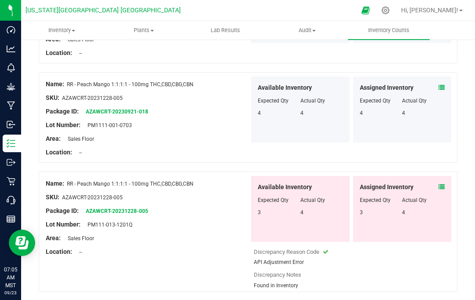
scroll to position [939, 0]
click at [443, 183] on icon at bounding box center [441, 186] width 6 height 6
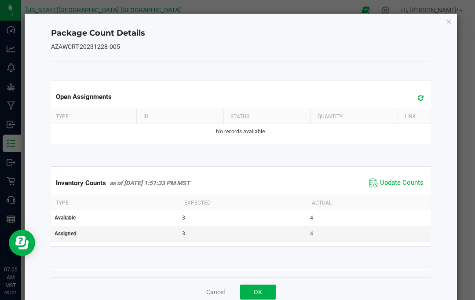
click at [416, 185] on span "Update Counts" at bounding box center [402, 182] width 44 height 9
click at [451, 23] on icon "Close" at bounding box center [449, 21] width 6 height 11
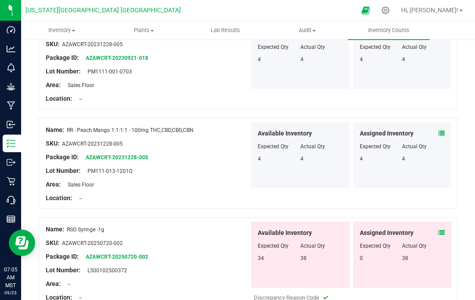
scroll to position [997, 0]
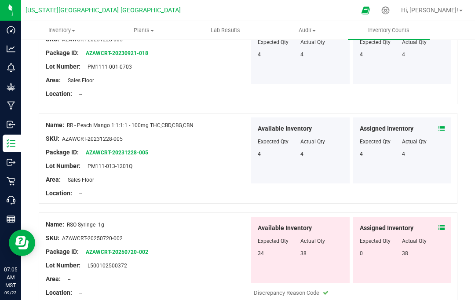
click at [443, 225] on icon at bounding box center [441, 228] width 6 height 6
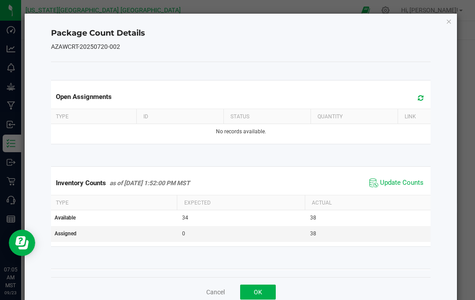
click at [412, 182] on span "Update Counts" at bounding box center [402, 182] width 44 height 9
click at [448, 22] on icon "Close" at bounding box center [449, 21] width 6 height 11
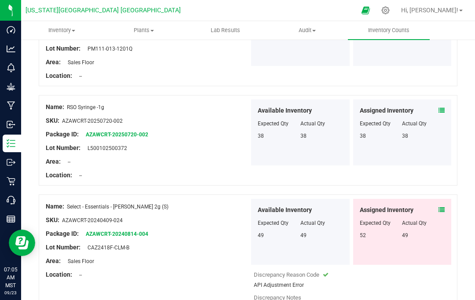
scroll to position [1120, 0]
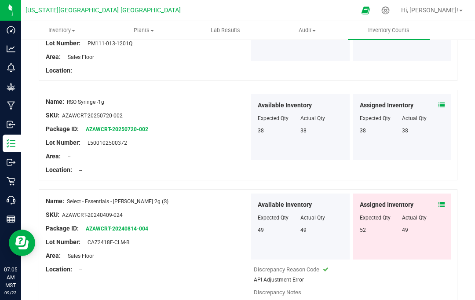
click at [443, 201] on icon at bounding box center [441, 204] width 6 height 6
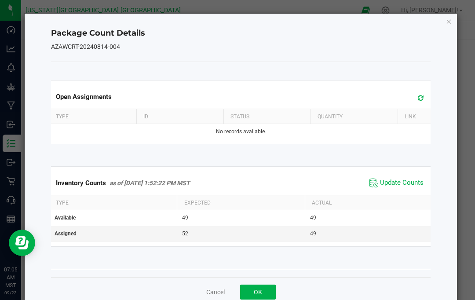
click at [415, 183] on span "Update Counts" at bounding box center [402, 182] width 44 height 9
click at [448, 22] on icon "Close" at bounding box center [449, 21] width 6 height 11
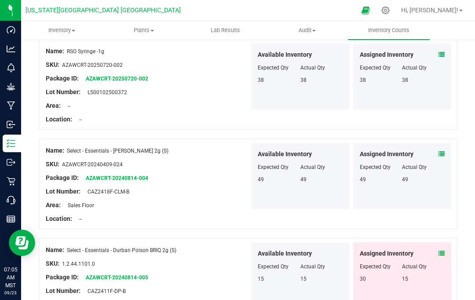
scroll to position [1172, 0]
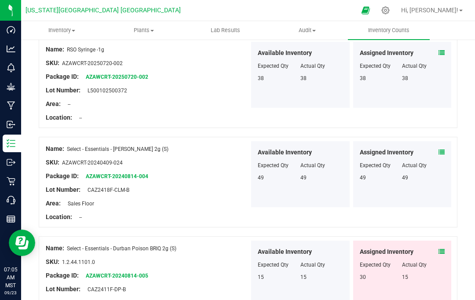
click at [444, 248] on icon at bounding box center [441, 251] width 6 height 6
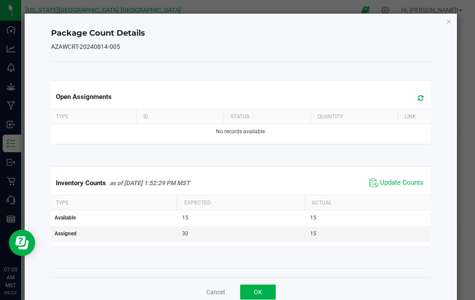
click at [400, 181] on span "Update Counts" at bounding box center [402, 182] width 44 height 9
click at [451, 20] on icon "Close" at bounding box center [449, 21] width 6 height 11
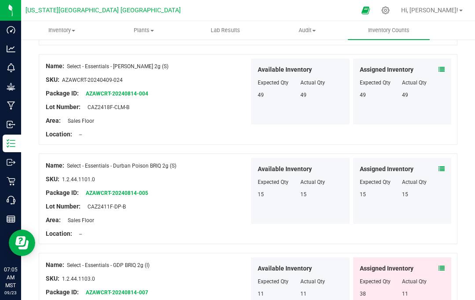
scroll to position [1255, 0]
click at [443, 265] on icon at bounding box center [441, 268] width 6 height 6
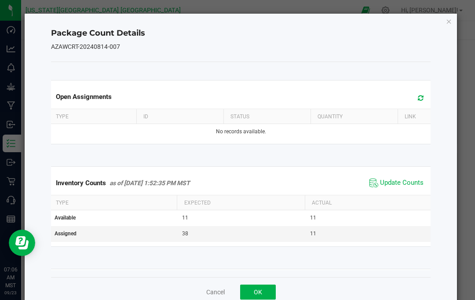
click at [411, 180] on span "Update Counts" at bounding box center [402, 182] width 44 height 9
click at [451, 22] on icon "Close" at bounding box center [449, 21] width 6 height 11
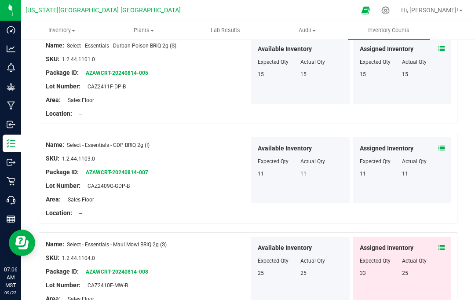
scroll to position [1377, 0]
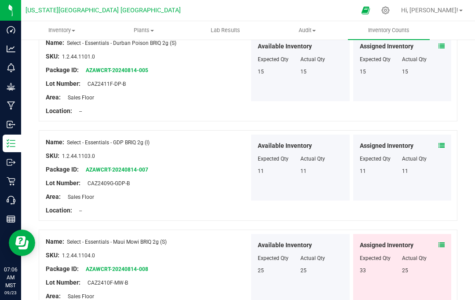
click at [442, 240] on span at bounding box center [441, 244] width 6 height 9
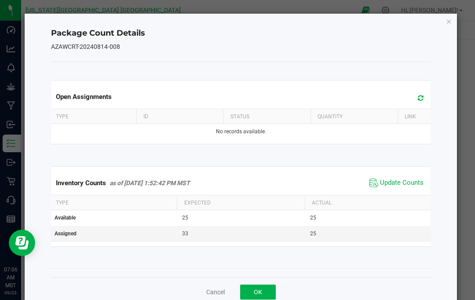
click at [409, 182] on span "Update Counts" at bounding box center [402, 182] width 44 height 9
click at [452, 17] on icon "Close" at bounding box center [449, 21] width 6 height 11
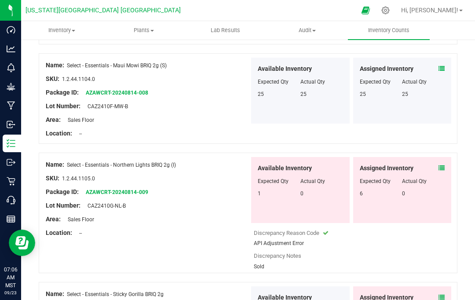
scroll to position [1555, 0]
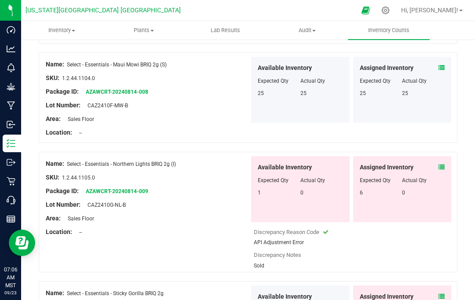
click at [440, 164] on icon at bounding box center [441, 167] width 6 height 6
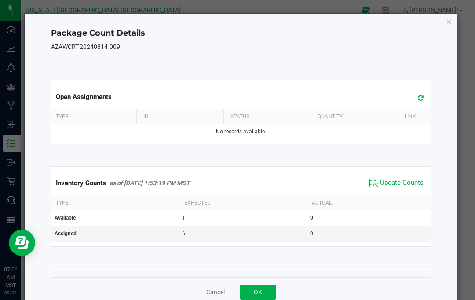
click at [405, 182] on span "Update Counts" at bounding box center [402, 182] width 44 height 9
click at [448, 22] on icon "Close" at bounding box center [449, 21] width 6 height 11
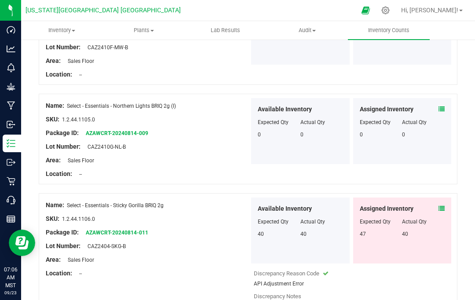
scroll to position [1613, 0]
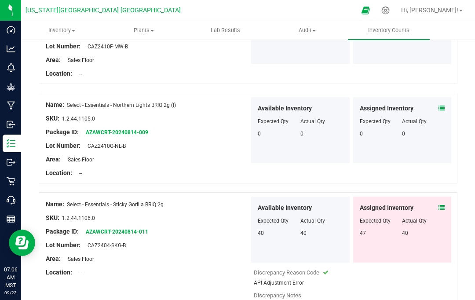
click at [442, 204] on icon at bounding box center [441, 207] width 6 height 6
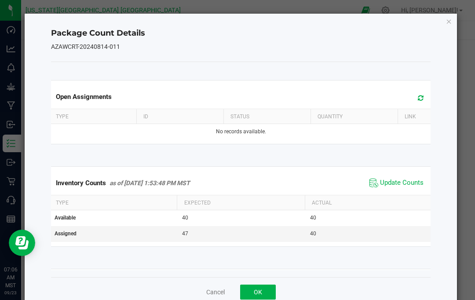
click at [407, 183] on span "Update Counts" at bounding box center [402, 182] width 44 height 9
click at [450, 19] on icon "Close" at bounding box center [449, 21] width 6 height 11
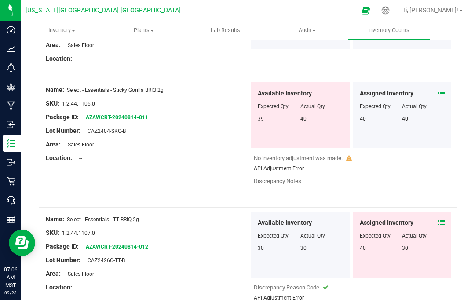
scroll to position [1734, 0]
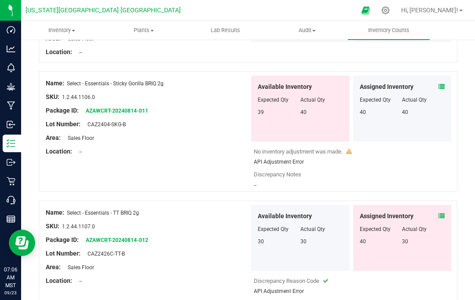
click at [440, 213] on icon at bounding box center [441, 216] width 6 height 6
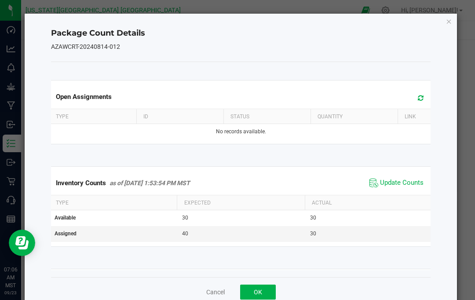
click at [412, 183] on span "Update Counts" at bounding box center [402, 182] width 44 height 9
click at [447, 24] on icon "Close" at bounding box center [449, 21] width 6 height 11
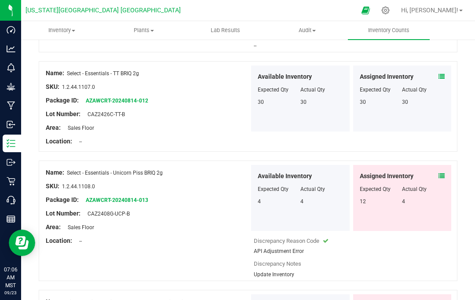
scroll to position [1874, 0]
click at [441, 172] on icon at bounding box center [441, 175] width 6 height 6
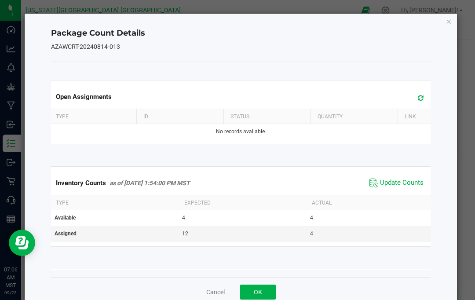
click at [408, 184] on span "Update Counts" at bounding box center [402, 182] width 44 height 9
click at [447, 22] on icon "Close" at bounding box center [449, 21] width 6 height 11
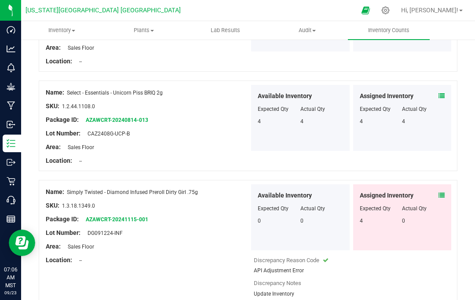
scroll to position [1953, 0]
click at [438, 193] on icon at bounding box center [441, 196] width 6 height 6
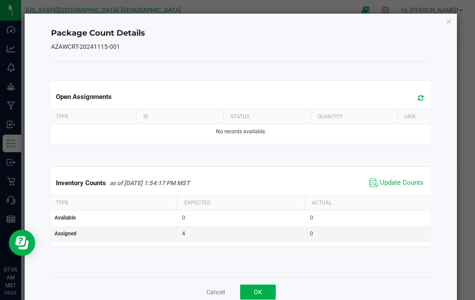
click at [412, 185] on span "Update Counts" at bounding box center [402, 182] width 44 height 9
click at [452, 18] on icon "Close" at bounding box center [449, 21] width 6 height 11
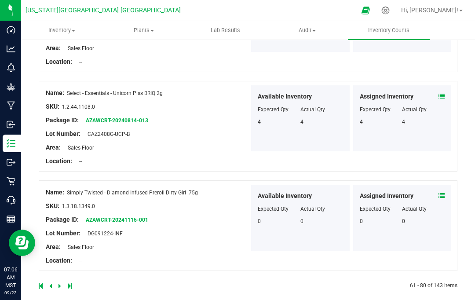
scroll to position [1924, 0]
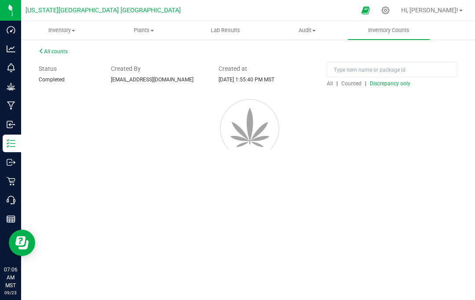
scroll to position [0, 0]
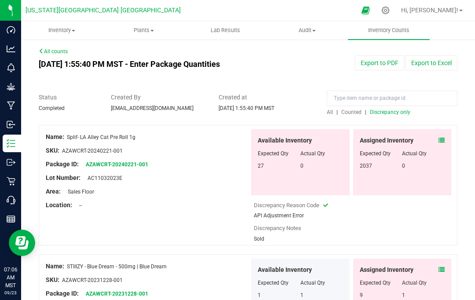
click at [439, 137] on icon at bounding box center [441, 140] width 6 height 6
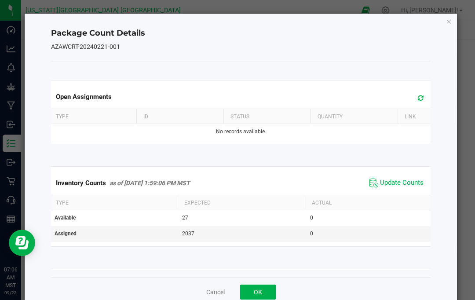
click at [406, 182] on span "Update Counts" at bounding box center [402, 182] width 44 height 9
click at [450, 21] on icon "Close" at bounding box center [449, 21] width 6 height 11
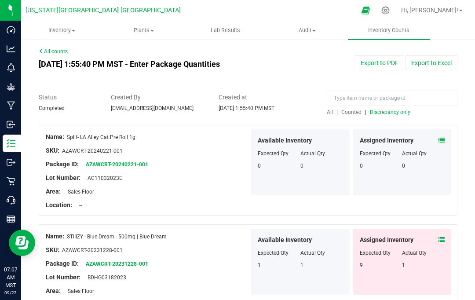
click at [442, 237] on icon at bounding box center [441, 240] width 6 height 6
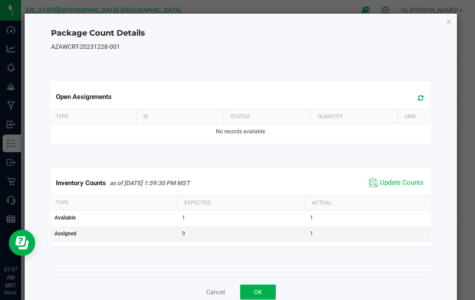
click at [404, 179] on span "Update Counts" at bounding box center [402, 182] width 44 height 9
click at [450, 18] on icon "Close" at bounding box center [449, 21] width 6 height 11
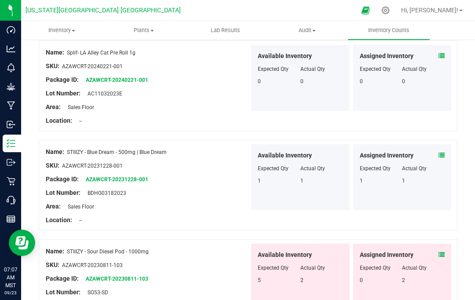
scroll to position [87, 0]
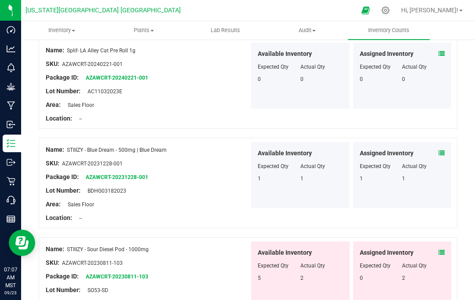
click at [444, 249] on icon at bounding box center [441, 252] width 6 height 6
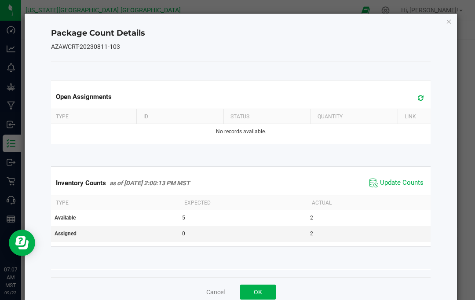
click at [410, 173] on div "Inventory Counts as of Sep 22, 2025 2:00:13 PM MST Update Counts" at bounding box center [240, 183] width 383 height 24
click at [409, 178] on span "Update Counts" at bounding box center [402, 182] width 44 height 9
click at [447, 22] on icon "Close" at bounding box center [449, 21] width 6 height 11
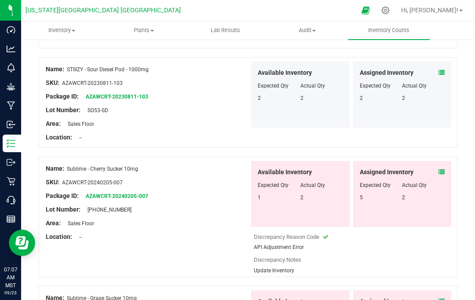
scroll to position [267, 0]
click at [444, 168] on icon at bounding box center [441, 171] width 6 height 6
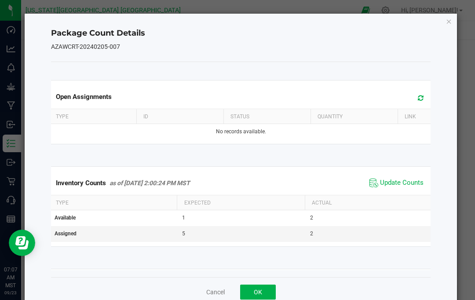
click at [415, 181] on span "Update Counts" at bounding box center [402, 182] width 44 height 9
click at [447, 20] on icon "Close" at bounding box center [449, 21] width 6 height 11
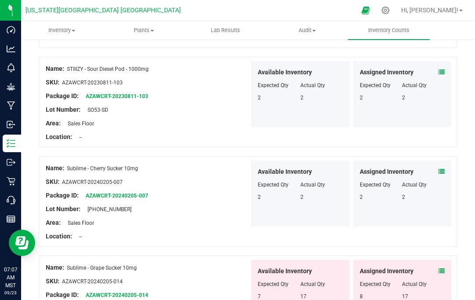
click at [444, 266] on span at bounding box center [441, 270] width 6 height 9
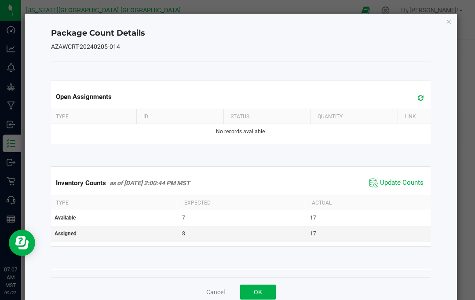
click at [412, 183] on span "Update Counts" at bounding box center [402, 182] width 44 height 9
click at [451, 18] on icon "Close" at bounding box center [449, 21] width 6 height 11
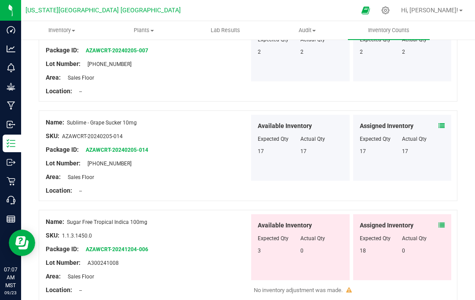
scroll to position [417, 0]
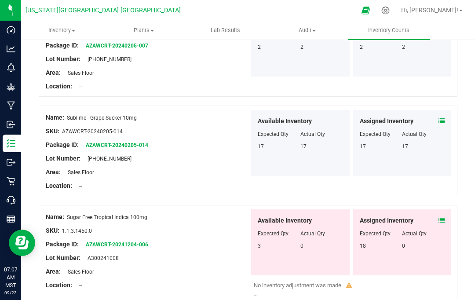
click at [442, 217] on icon at bounding box center [441, 220] width 6 height 6
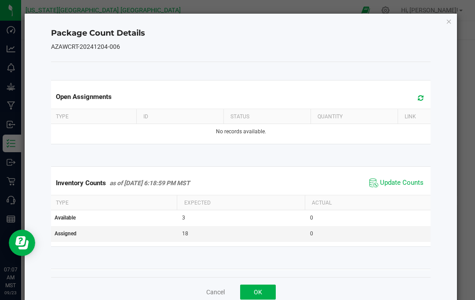
click at [406, 181] on span "Update Counts" at bounding box center [402, 182] width 44 height 9
click at [416, 183] on span "Update Counts" at bounding box center [402, 182] width 44 height 9
click at [448, 17] on icon "Close" at bounding box center [449, 21] width 6 height 11
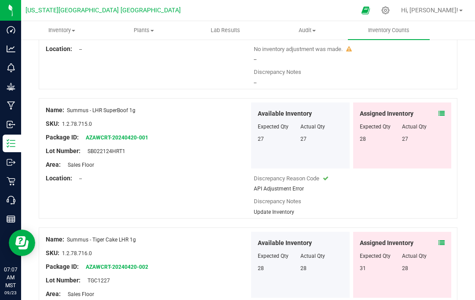
scroll to position [1042, 0]
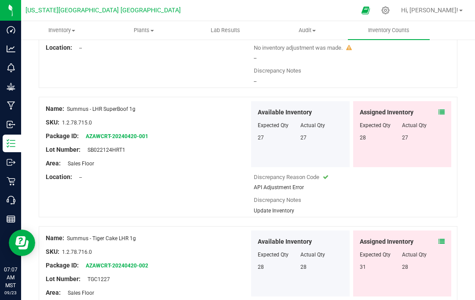
click at [443, 109] on icon at bounding box center [441, 112] width 6 height 6
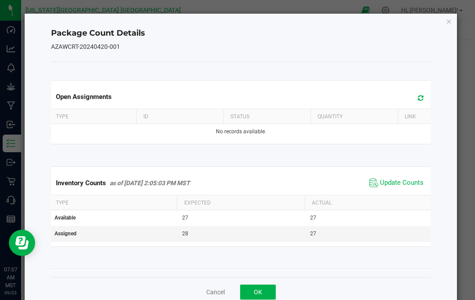
click at [408, 178] on span "Update Counts" at bounding box center [396, 182] width 58 height 13
click at [451, 19] on icon "Close" at bounding box center [449, 21] width 6 height 11
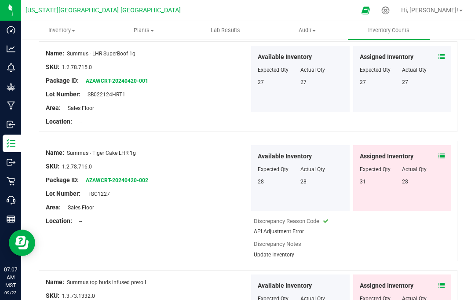
scroll to position [1100, 0]
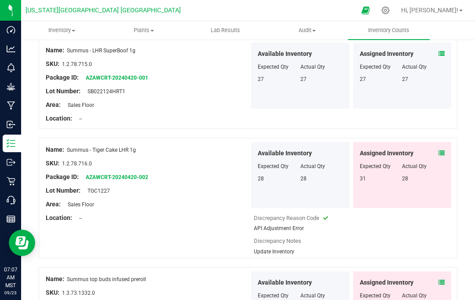
click at [443, 149] on span at bounding box center [441, 153] width 6 height 9
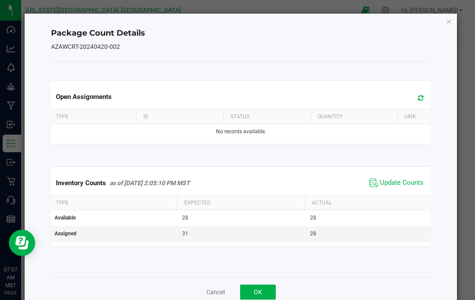
click at [405, 183] on span "Update Counts" at bounding box center [402, 182] width 44 height 9
click at [450, 21] on icon "Close" at bounding box center [449, 21] width 6 height 11
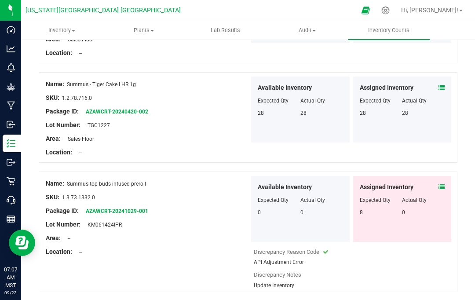
scroll to position [1168, 0]
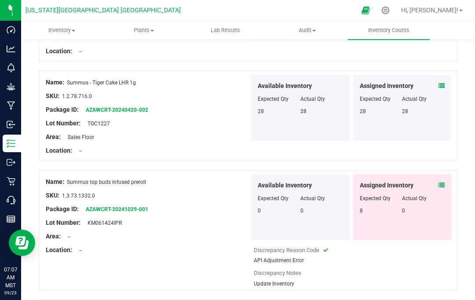
click at [442, 182] on icon at bounding box center [441, 185] width 6 height 6
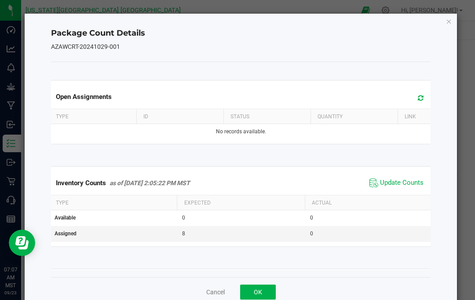
click at [406, 177] on span "Update Counts" at bounding box center [396, 182] width 58 height 13
click at [451, 20] on icon "Close" at bounding box center [449, 21] width 6 height 11
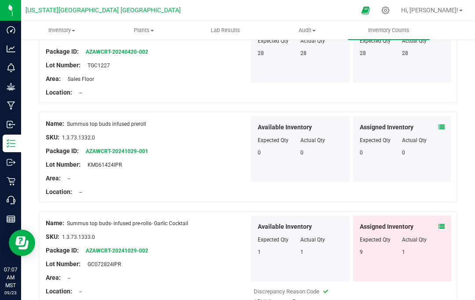
scroll to position [1227, 0]
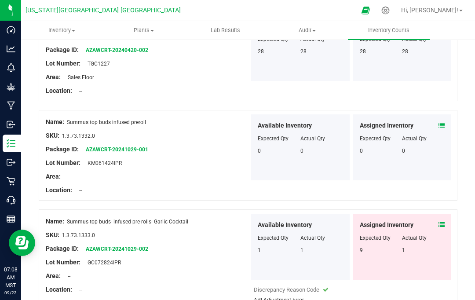
click at [441, 222] on icon at bounding box center [441, 225] width 6 height 6
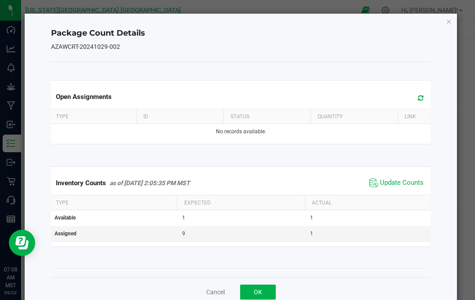
click at [410, 183] on span "Update Counts" at bounding box center [402, 182] width 44 height 9
click at [451, 22] on icon "Close" at bounding box center [449, 21] width 6 height 11
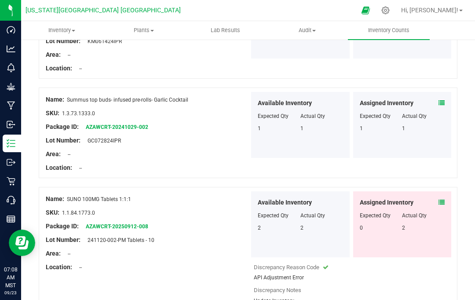
scroll to position [1351, 0]
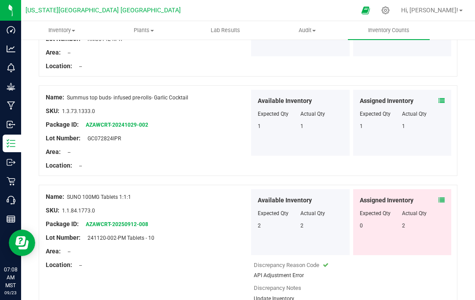
click at [440, 197] on icon at bounding box center [441, 200] width 6 height 6
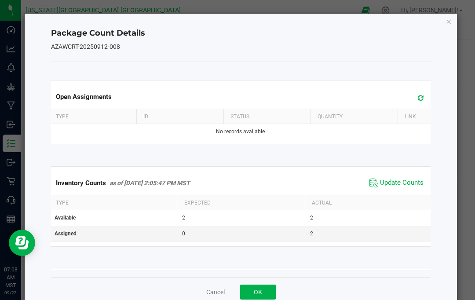
click at [404, 172] on div "Inventory Counts as of Sep 22, 2025 2:05:47 PM MST Update Counts" at bounding box center [240, 183] width 383 height 24
click at [406, 184] on span "Update Counts" at bounding box center [402, 182] width 44 height 9
click at [446, 23] on icon "Close" at bounding box center [449, 21] width 6 height 11
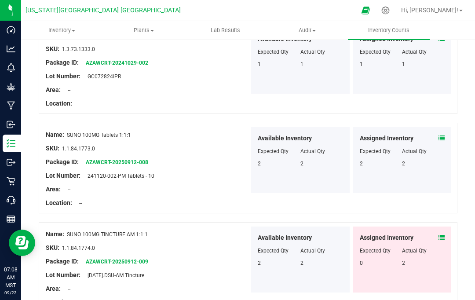
scroll to position [1414, 0]
click at [440, 234] on icon at bounding box center [441, 237] width 6 height 6
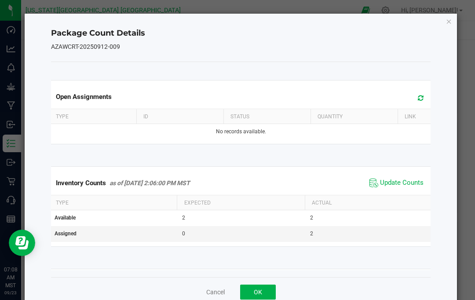
click at [412, 179] on span "Update Counts" at bounding box center [402, 182] width 44 height 9
click at [446, 25] on icon "Close" at bounding box center [449, 21] width 6 height 11
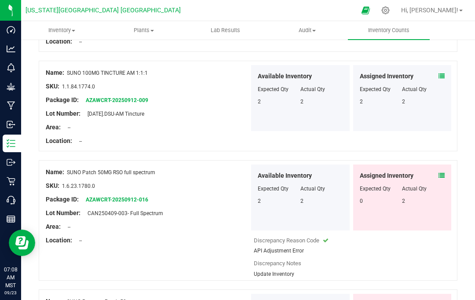
scroll to position [1578, 0]
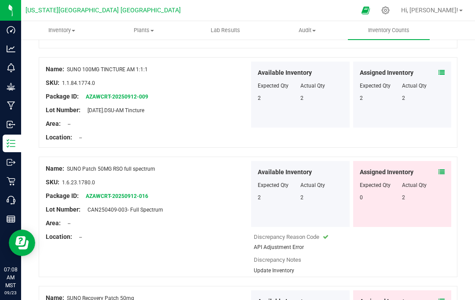
click at [441, 169] on icon at bounding box center [441, 172] width 6 height 6
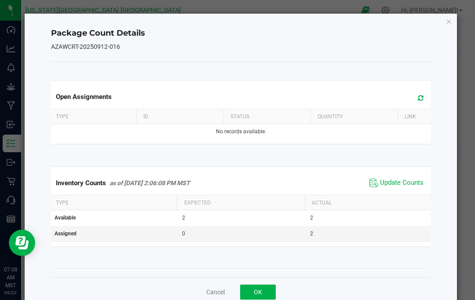
click at [401, 184] on span "Update Counts" at bounding box center [402, 182] width 44 height 9
click at [448, 22] on icon "Close" at bounding box center [449, 21] width 6 height 11
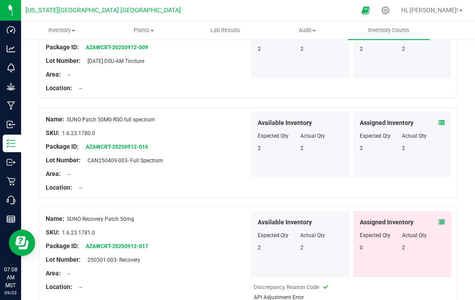
scroll to position [1646, 0]
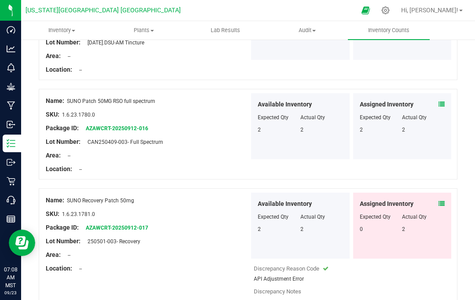
click at [441, 200] on icon at bounding box center [441, 203] width 6 height 6
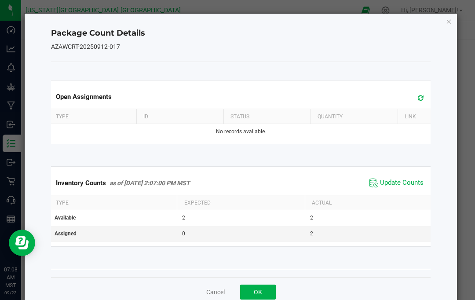
click at [412, 180] on span "Update Counts" at bounding box center [402, 182] width 44 height 9
click at [450, 22] on icon "Close" at bounding box center [449, 21] width 6 height 11
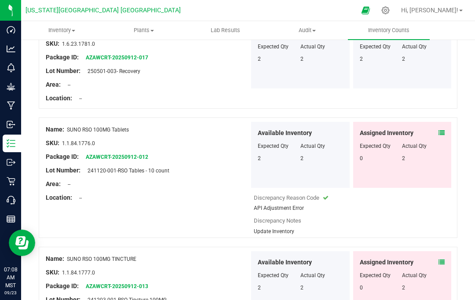
scroll to position [1817, 0]
click at [442, 129] on icon at bounding box center [441, 132] width 6 height 6
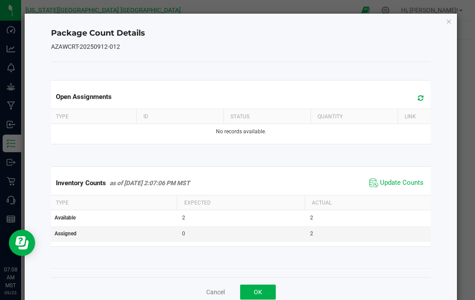
click at [410, 184] on span "Update Counts" at bounding box center [402, 182] width 44 height 9
click at [451, 17] on icon "Close" at bounding box center [449, 21] width 6 height 11
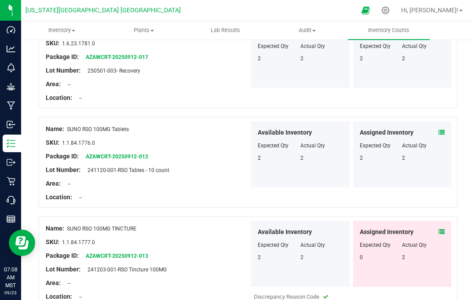
click at [444, 229] on icon at bounding box center [441, 232] width 6 height 6
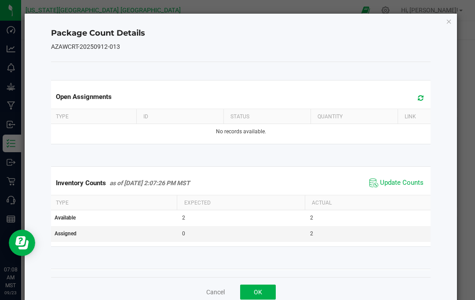
click at [408, 182] on span "Update Counts" at bounding box center [402, 182] width 44 height 9
click at [448, 20] on icon "Close" at bounding box center [449, 21] width 6 height 11
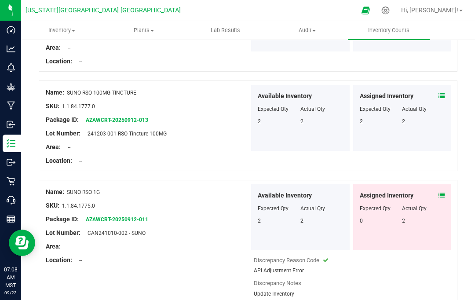
scroll to position [1952, 0]
click at [441, 193] on icon at bounding box center [441, 196] width 6 height 6
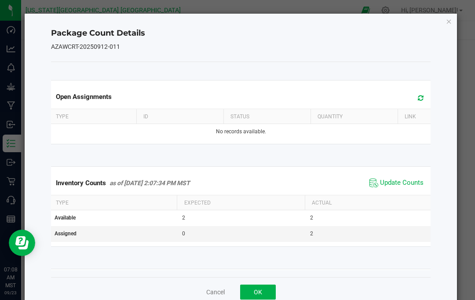
scroll to position [0, 0]
click at [405, 182] on span "Update Counts" at bounding box center [402, 182] width 44 height 9
click at [451, 21] on icon "Close" at bounding box center [449, 21] width 6 height 11
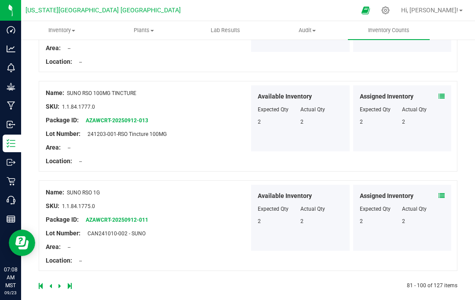
scroll to position [1923, 0]
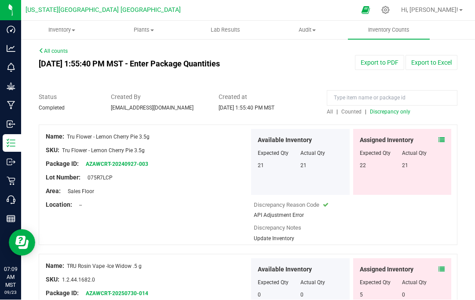
click at [441, 137] on icon at bounding box center [441, 140] width 6 height 6
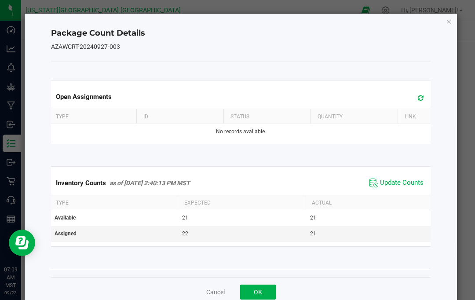
click at [408, 183] on span "Update Counts" at bounding box center [402, 182] width 44 height 9
click at [450, 21] on icon "Close" at bounding box center [449, 21] width 6 height 11
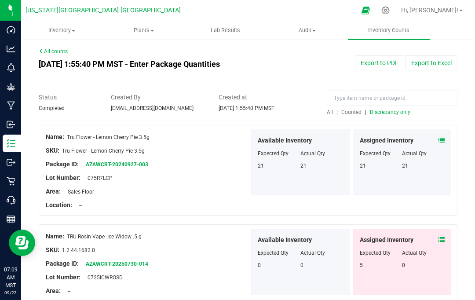
click at [440, 237] on icon at bounding box center [441, 240] width 6 height 6
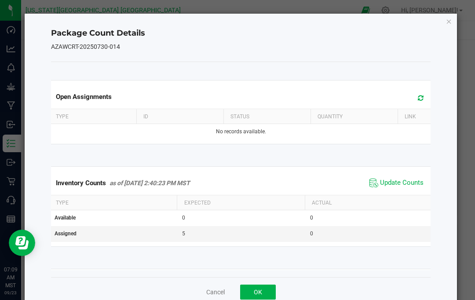
click at [409, 184] on span "Update Counts" at bounding box center [402, 182] width 44 height 9
click at [448, 22] on icon "Close" at bounding box center [449, 21] width 6 height 11
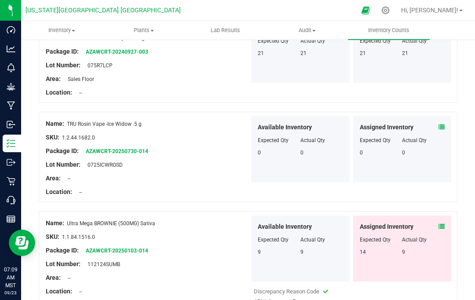
scroll to position [122, 0]
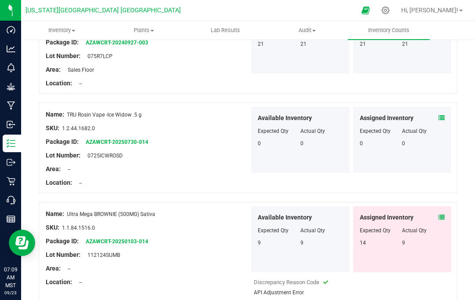
click at [442, 214] on icon at bounding box center [441, 217] width 6 height 6
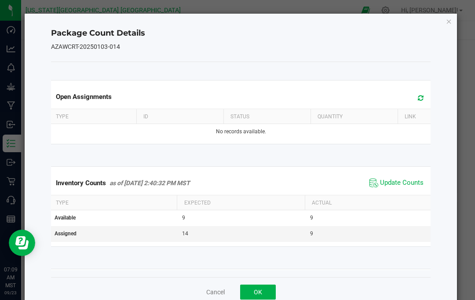
click at [408, 183] on span "Update Counts" at bounding box center [402, 182] width 44 height 9
click at [448, 23] on icon "Close" at bounding box center [449, 21] width 6 height 11
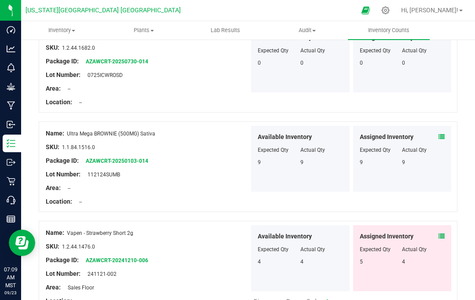
scroll to position [205, 0]
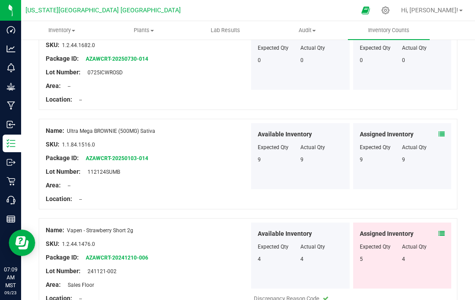
click at [440, 230] on icon at bounding box center [441, 233] width 6 height 6
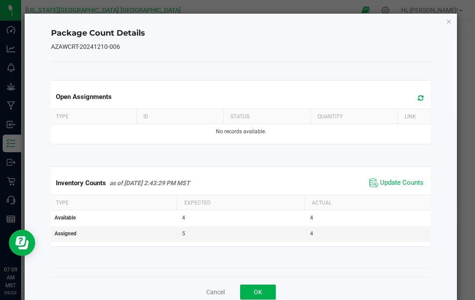
click at [404, 183] on span "Update Counts" at bounding box center [402, 182] width 44 height 9
click at [450, 21] on icon "Close" at bounding box center [449, 21] width 6 height 11
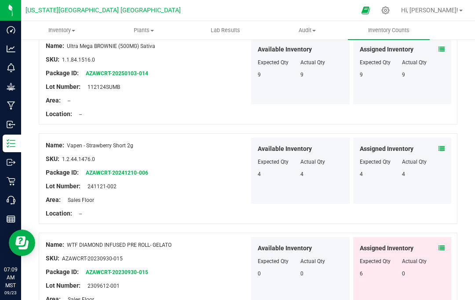
scroll to position [289, 0]
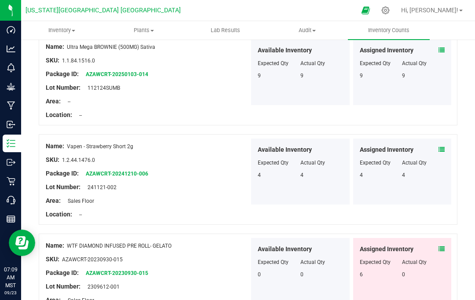
click at [446, 238] on div "Assigned Inventory Expected Qty Actual Qty 6 0" at bounding box center [402, 271] width 98 height 66
click at [441, 246] on icon at bounding box center [441, 249] width 6 height 6
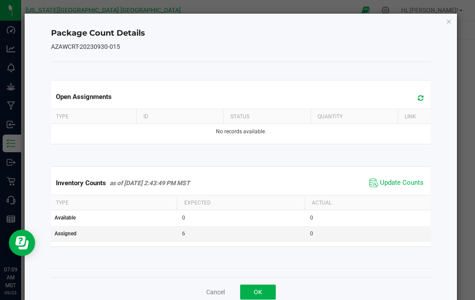
click at [409, 184] on span "Update Counts" at bounding box center [402, 182] width 44 height 9
click at [448, 23] on icon "Close" at bounding box center [449, 21] width 6 height 11
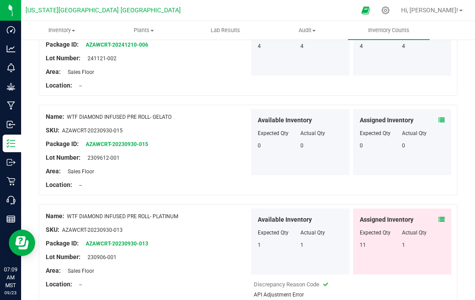
scroll to position [419, 0]
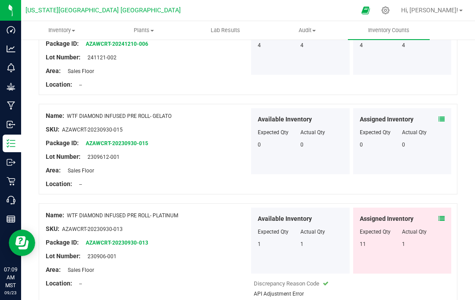
click at [440, 215] on icon at bounding box center [441, 218] width 6 height 6
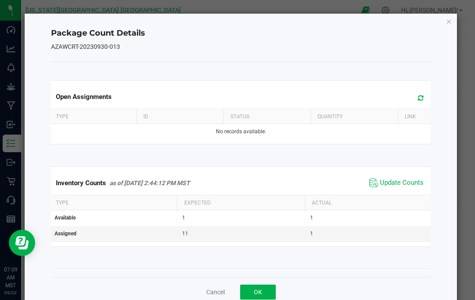
click at [415, 182] on span "Update Counts" at bounding box center [402, 182] width 44 height 9
click at [451, 20] on icon "Close" at bounding box center [449, 21] width 6 height 11
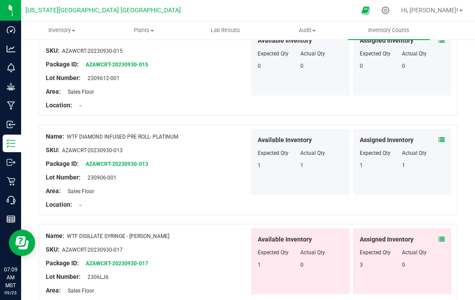
scroll to position [499, 0]
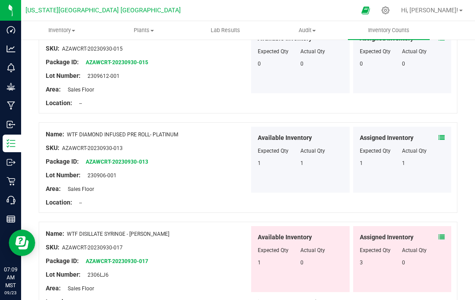
click at [444, 234] on icon at bounding box center [441, 237] width 6 height 6
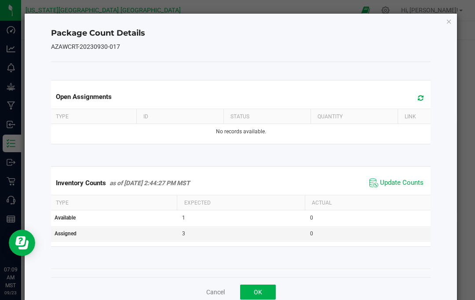
click at [408, 184] on span "Update Counts" at bounding box center [402, 182] width 44 height 9
click at [449, 23] on icon "Close" at bounding box center [449, 21] width 6 height 11
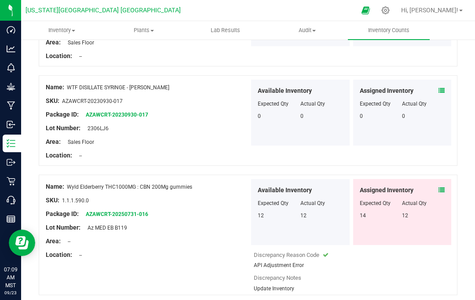
scroll to position [656, 0]
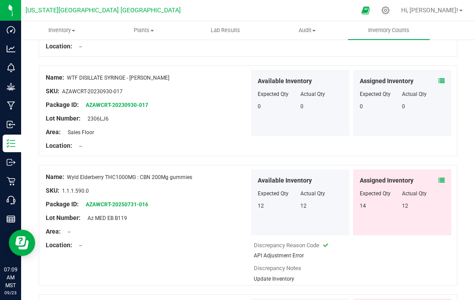
click at [443, 177] on icon at bounding box center [441, 180] width 6 height 6
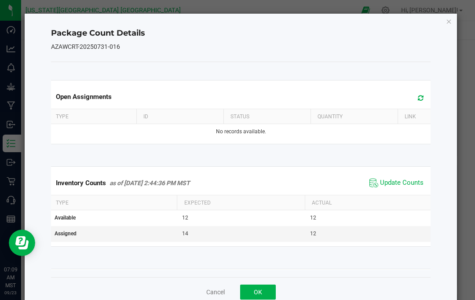
click at [407, 186] on span "Update Counts" at bounding box center [402, 182] width 44 height 9
click at [449, 19] on icon "Close" at bounding box center [449, 21] width 6 height 11
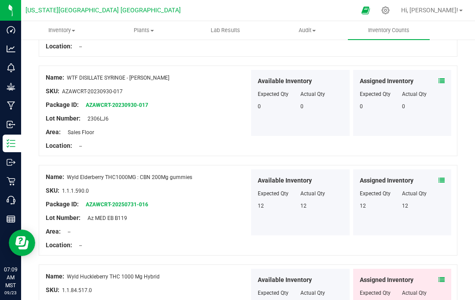
click at [443, 277] on icon at bounding box center [441, 280] width 6 height 6
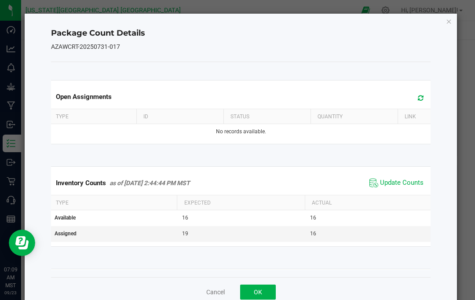
click at [412, 182] on span "Update Counts" at bounding box center [402, 182] width 44 height 9
click at [451, 19] on icon "Close" at bounding box center [449, 21] width 6 height 11
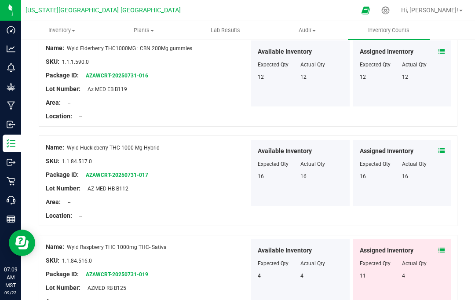
scroll to position [789, 0]
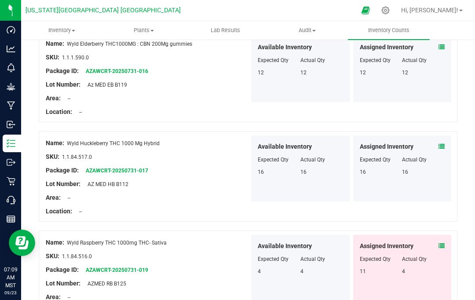
click at [444, 243] on icon at bounding box center [441, 246] width 6 height 6
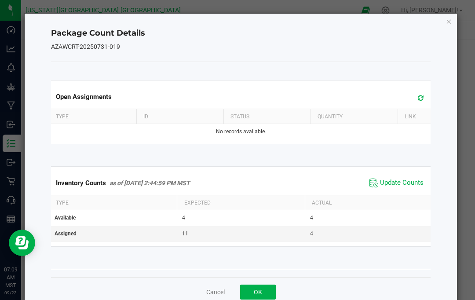
click at [406, 181] on span "Update Counts" at bounding box center [402, 182] width 44 height 9
click at [452, 18] on icon "Close" at bounding box center [449, 21] width 6 height 11
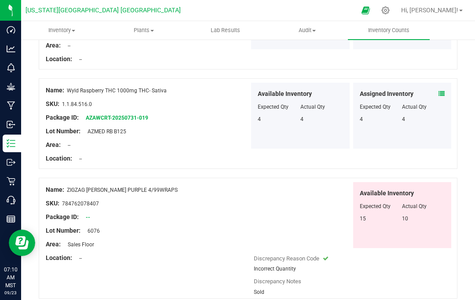
scroll to position [940, 0]
click at [57, 299] on div at bounding box center [248, 303] width 419 height 9
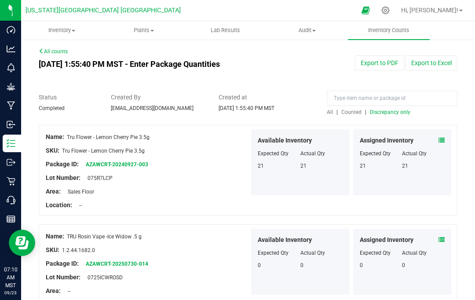
scroll to position [0, 0]
click at [395, 109] on span "Discrepancy only" at bounding box center [390, 112] width 40 height 6
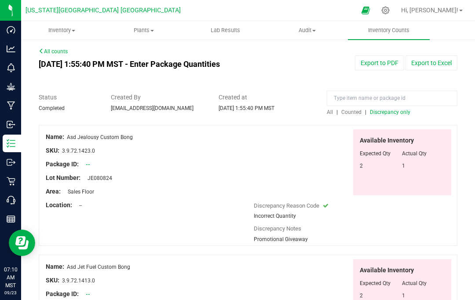
click at [394, 109] on span "Discrepancy only" at bounding box center [390, 112] width 40 height 6
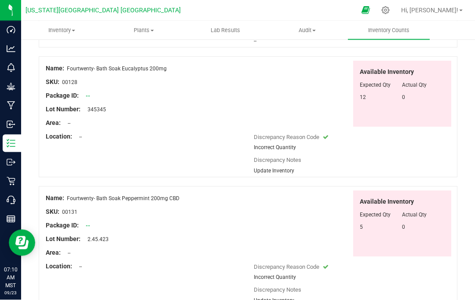
scroll to position [37, 0]
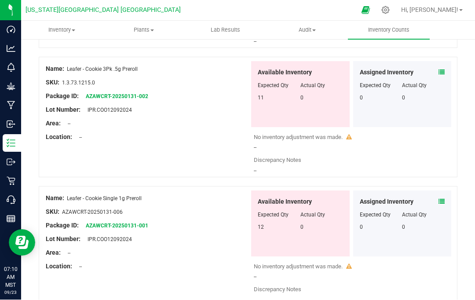
scroll to position [2395, 0]
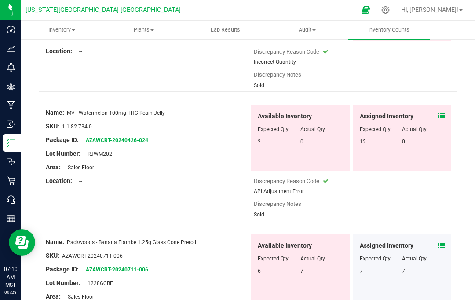
scroll to position [1192, 0]
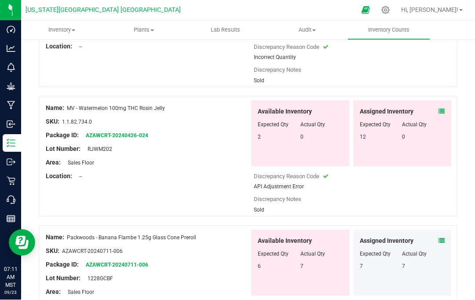
click at [440, 109] on icon at bounding box center [441, 112] width 6 height 6
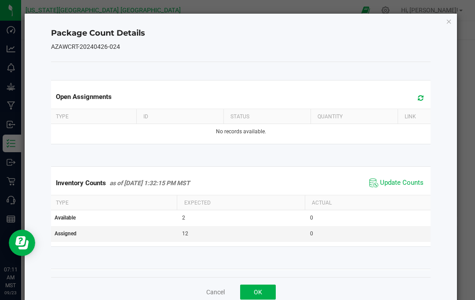
click at [411, 180] on span "Update Counts" at bounding box center [402, 182] width 44 height 9
click at [448, 24] on icon "Close" at bounding box center [449, 21] width 6 height 11
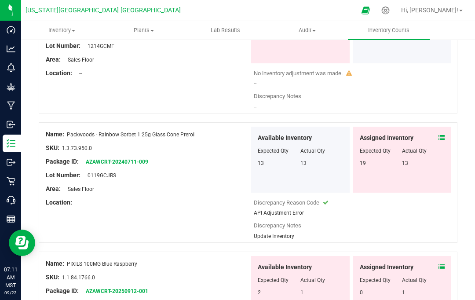
scroll to position [1532, 0]
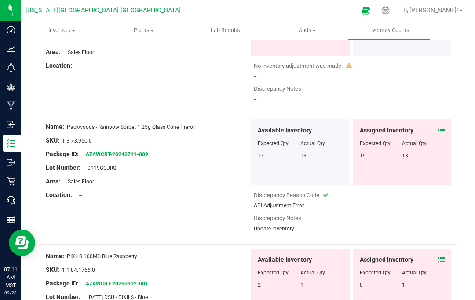
click at [443, 127] on icon at bounding box center [441, 130] width 6 height 6
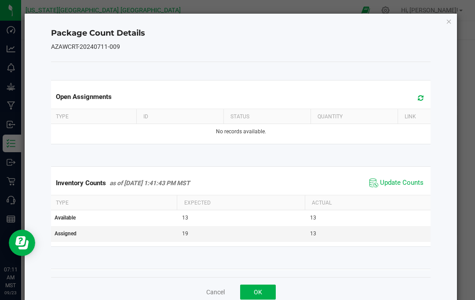
click at [412, 181] on span "Update Counts" at bounding box center [402, 182] width 44 height 9
click at [451, 24] on icon "Close" at bounding box center [449, 21] width 6 height 11
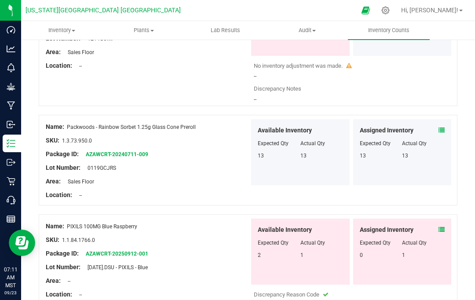
click at [439, 226] on icon at bounding box center [441, 229] width 6 height 6
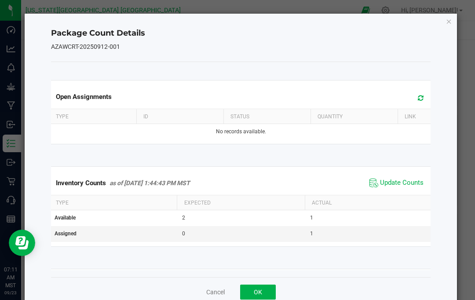
click at [409, 184] on span "Update Counts" at bounding box center [402, 182] width 44 height 9
click at [448, 20] on icon "Close" at bounding box center [449, 21] width 6 height 11
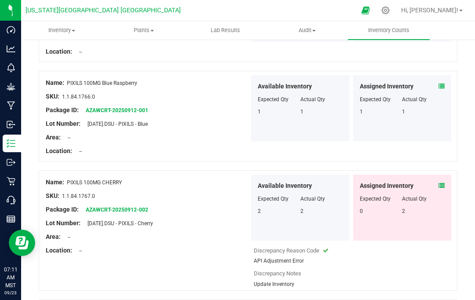
scroll to position [1676, 0]
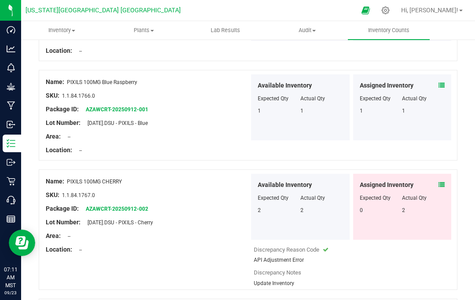
click at [439, 182] on icon at bounding box center [441, 185] width 6 height 6
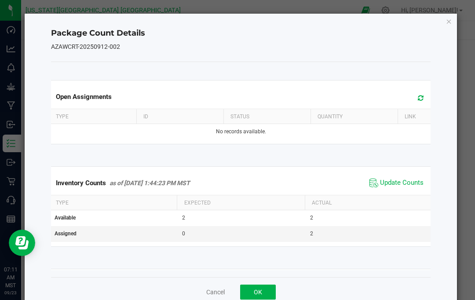
click at [413, 179] on span "Update Counts" at bounding box center [402, 182] width 44 height 9
click at [446, 22] on icon "Close" at bounding box center [449, 21] width 6 height 11
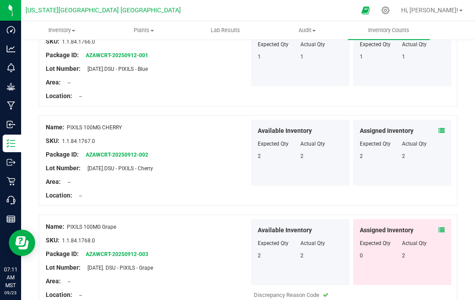
scroll to position [1738, 0]
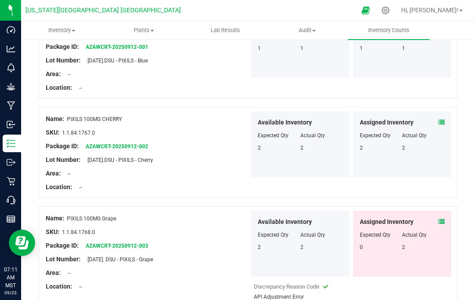
click at [441, 219] on icon at bounding box center [441, 222] width 6 height 6
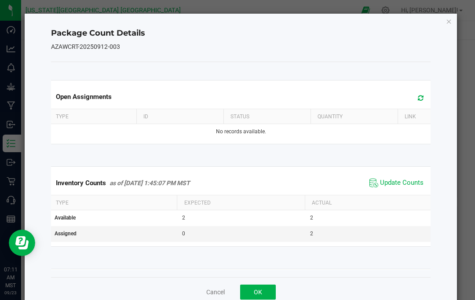
click at [413, 185] on span "Update Counts" at bounding box center [402, 182] width 44 height 9
click at [449, 21] on icon "Close" at bounding box center [449, 21] width 6 height 11
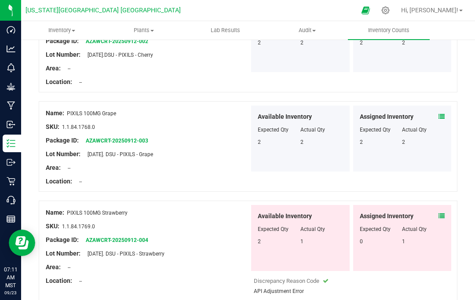
scroll to position [1844, 0]
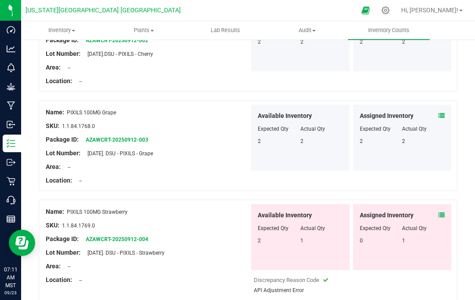
click at [444, 212] on icon at bounding box center [441, 215] width 6 height 6
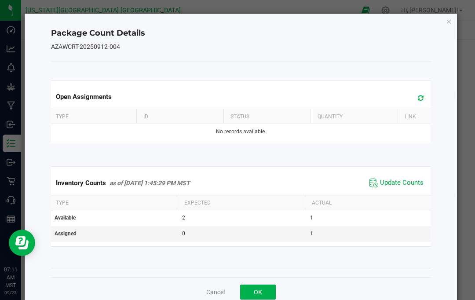
click at [411, 180] on span "Update Counts" at bounding box center [402, 182] width 44 height 9
click at [452, 18] on icon "Close" at bounding box center [449, 21] width 6 height 11
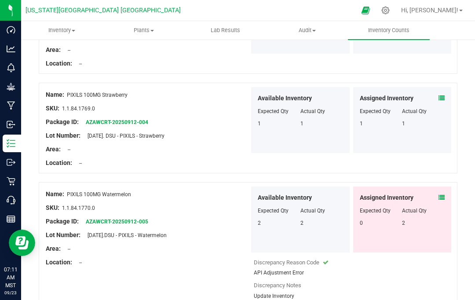
scroll to position [1964, 0]
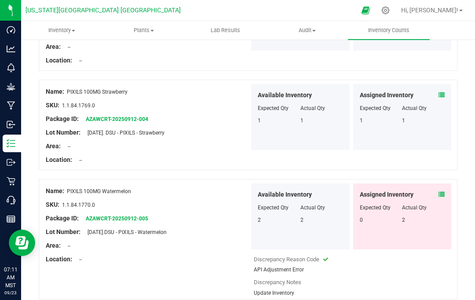
click at [439, 191] on icon at bounding box center [441, 194] width 6 height 6
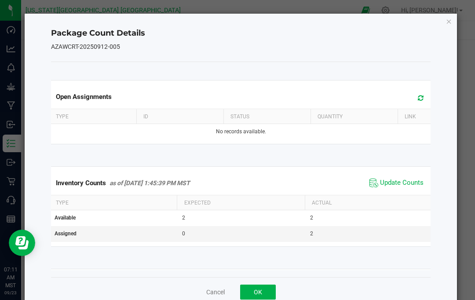
click at [410, 181] on span "Update Counts" at bounding box center [402, 182] width 44 height 9
click at [449, 24] on icon "Close" at bounding box center [449, 21] width 6 height 11
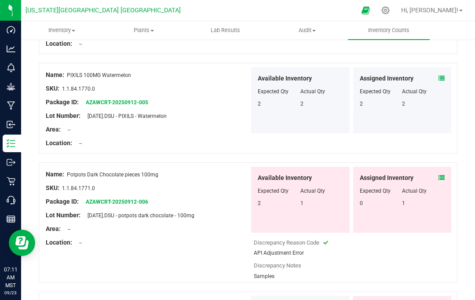
scroll to position [2081, 0]
click at [444, 174] on icon at bounding box center [441, 177] width 6 height 6
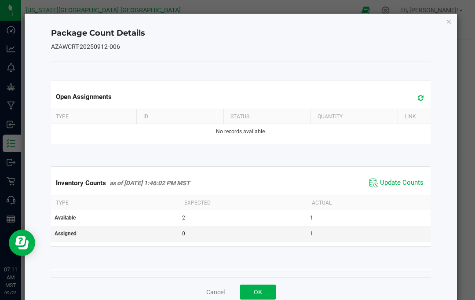
click at [407, 183] on span "Update Counts" at bounding box center [402, 182] width 44 height 9
click at [451, 23] on icon "Close" at bounding box center [449, 21] width 6 height 11
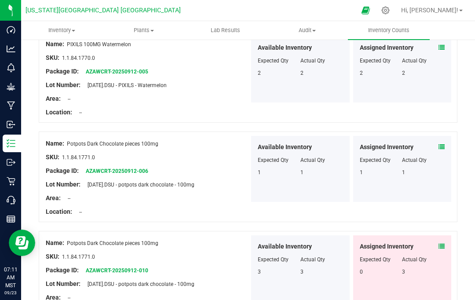
scroll to position [2123, 0]
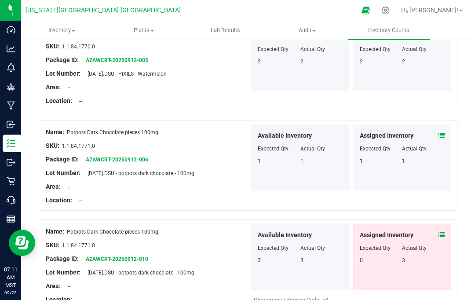
click at [443, 232] on icon at bounding box center [441, 235] width 6 height 6
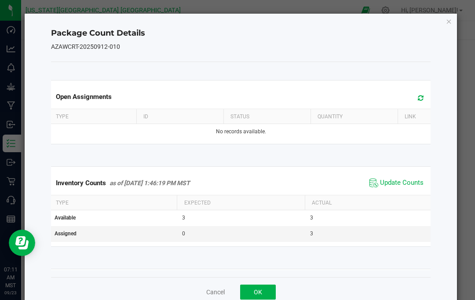
click at [411, 185] on span "Update Counts" at bounding box center [402, 182] width 44 height 9
click at [452, 25] on icon "Close" at bounding box center [449, 21] width 6 height 11
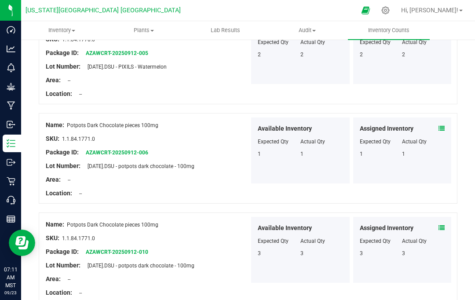
scroll to position [2129, 0]
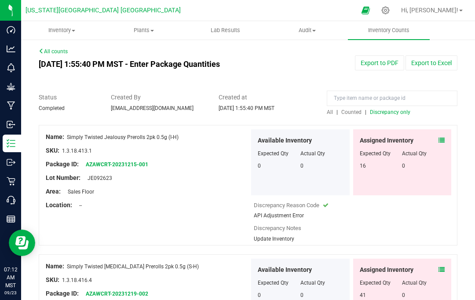
click at [443, 136] on span at bounding box center [441, 140] width 6 height 9
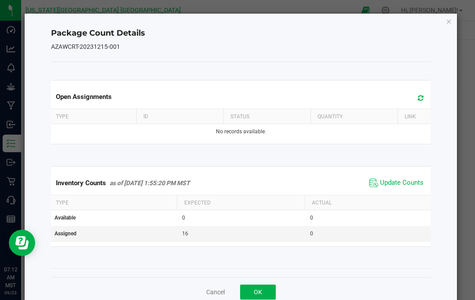
click at [415, 182] on span "Update Counts" at bounding box center [402, 182] width 44 height 9
click at [450, 16] on icon "Close" at bounding box center [449, 21] width 6 height 11
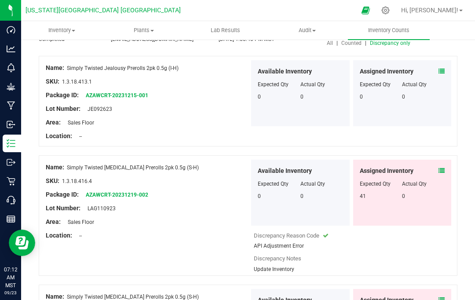
scroll to position [69, 0]
click at [444, 167] on icon at bounding box center [441, 170] width 6 height 6
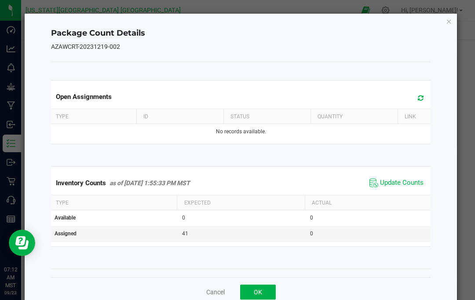
click at [408, 181] on span "Update Counts" at bounding box center [402, 182] width 44 height 9
click at [449, 21] on icon "Close" at bounding box center [449, 21] width 6 height 11
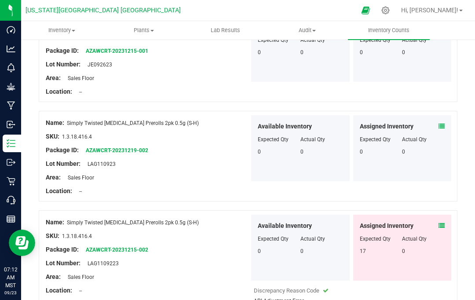
scroll to position [130, 0]
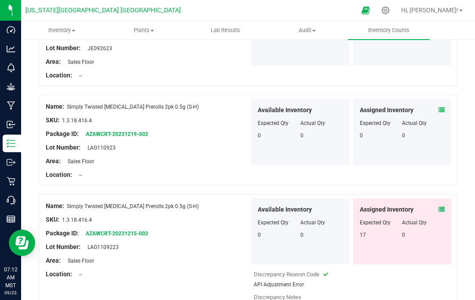
click at [441, 198] on div "Assigned Inventory Expected Qty Actual Qty 17 0" at bounding box center [402, 231] width 98 height 66
click at [441, 206] on icon at bounding box center [441, 209] width 6 height 6
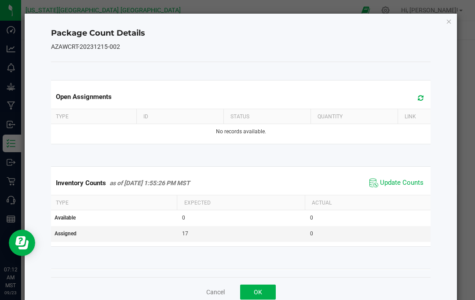
click at [411, 178] on span "Update Counts" at bounding box center [402, 182] width 44 height 9
click at [451, 20] on icon "Close" at bounding box center [449, 21] width 6 height 11
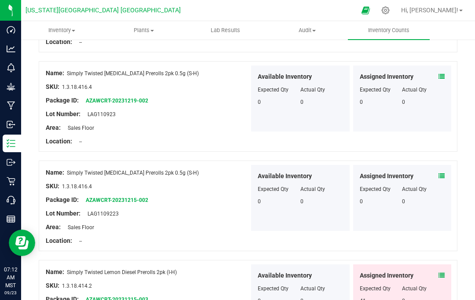
scroll to position [206, 0]
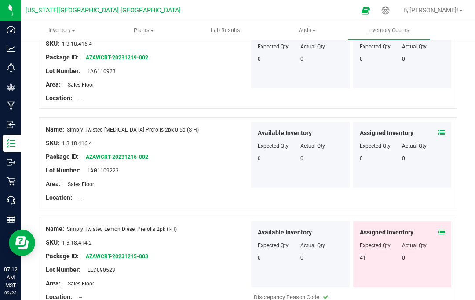
click at [441, 229] on icon at bounding box center [441, 232] width 6 height 6
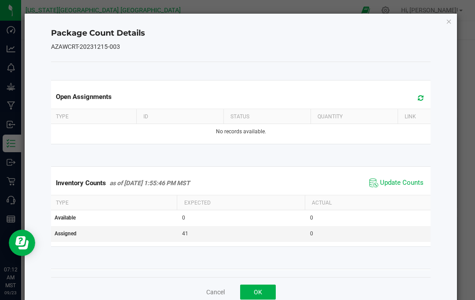
click at [409, 178] on span "Update Counts" at bounding box center [402, 182] width 44 height 9
click at [448, 22] on icon "Close" at bounding box center [449, 21] width 6 height 11
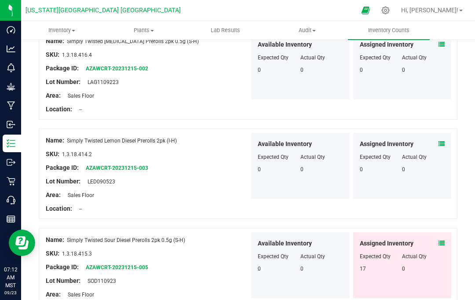
scroll to position [297, 0]
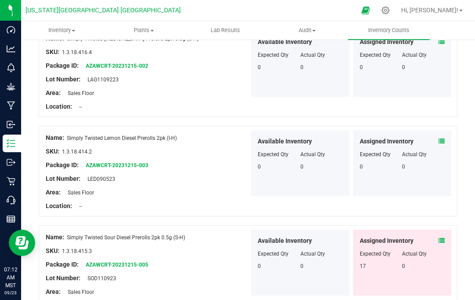
click at [443, 236] on span at bounding box center [441, 240] width 6 height 9
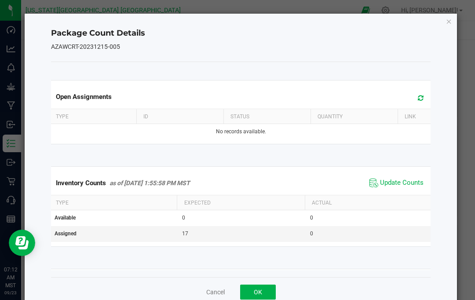
click at [408, 182] on span "Update Counts" at bounding box center [402, 182] width 44 height 9
click at [451, 20] on icon "Close" at bounding box center [449, 21] width 6 height 11
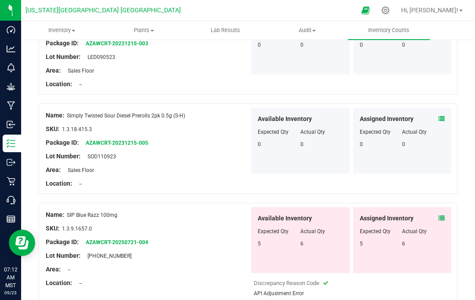
scroll to position [450, 0]
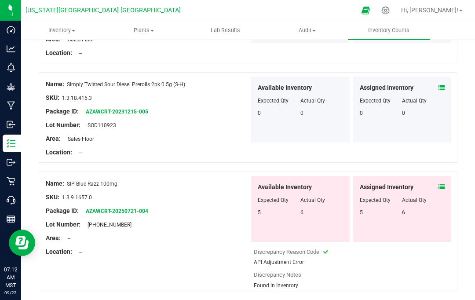
click at [441, 184] on icon at bounding box center [441, 187] width 6 height 6
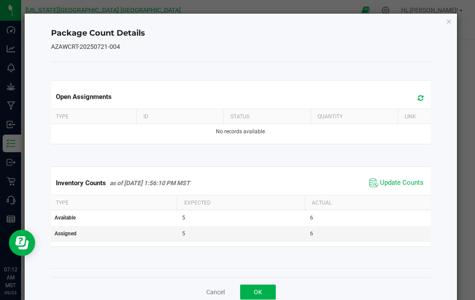
click at [407, 184] on span "Update Counts" at bounding box center [402, 182] width 44 height 9
click at [450, 25] on icon "Close" at bounding box center [449, 21] width 6 height 11
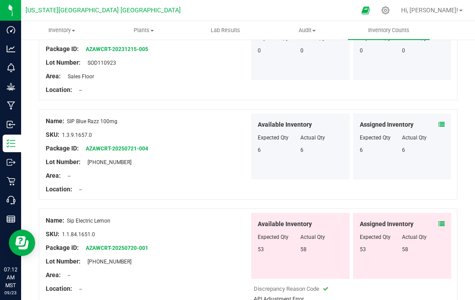
scroll to position [516, 0]
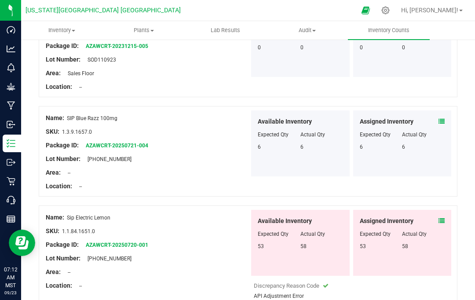
click at [441, 216] on span at bounding box center [441, 220] width 6 height 9
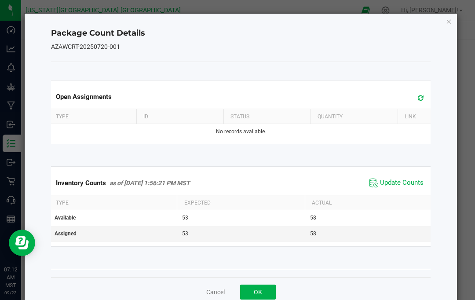
click at [409, 184] on span "Update Counts" at bounding box center [402, 182] width 44 height 9
click at [450, 22] on icon "Close" at bounding box center [449, 21] width 6 height 11
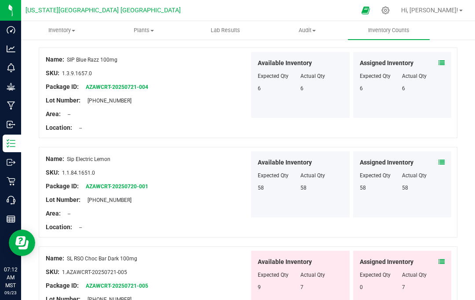
scroll to position [580, 0]
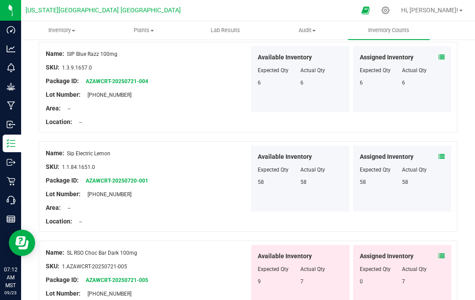
click at [444, 253] on icon at bounding box center [441, 256] width 6 height 6
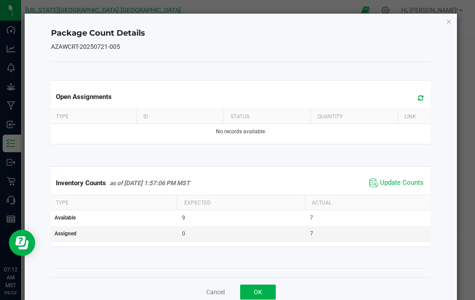
click at [411, 182] on span "Update Counts" at bounding box center [402, 182] width 44 height 9
click at [448, 20] on icon "Close" at bounding box center [449, 21] width 6 height 11
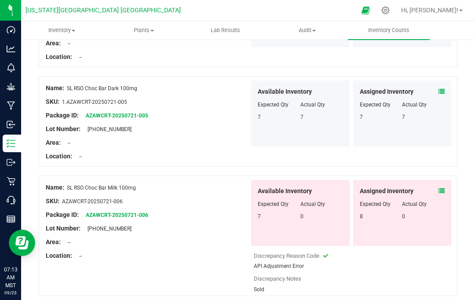
scroll to position [745, 0]
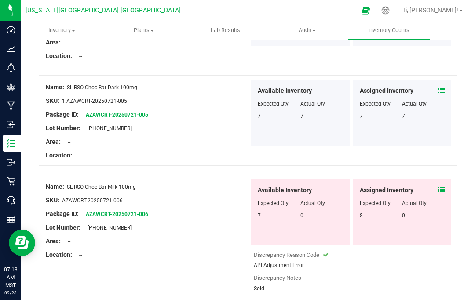
click at [444, 187] on icon at bounding box center [441, 190] width 6 height 6
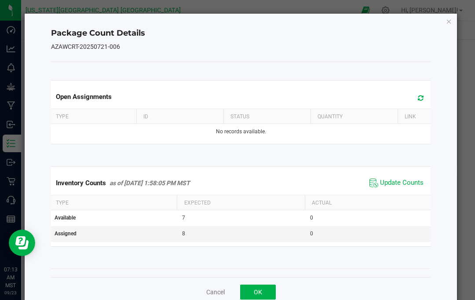
click at [408, 180] on span "Update Counts" at bounding box center [402, 182] width 44 height 9
click at [447, 25] on icon "Close" at bounding box center [449, 21] width 6 height 11
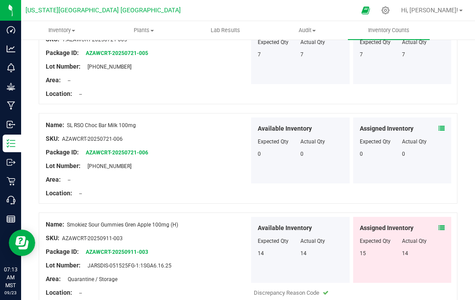
scroll to position [808, 0]
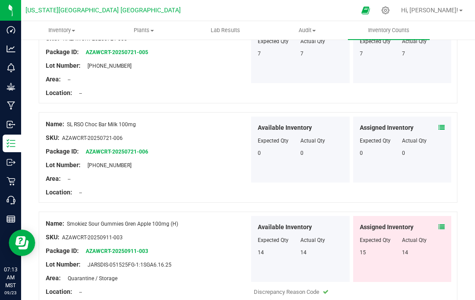
click at [442, 224] on icon at bounding box center [441, 227] width 6 height 6
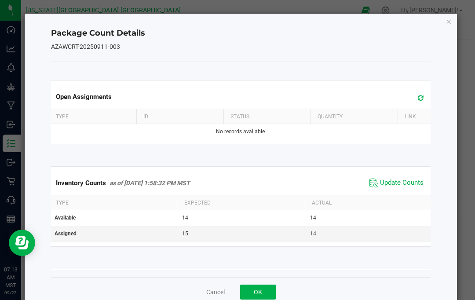
click at [410, 182] on span "Update Counts" at bounding box center [402, 182] width 44 height 9
click at [448, 21] on icon "Close" at bounding box center [449, 21] width 6 height 11
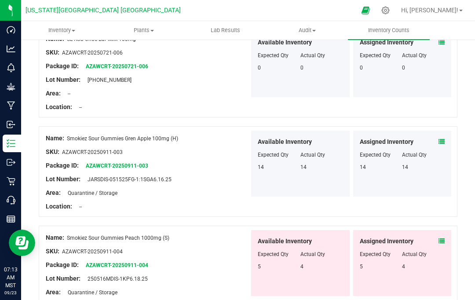
scroll to position [895, 0]
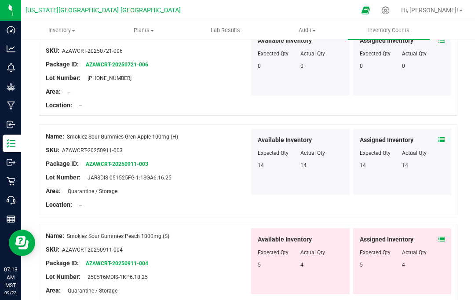
click at [443, 236] on icon at bounding box center [441, 239] width 6 height 6
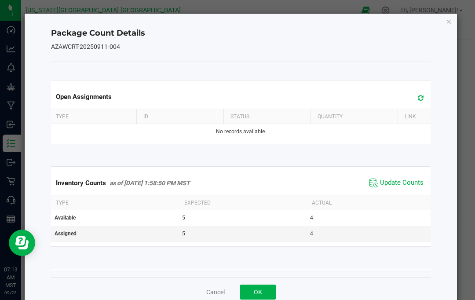
click at [405, 184] on span "Update Counts" at bounding box center [402, 182] width 44 height 9
click at [451, 24] on icon "Close" at bounding box center [449, 21] width 6 height 11
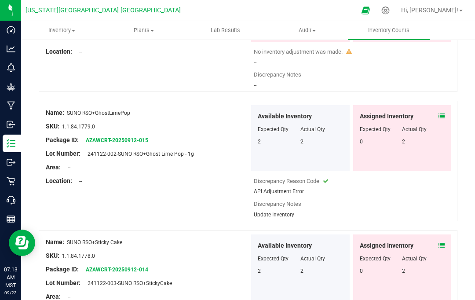
scroll to position [1632, 0]
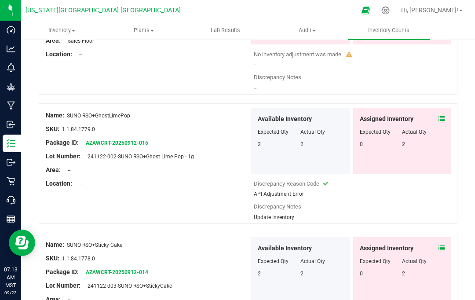
click at [438, 116] on icon at bounding box center [441, 119] width 6 height 6
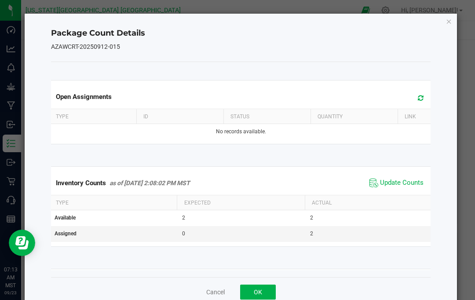
click at [413, 182] on span "Update Counts" at bounding box center [402, 182] width 44 height 9
click at [448, 25] on icon "Close" at bounding box center [449, 21] width 6 height 11
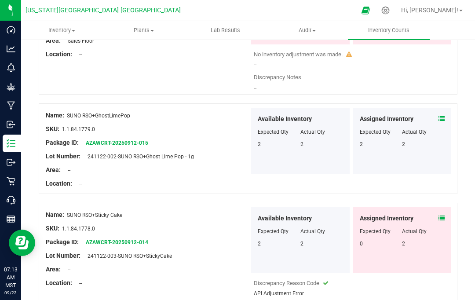
click at [437, 214] on div "Assigned Inventory" at bounding box center [402, 218] width 85 height 9
click at [441, 215] on icon at bounding box center [441, 218] width 6 height 6
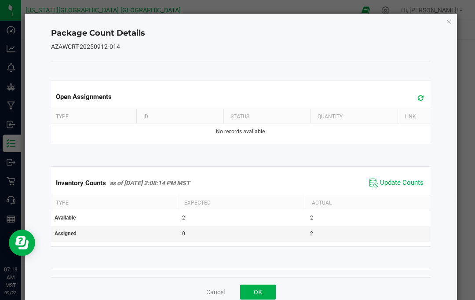
click at [413, 183] on span "Update Counts" at bounding box center [402, 182] width 44 height 9
click at [452, 22] on icon "Close" at bounding box center [449, 21] width 6 height 11
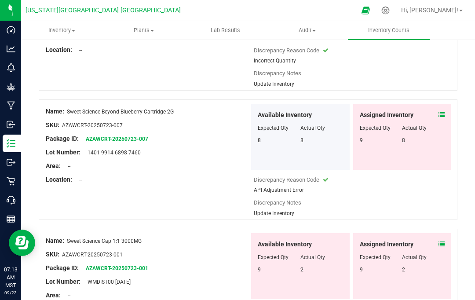
scroll to position [1967, 0]
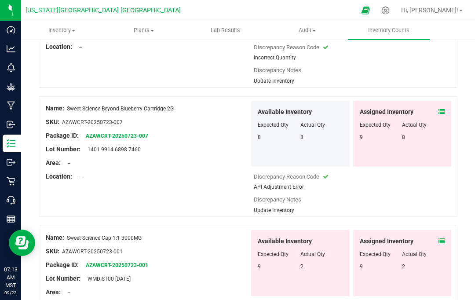
click at [442, 109] on icon at bounding box center [441, 112] width 6 height 6
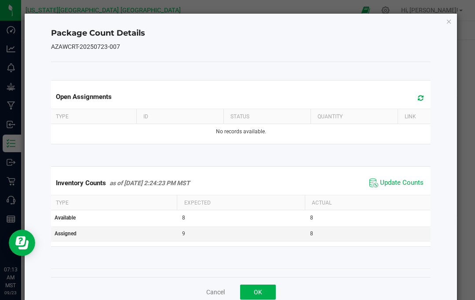
click at [409, 183] on span "Update Counts" at bounding box center [402, 182] width 44 height 9
click at [451, 22] on icon "Close" at bounding box center [449, 21] width 6 height 11
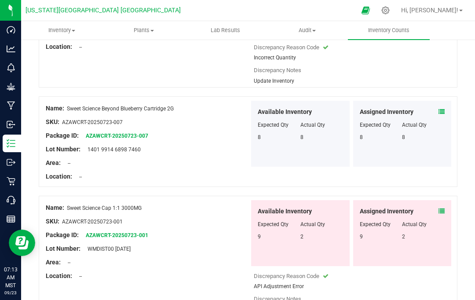
click at [439, 208] on icon at bounding box center [441, 211] width 6 height 6
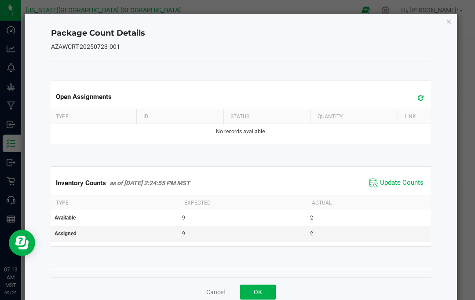
click at [407, 181] on span "Update Counts" at bounding box center [402, 182] width 44 height 9
click at [448, 23] on icon "Close" at bounding box center [449, 21] width 6 height 11
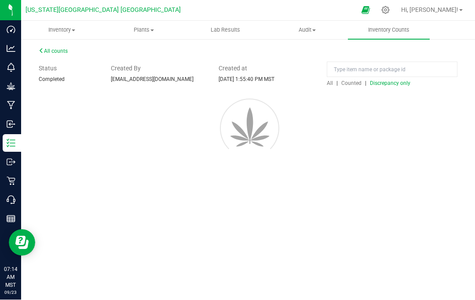
scroll to position [0, 0]
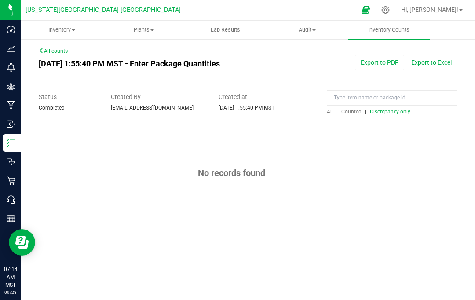
click at [391, 109] on span "Discrepancy only" at bounding box center [390, 112] width 40 height 6
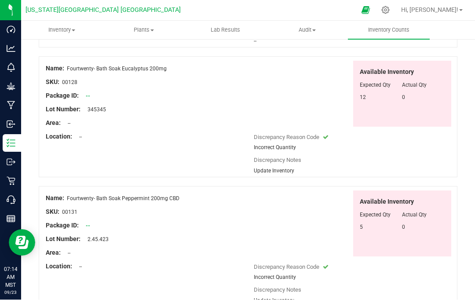
scroll to position [2400, 0]
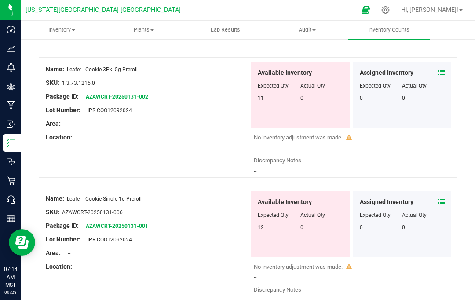
scroll to position [2395, 0]
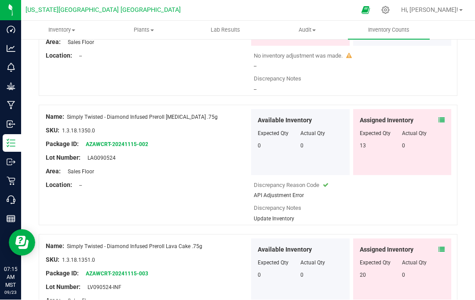
scroll to position [1959, 0]
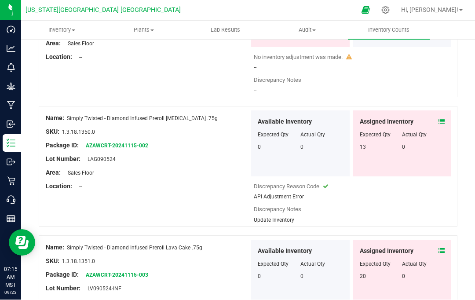
click at [441, 119] on icon at bounding box center [441, 122] width 6 height 6
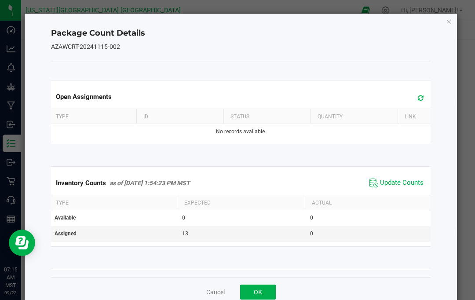
click at [413, 182] on span "Update Counts" at bounding box center [402, 182] width 44 height 9
click at [450, 23] on icon "Close" at bounding box center [449, 21] width 6 height 11
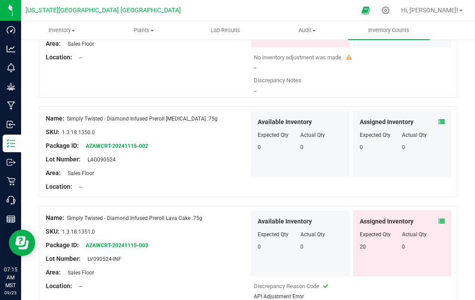
click at [438, 218] on icon at bounding box center [441, 221] width 6 height 6
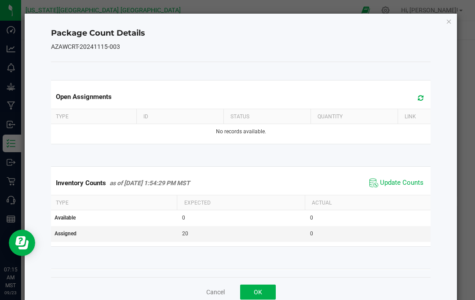
click at [410, 182] on span "Update Counts" at bounding box center [402, 182] width 44 height 9
click at [448, 25] on icon "Close" at bounding box center [449, 21] width 6 height 11
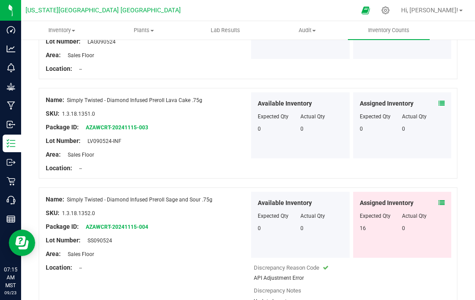
scroll to position [2080, 0]
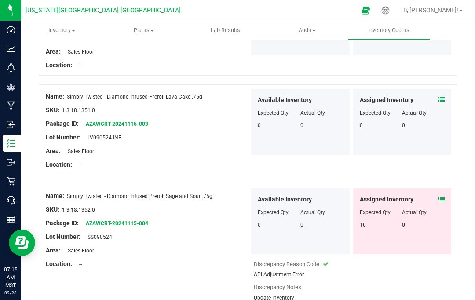
click at [440, 196] on icon at bounding box center [441, 199] width 6 height 6
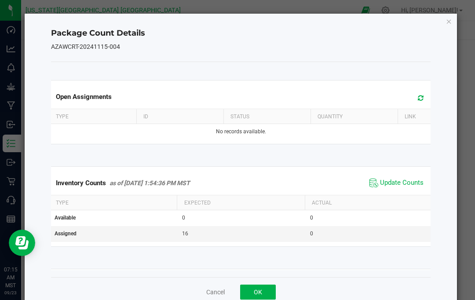
click at [409, 182] on span "Update Counts" at bounding box center [402, 182] width 44 height 9
click at [449, 23] on icon "Close" at bounding box center [449, 21] width 6 height 11
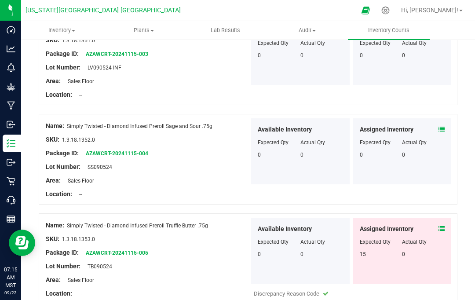
scroll to position [2153, 0]
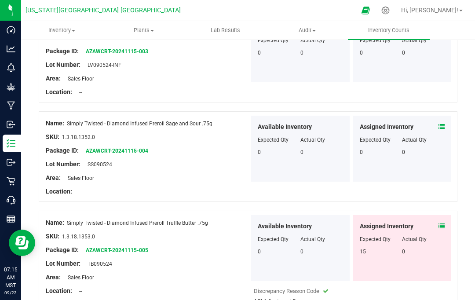
click at [443, 223] on icon at bounding box center [441, 226] width 6 height 6
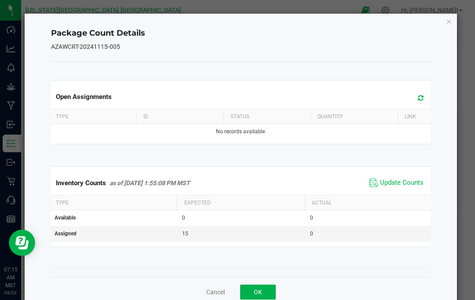
click at [406, 181] on span "Update Counts" at bounding box center [402, 182] width 44 height 9
click at [446, 25] on icon "Close" at bounding box center [449, 21] width 6 height 11
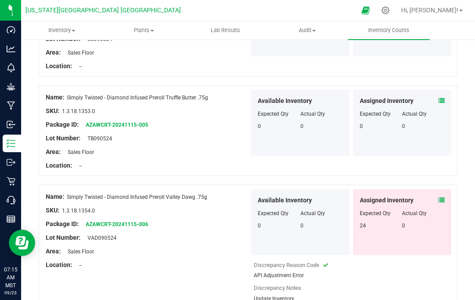
scroll to position [2278, 0]
click at [438, 197] on icon at bounding box center [441, 200] width 6 height 6
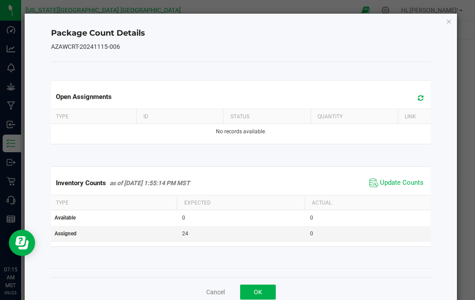
click at [404, 182] on span "Update Counts" at bounding box center [402, 182] width 44 height 9
click at [444, 25] on div "Package Count Details AZAWCRT-20241115-006 Open Assignments Type ID Status Quan…" at bounding box center [241, 160] width 433 height 293
click at [448, 18] on icon "Close" at bounding box center [449, 21] width 6 height 11
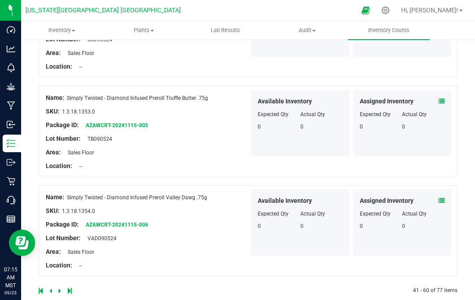
scroll to position [2248, 0]
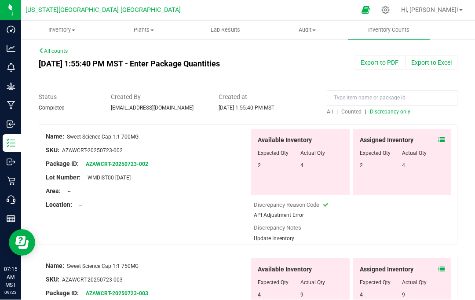
click at [441, 137] on icon at bounding box center [441, 140] width 6 height 6
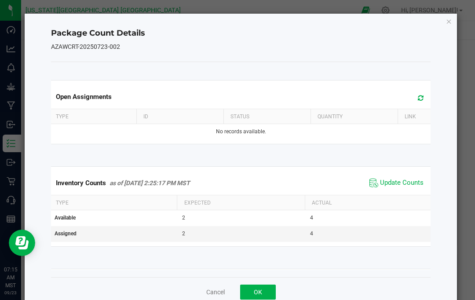
click at [408, 180] on span "Update Counts" at bounding box center [402, 182] width 44 height 9
click at [443, 29] on div "Package Count Details AZAWCRT-20250723-002 Open Assignments Type ID Status Quan…" at bounding box center [241, 160] width 433 height 293
click at [444, 22] on div "Package Count Details AZAWCRT-20250723-002 Open Assignments Type ID Status Quan…" at bounding box center [241, 160] width 433 height 293
click at [450, 23] on icon "Close" at bounding box center [449, 21] width 6 height 11
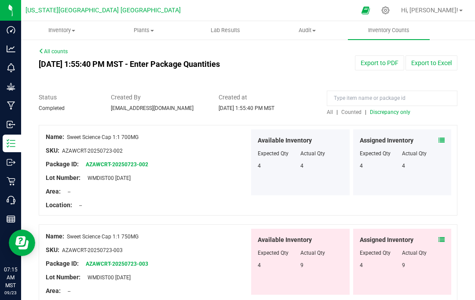
click at [443, 237] on icon at bounding box center [441, 240] width 6 height 6
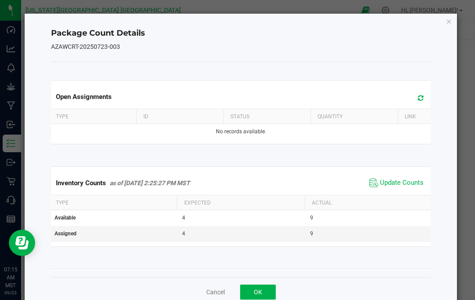
click at [405, 179] on span "Update Counts" at bounding box center [402, 182] width 44 height 9
click at [449, 20] on icon "Close" at bounding box center [449, 21] width 6 height 11
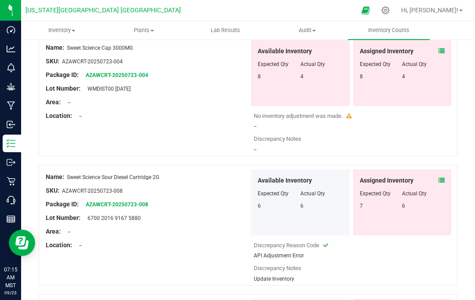
scroll to position [291, 0]
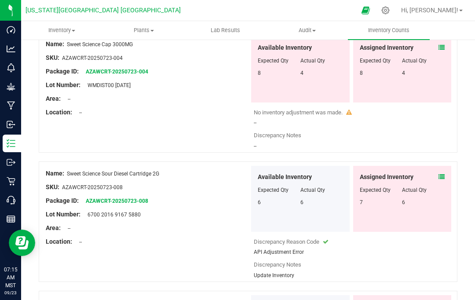
click at [435, 172] on div "Assigned Inventory" at bounding box center [402, 176] width 85 height 9
click at [441, 174] on icon at bounding box center [441, 177] width 6 height 6
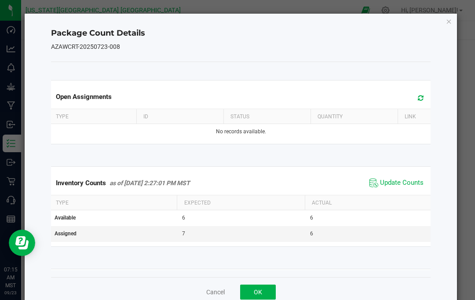
click at [412, 186] on span "Update Counts" at bounding box center [402, 182] width 44 height 9
click at [446, 23] on icon "Close" at bounding box center [449, 21] width 6 height 11
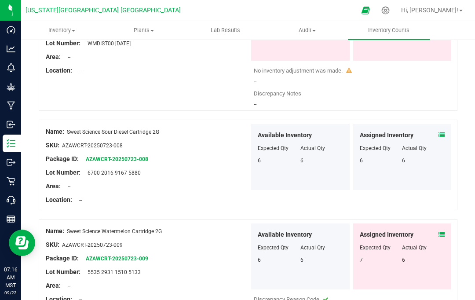
scroll to position [350, 0]
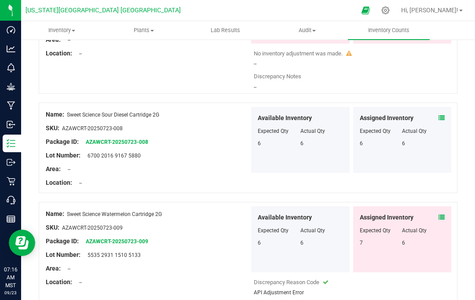
click at [446, 206] on div "Assigned Inventory Expected Qty Actual Qty 7 6" at bounding box center [402, 239] width 98 height 66
click at [442, 214] on icon at bounding box center [441, 217] width 6 height 6
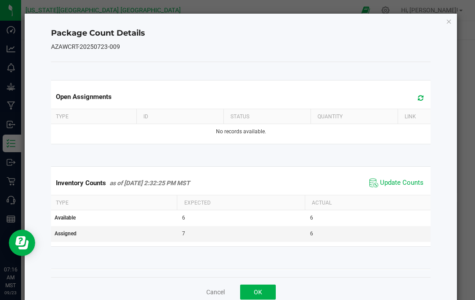
click at [412, 180] on span "Update Counts" at bounding box center [402, 182] width 44 height 9
click at [451, 22] on icon "Close" at bounding box center [449, 21] width 6 height 11
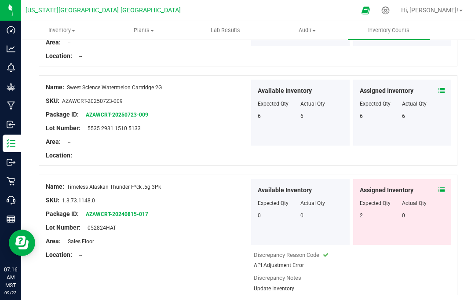
scroll to position [480, 0]
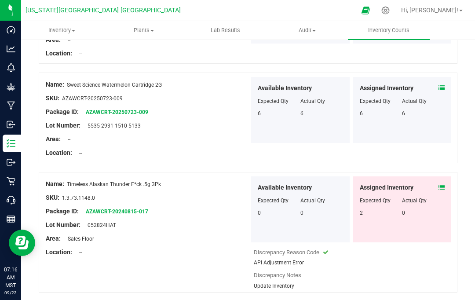
click at [442, 184] on icon at bounding box center [441, 187] width 6 height 6
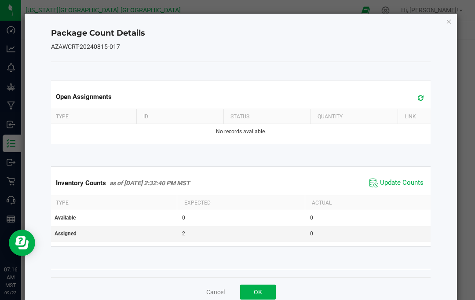
click at [408, 183] on span "Update Counts" at bounding box center [402, 182] width 44 height 9
click at [449, 20] on icon "Close" at bounding box center [449, 21] width 6 height 11
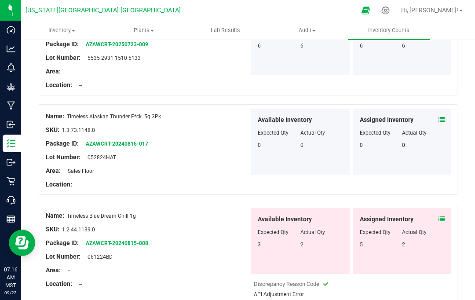
scroll to position [548, 0]
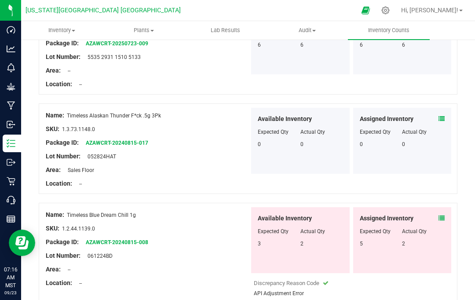
click at [441, 215] on icon at bounding box center [441, 218] width 6 height 6
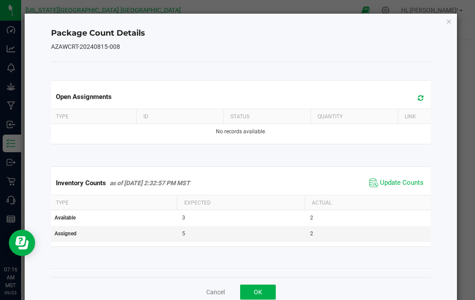
click at [414, 180] on span "Update Counts" at bounding box center [402, 182] width 44 height 9
click at [446, 24] on icon "Close" at bounding box center [449, 21] width 6 height 11
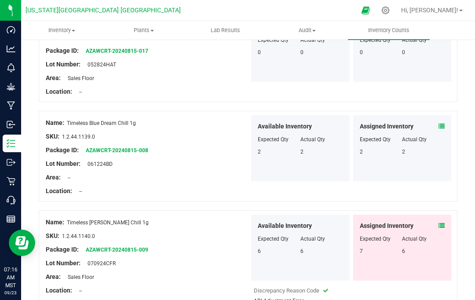
scroll to position [686, 0]
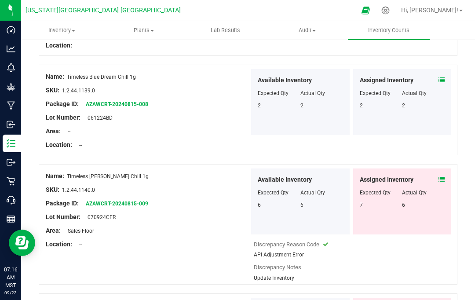
click at [441, 175] on span at bounding box center [441, 179] width 6 height 9
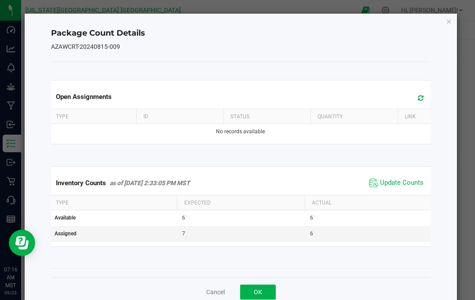
click at [410, 182] on span "Update Counts" at bounding box center [402, 182] width 44 height 9
click at [451, 22] on icon "Close" at bounding box center [449, 21] width 6 height 11
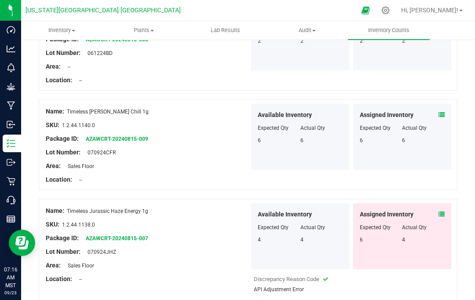
scroll to position [750, 0]
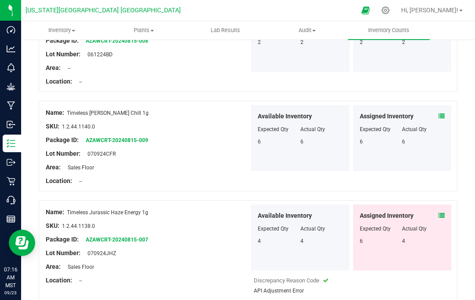
click at [444, 212] on icon at bounding box center [441, 215] width 6 height 6
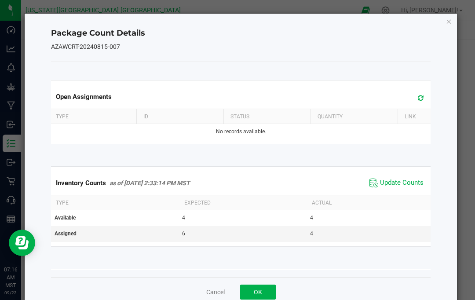
click at [409, 182] on span "Update Counts" at bounding box center [402, 182] width 44 height 9
click at [448, 19] on icon "Close" at bounding box center [449, 21] width 6 height 11
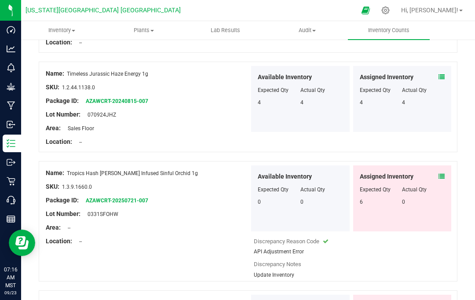
scroll to position [889, 0]
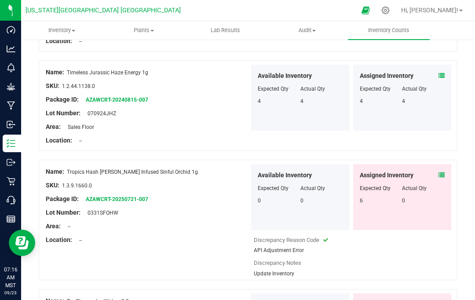
click at [442, 172] on icon at bounding box center [441, 175] width 6 height 6
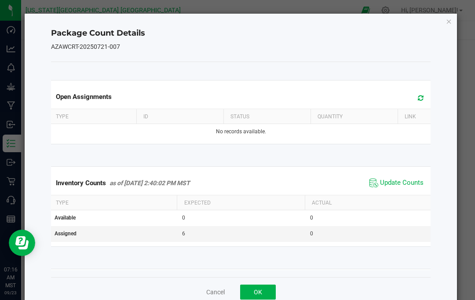
click at [412, 185] on span "Update Counts" at bounding box center [402, 182] width 44 height 9
click at [447, 25] on icon "Close" at bounding box center [449, 21] width 6 height 11
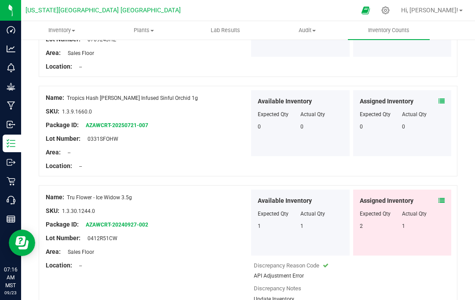
scroll to position [965, 0]
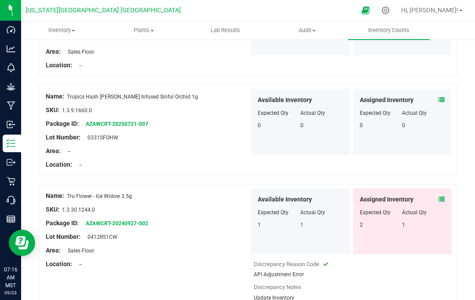
click at [441, 196] on icon at bounding box center [441, 199] width 6 height 6
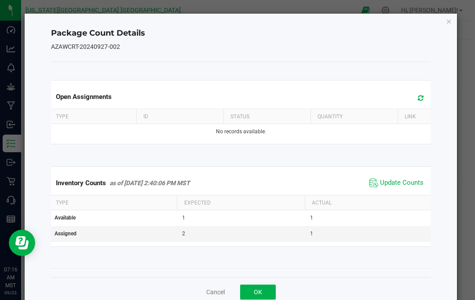
click at [404, 179] on span "Update Counts" at bounding box center [402, 182] width 44 height 9
click at [450, 17] on icon "Close" at bounding box center [449, 21] width 6 height 11
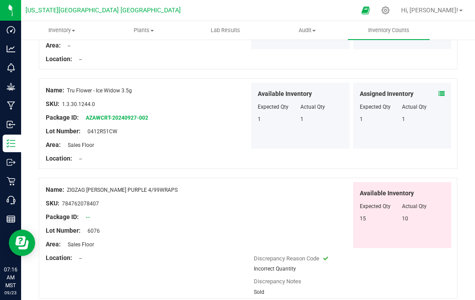
scroll to position [1069, 0]
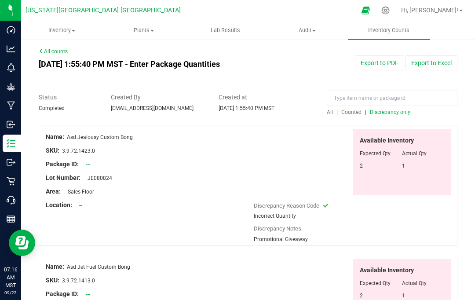
click at [388, 109] on span "Discrepancy only" at bounding box center [390, 112] width 40 height 6
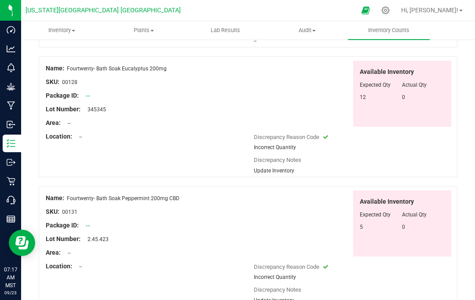
scroll to position [2400, 0]
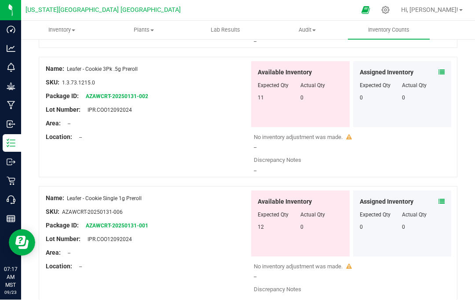
scroll to position [2395, 0]
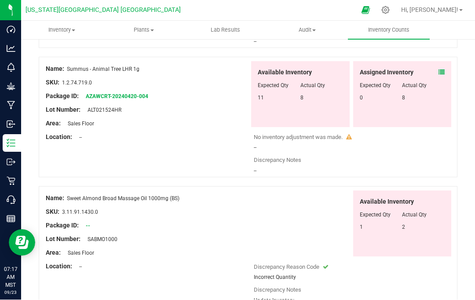
scroll to position [2396, 0]
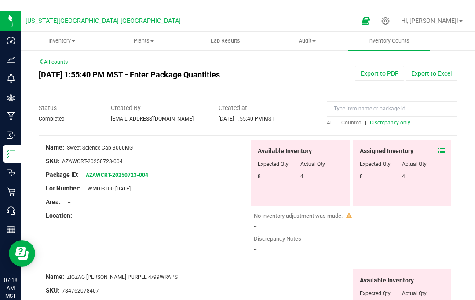
scroll to position [3, 0]
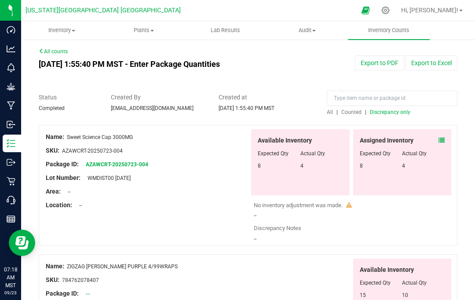
click at [55, 48] on link "All counts" at bounding box center [53, 51] width 29 height 6
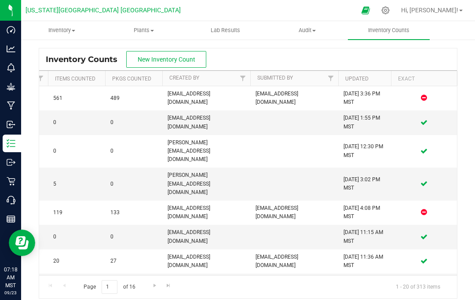
click at [423, 209] on icon at bounding box center [424, 211] width 6 height 5
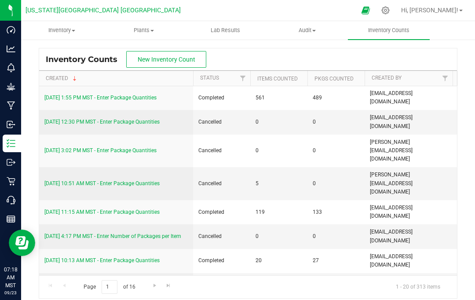
click at [87, 209] on link "9/12/25 11:15 AM MST - Enter Package Quantities" at bounding box center [101, 212] width 115 height 6
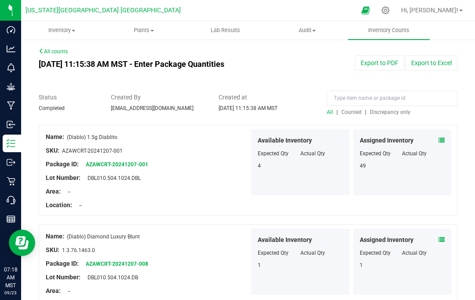
click at [393, 111] on span "Discrepancy only" at bounding box center [390, 112] width 40 height 6
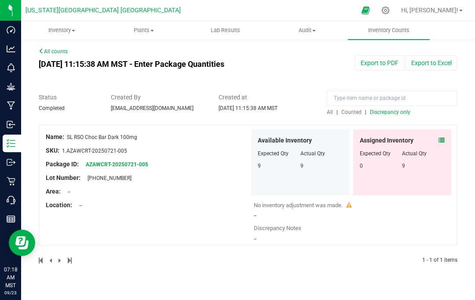
click at [440, 137] on icon at bounding box center [441, 140] width 6 height 6
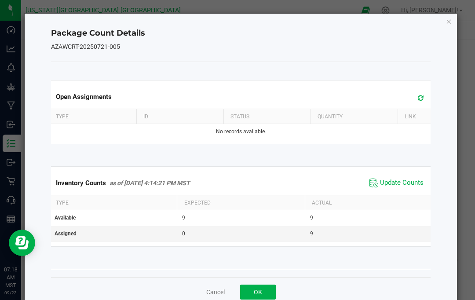
click at [404, 181] on span "Update Counts" at bounding box center [402, 182] width 44 height 9
click at [452, 19] on icon "Close" at bounding box center [449, 21] width 6 height 11
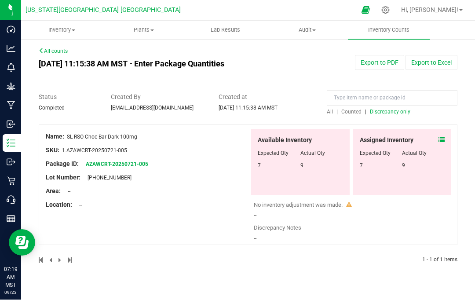
click at [387, 109] on span "Discrepancy only" at bounding box center [390, 112] width 40 height 6
click at [51, 48] on link "All counts" at bounding box center [53, 51] width 29 height 6
click at [11, 212] on div "Reports" at bounding box center [12, 219] width 18 height 18
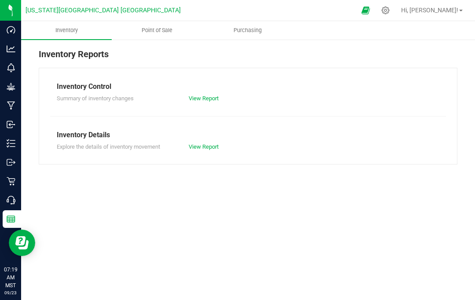
click at [160, 31] on span "Point of Sale" at bounding box center [157, 30] width 55 height 8
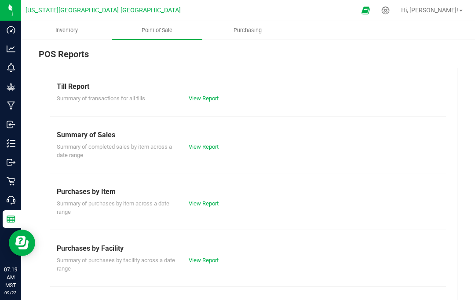
click at [203, 143] on link "View Report" at bounding box center [204, 146] width 30 height 7
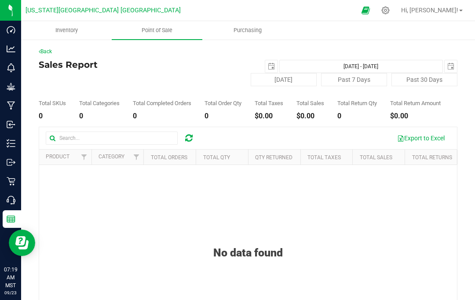
click at [273, 69] on span "select" at bounding box center [271, 66] width 7 height 7
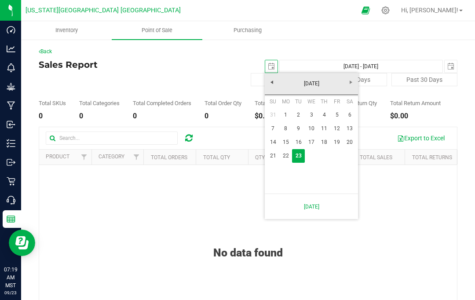
click at [288, 155] on link "22" at bounding box center [285, 156] width 13 height 14
type input "2025-09-22"
type input "Sep 22, 2025 - Sep 23, 2025"
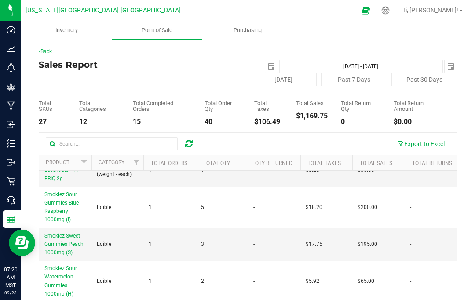
scroll to position [707, 0]
click at [45, 49] on link "Back" at bounding box center [45, 51] width 13 height 6
